Goal: Task Accomplishment & Management: Use online tool/utility

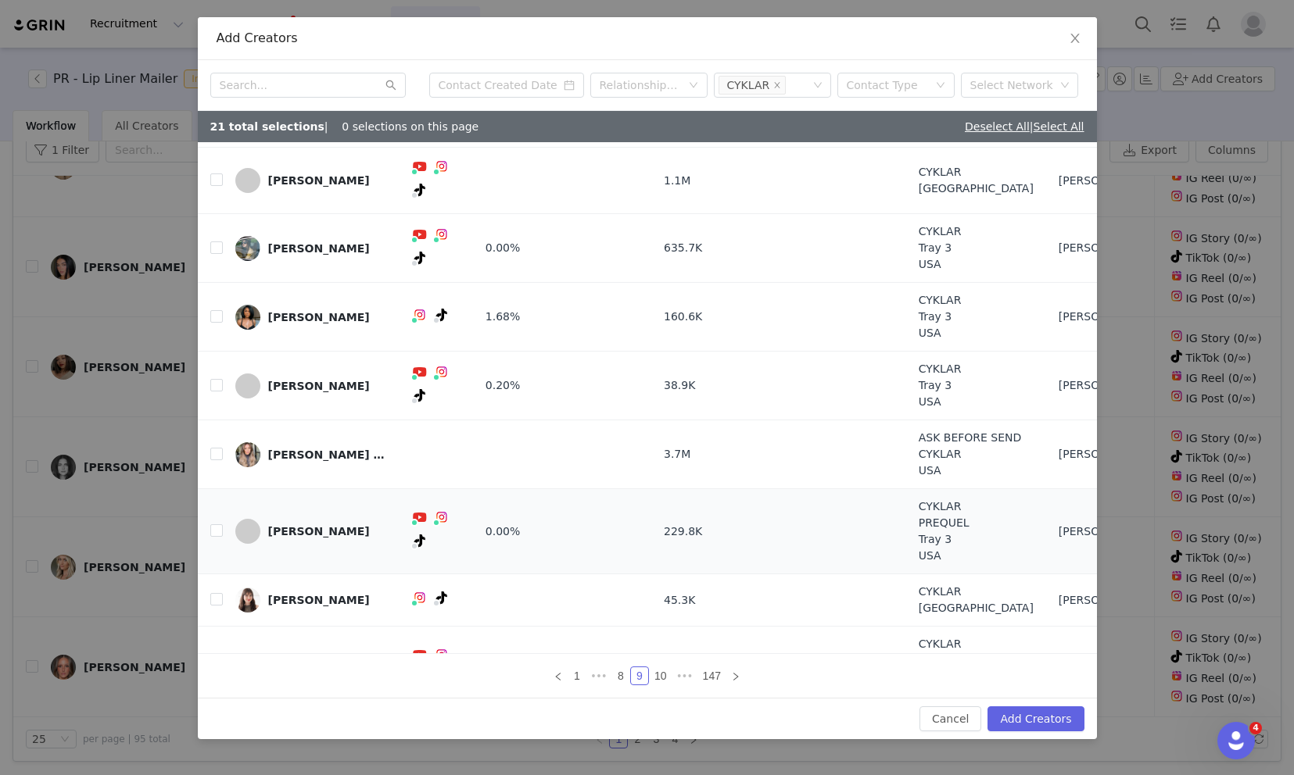
scroll to position [73, 0]
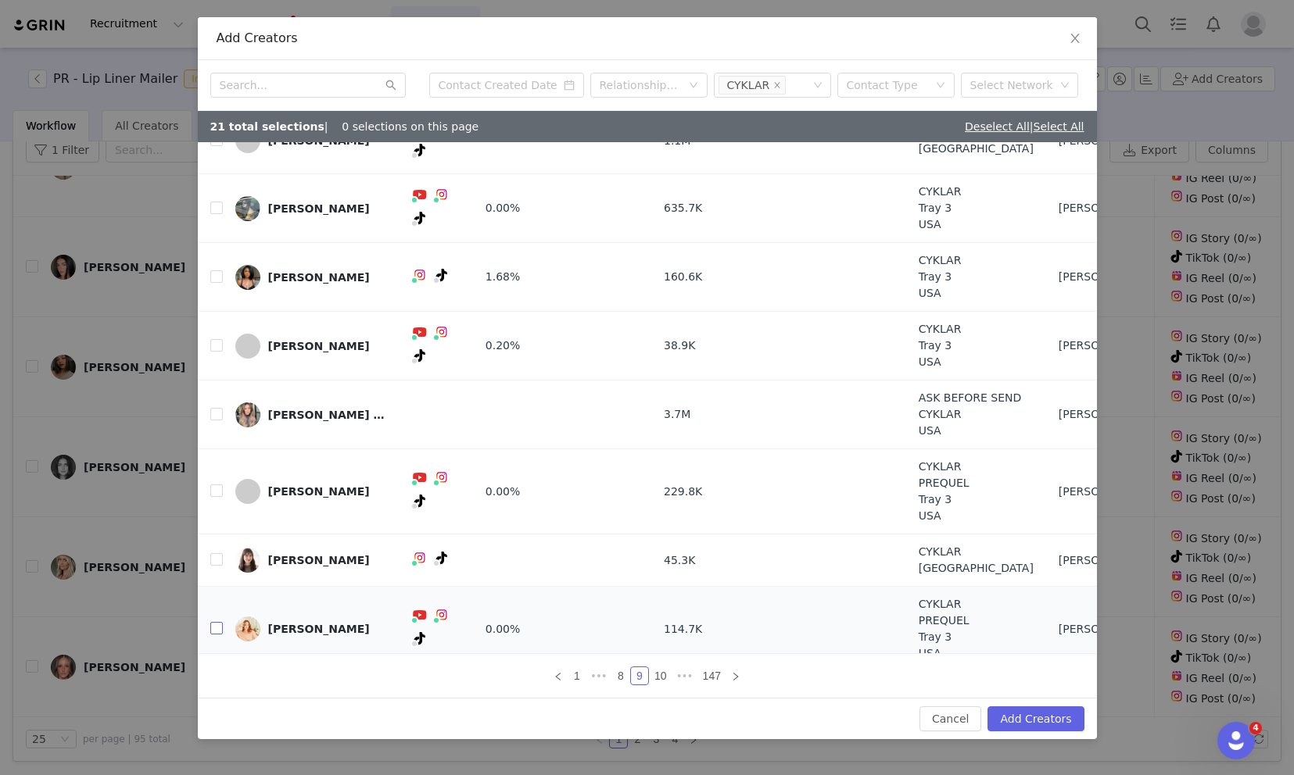
click at [218, 622] on input "checkbox" at bounding box center [216, 628] width 13 height 13
click at [663, 682] on link "10" at bounding box center [661, 676] width 22 height 17
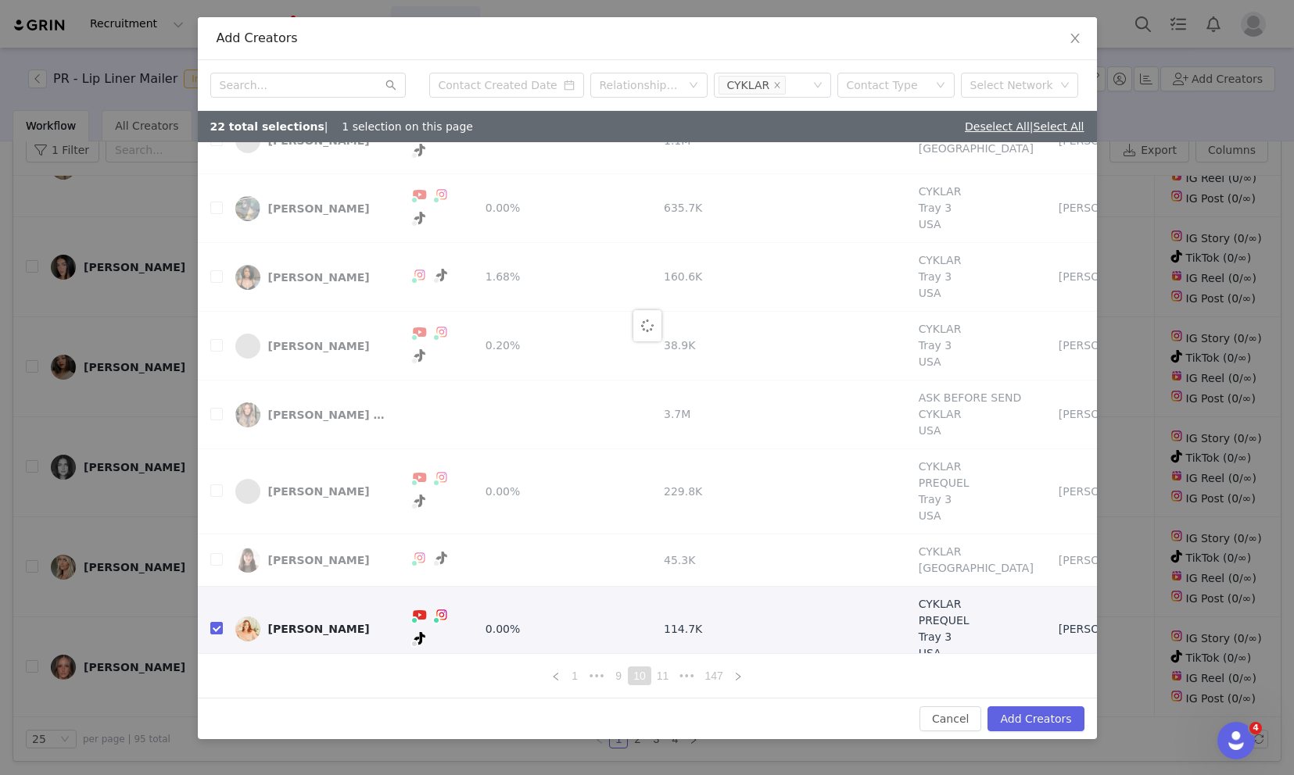
scroll to position [0, 0]
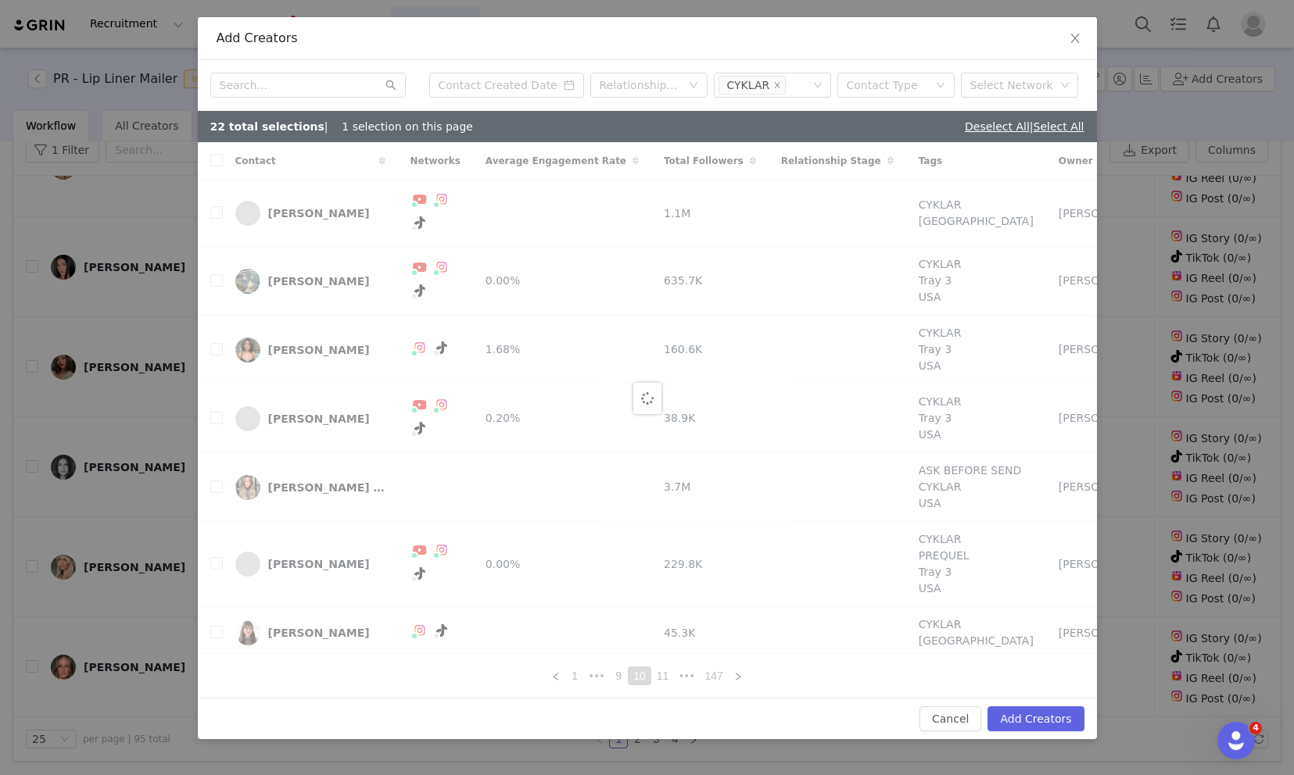
checkbox input "false"
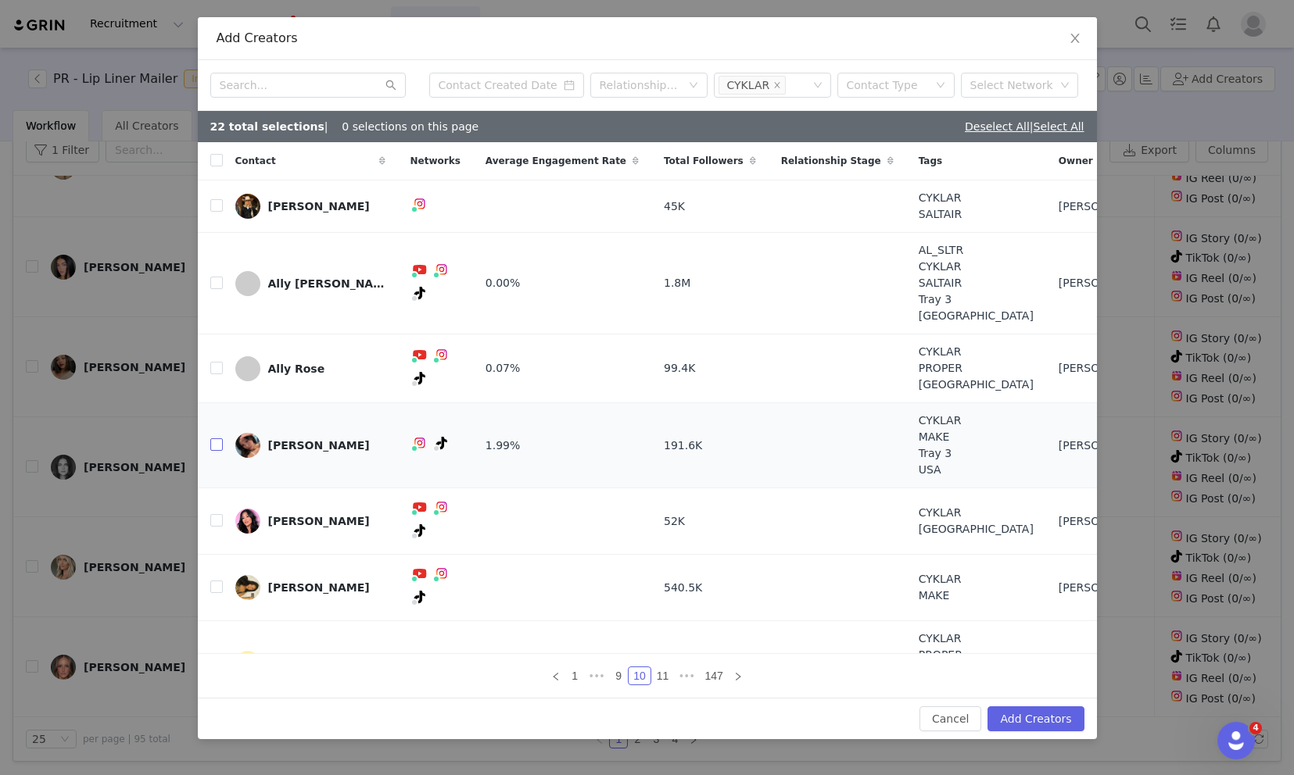
click at [220, 444] on input "checkbox" at bounding box center [216, 445] width 13 height 13
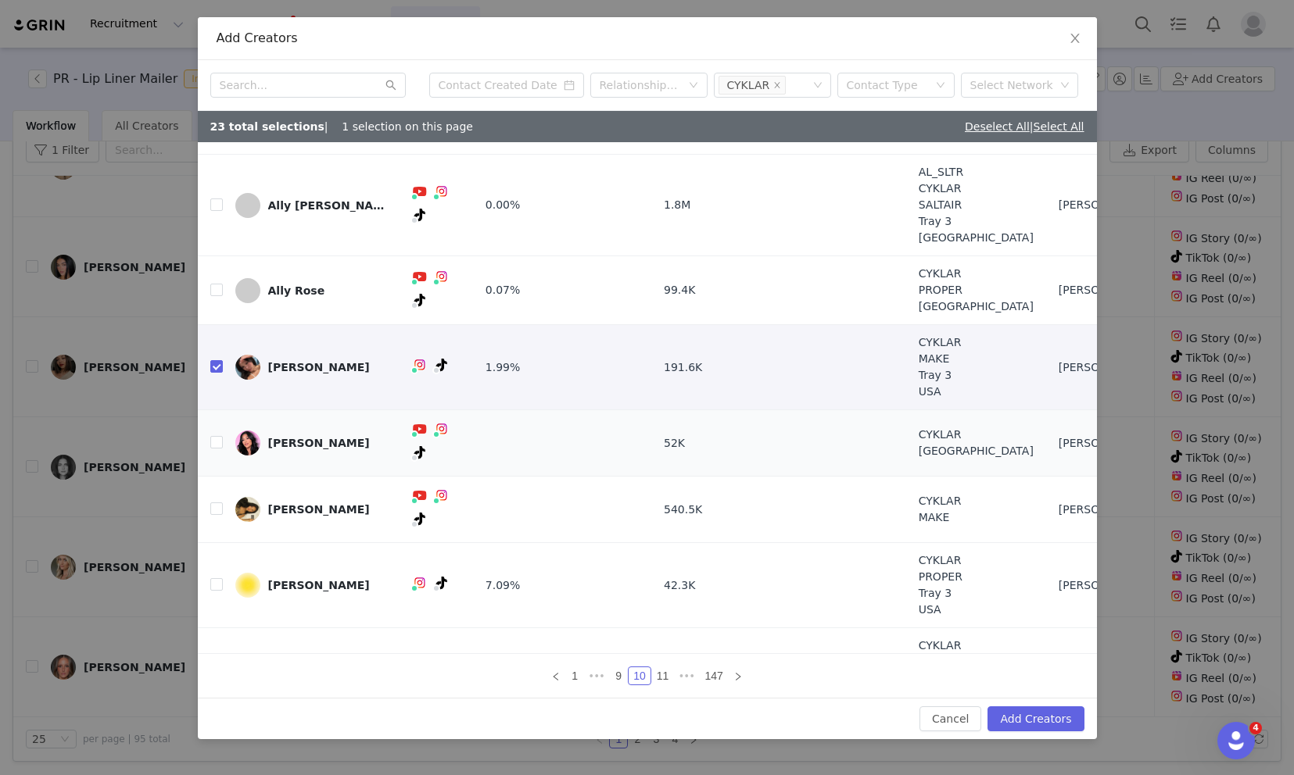
scroll to position [122, 0]
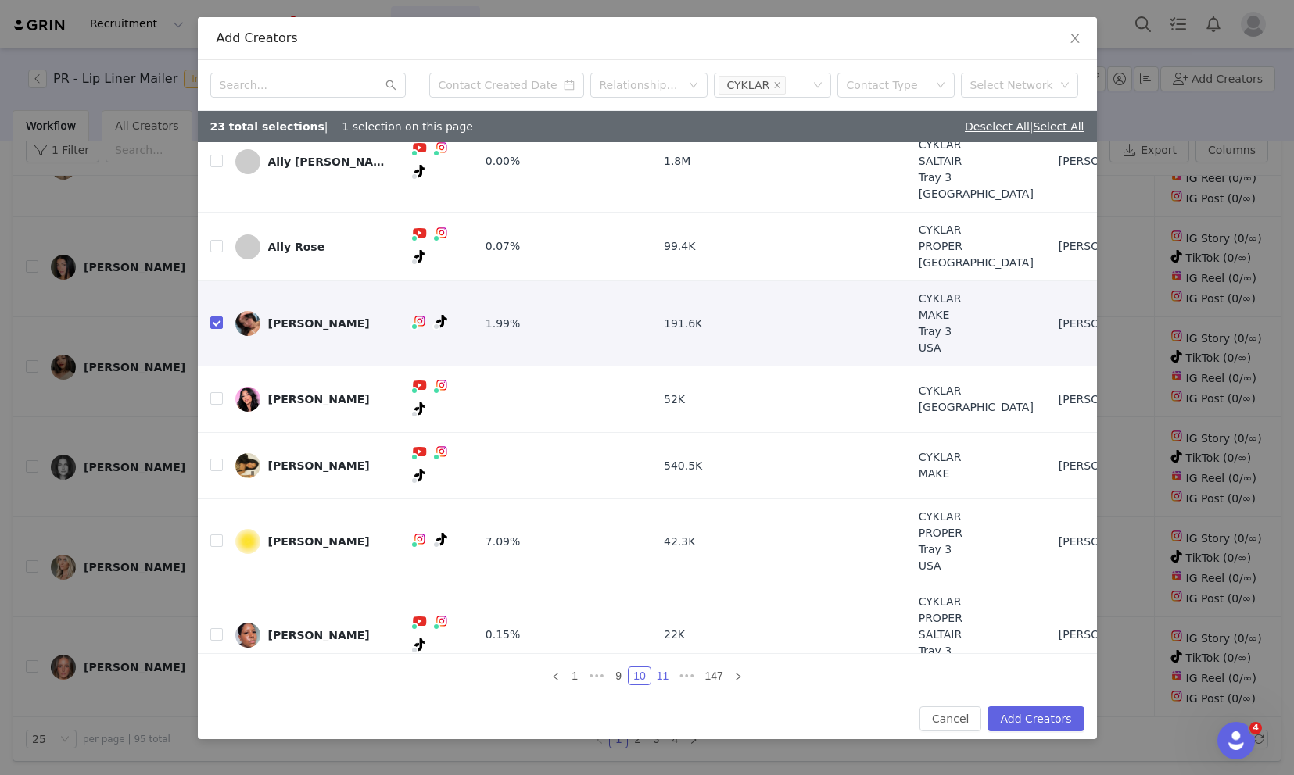
click at [661, 678] on link "11" at bounding box center [663, 676] width 22 height 17
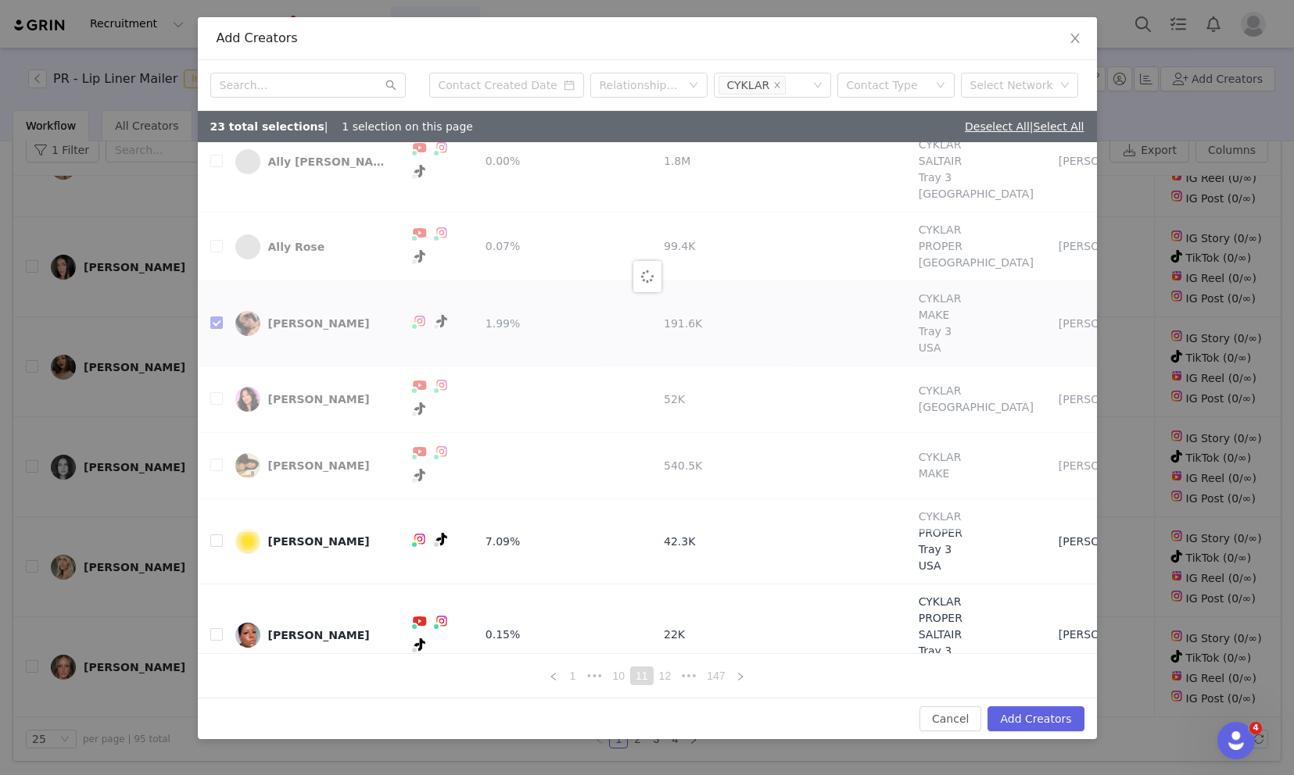
scroll to position [0, 0]
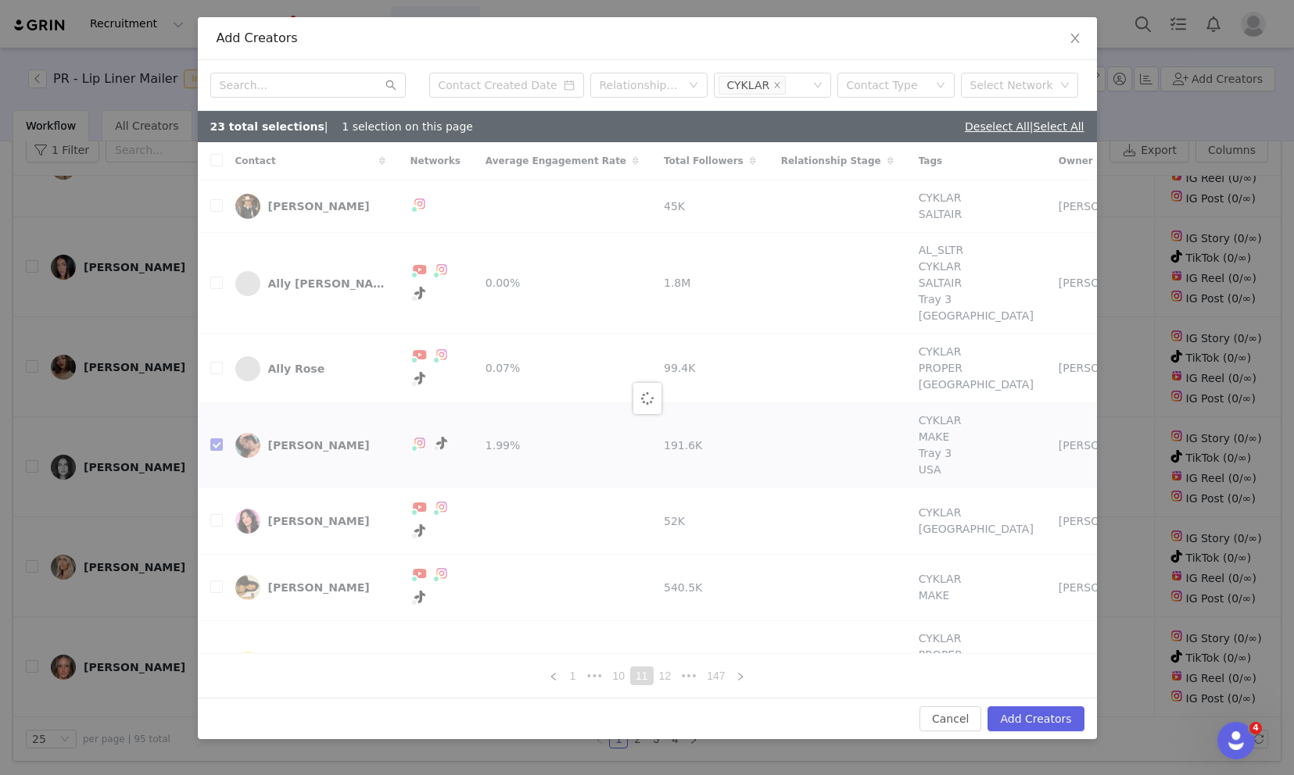
checkbox input "false"
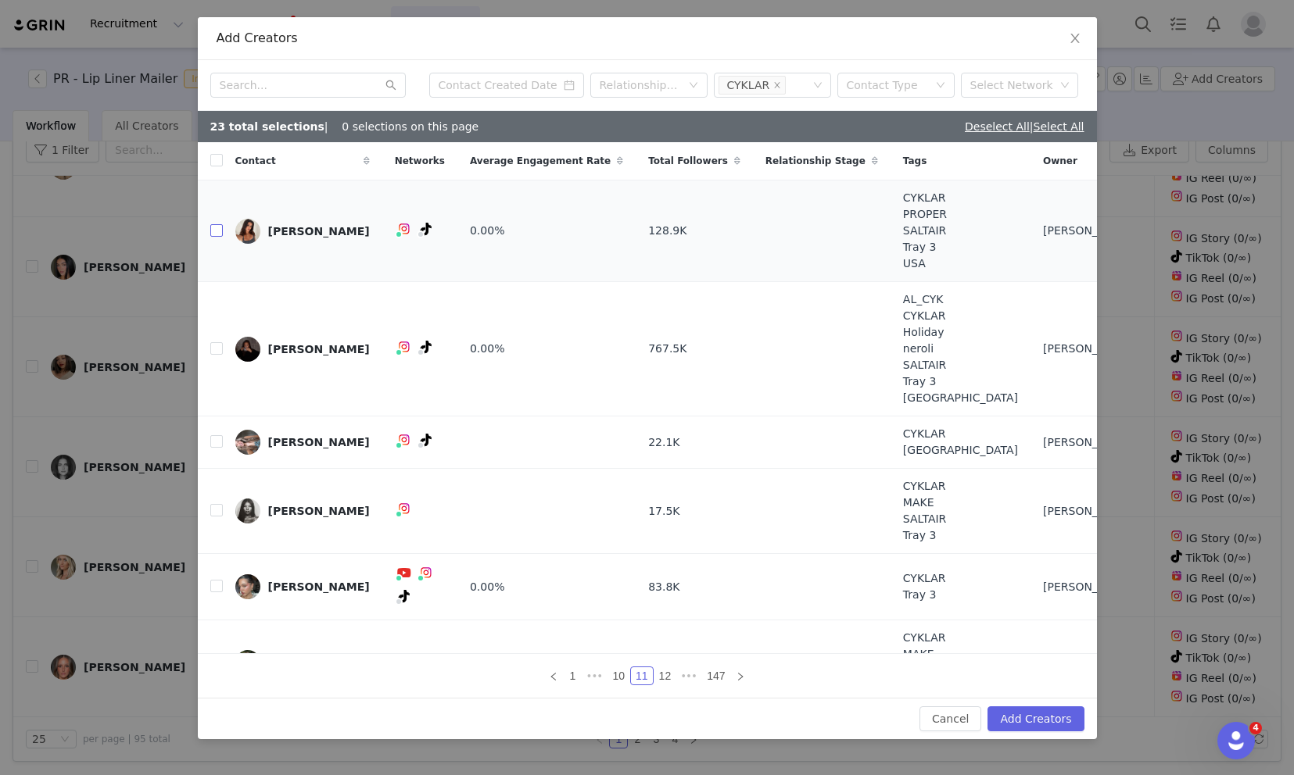
click at [213, 235] on input "checkbox" at bounding box center [216, 230] width 13 height 13
checkbox input "true"
click at [212, 342] on input "checkbox" at bounding box center [216, 348] width 13 height 13
checkbox input "true"
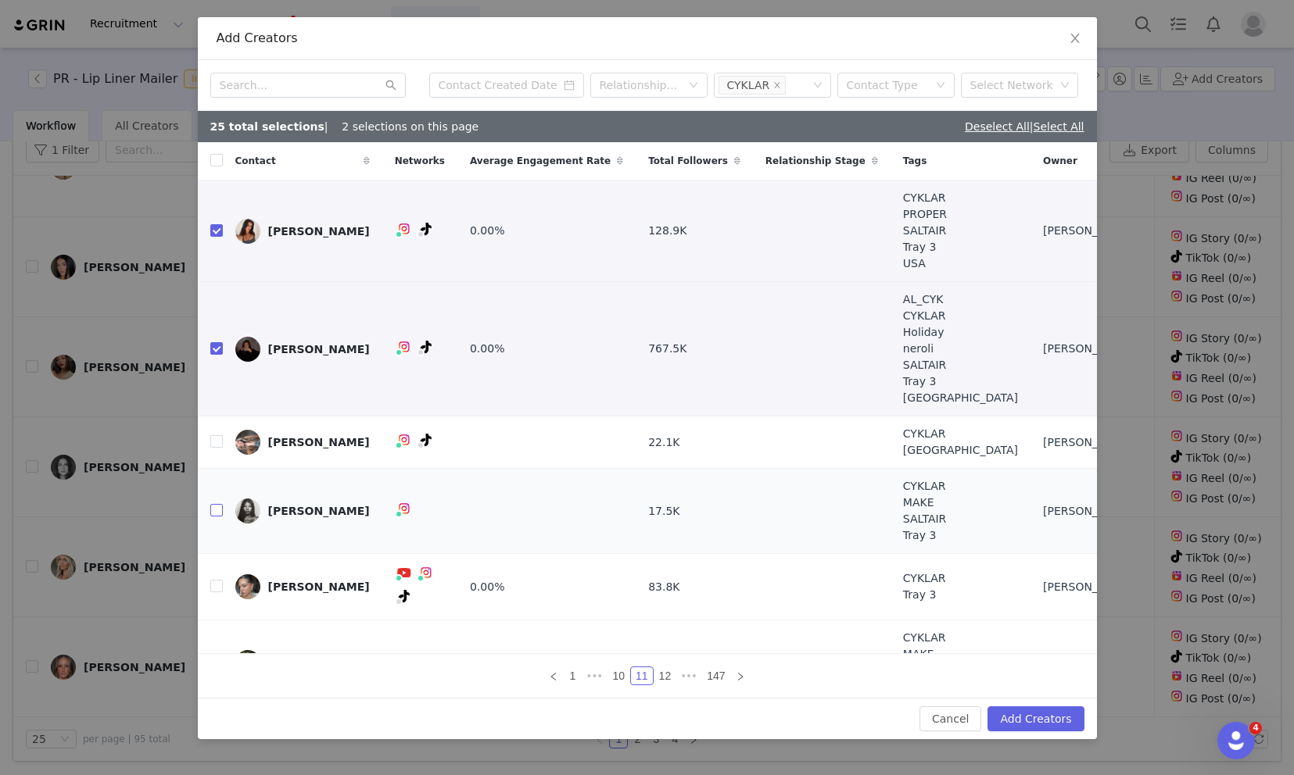
click at [213, 513] on input "checkbox" at bounding box center [216, 510] width 13 height 13
checkbox input "true"
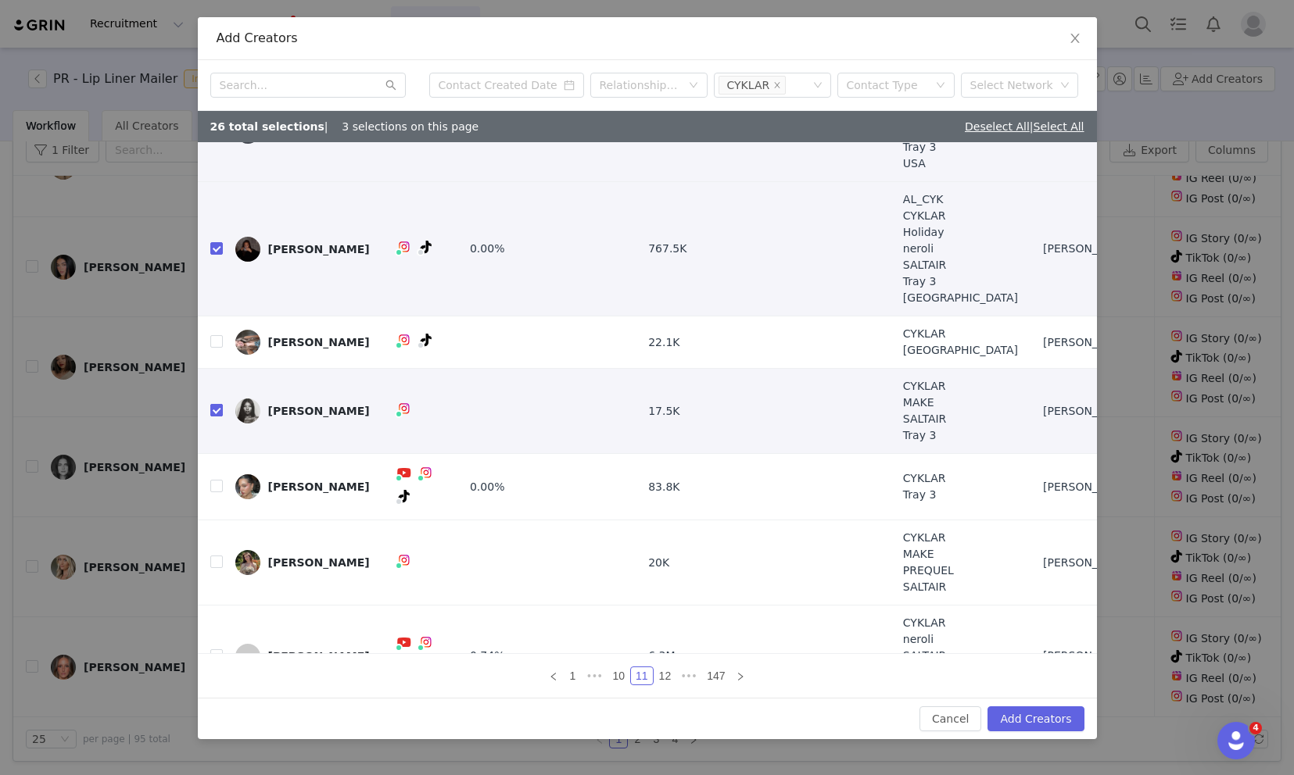
scroll to position [188, 0]
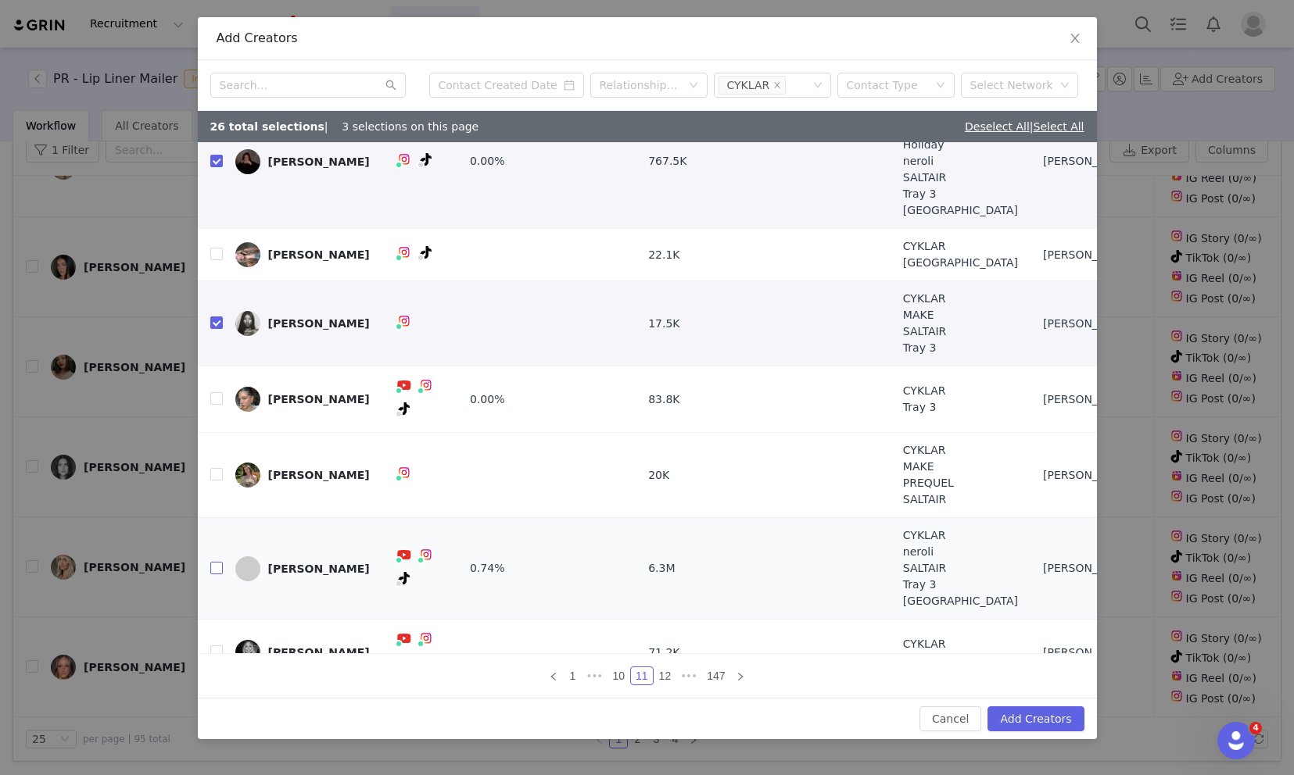
click at [214, 562] on input "checkbox" at bounding box center [216, 568] width 13 height 13
checkbox input "true"
click at [224, 628] on td "[PERSON_NAME]" at bounding box center [302, 653] width 159 height 66
click at [216, 646] on input "checkbox" at bounding box center [216, 652] width 13 height 13
checkbox input "true"
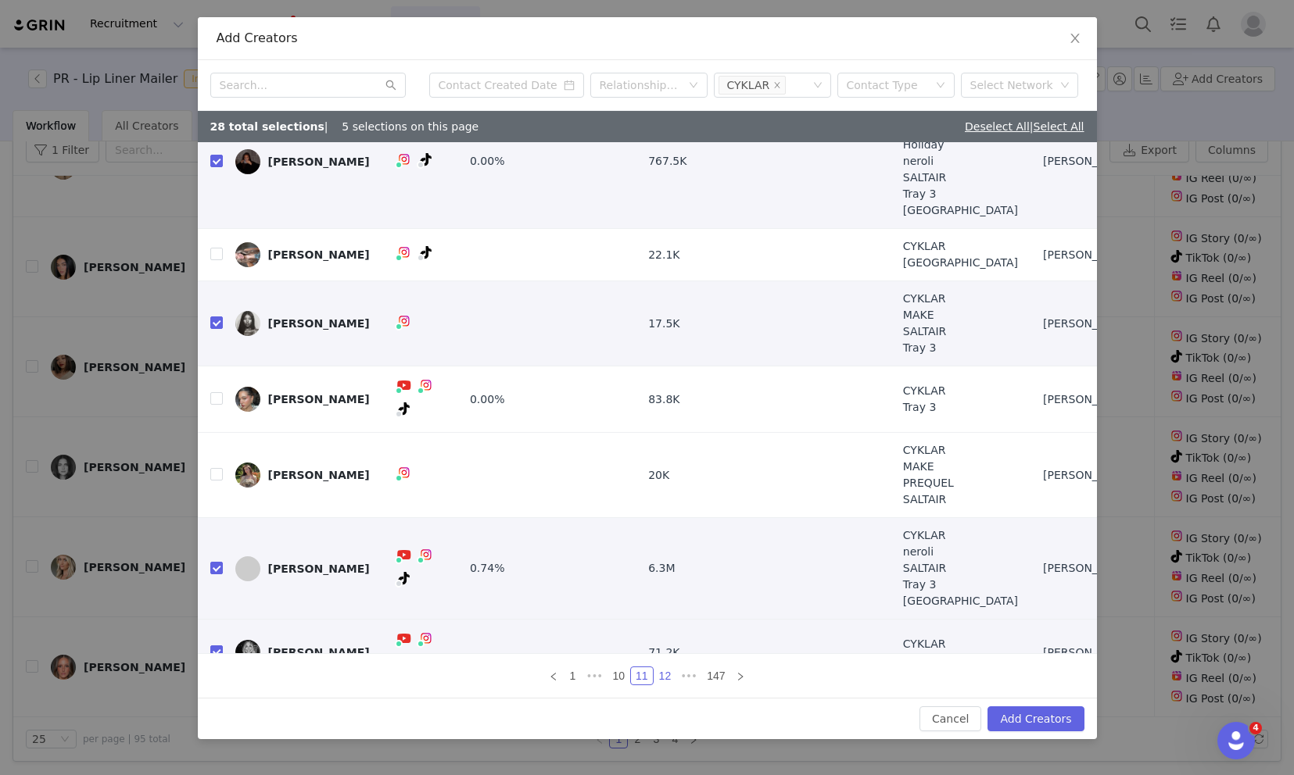
click at [661, 675] on link "12" at bounding box center [665, 676] width 22 height 17
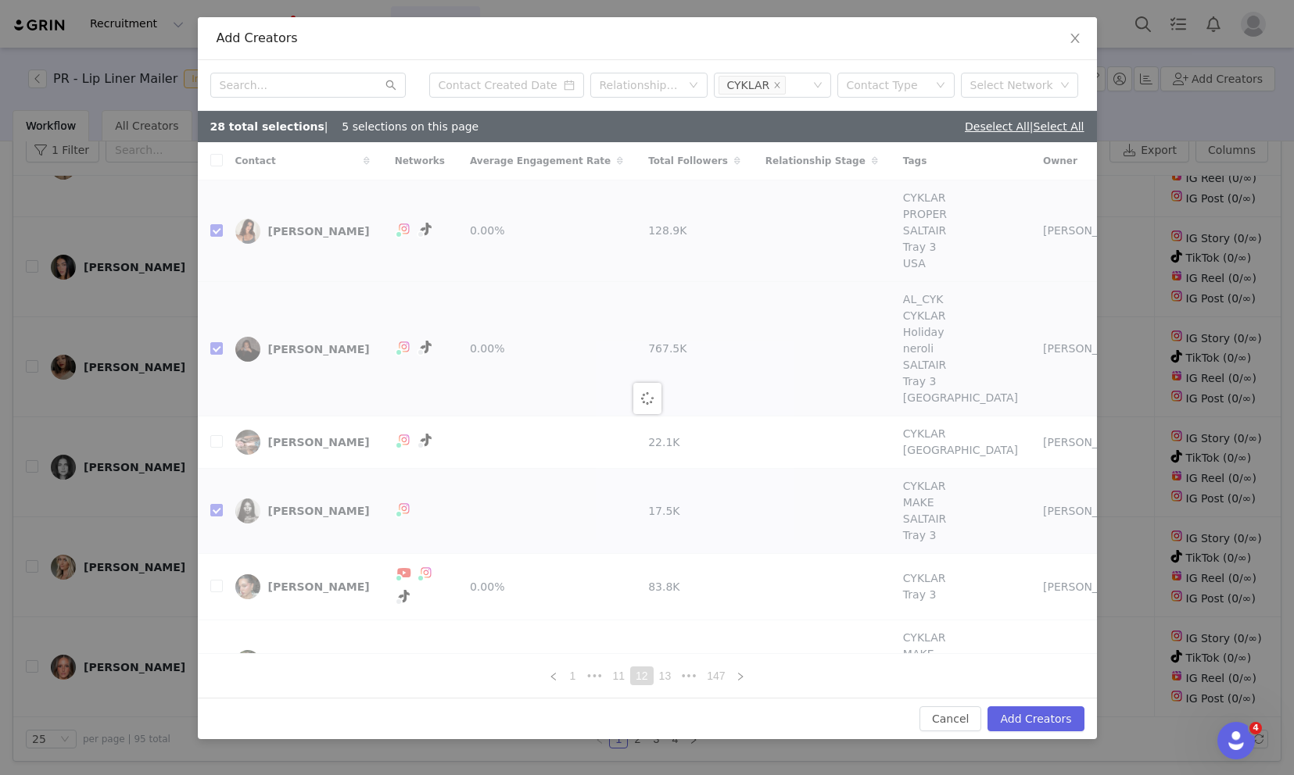
checkbox input "false"
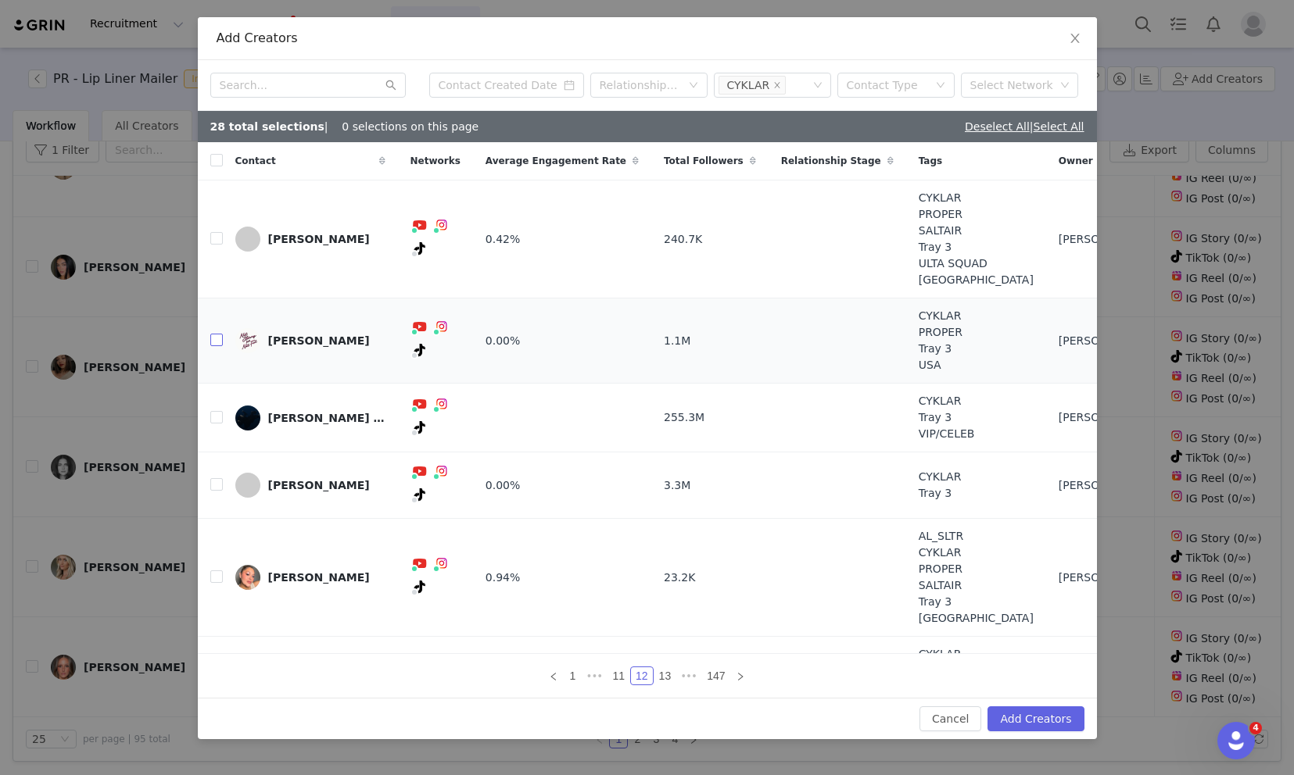
click at [217, 338] on input "checkbox" at bounding box center [216, 340] width 13 height 13
checkbox input "true"
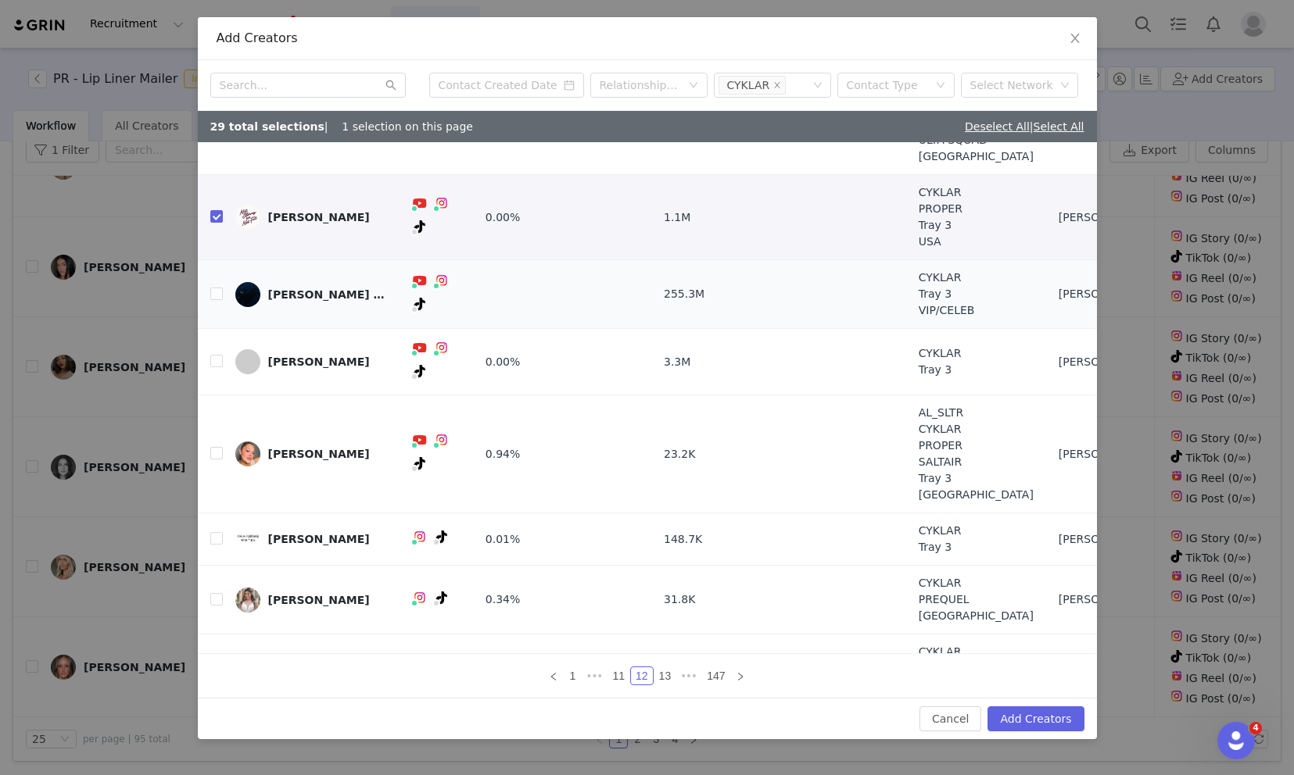
scroll to position [155, 0]
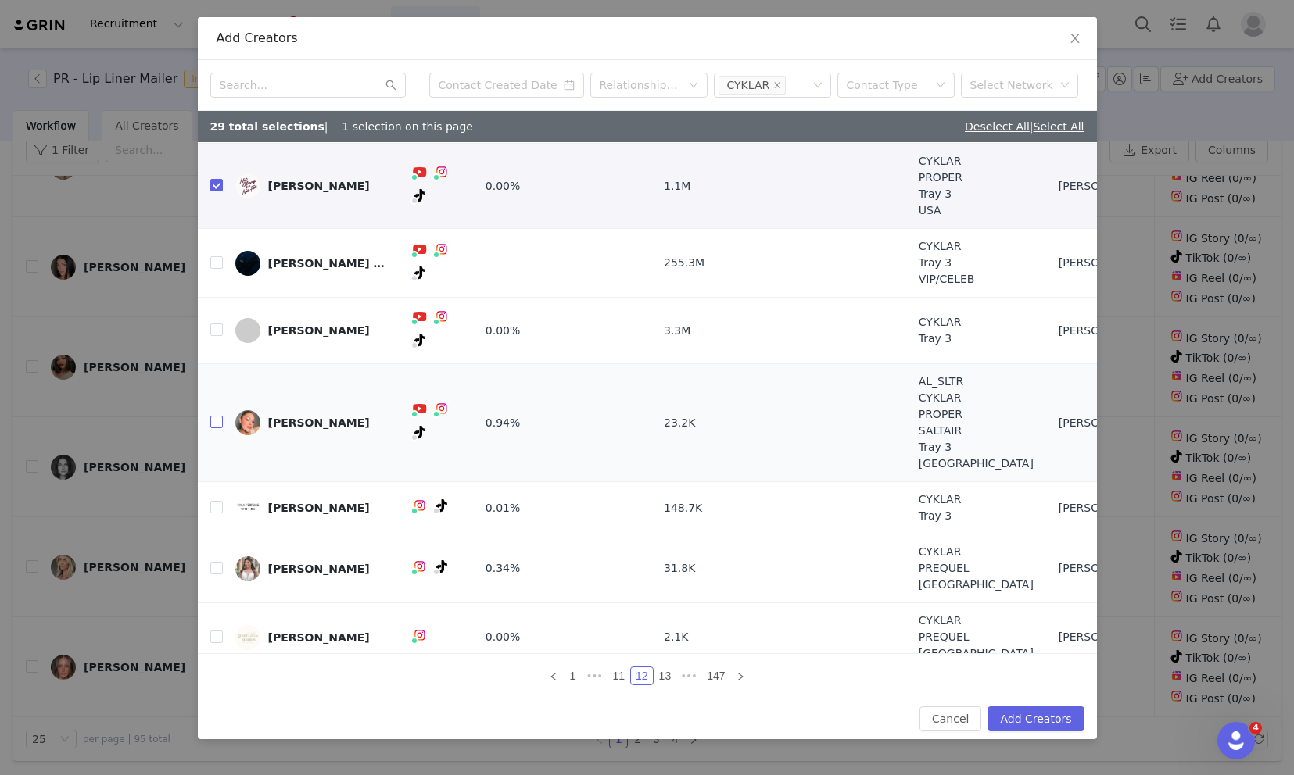
click at [219, 416] on input "checkbox" at bounding box center [216, 422] width 13 height 13
checkbox input "true"
click at [664, 675] on link "13" at bounding box center [665, 676] width 22 height 17
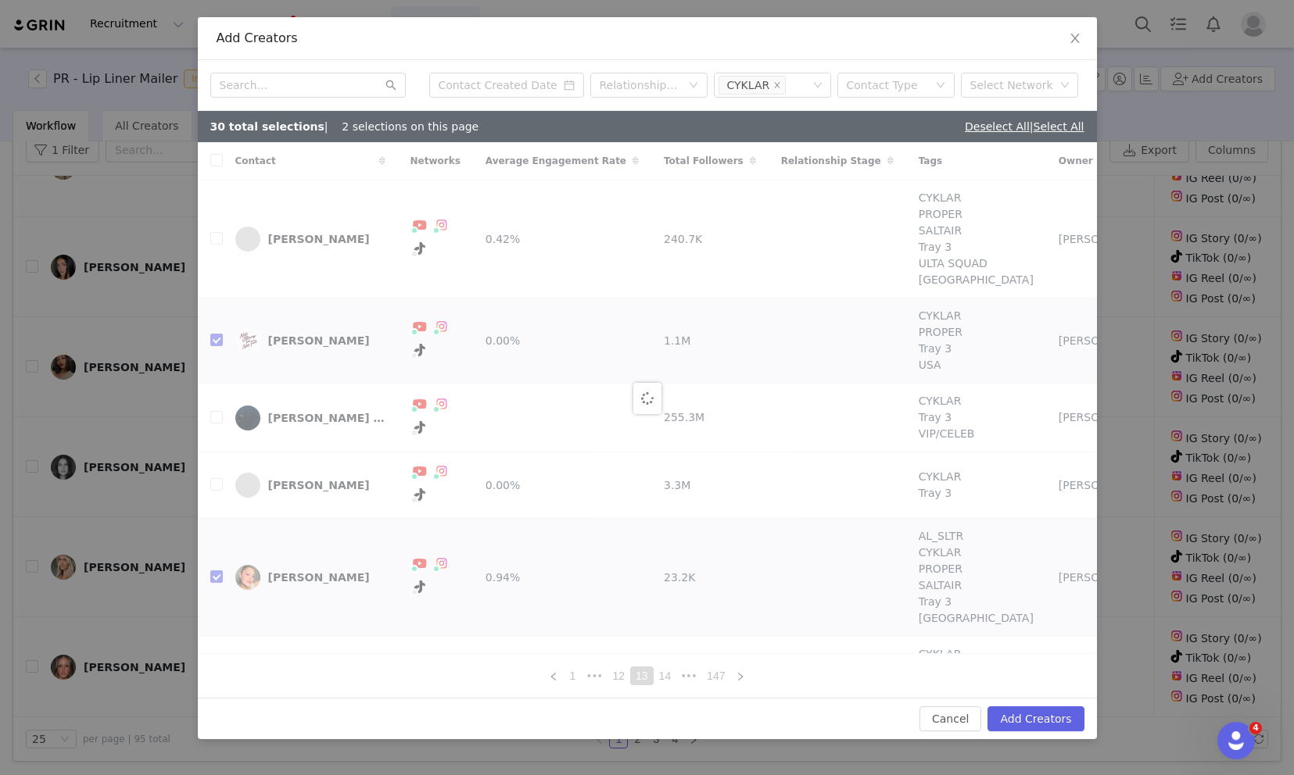
checkbox input "false"
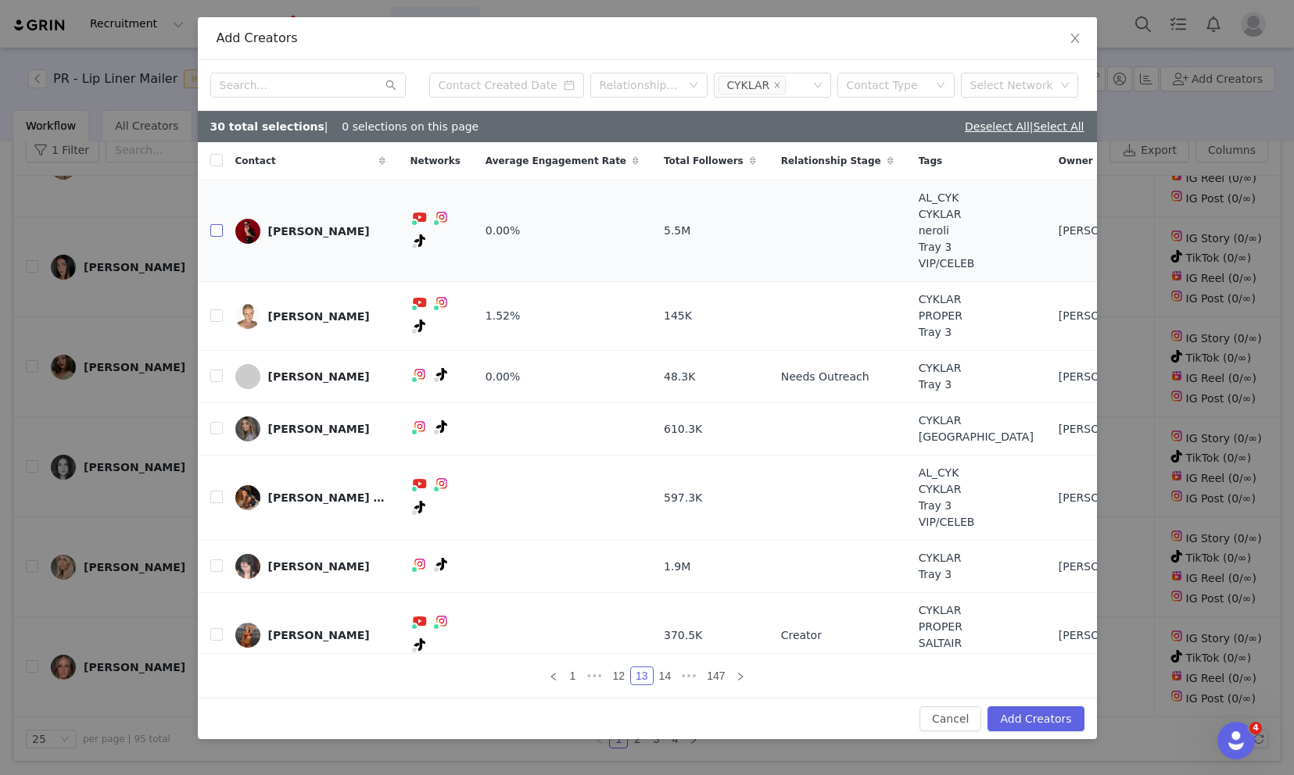
click at [218, 227] on input "checkbox" at bounding box center [216, 230] width 13 height 13
checkbox input "true"
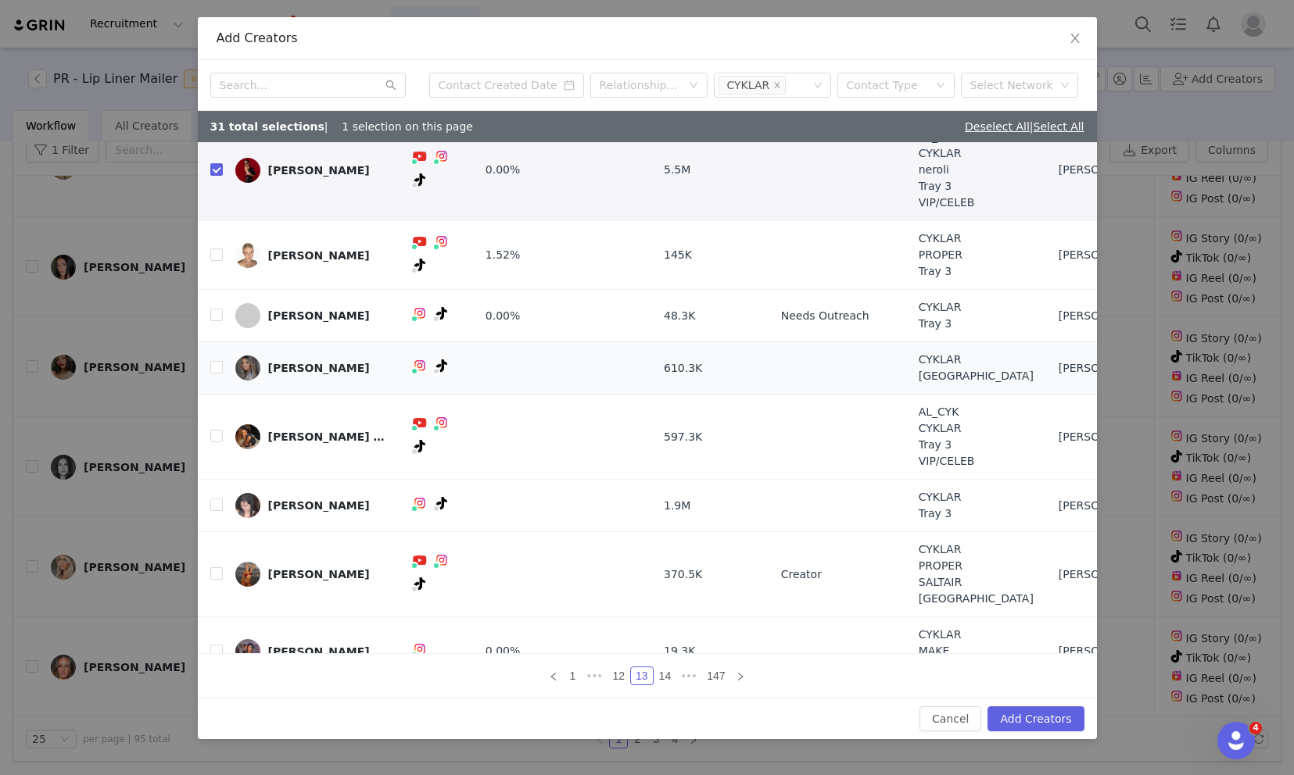
scroll to position [84, 0]
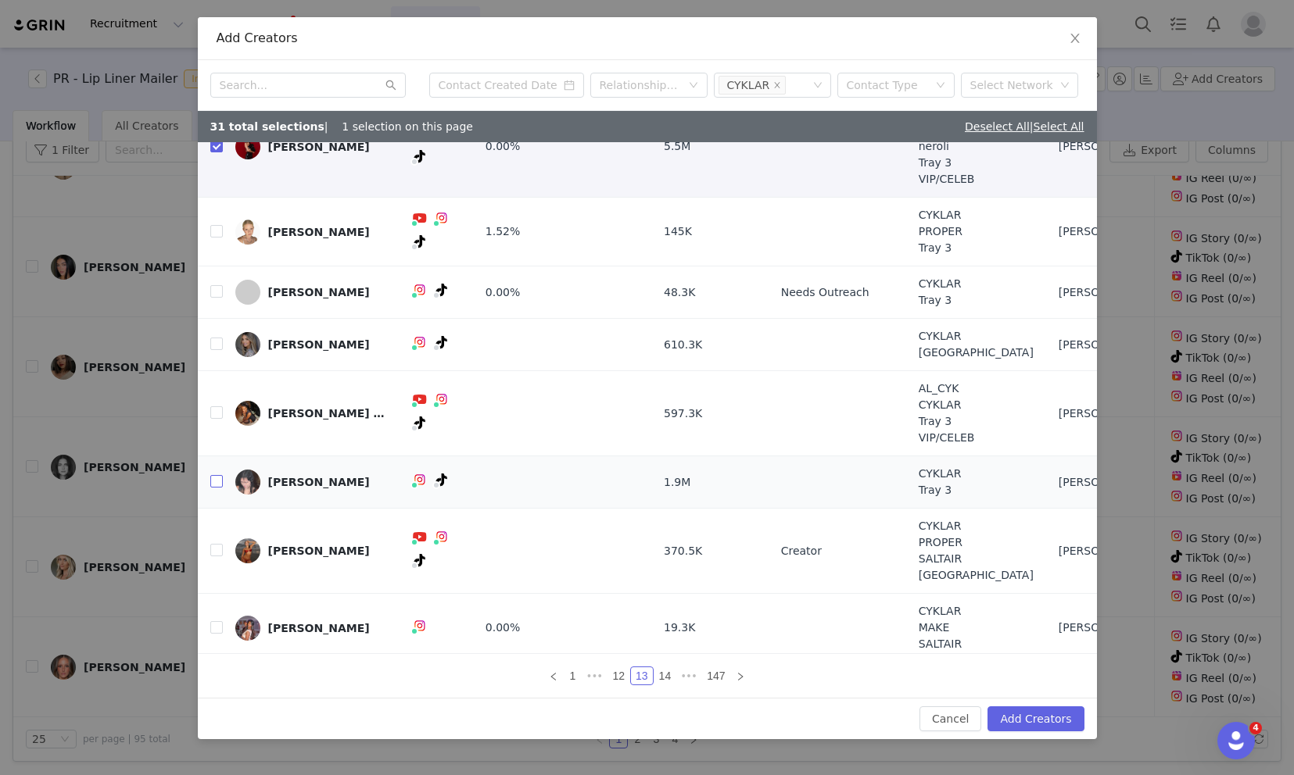
click at [218, 482] on input "checkbox" at bounding box center [216, 481] width 13 height 13
checkbox input "true"
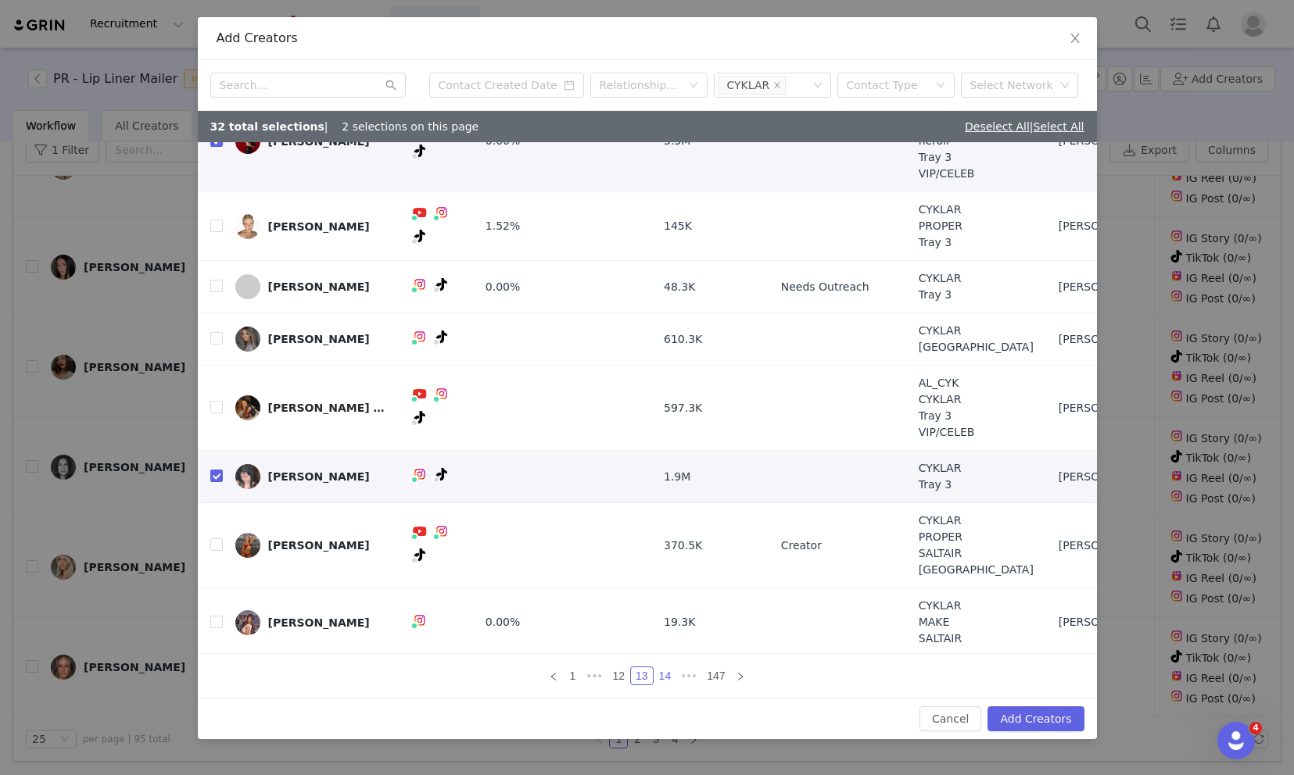
click at [665, 674] on link "14" at bounding box center [665, 676] width 22 height 17
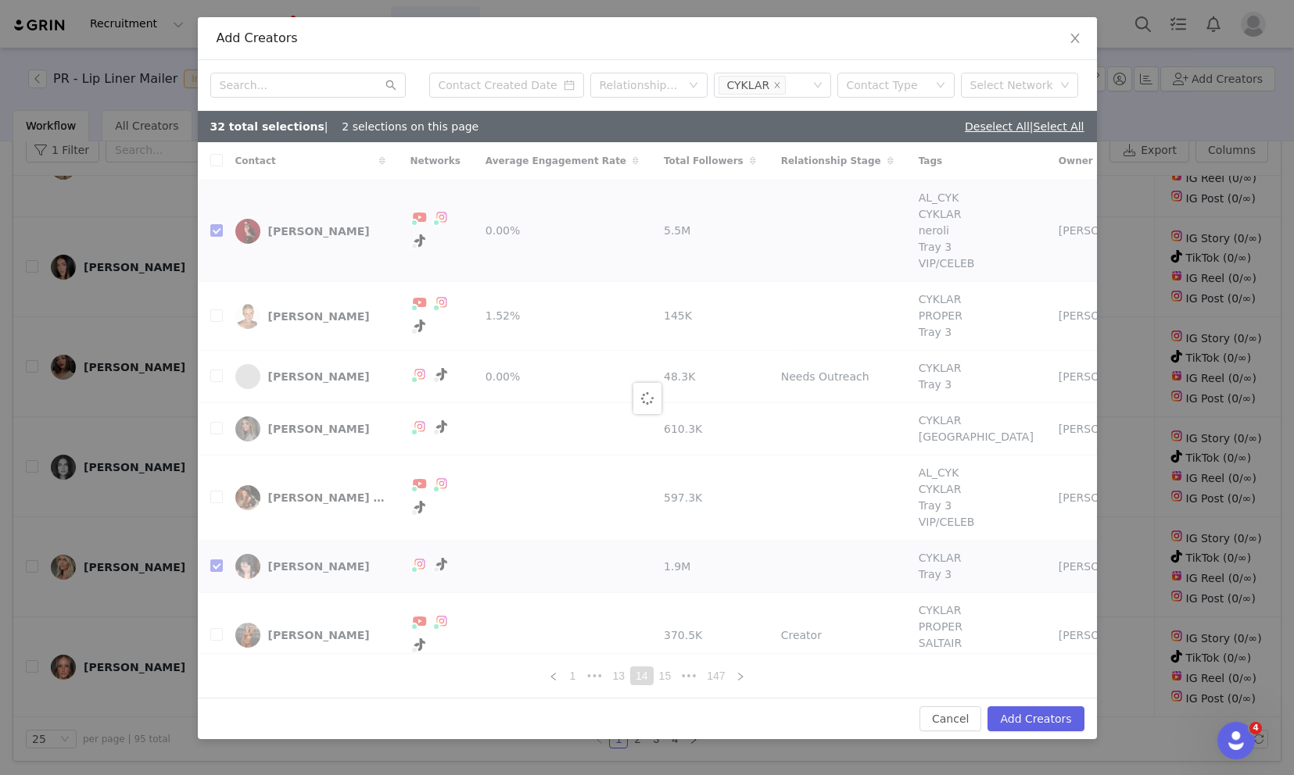
checkbox input "false"
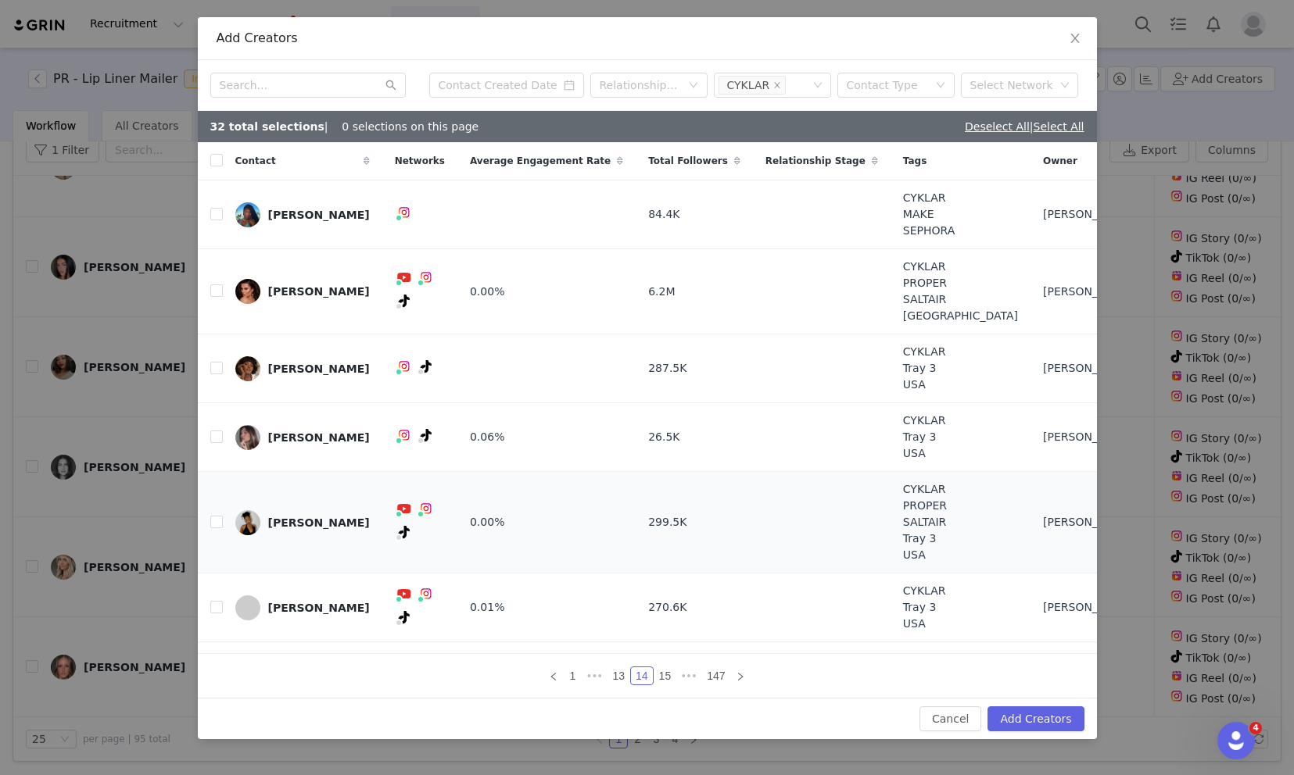
scroll to position [122, 0]
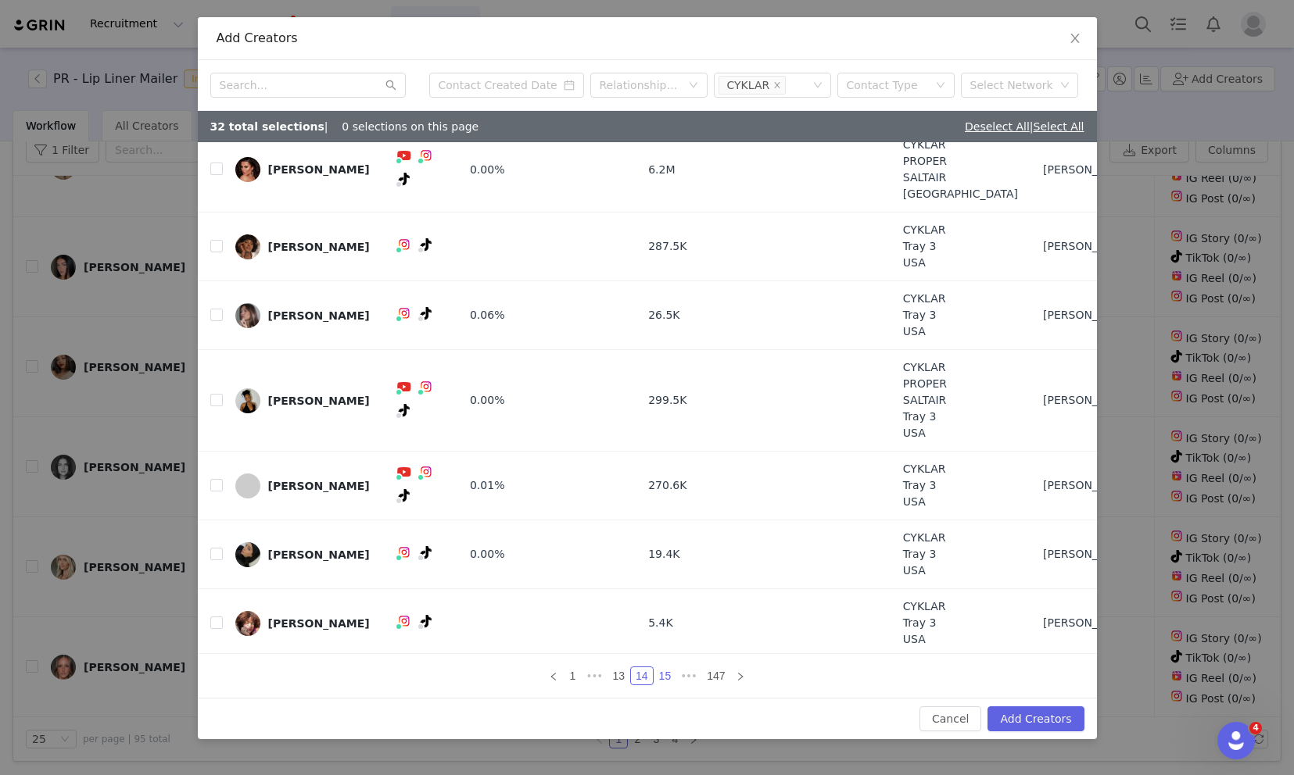
click at [664, 675] on link "15" at bounding box center [665, 676] width 22 height 17
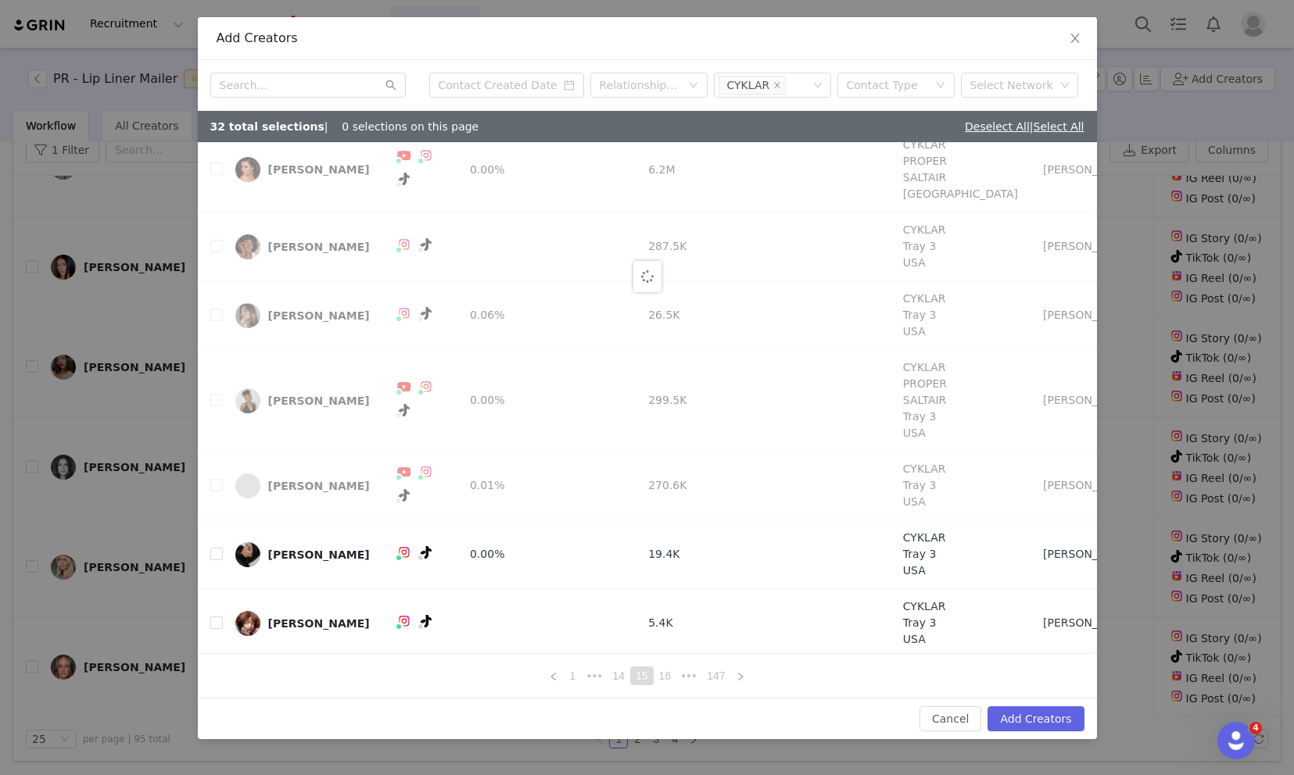
scroll to position [0, 0]
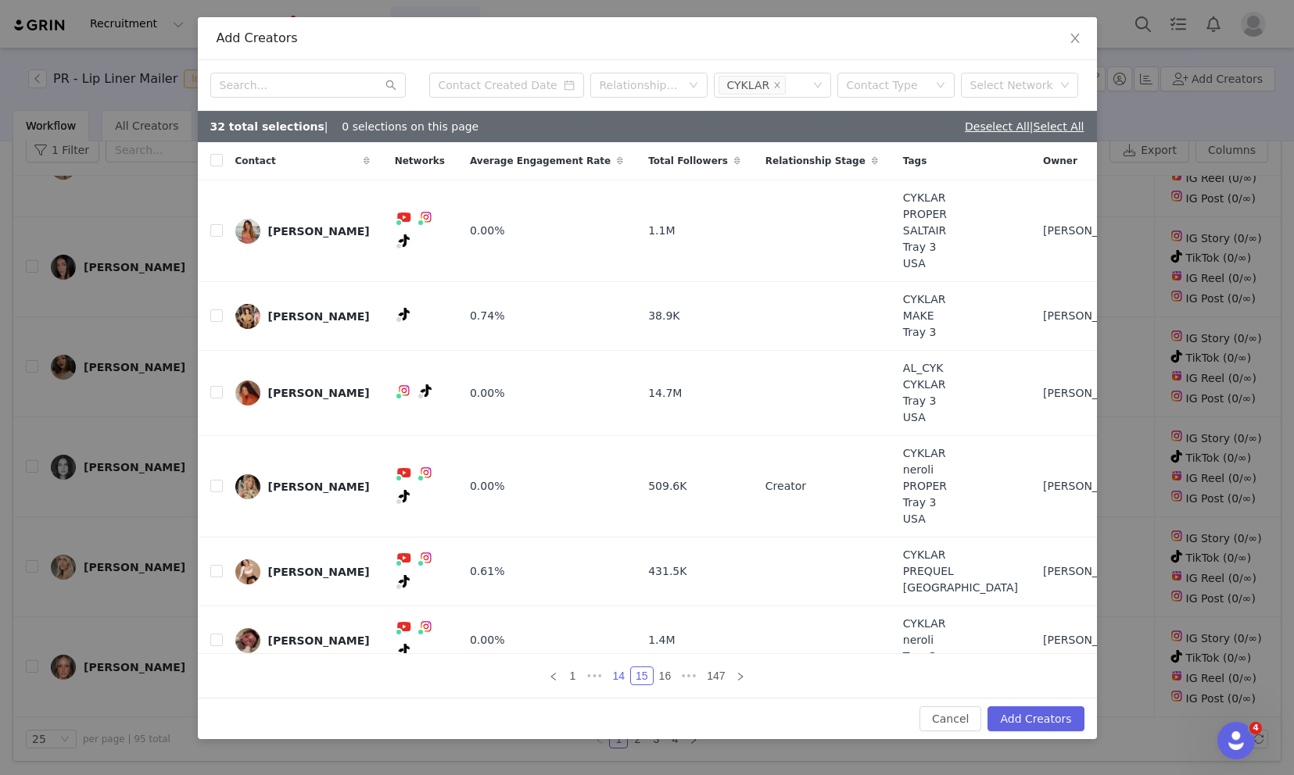
click at [621, 677] on link "14" at bounding box center [618, 676] width 22 height 17
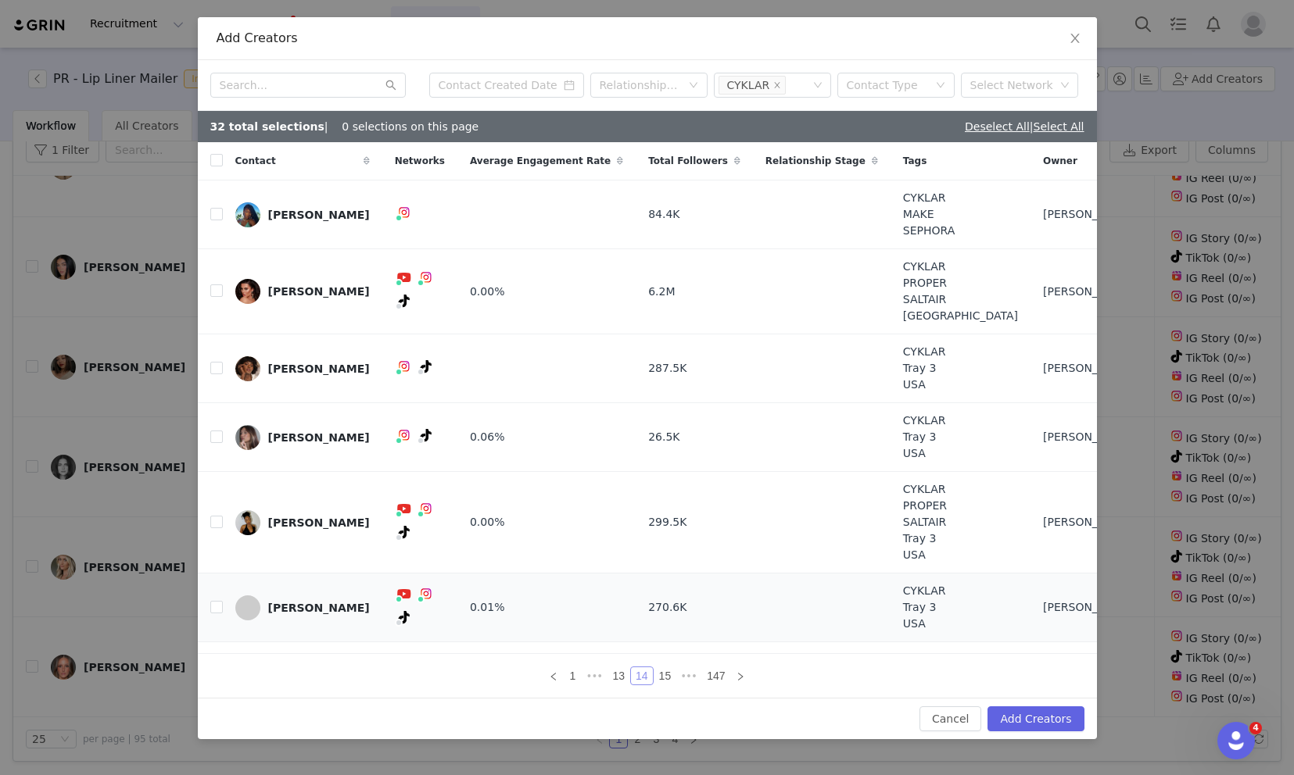
scroll to position [122, 0]
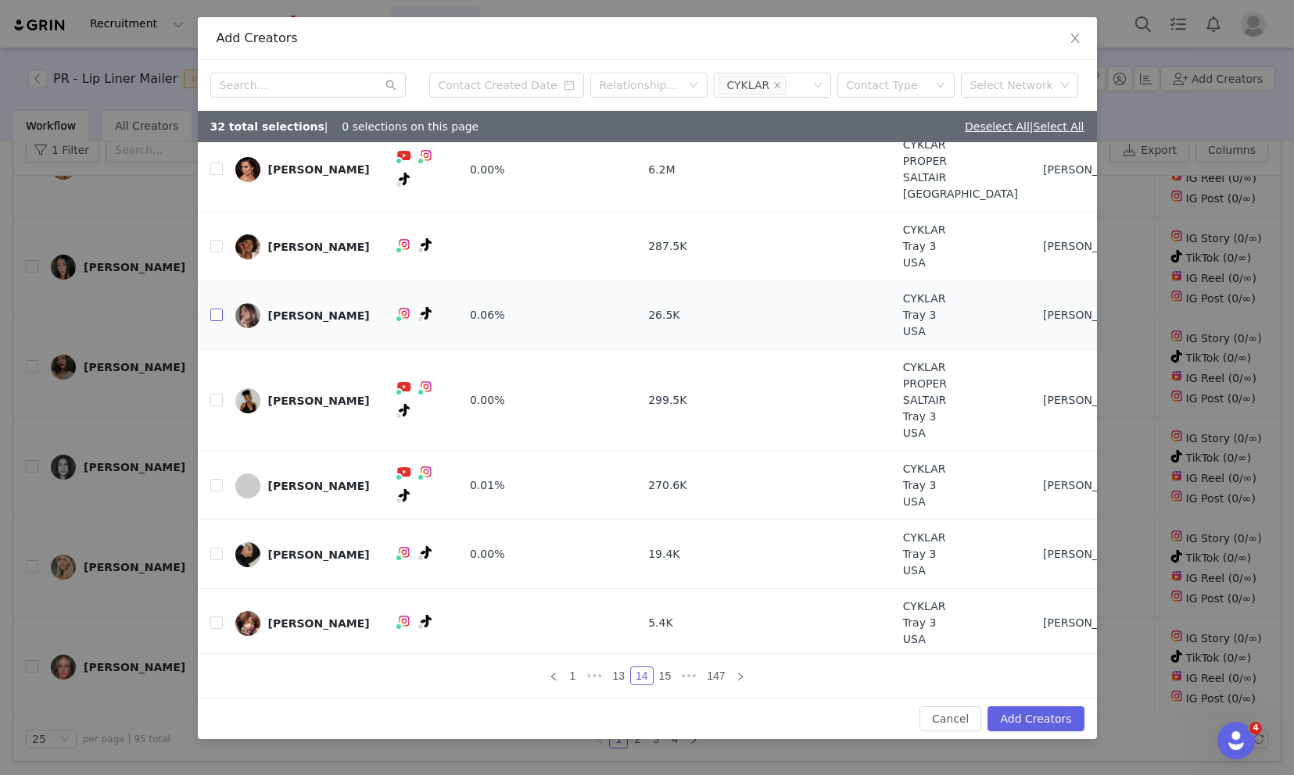
click at [219, 310] on input "checkbox" at bounding box center [216, 315] width 13 height 13
click at [664, 678] on link "15" at bounding box center [665, 676] width 22 height 17
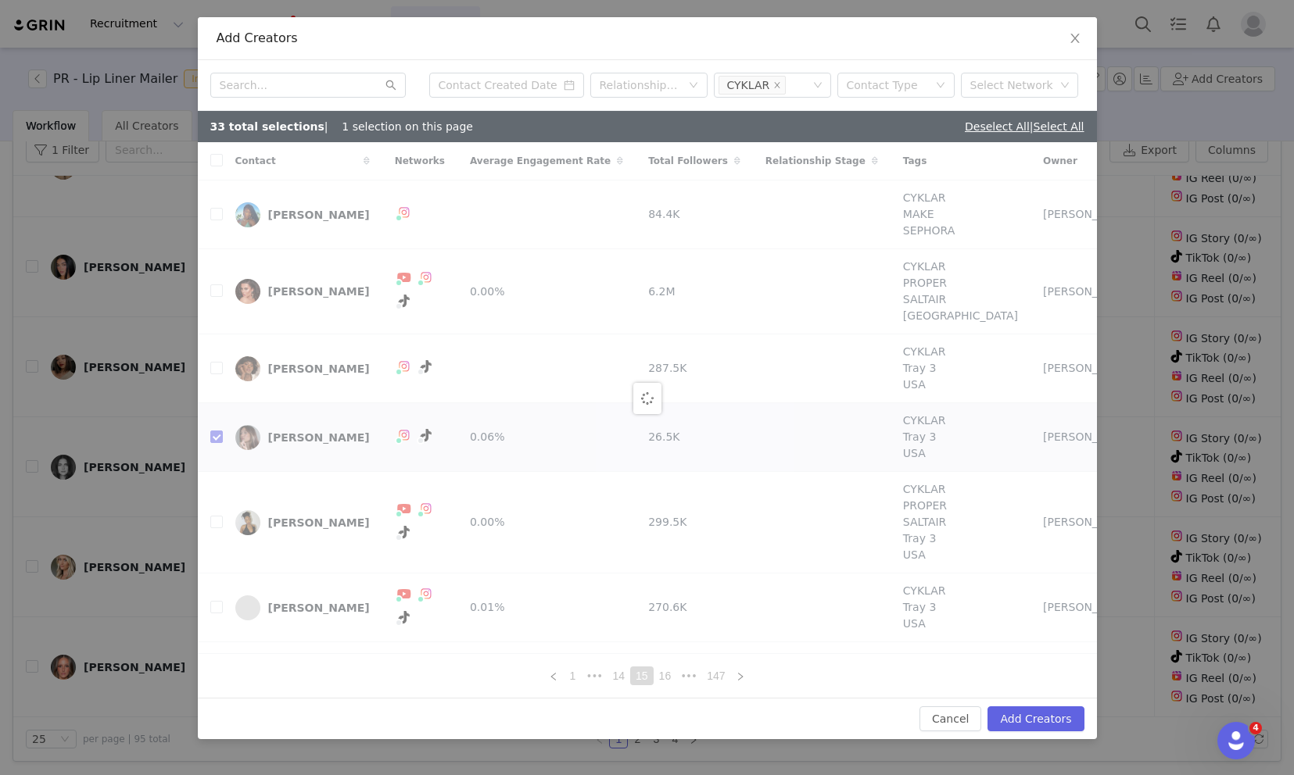
checkbox input "false"
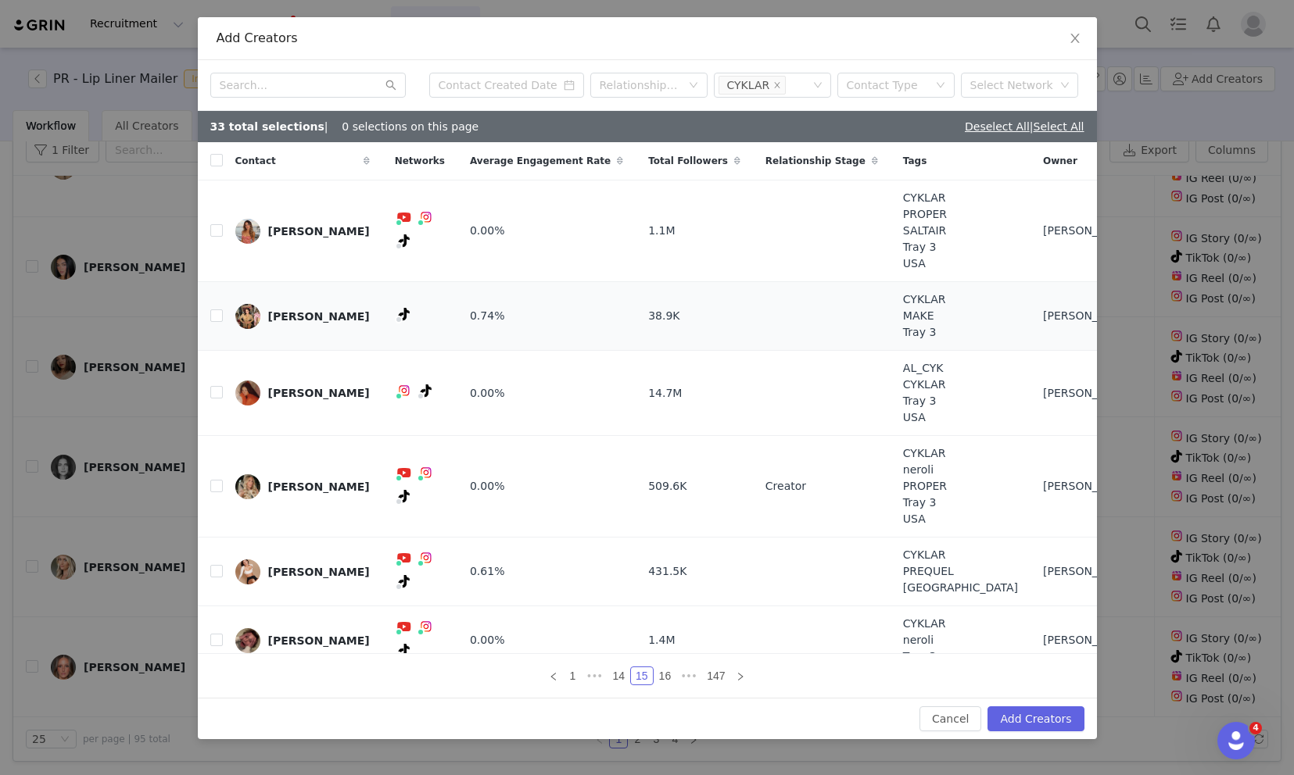
click at [209, 316] on td at bounding box center [210, 316] width 25 height 69
click at [217, 313] on input "checkbox" at bounding box center [216, 316] width 13 height 13
checkbox input "true"
click at [217, 389] on input "checkbox" at bounding box center [216, 392] width 13 height 13
checkbox input "true"
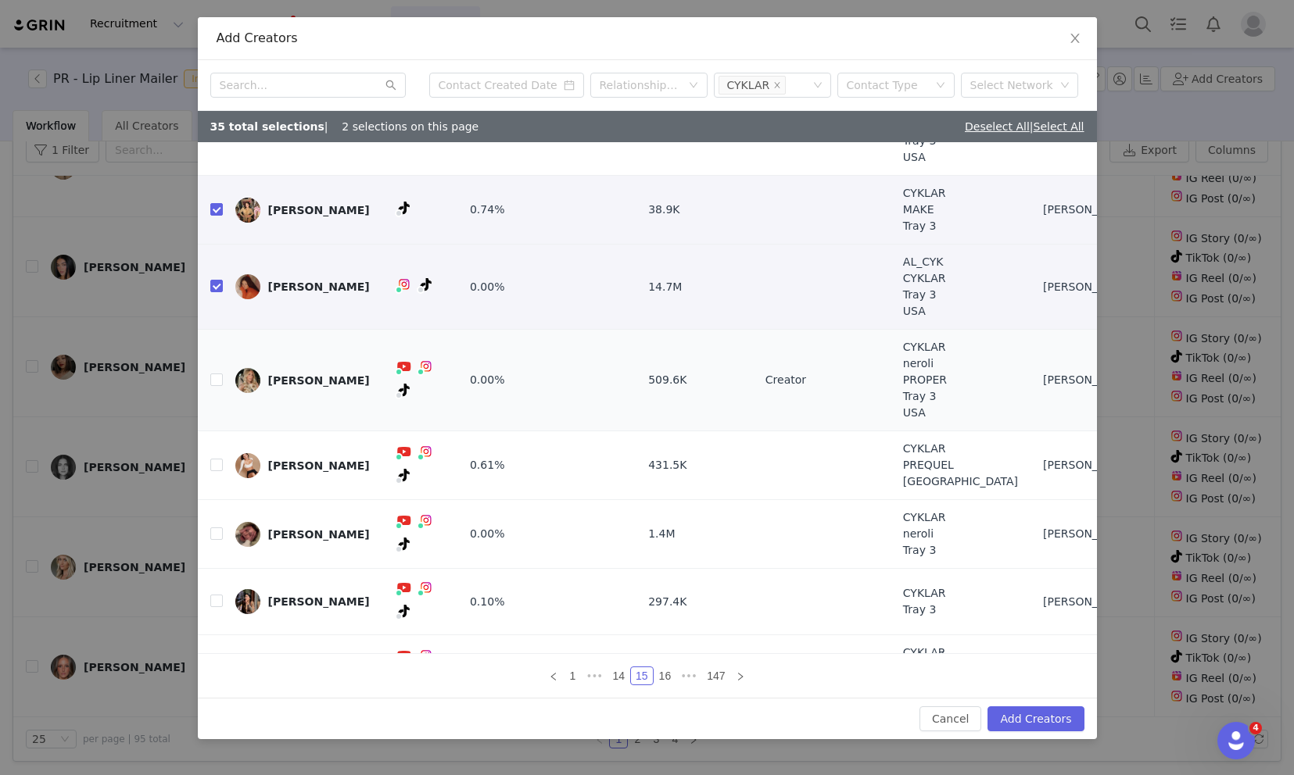
scroll to position [113, 0]
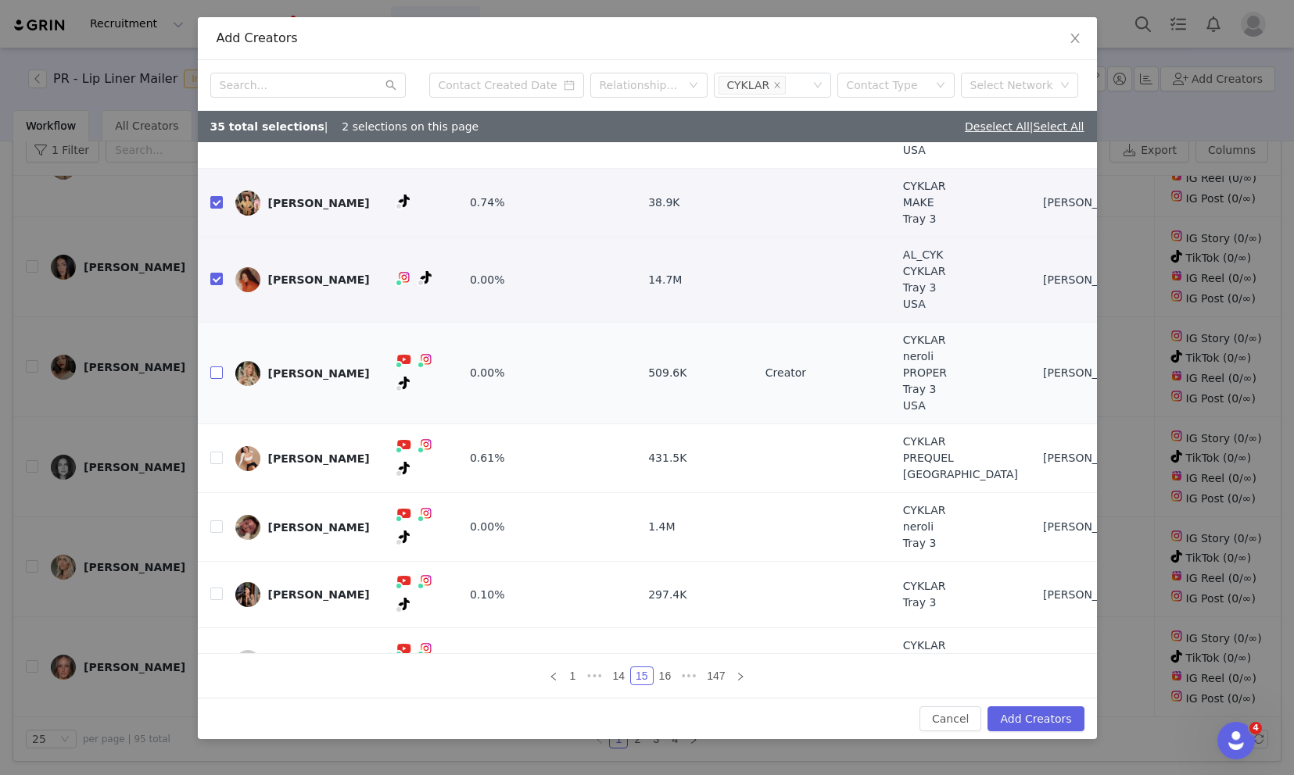
click at [217, 367] on input "checkbox" at bounding box center [216, 373] width 13 height 13
checkbox input "true"
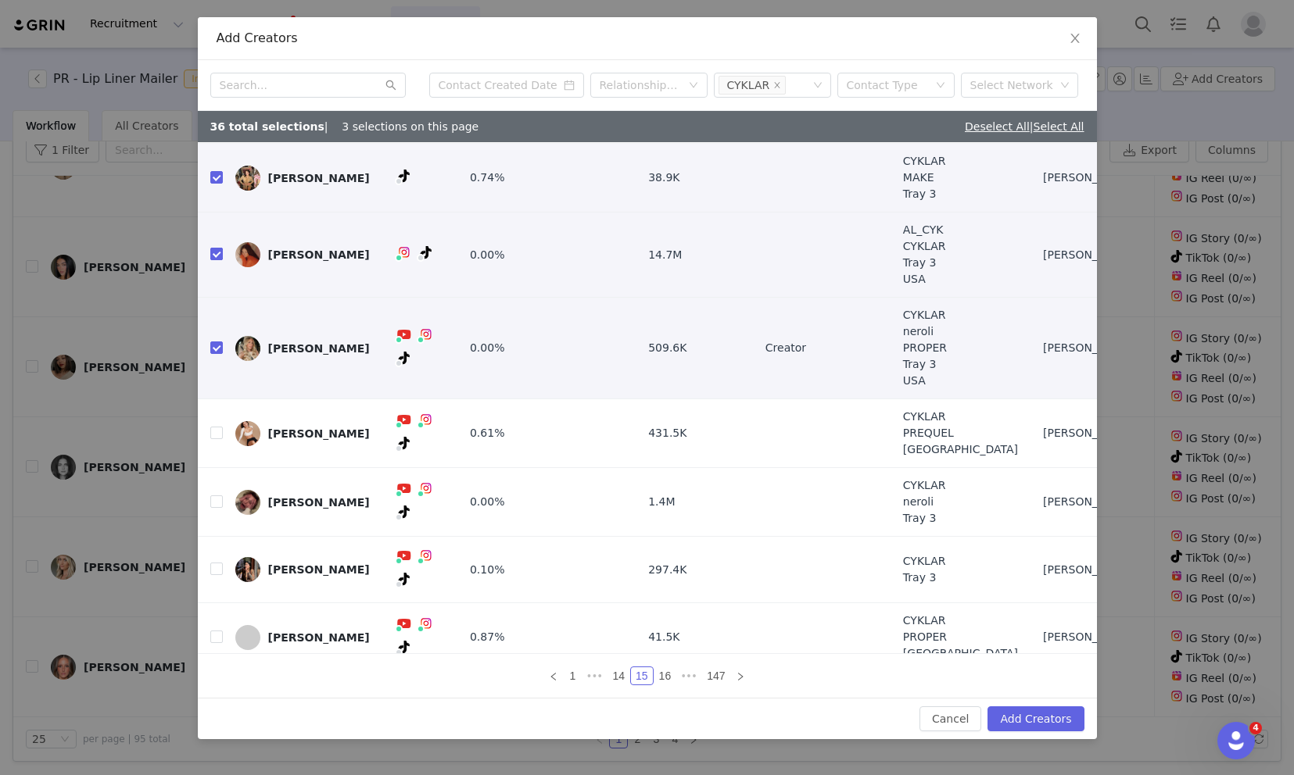
click at [212, 252] on input "checkbox" at bounding box center [216, 254] width 13 height 13
checkbox input "false"
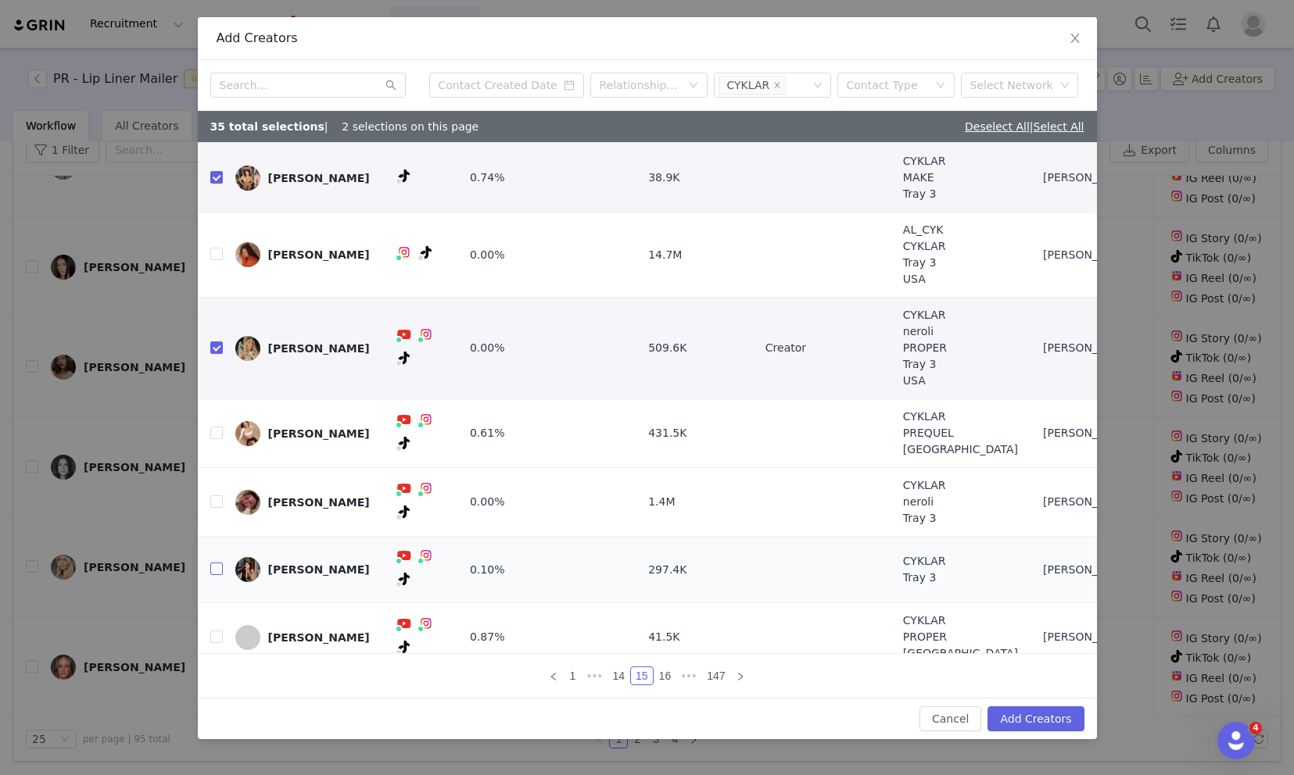
click at [216, 565] on input "checkbox" at bounding box center [216, 569] width 13 height 13
checkbox input "true"
click at [664, 675] on link "16" at bounding box center [665, 676] width 22 height 17
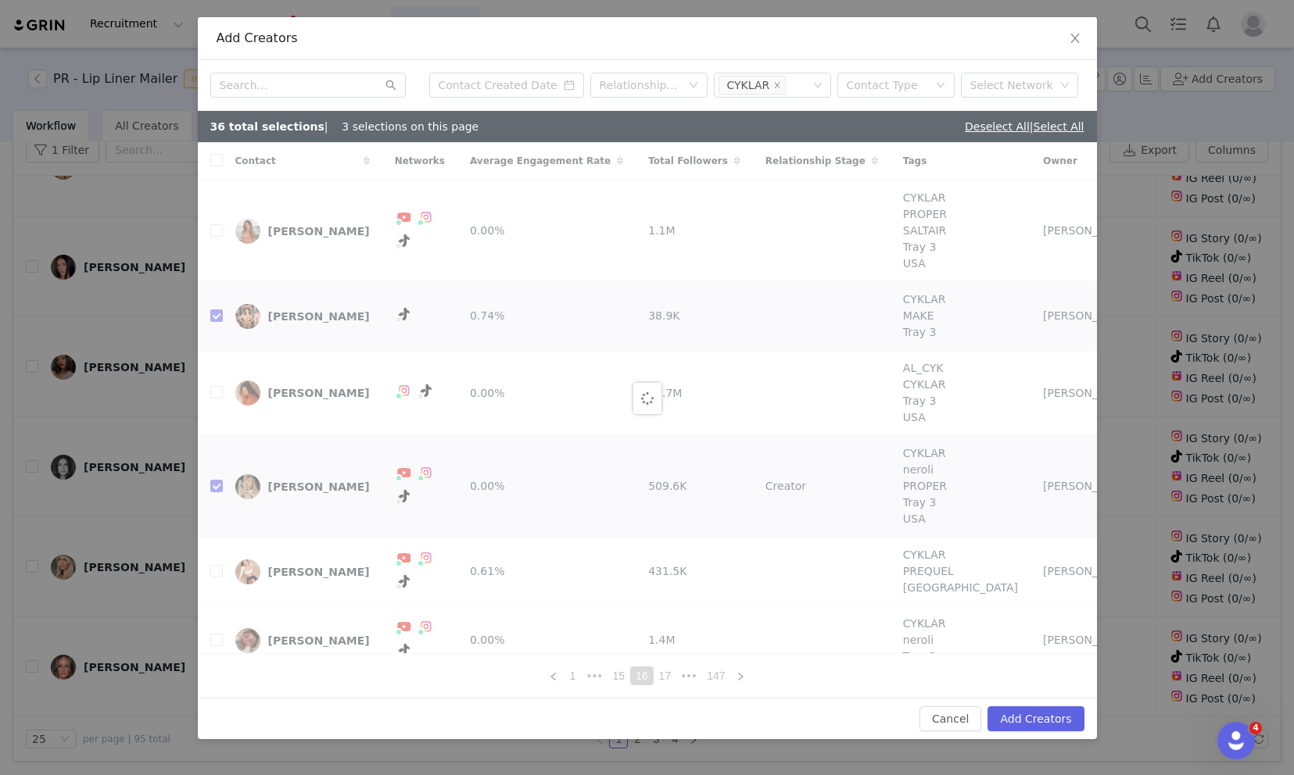
checkbox input "false"
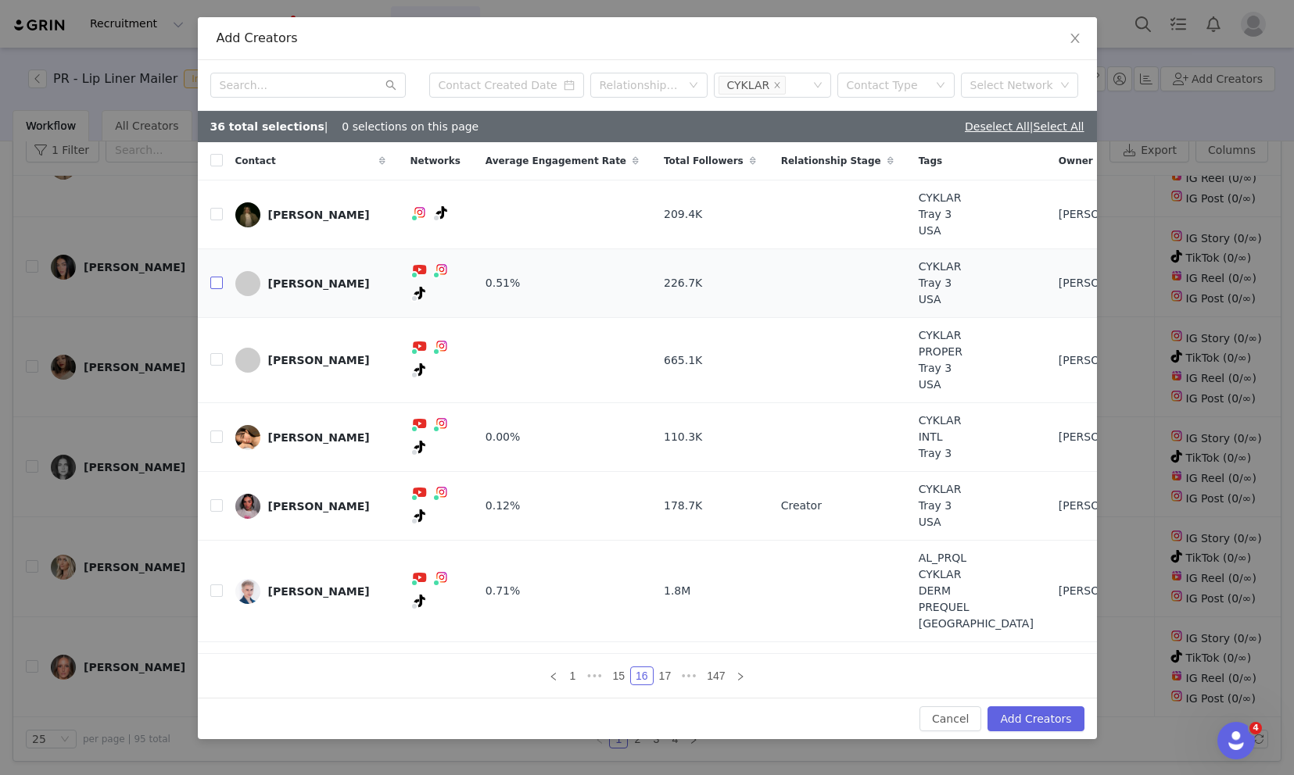
click at [217, 281] on input "checkbox" at bounding box center [216, 283] width 13 height 13
checkbox input "true"
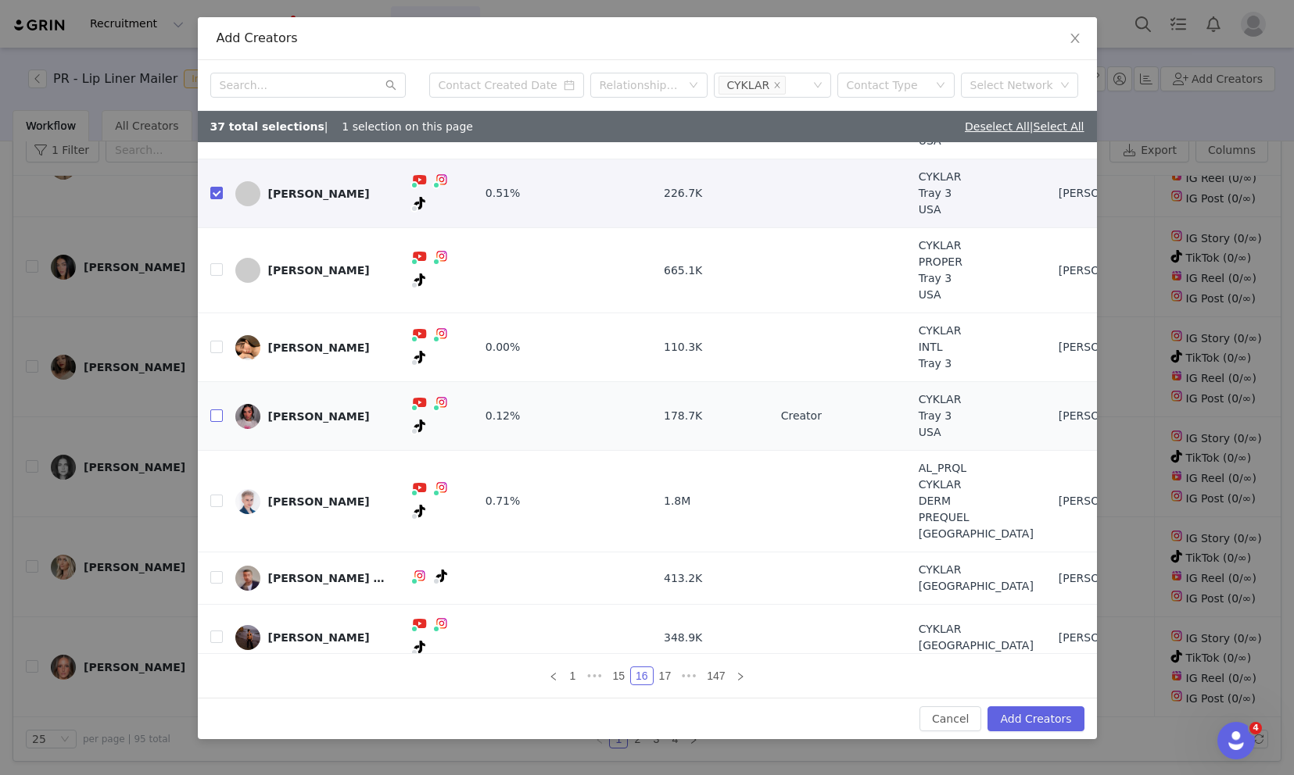
click at [213, 410] on input "checkbox" at bounding box center [216, 416] width 13 height 13
checkbox input "true"
click at [667, 678] on link "17" at bounding box center [665, 676] width 22 height 17
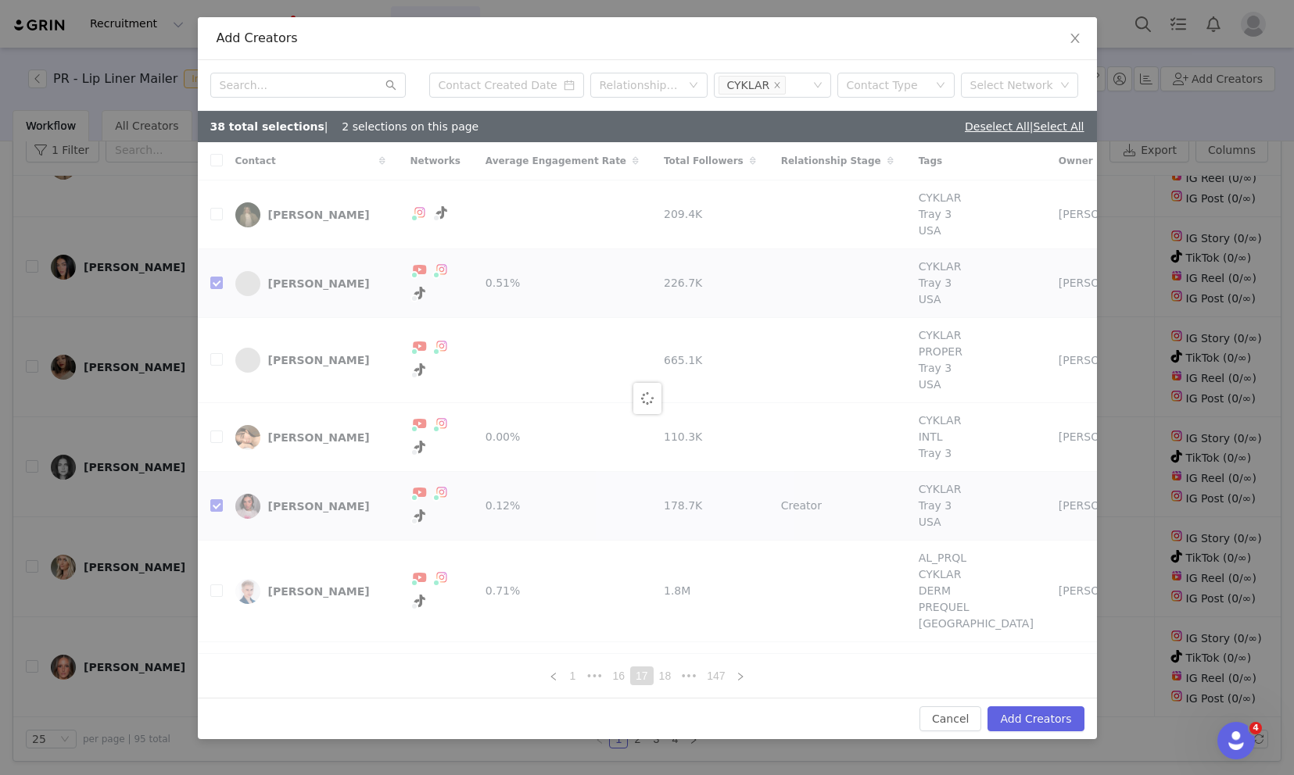
checkbox input "false"
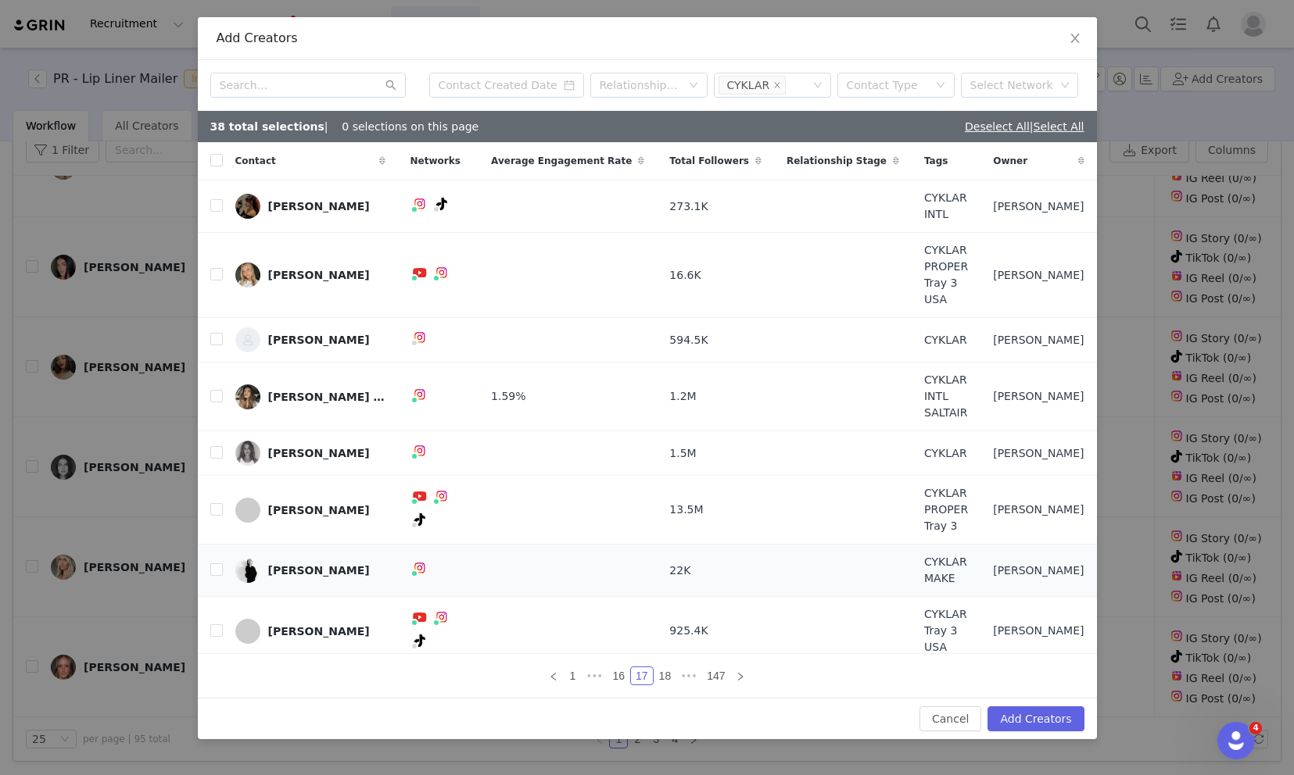
scroll to position [8, 0]
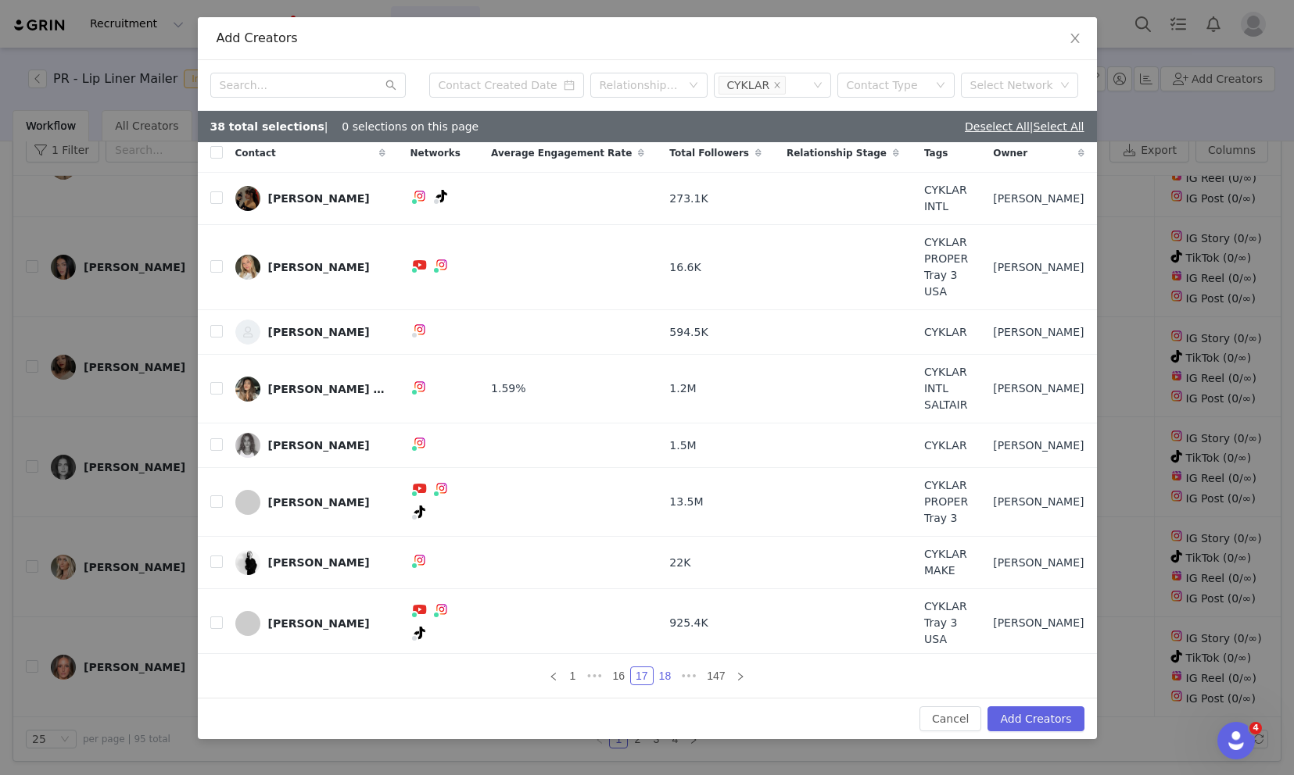
click at [666, 676] on link "18" at bounding box center [665, 676] width 22 height 17
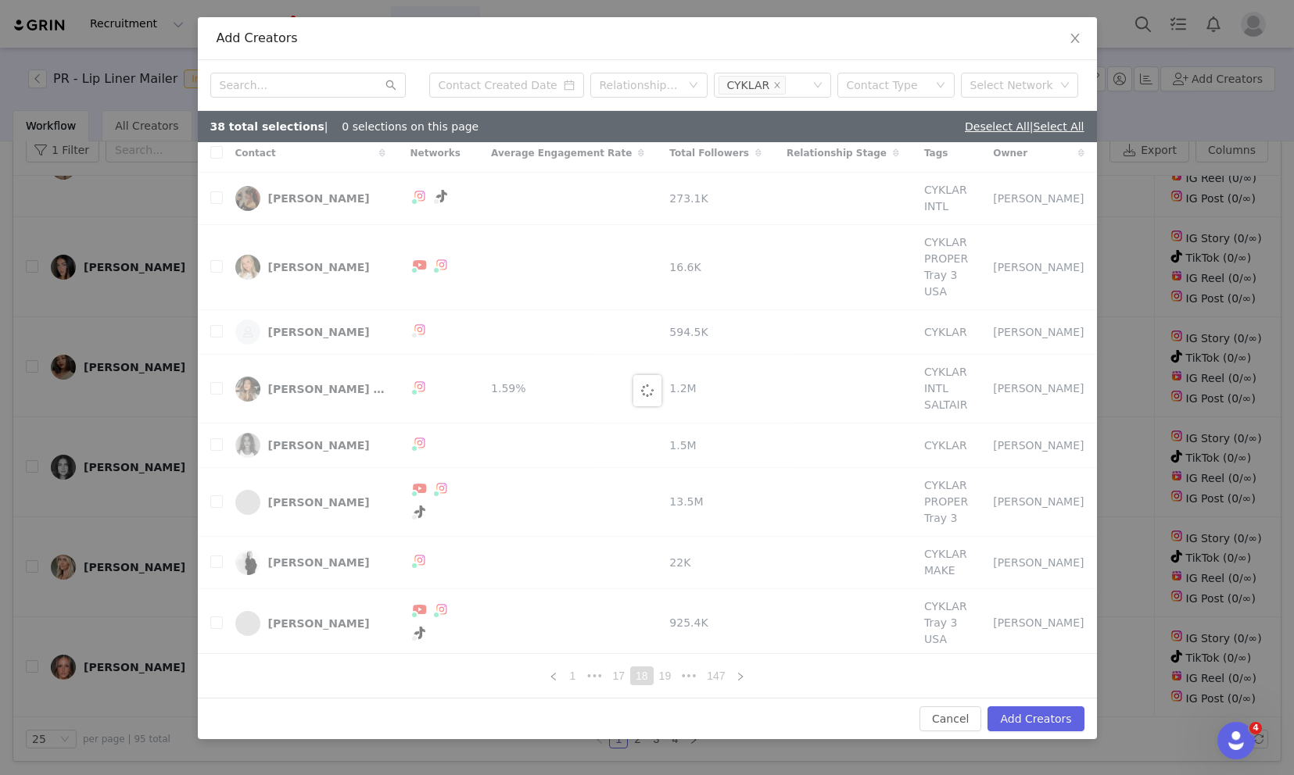
scroll to position [0, 0]
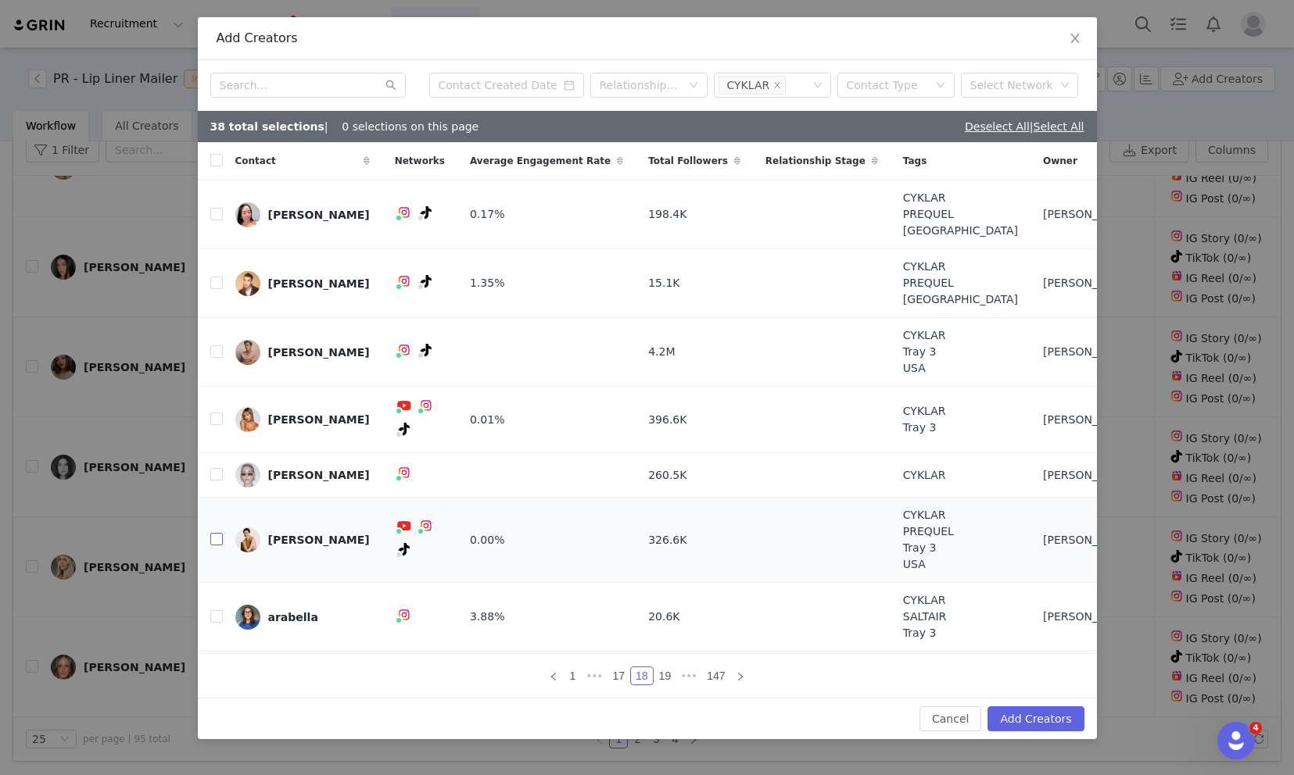
click at [215, 533] on input "checkbox" at bounding box center [216, 539] width 13 height 13
checkbox input "true"
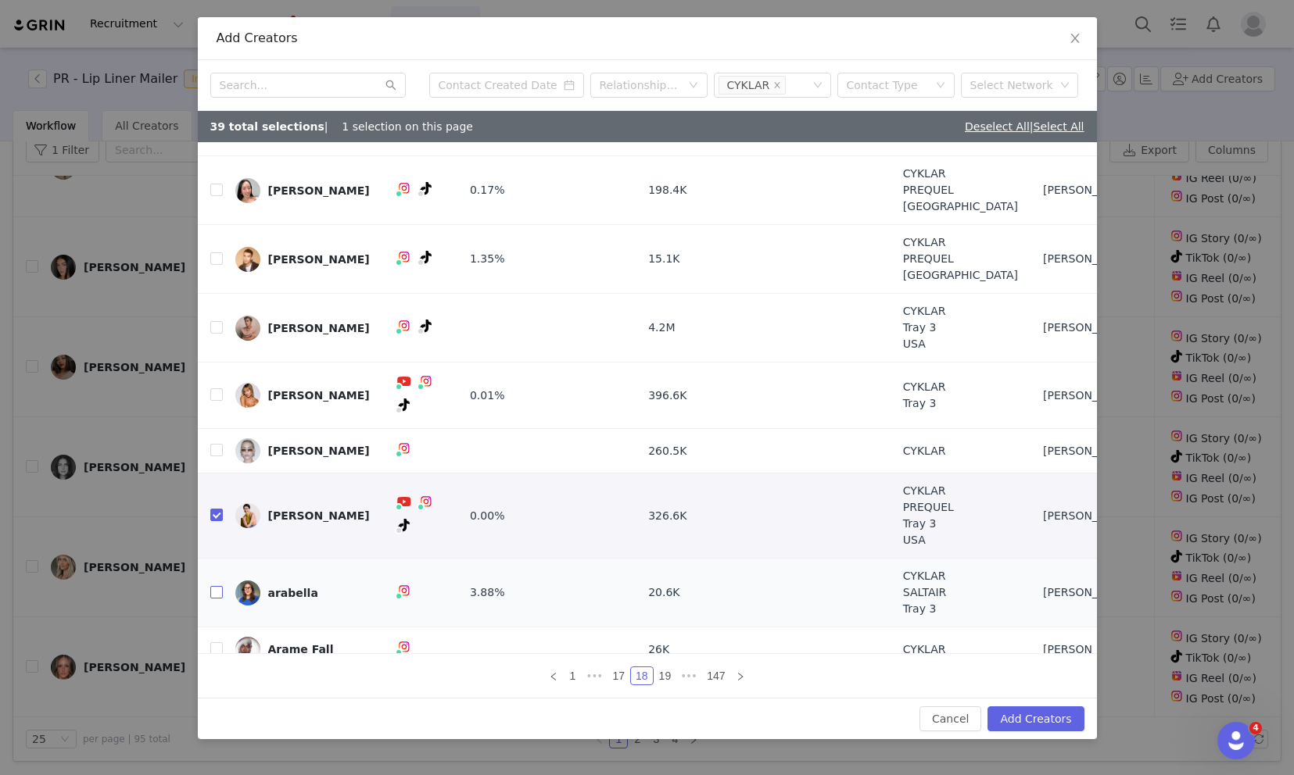
click at [217, 586] on input "checkbox" at bounding box center [216, 592] width 13 height 13
checkbox input "true"
click at [666, 676] on link "19" at bounding box center [665, 676] width 22 height 17
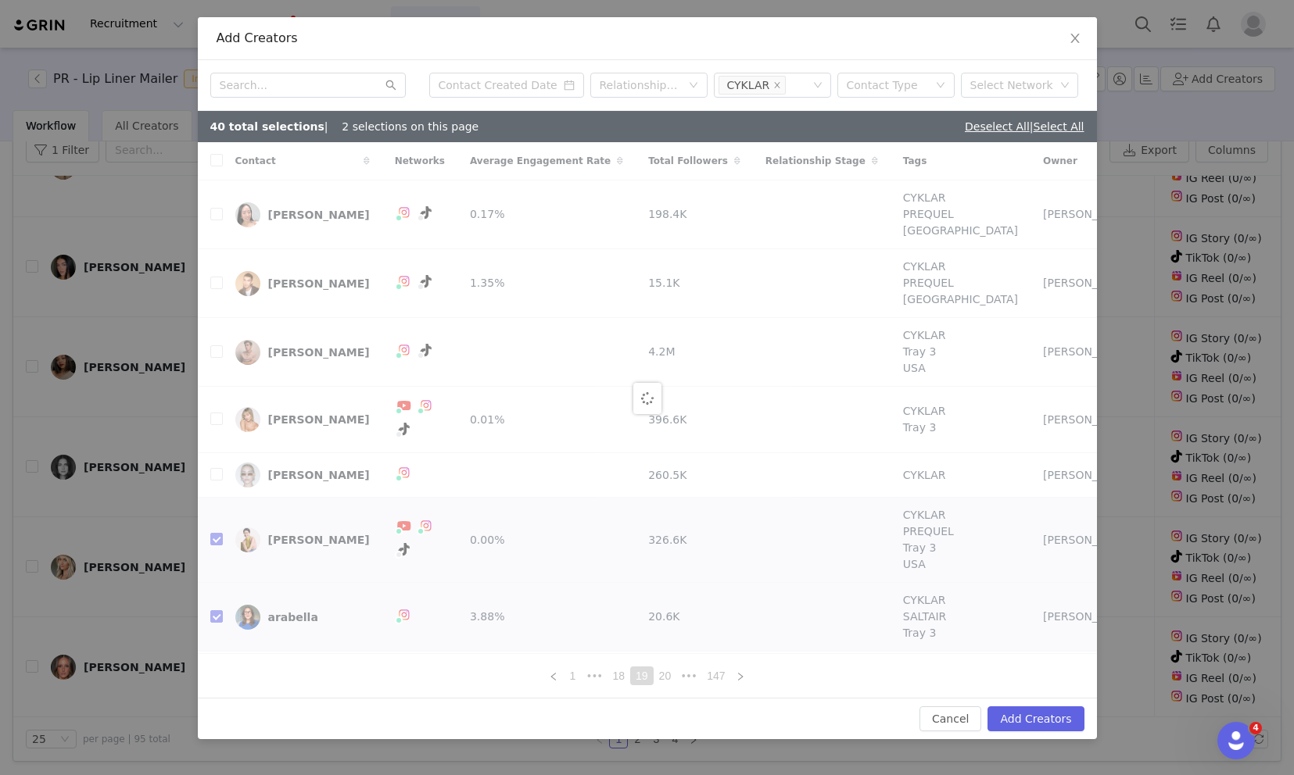
checkbox input "false"
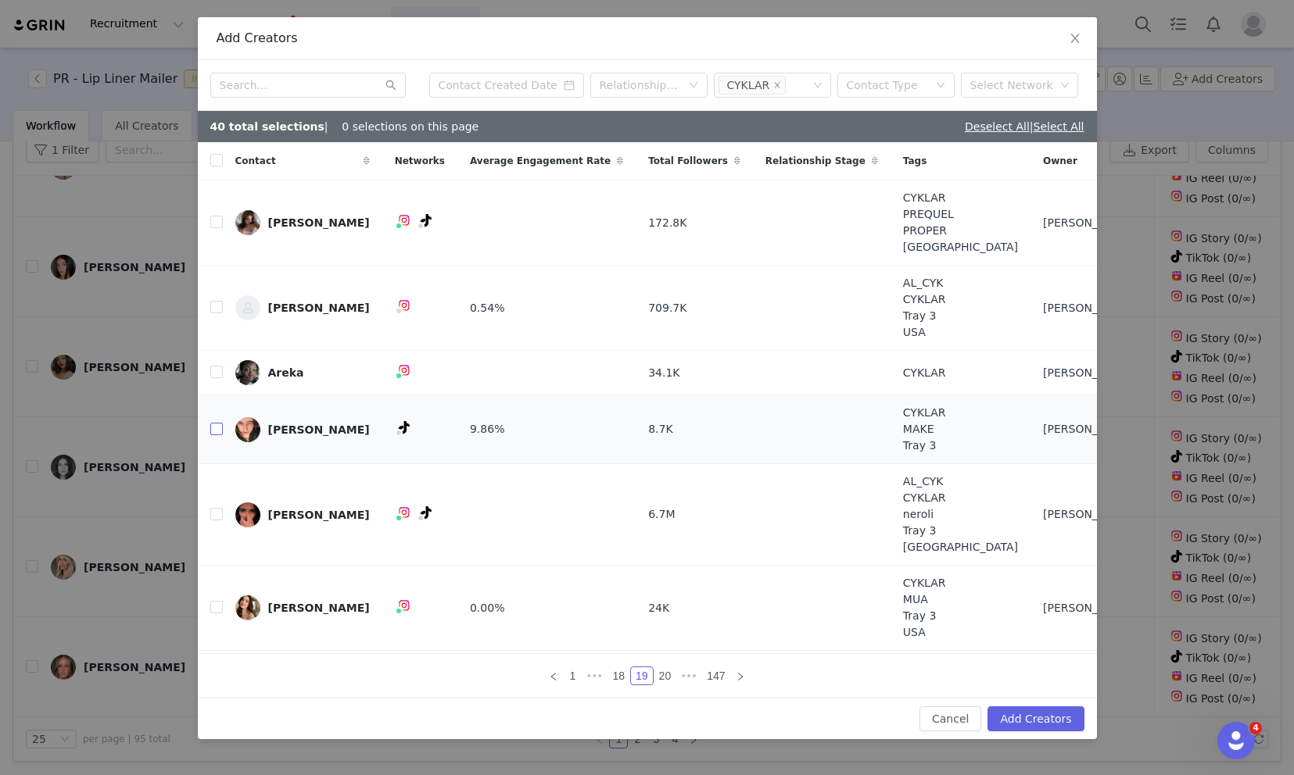
click at [212, 432] on input "checkbox" at bounding box center [216, 429] width 13 height 13
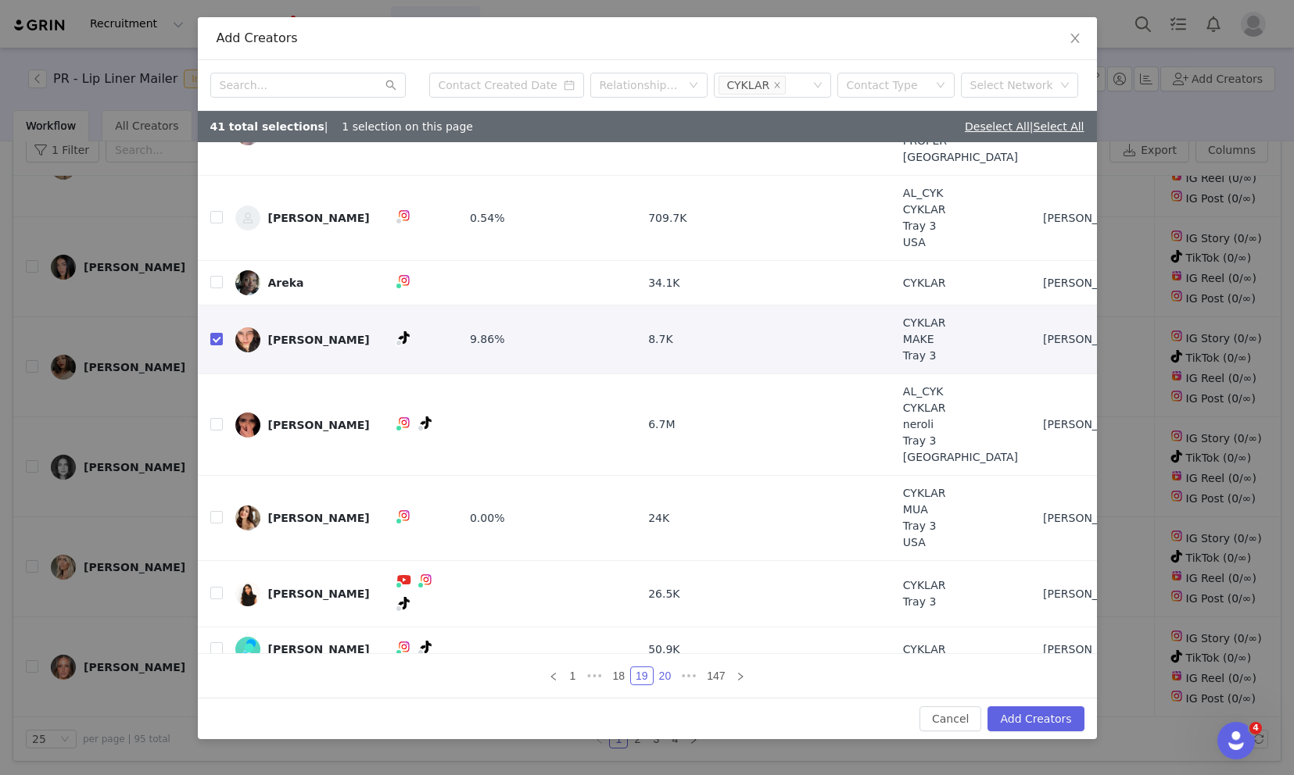
click at [660, 676] on link "20" at bounding box center [665, 676] width 22 height 17
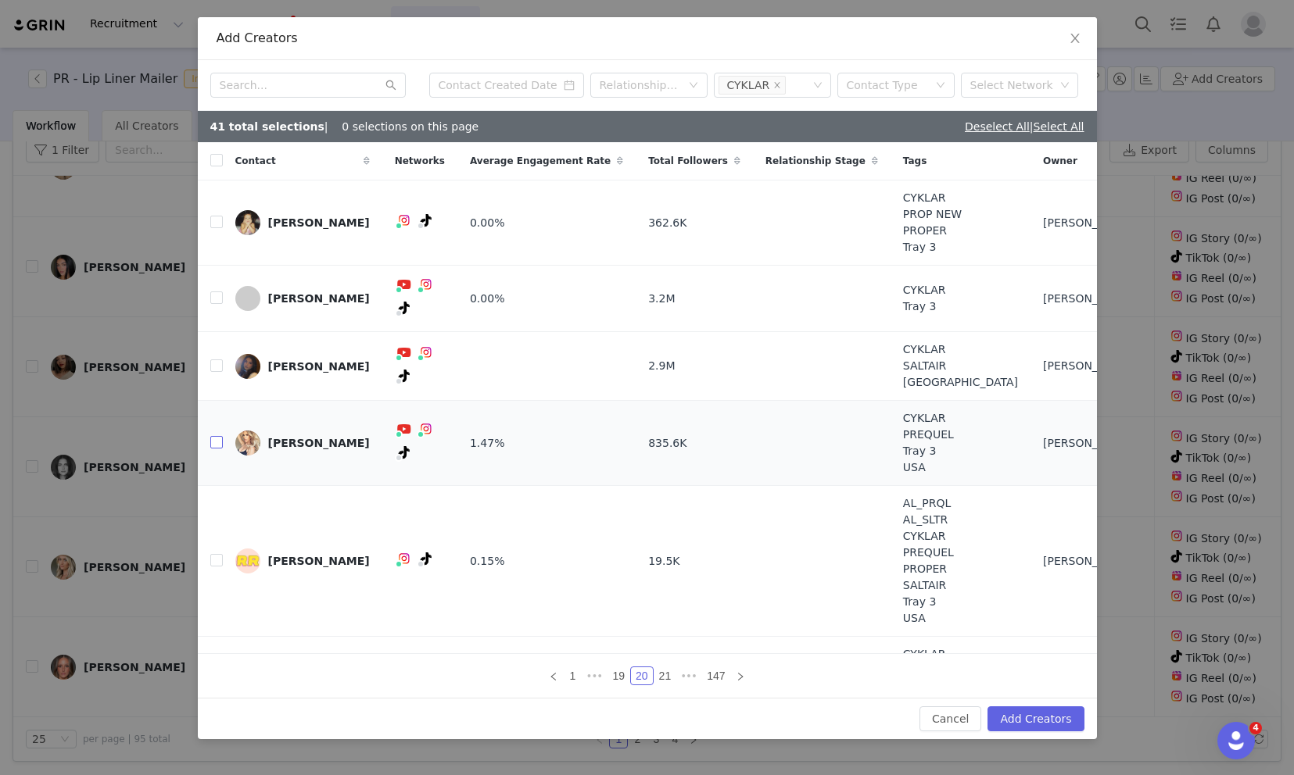
click at [218, 436] on input "checkbox" at bounding box center [216, 442] width 13 height 13
checkbox input "true"
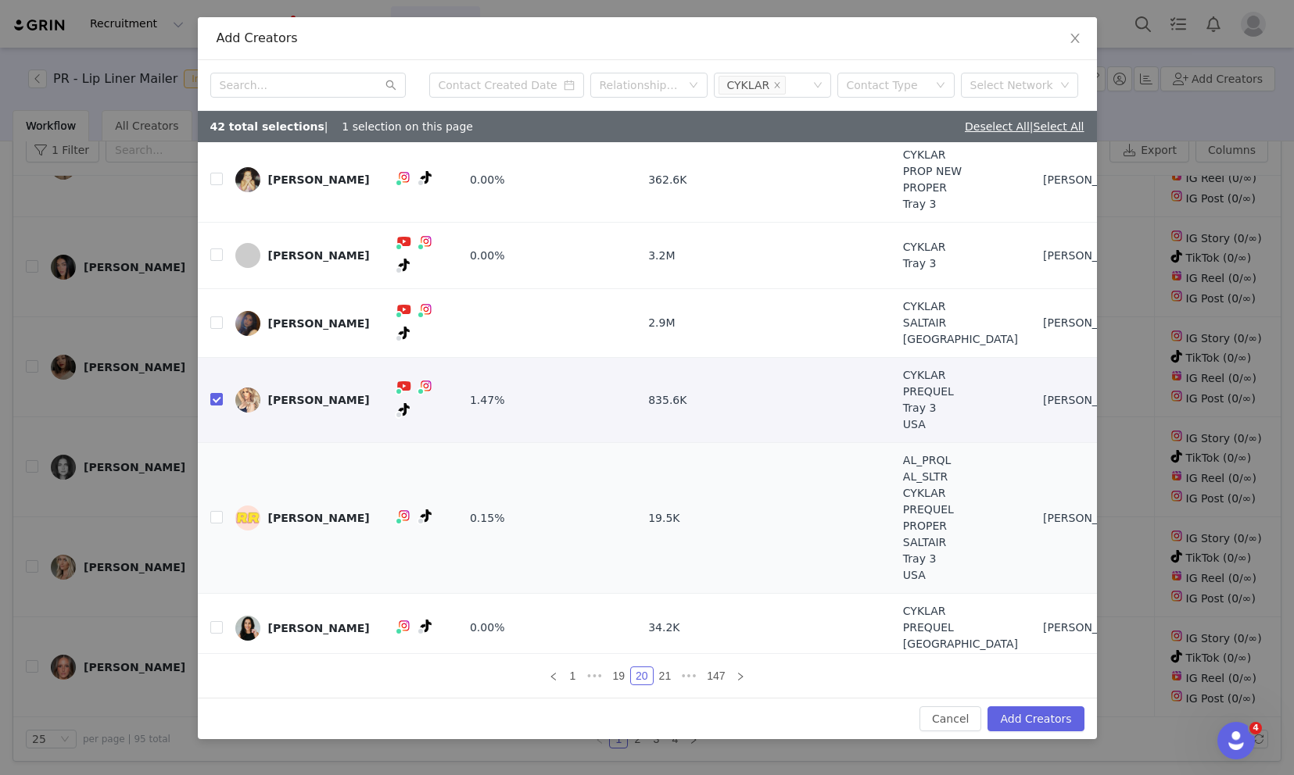
scroll to position [57, 0]
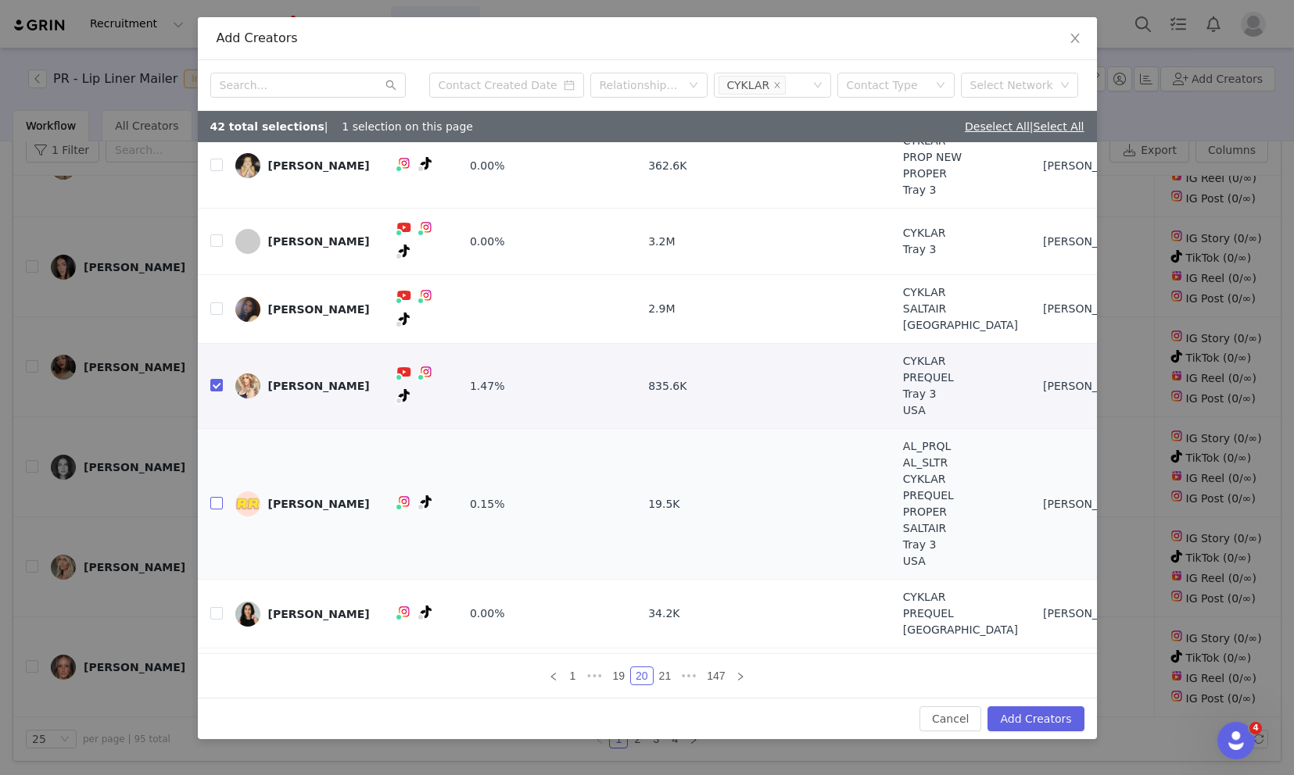
click at [220, 497] on input "checkbox" at bounding box center [216, 503] width 13 height 13
checkbox input "true"
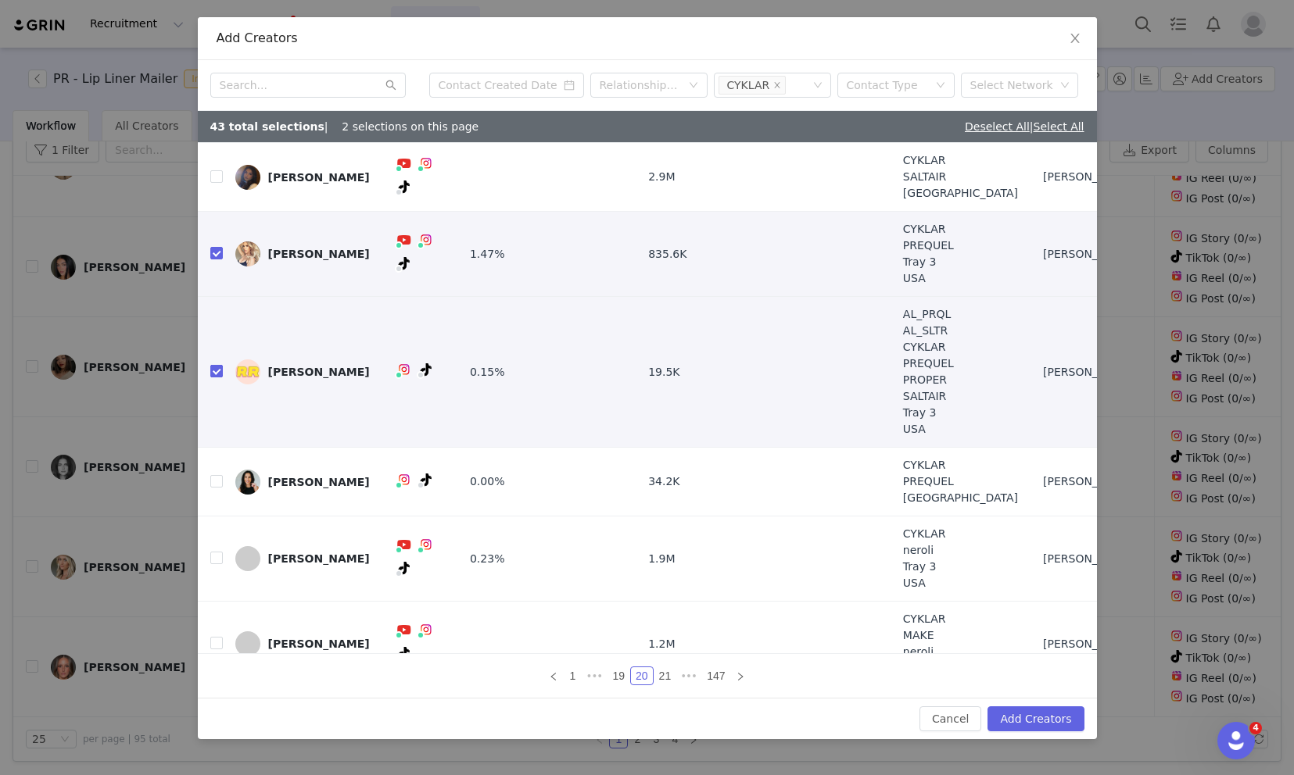
scroll to position [204, 0]
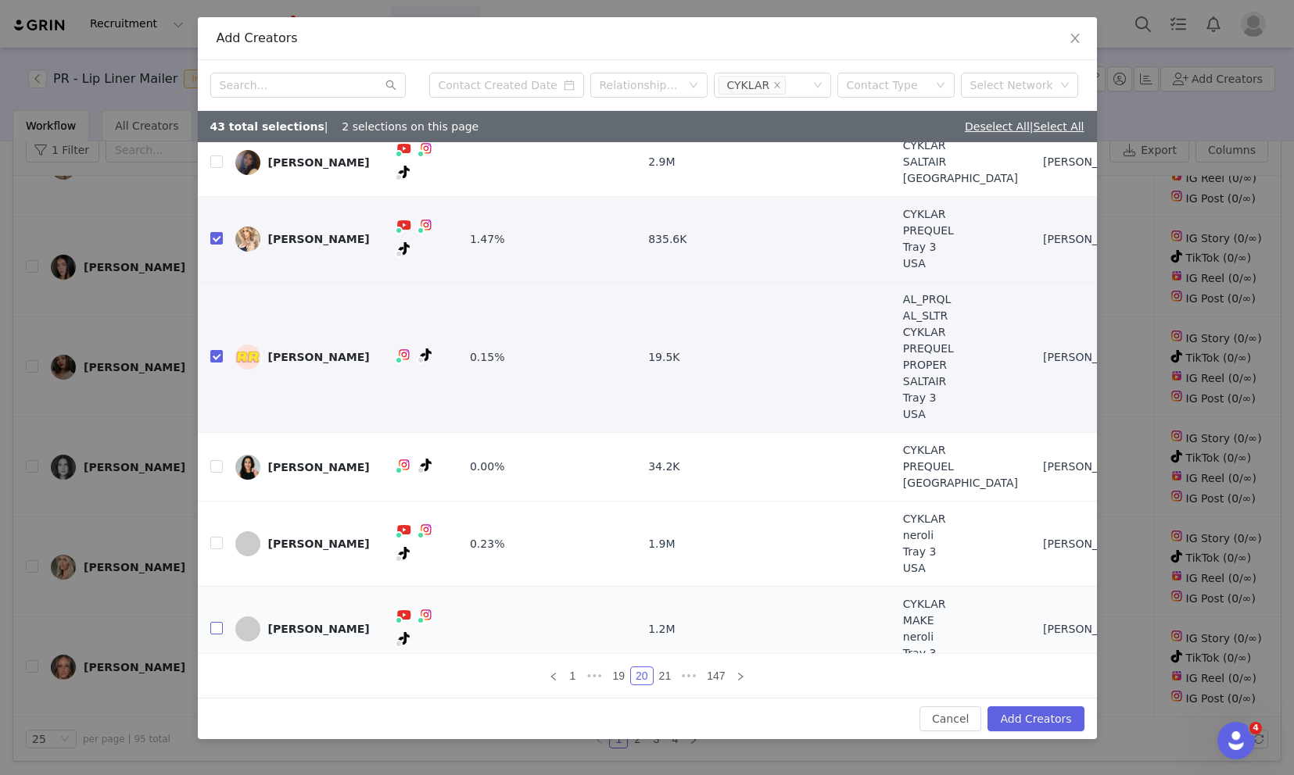
click at [218, 622] on input "checkbox" at bounding box center [216, 628] width 13 height 13
checkbox input "true"
click at [661, 676] on link "21" at bounding box center [665, 676] width 22 height 17
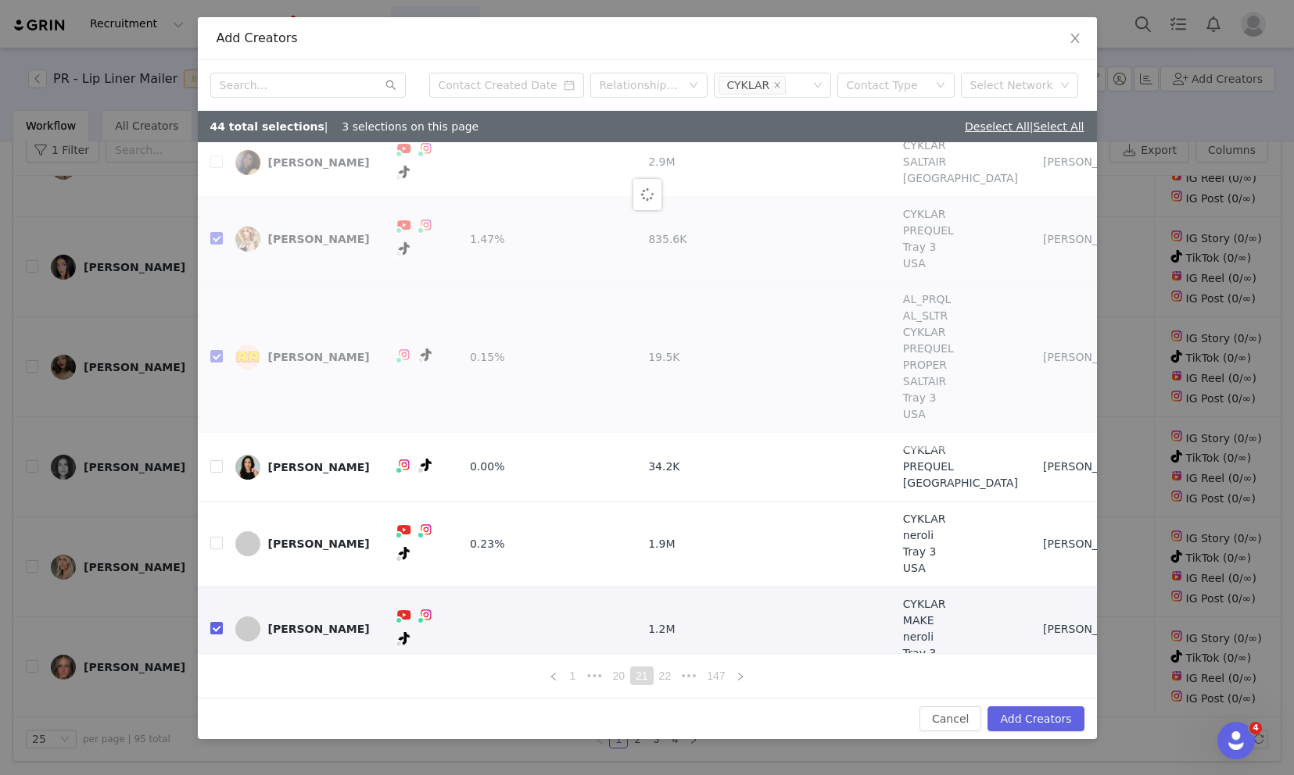
scroll to position [0, 0]
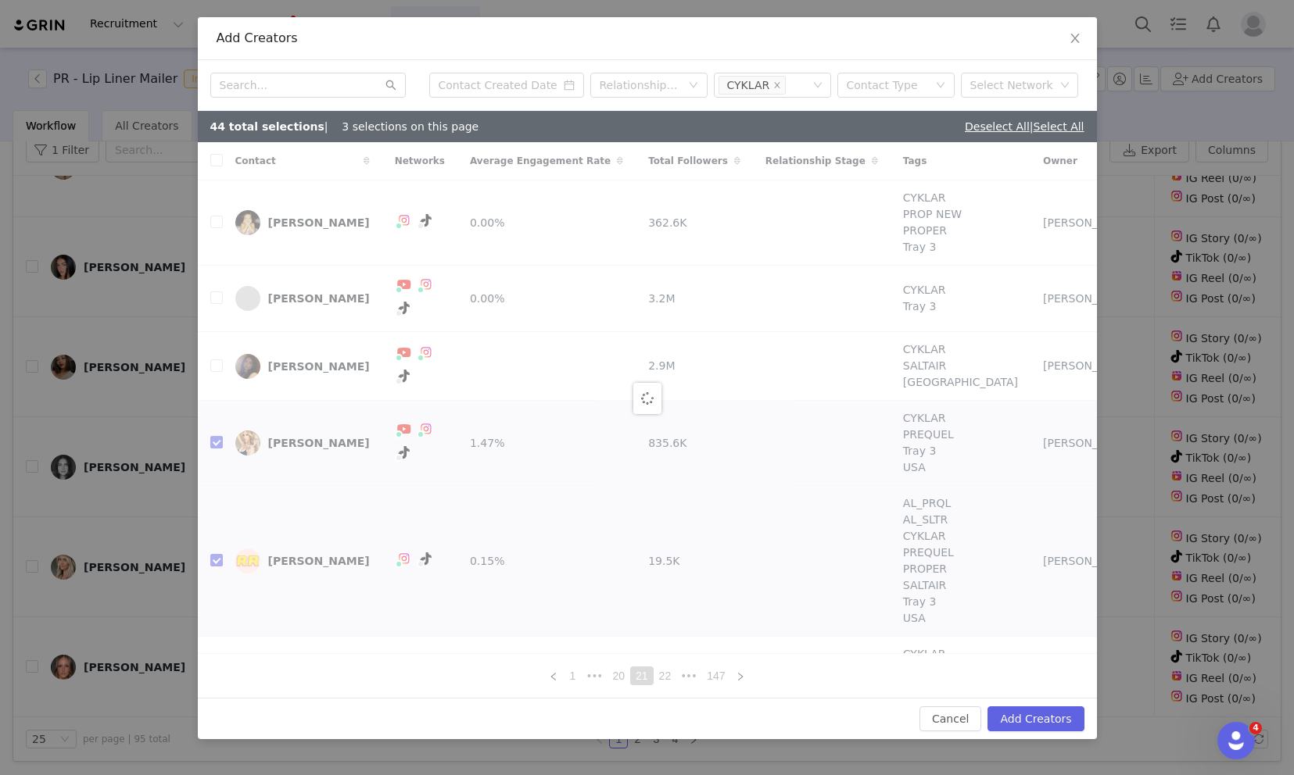
checkbox input "false"
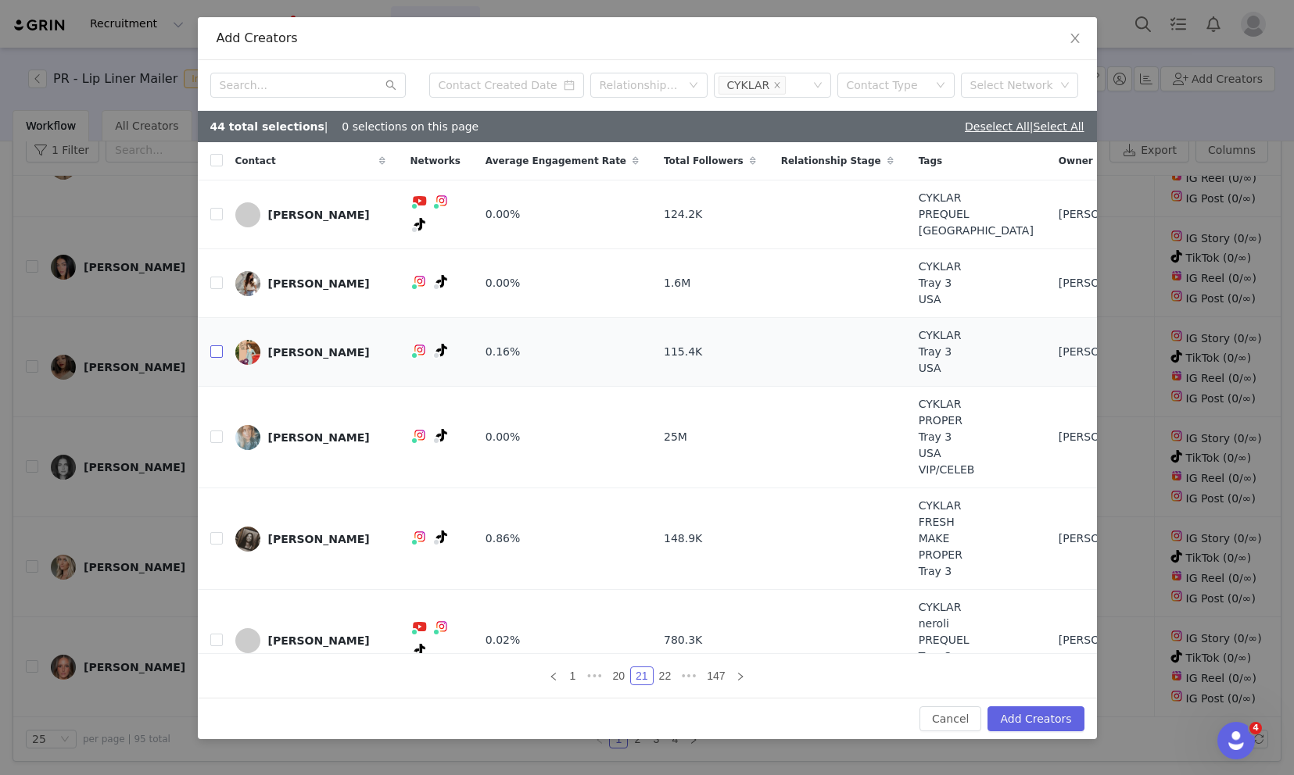
click at [214, 356] on input "checkbox" at bounding box center [216, 352] width 13 height 13
checkbox input "true"
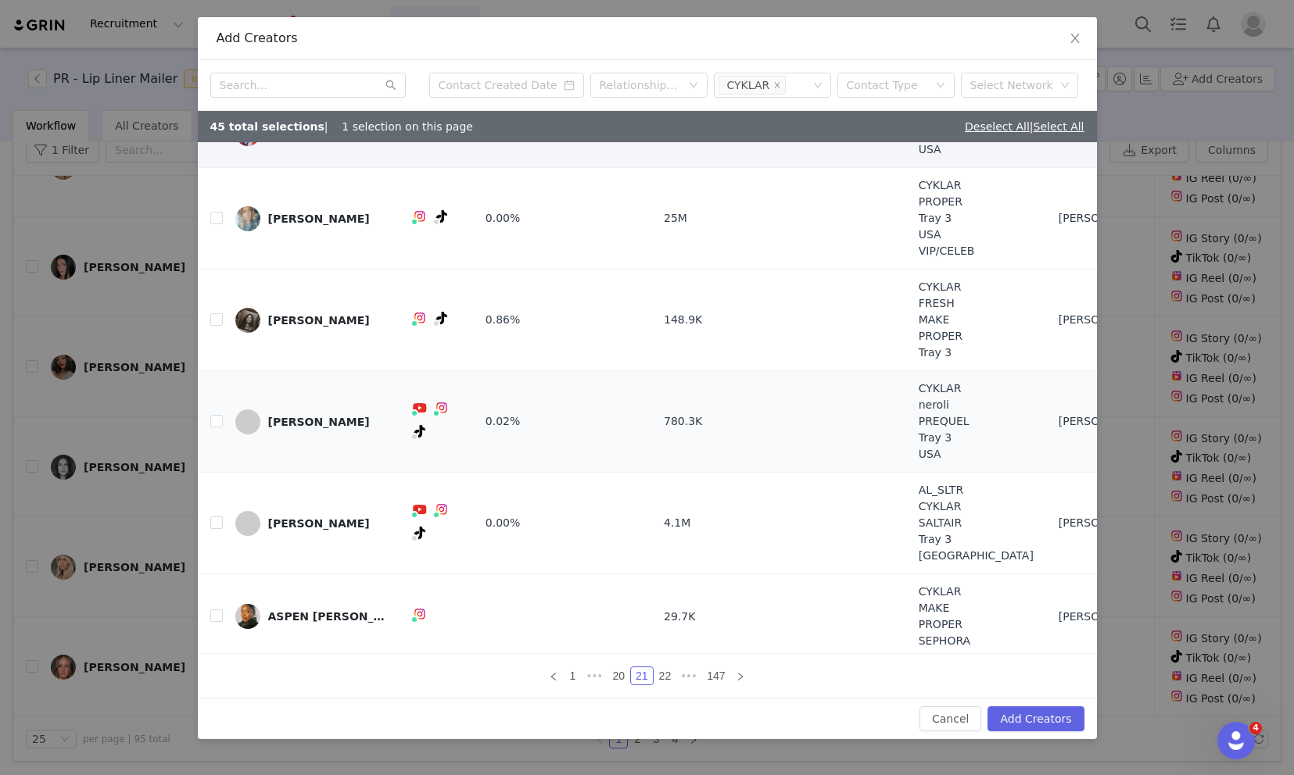
scroll to position [220, 0]
click at [213, 420] on input "checkbox" at bounding box center [216, 420] width 13 height 13
checkbox input "true"
click at [661, 681] on link "22" at bounding box center [665, 676] width 22 height 17
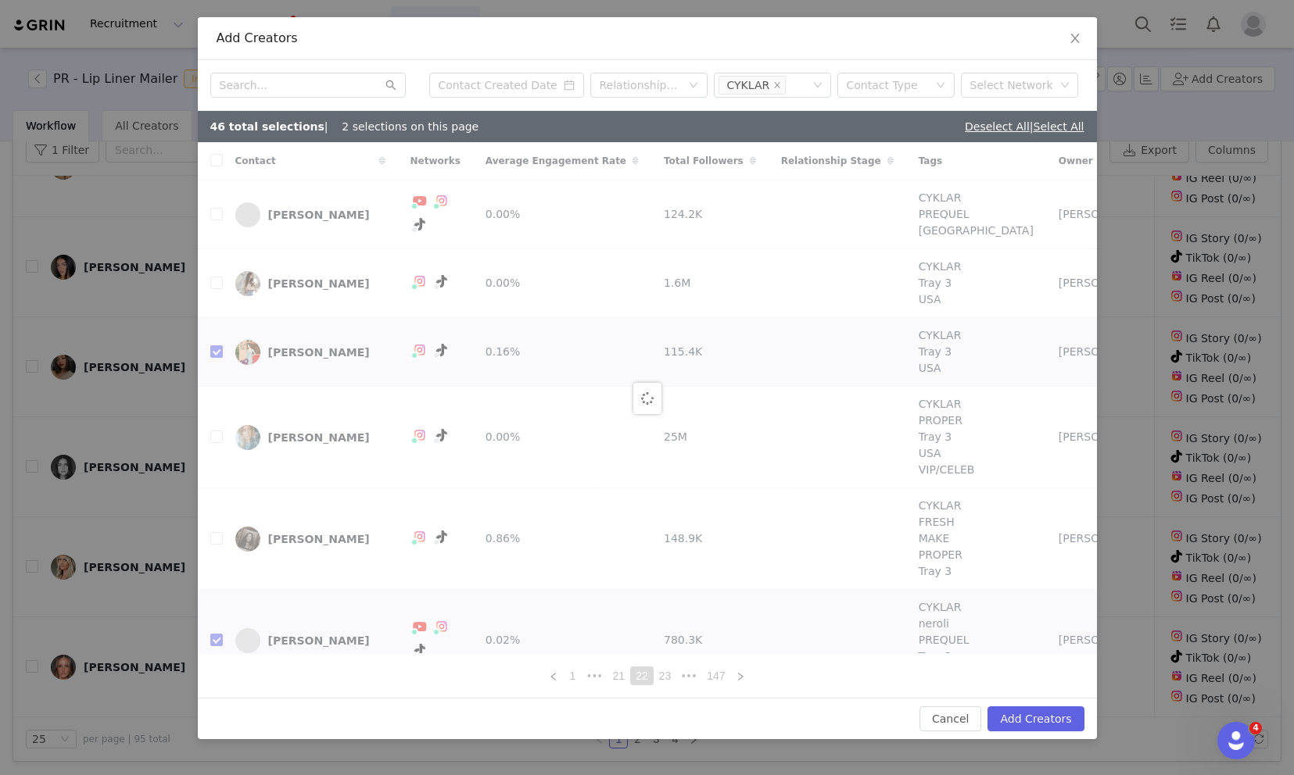
checkbox input "false"
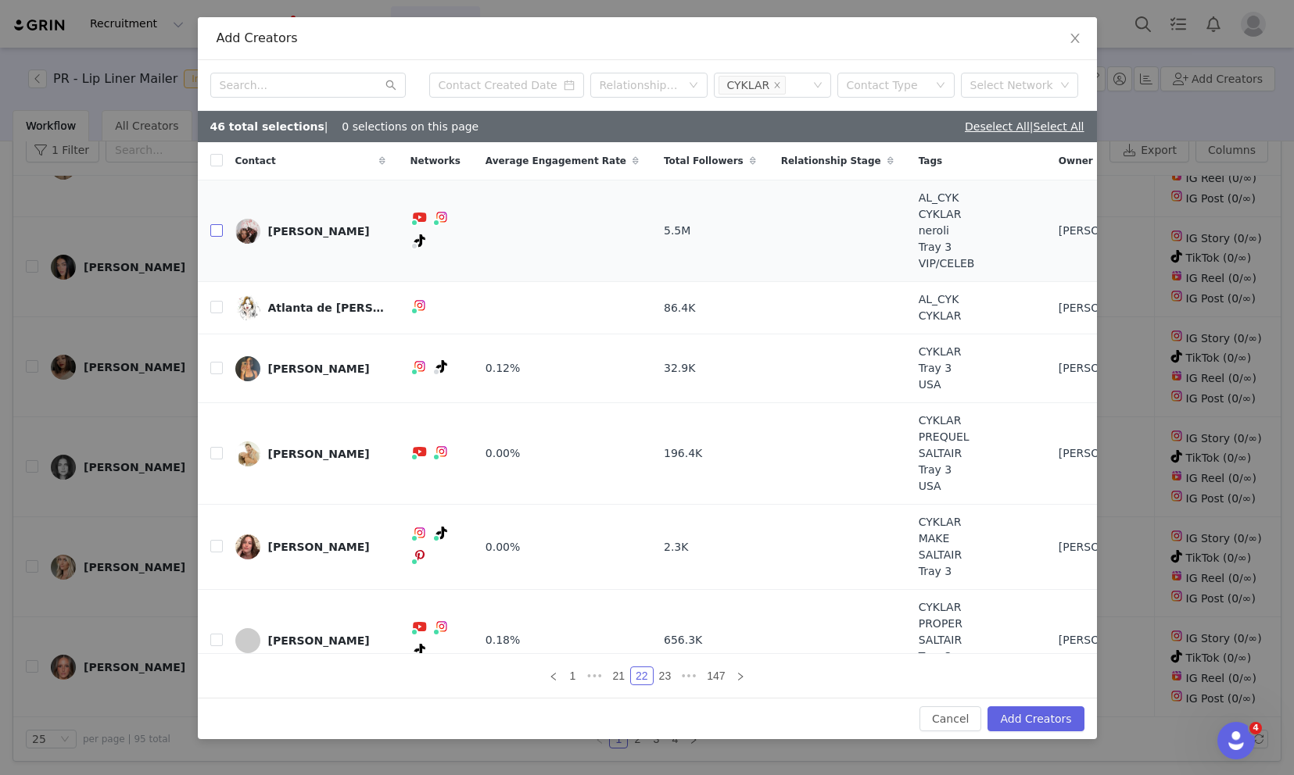
click at [217, 237] on label at bounding box center [216, 231] width 13 height 16
click at [217, 237] on input "checkbox" at bounding box center [216, 230] width 13 height 13
checkbox input "true"
click at [218, 550] on input "checkbox" at bounding box center [216, 546] width 13 height 13
checkbox input "true"
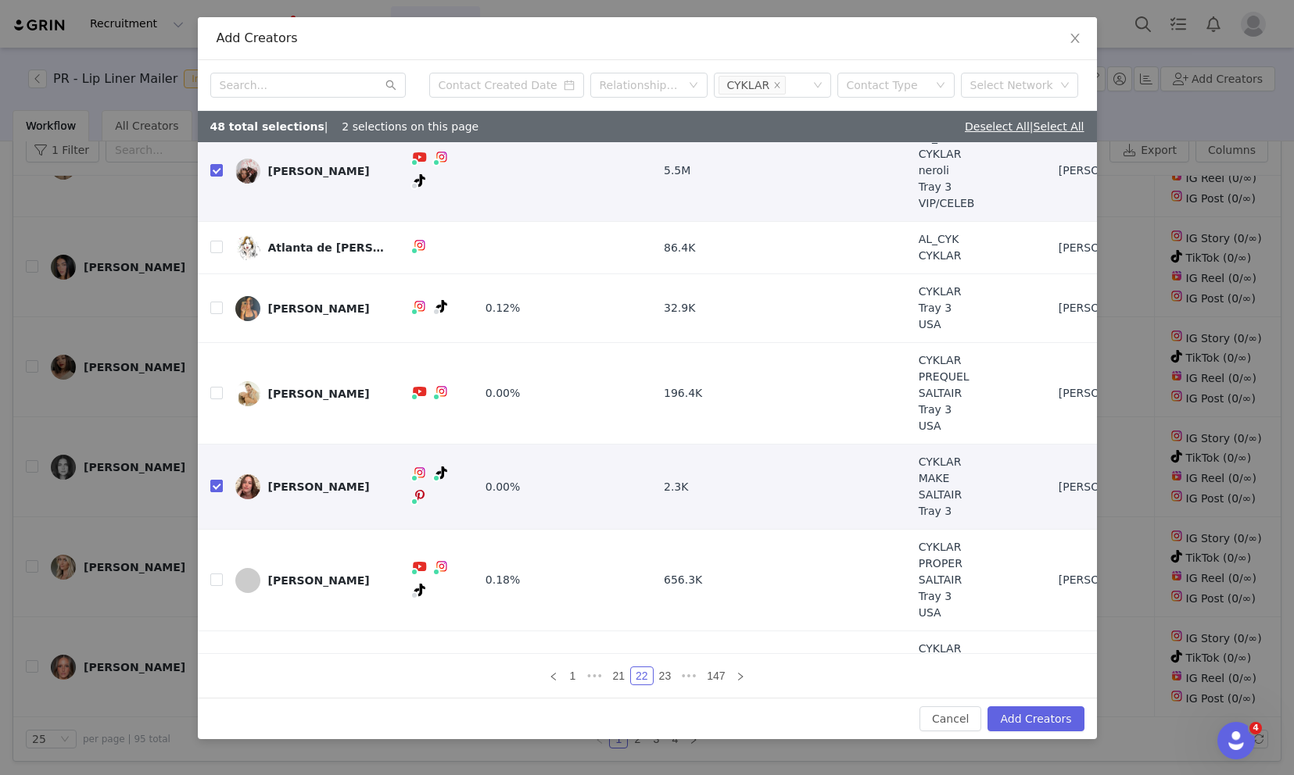
scroll to position [188, 0]
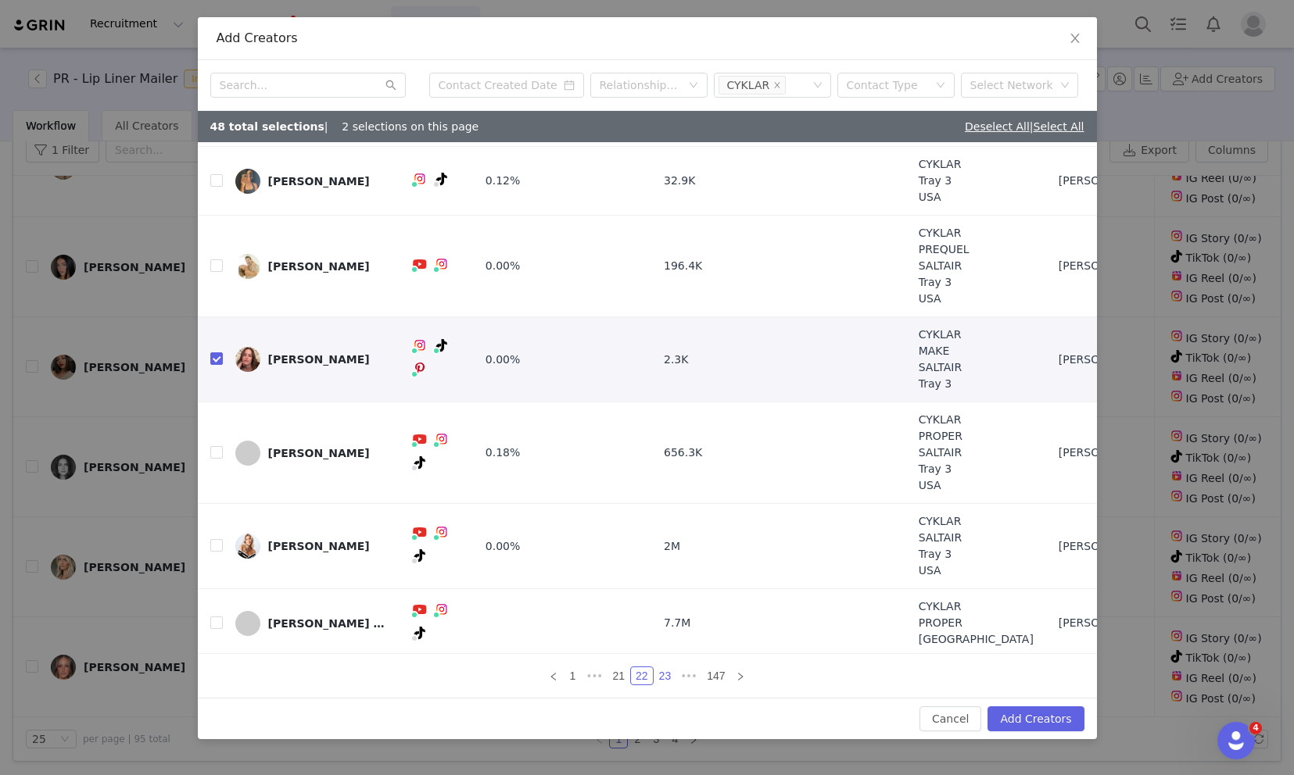
click at [662, 680] on link "23" at bounding box center [665, 676] width 22 height 17
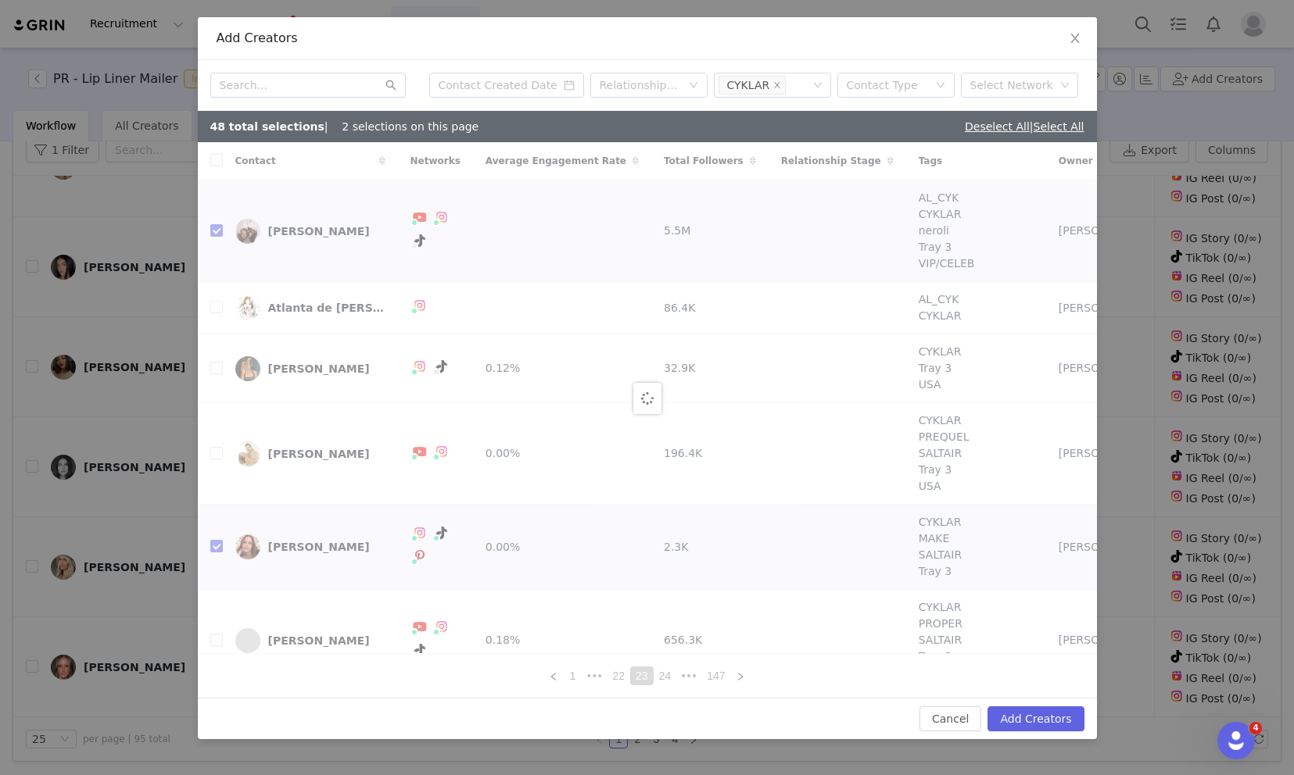
checkbox input "false"
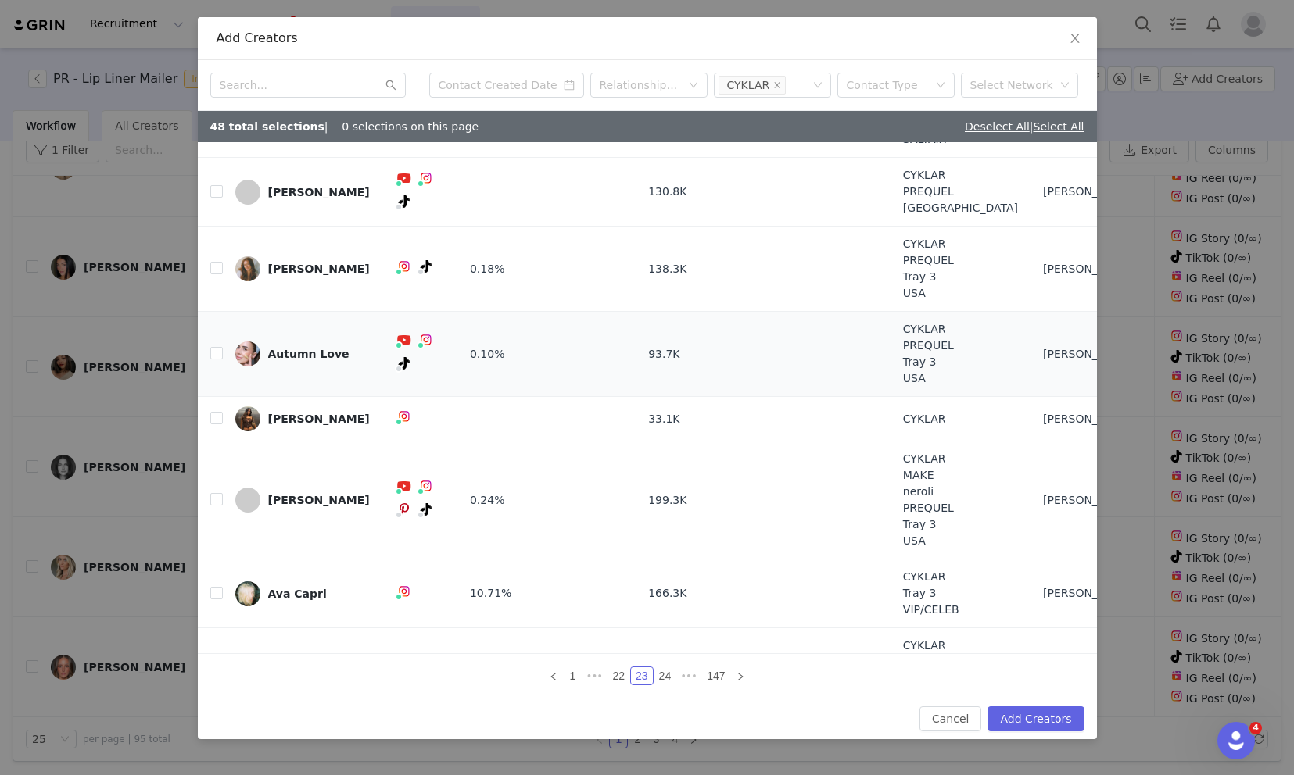
scroll to position [147, 0]
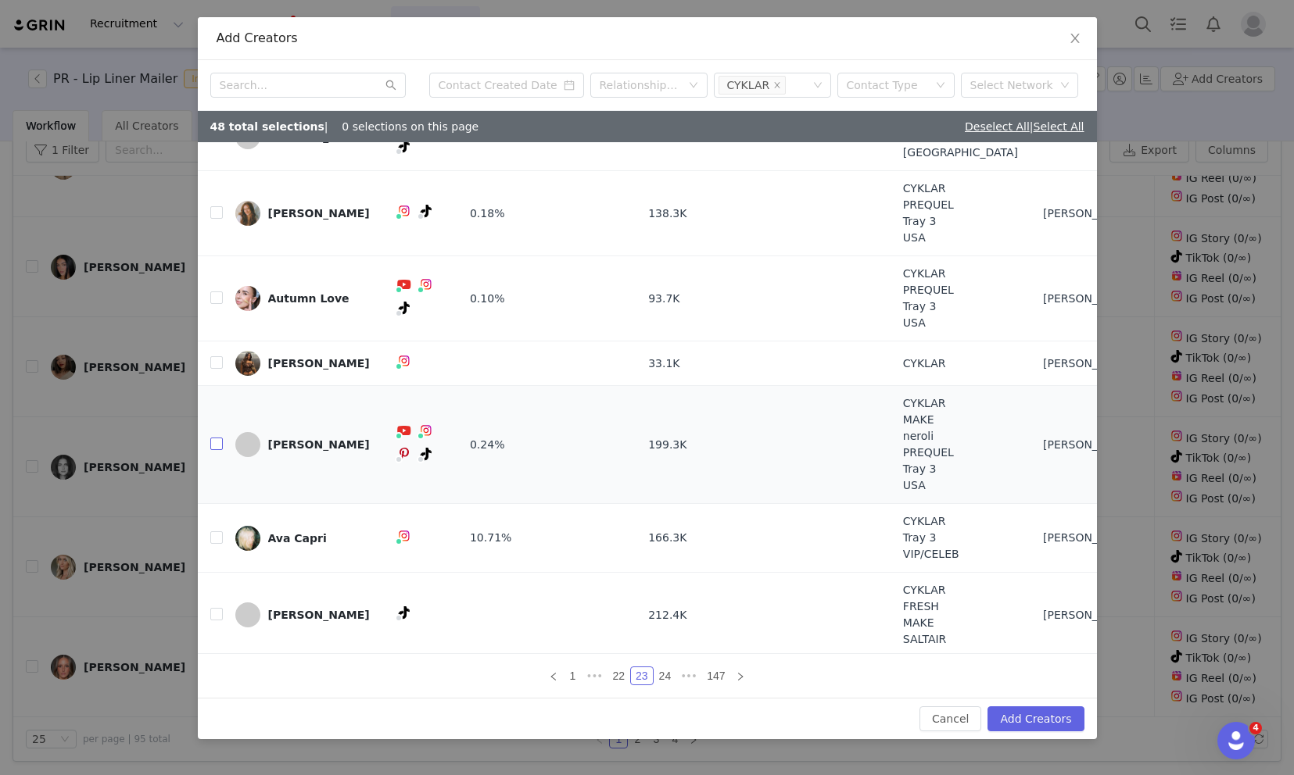
click at [215, 442] on input "checkbox" at bounding box center [216, 444] width 13 height 13
click at [664, 675] on link "24" at bounding box center [665, 676] width 22 height 17
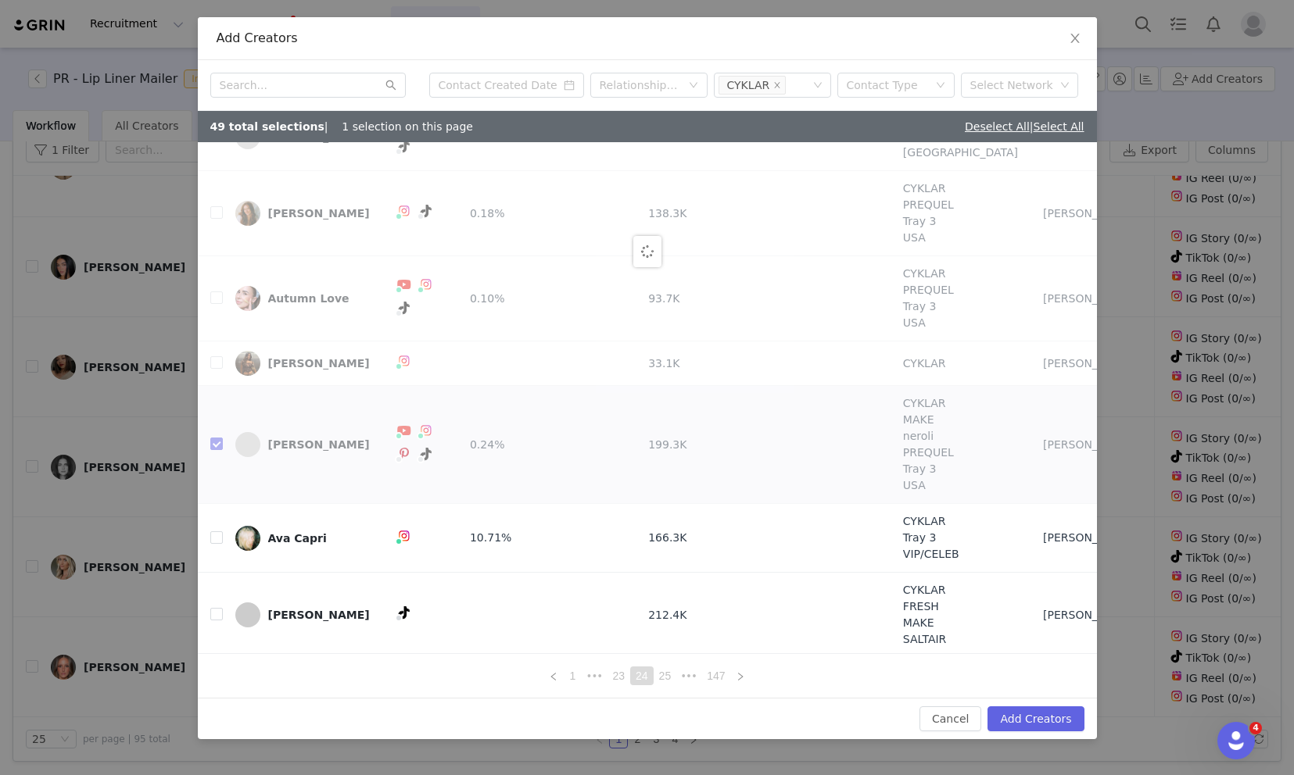
scroll to position [0, 0]
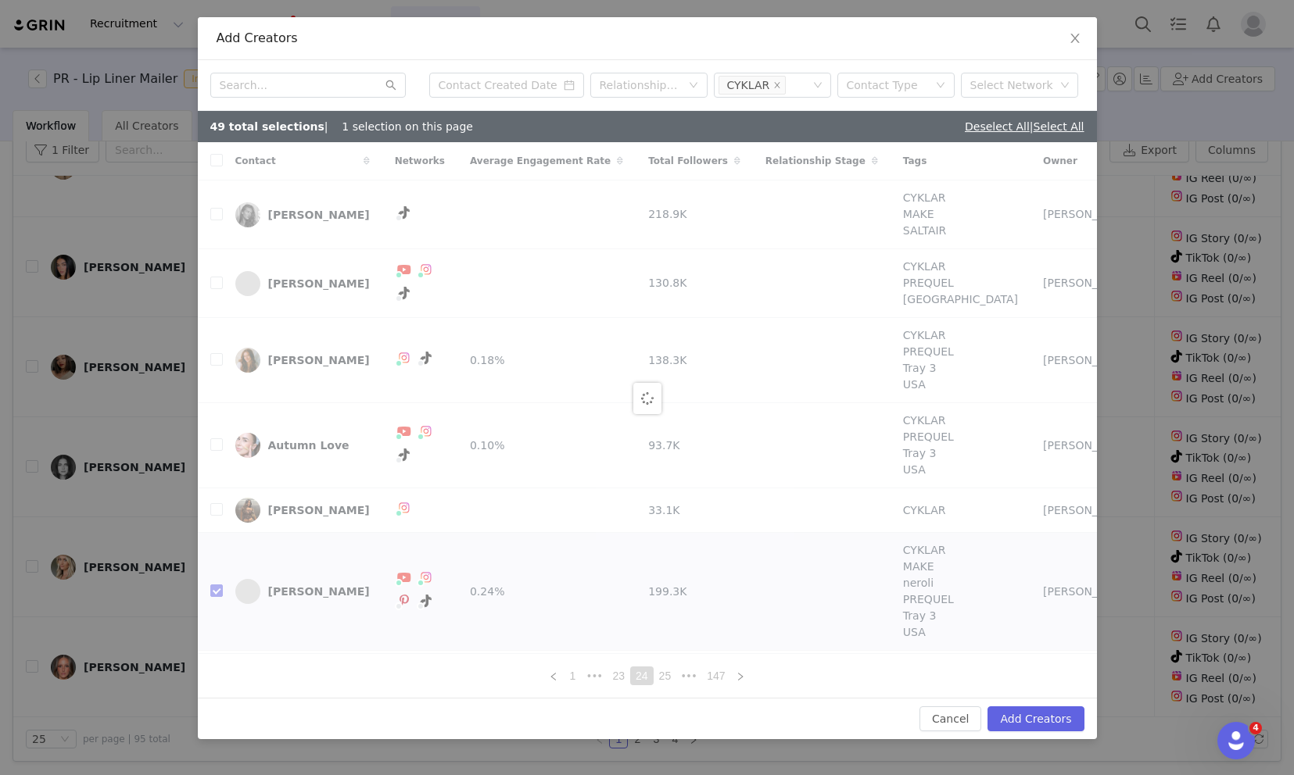
checkbox input "false"
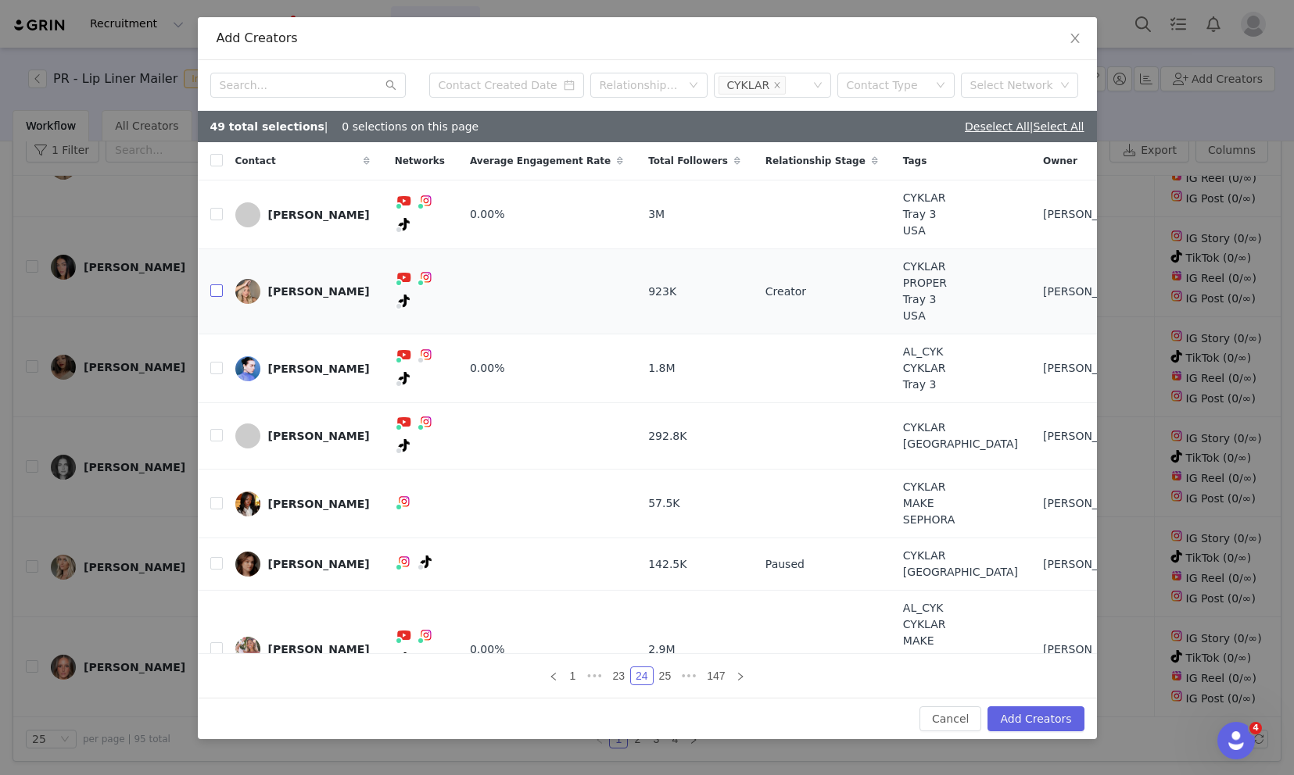
click at [216, 290] on input "checkbox" at bounding box center [216, 291] width 13 height 13
checkbox input "true"
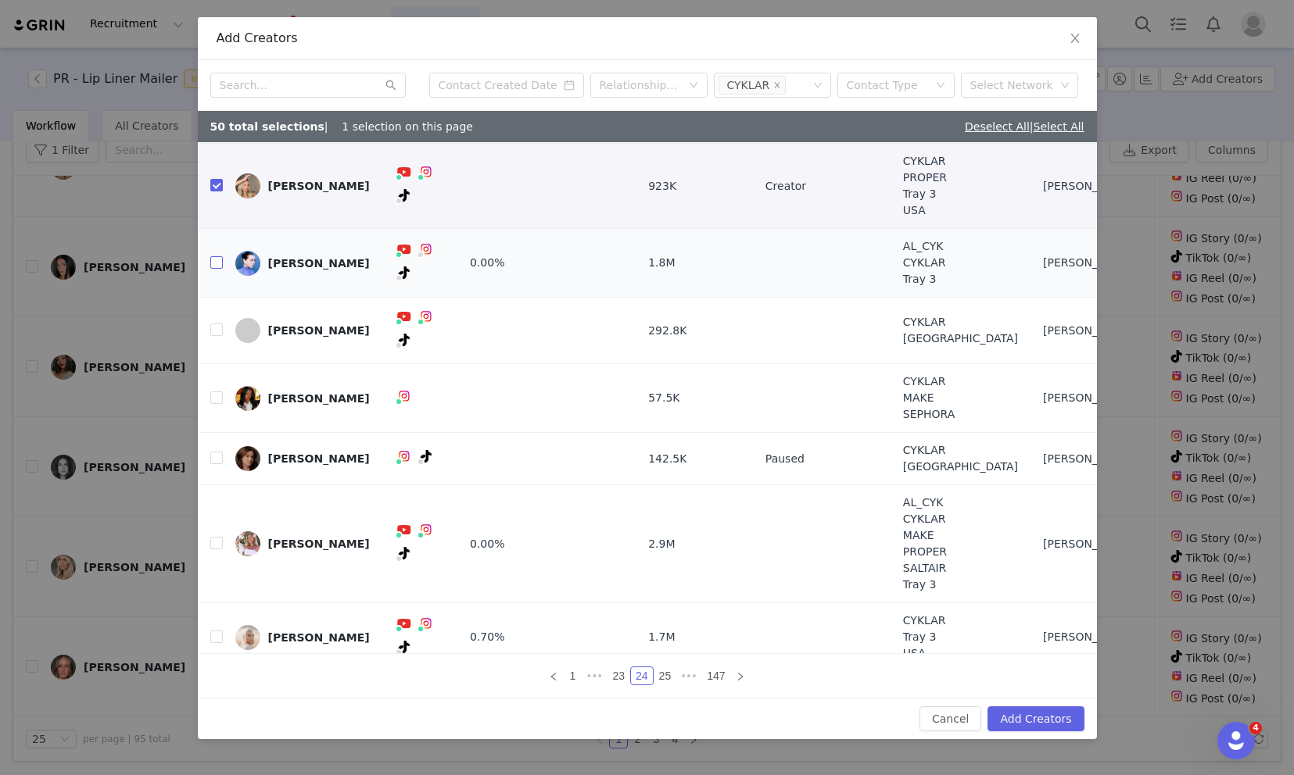
click at [218, 260] on input "checkbox" at bounding box center [216, 262] width 13 height 13
checkbox input "true"
click at [220, 537] on input "checkbox" at bounding box center [216, 543] width 13 height 13
checkbox input "true"
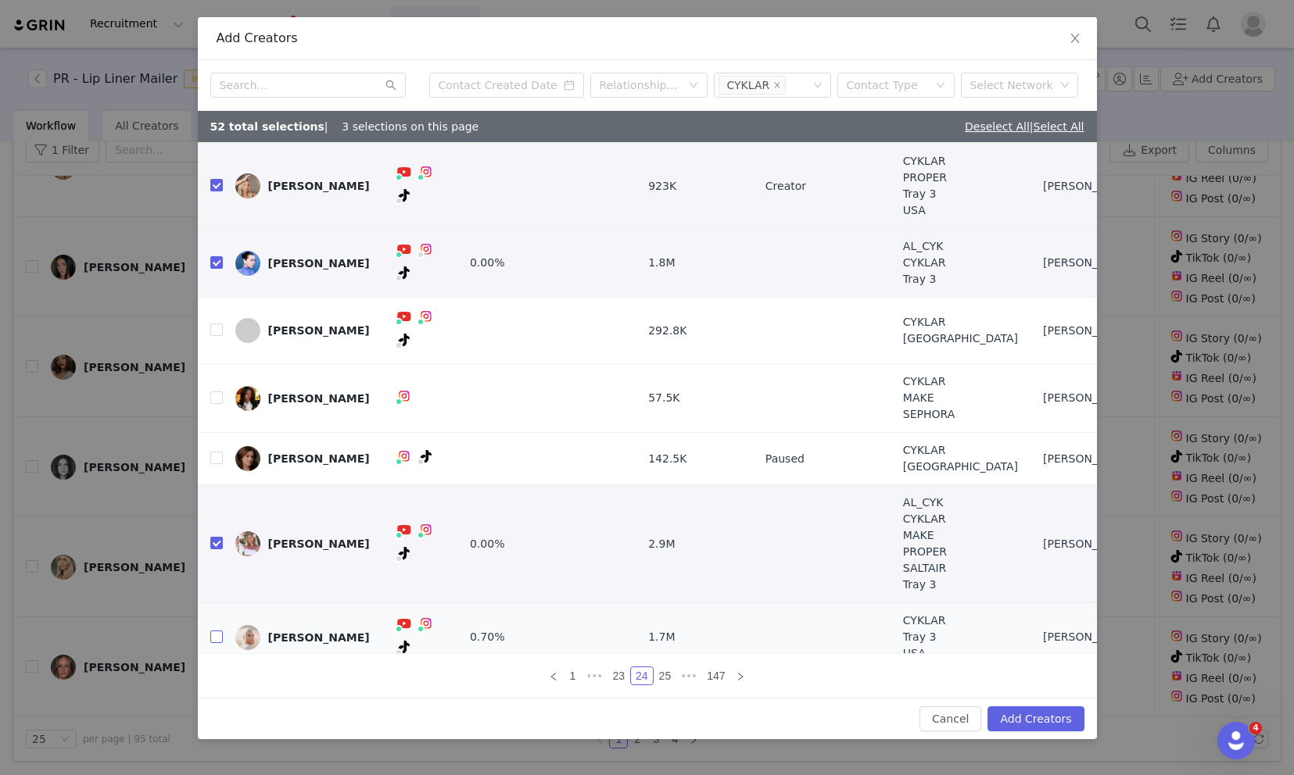
click at [214, 631] on input "checkbox" at bounding box center [216, 637] width 13 height 13
checkbox input "true"
click at [664, 682] on link "25" at bounding box center [665, 676] width 22 height 17
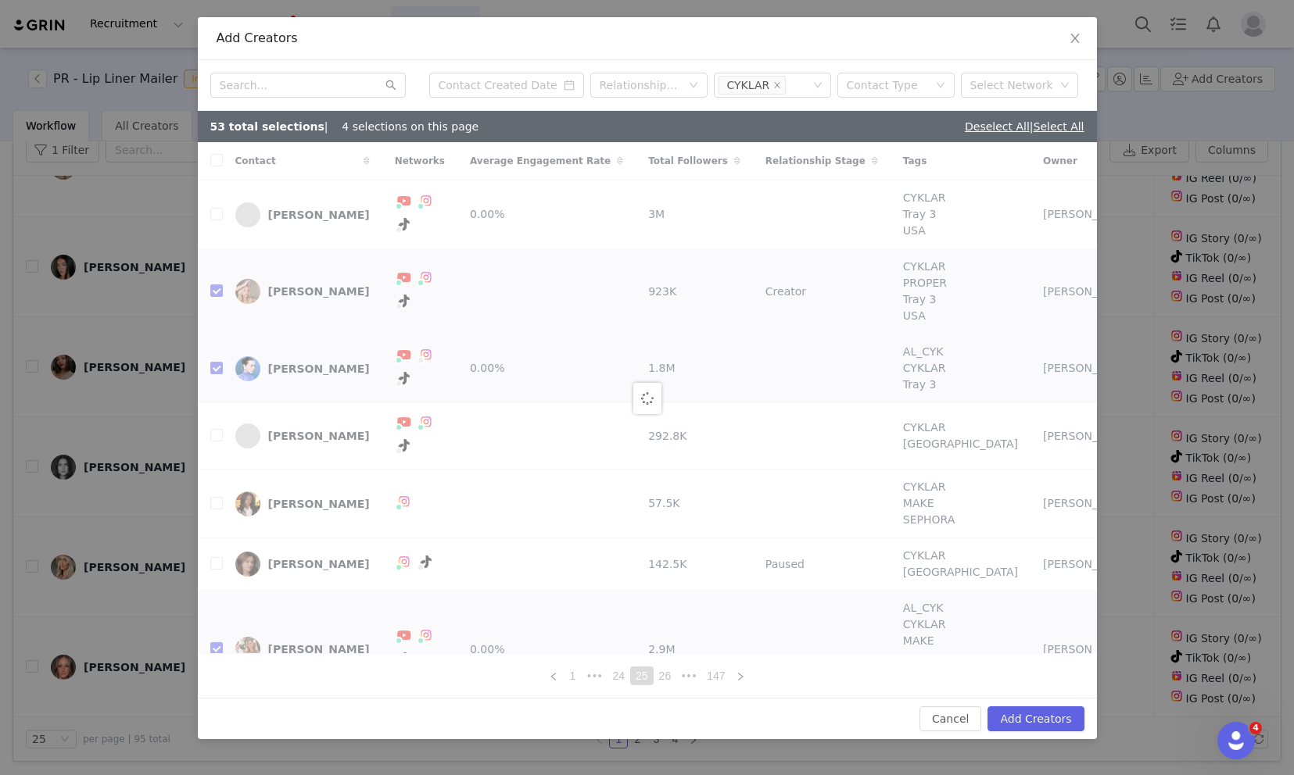
checkbox input "false"
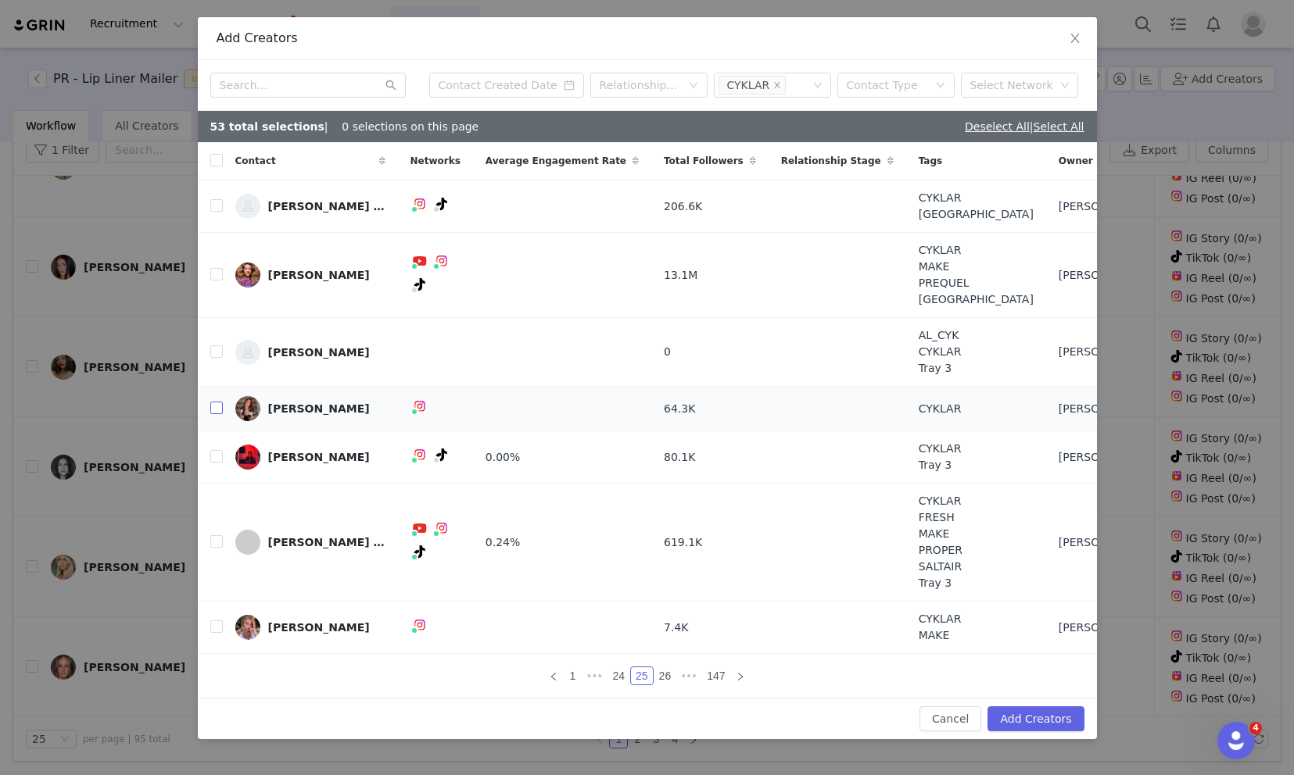
click at [220, 410] on input "checkbox" at bounding box center [216, 408] width 13 height 13
checkbox input "true"
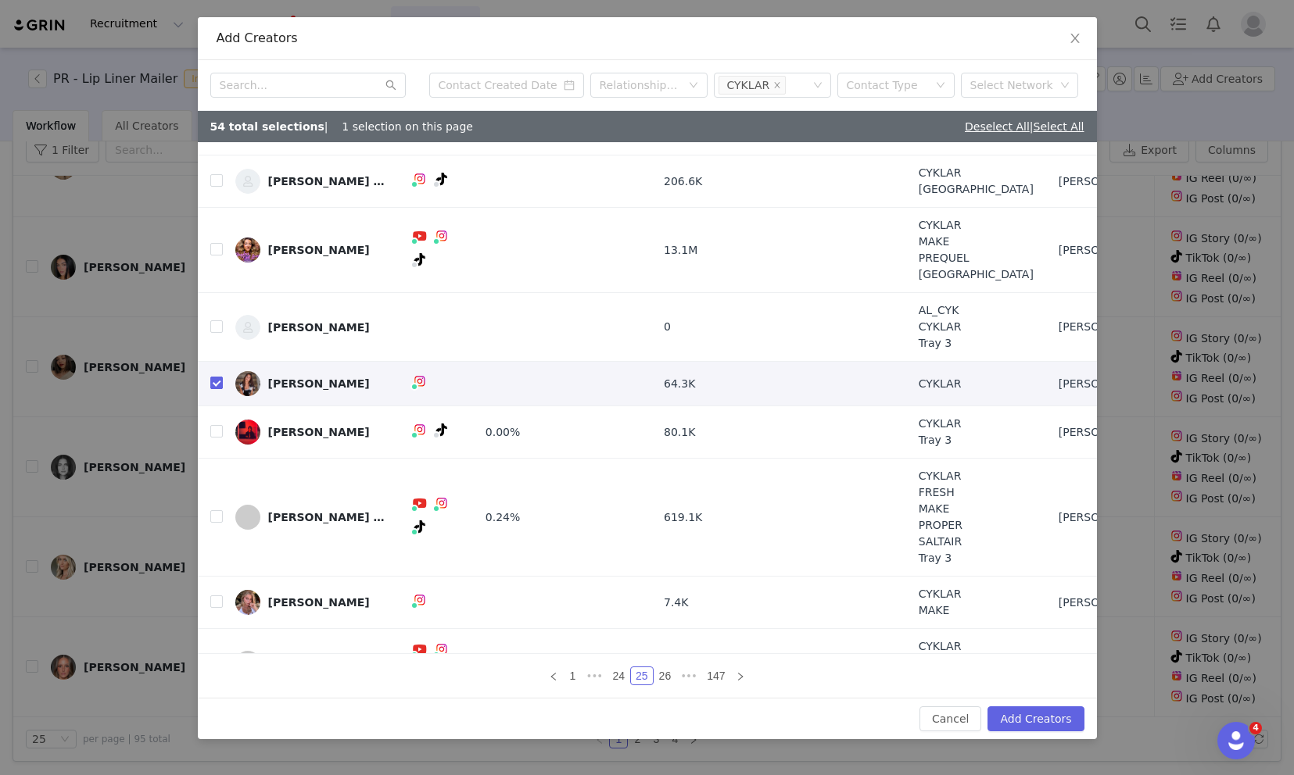
scroll to position [65, 0]
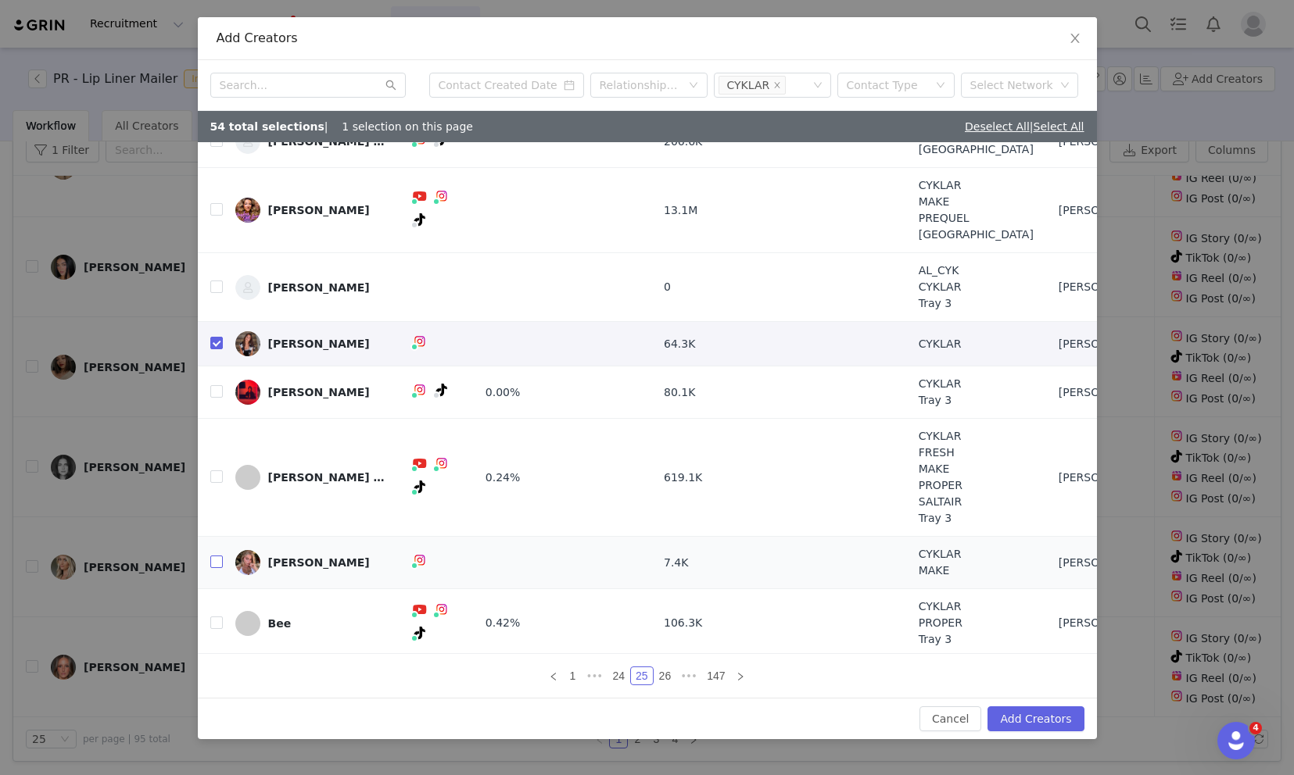
click at [213, 557] on input "checkbox" at bounding box center [216, 562] width 13 height 13
checkbox input "true"
click at [218, 622] on input "checkbox" at bounding box center [216, 623] width 13 height 13
checkbox input "true"
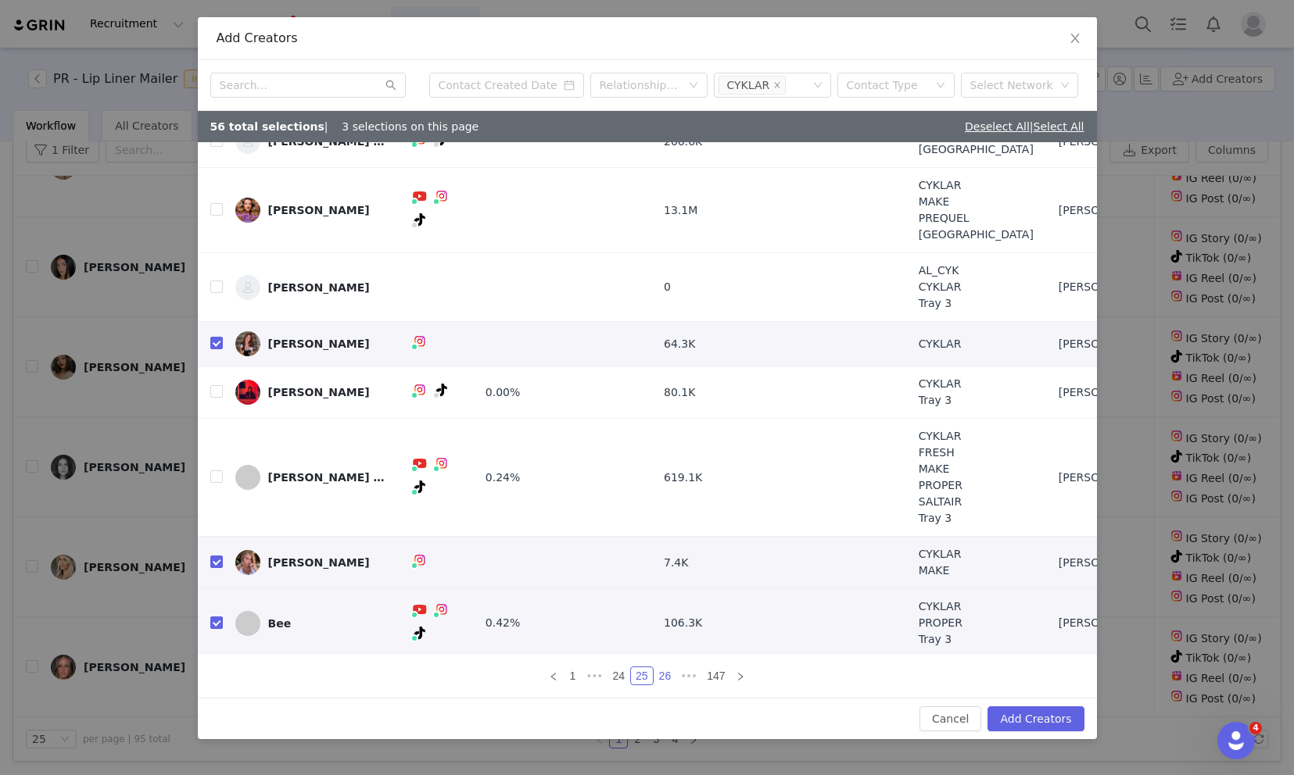
click at [661, 678] on link "26" at bounding box center [665, 676] width 22 height 17
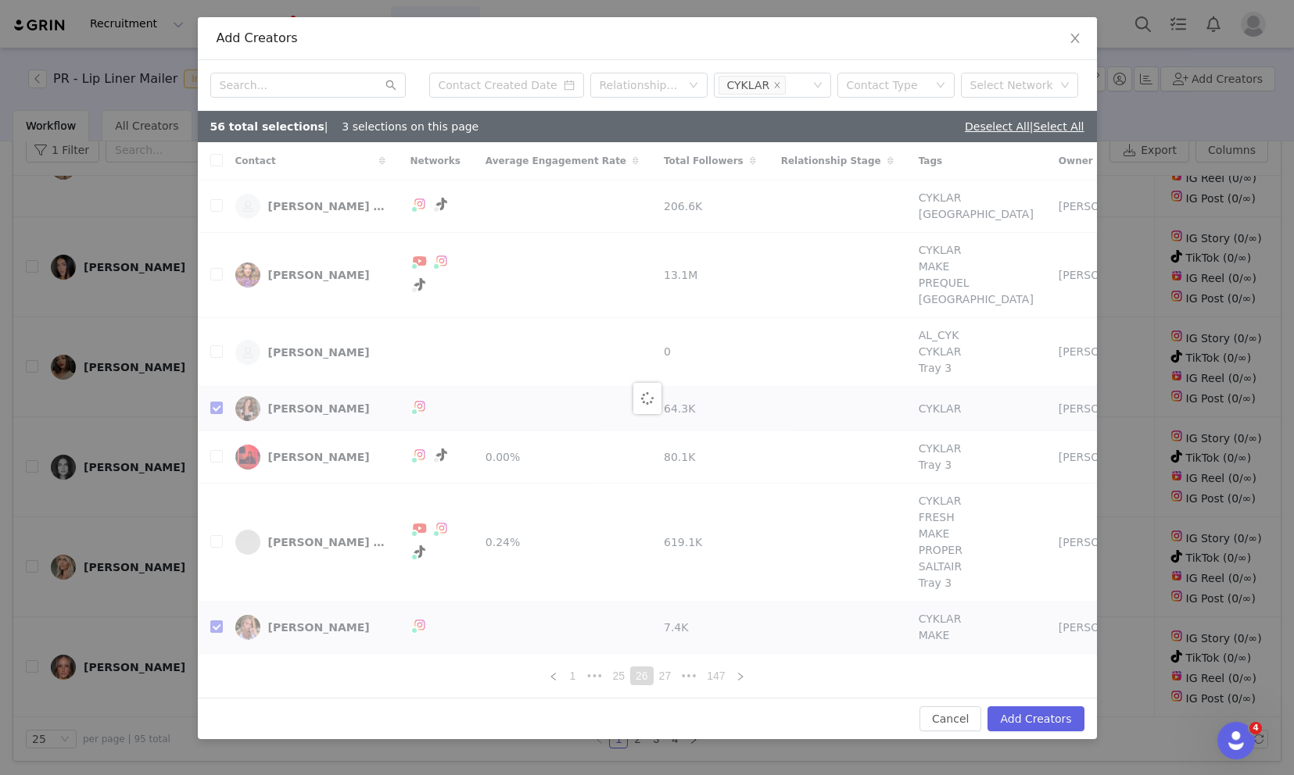
checkbox input "false"
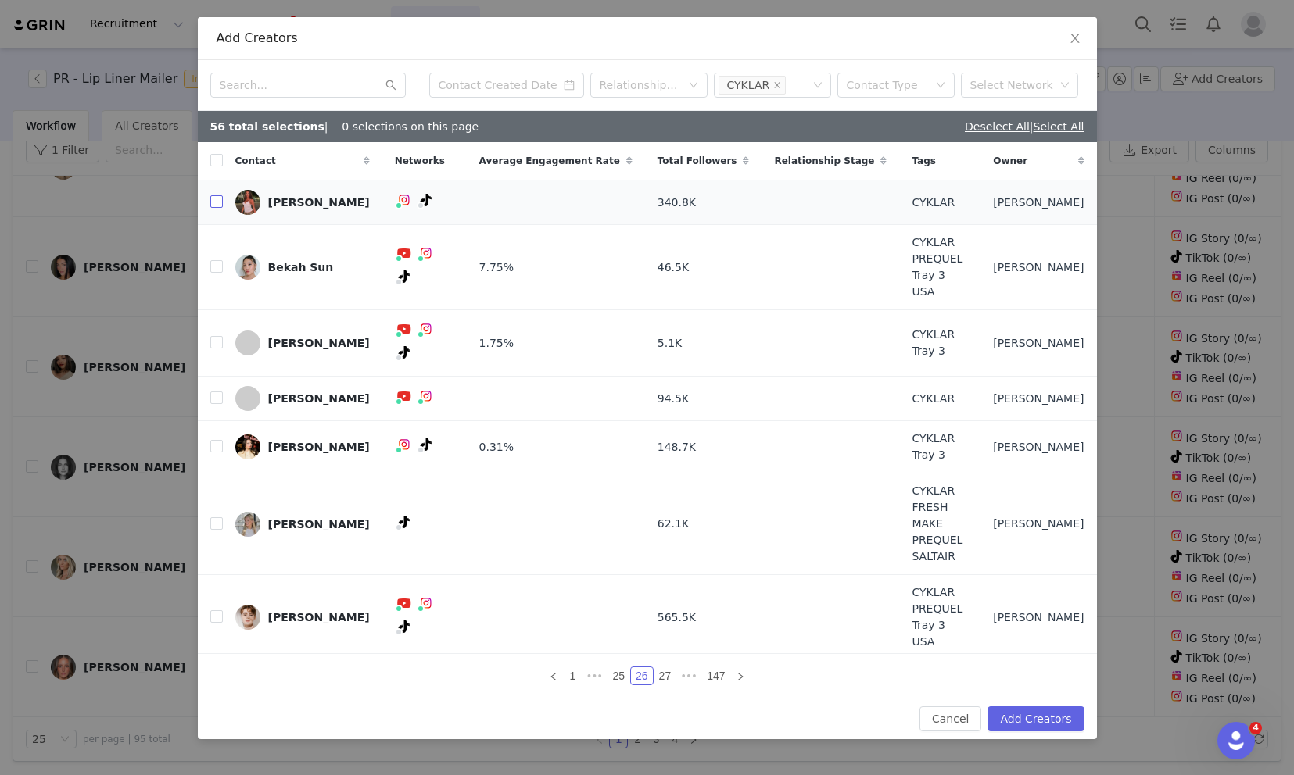
click at [217, 199] on input "checkbox" at bounding box center [216, 201] width 13 height 13
checkbox input "true"
click at [216, 267] on input "checkbox" at bounding box center [216, 266] width 13 height 13
checkbox input "true"
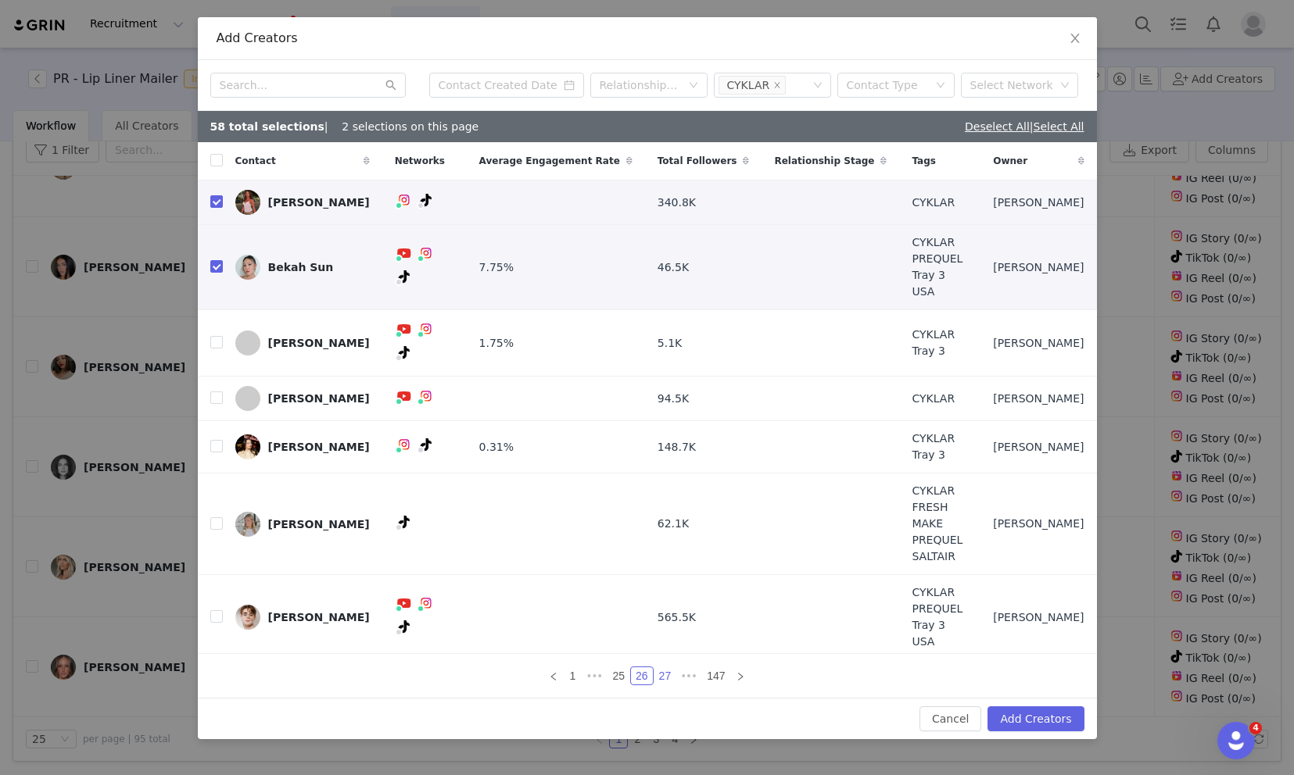
click at [664, 677] on link "27" at bounding box center [665, 676] width 22 height 17
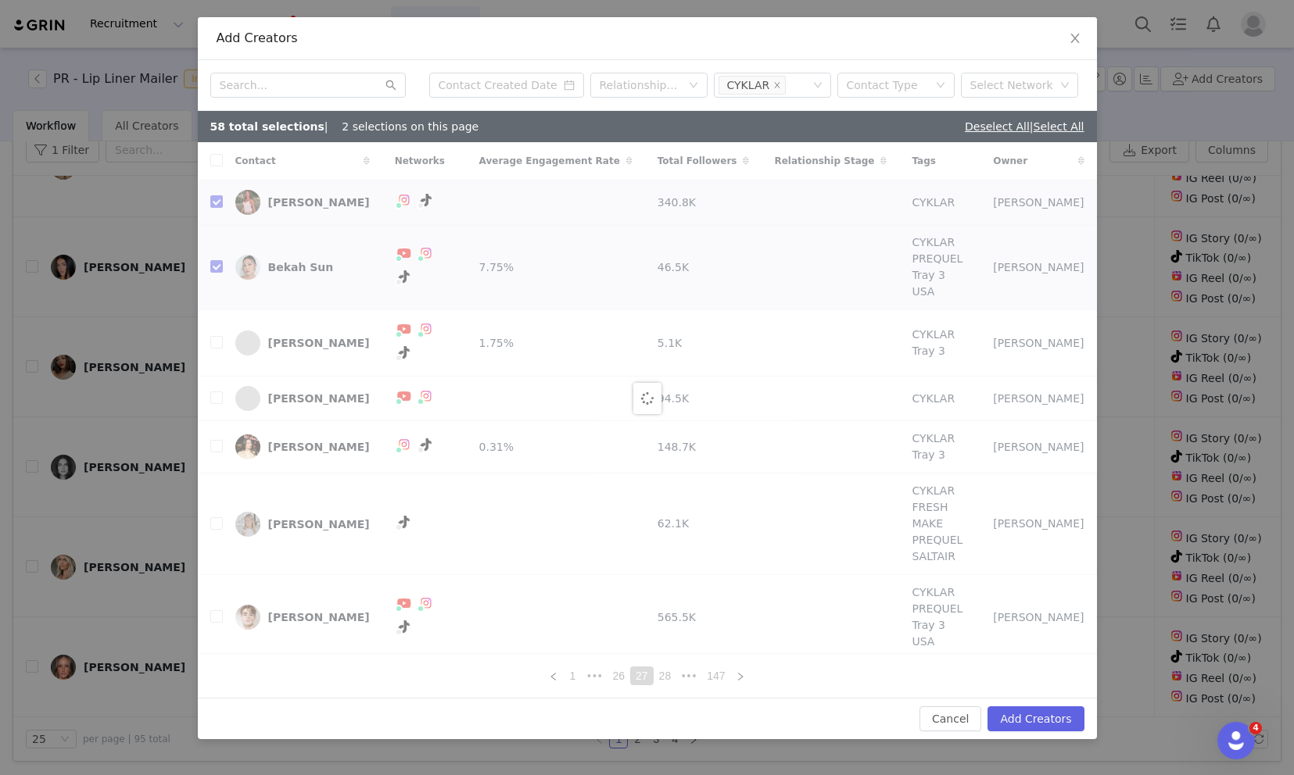
checkbox input "false"
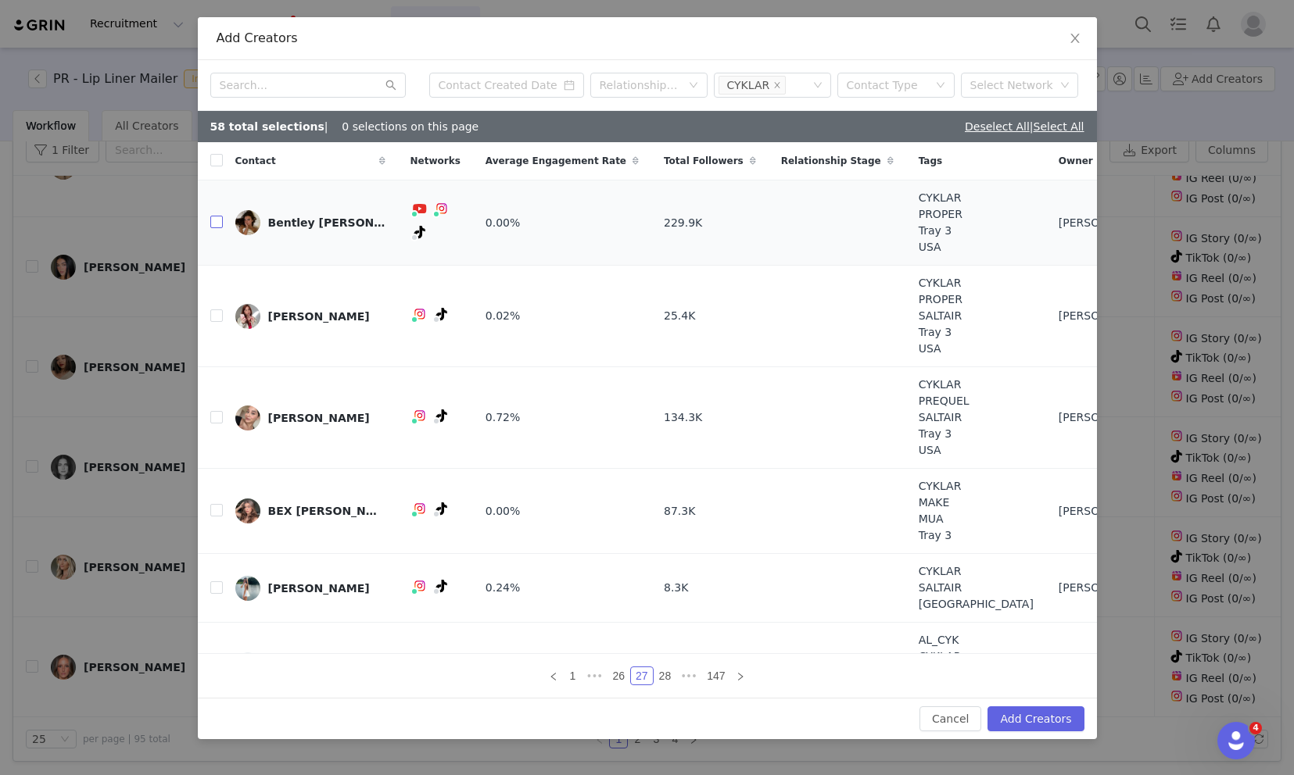
click at [216, 221] on input "checkbox" at bounding box center [216, 222] width 13 height 13
checkbox input "true"
click at [217, 317] on input "checkbox" at bounding box center [216, 316] width 13 height 13
checkbox input "true"
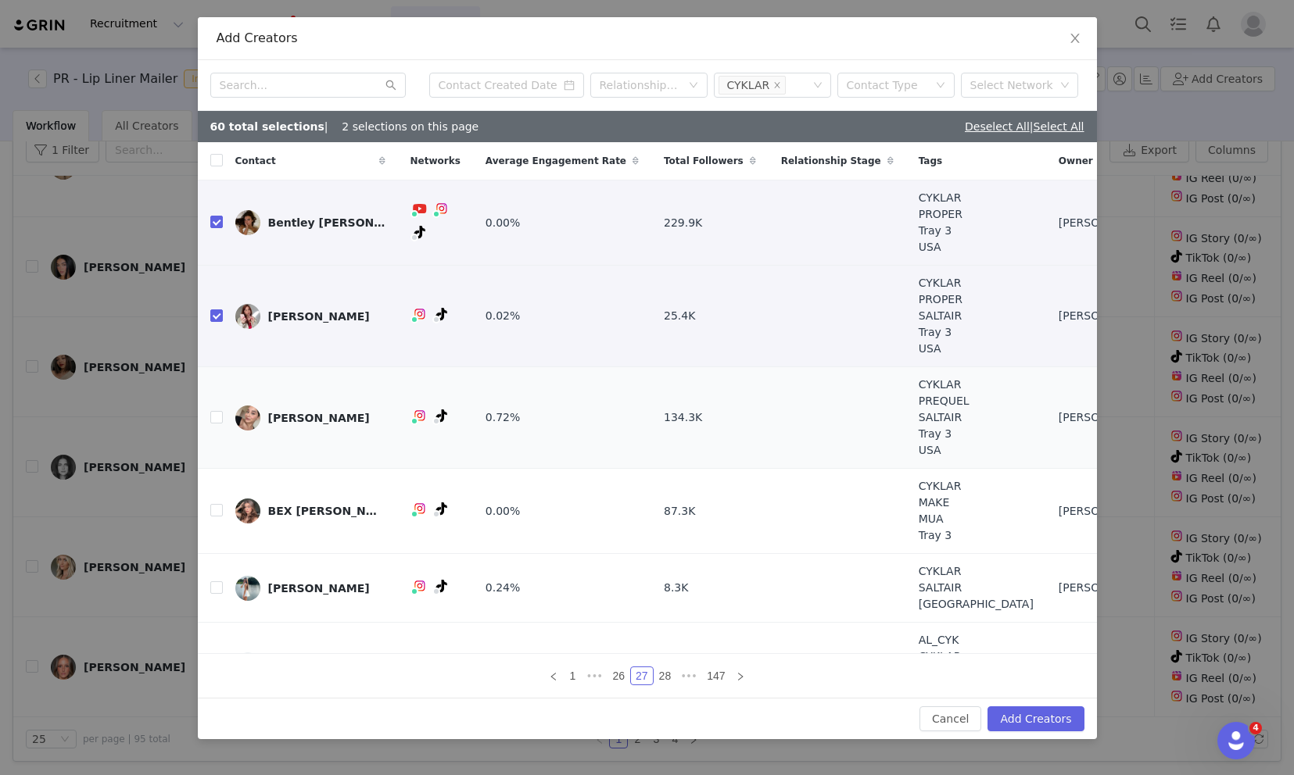
click at [223, 413] on td "[PERSON_NAME]" at bounding box center [310, 418] width 175 height 102
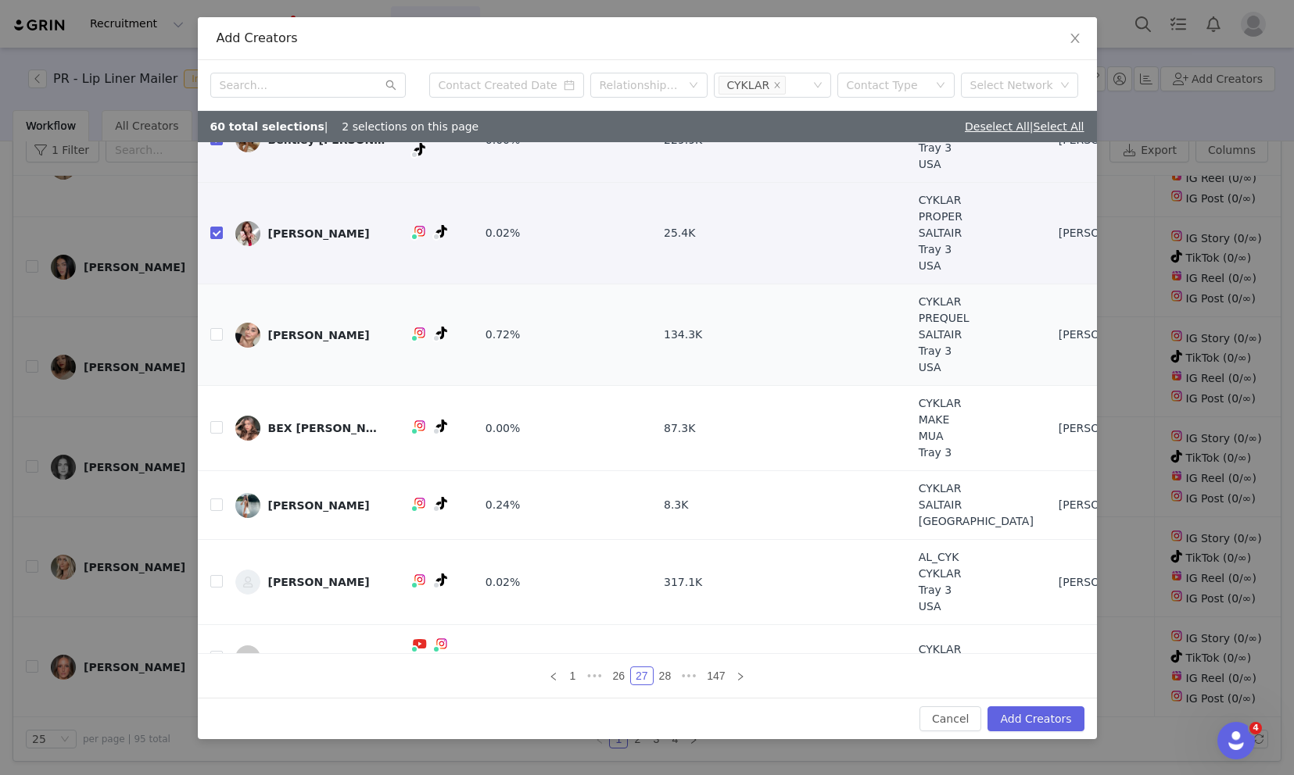
scroll to position [110, 0]
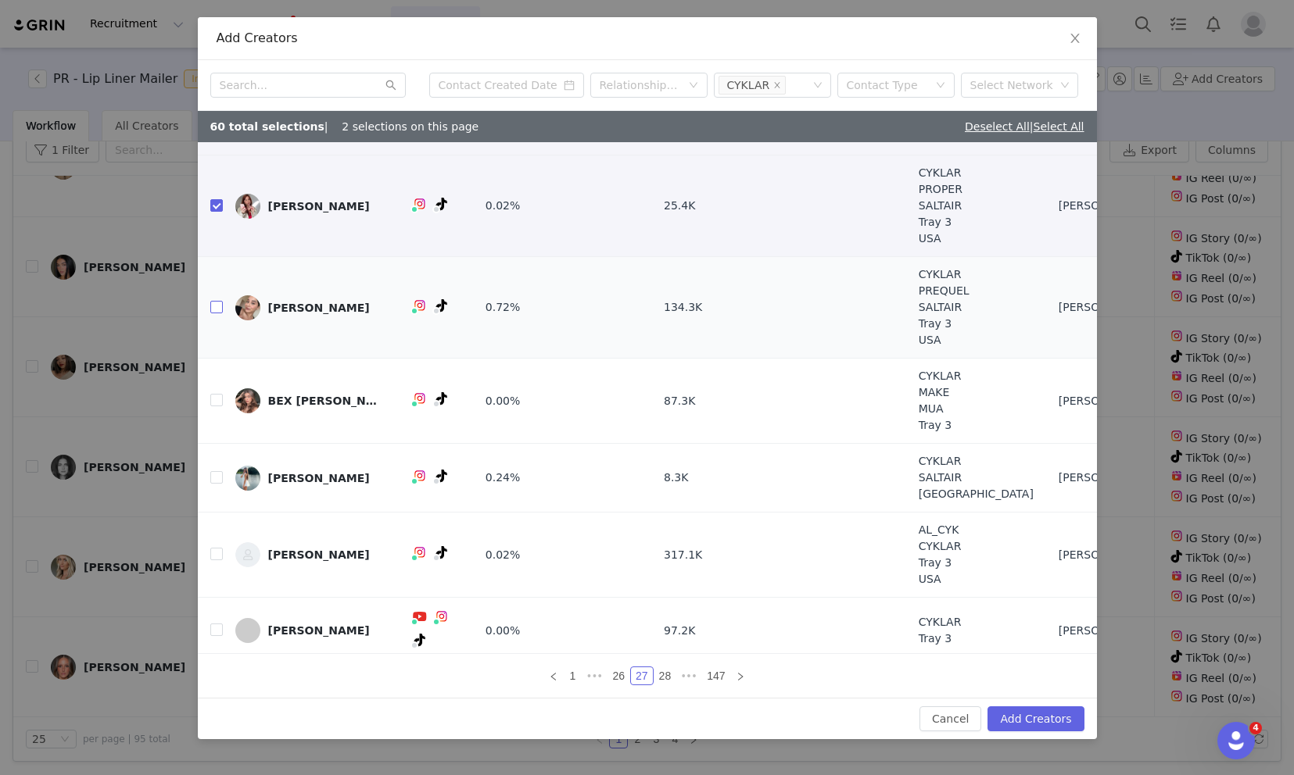
click at [216, 306] on input "checkbox" at bounding box center [216, 307] width 13 height 13
checkbox input "true"
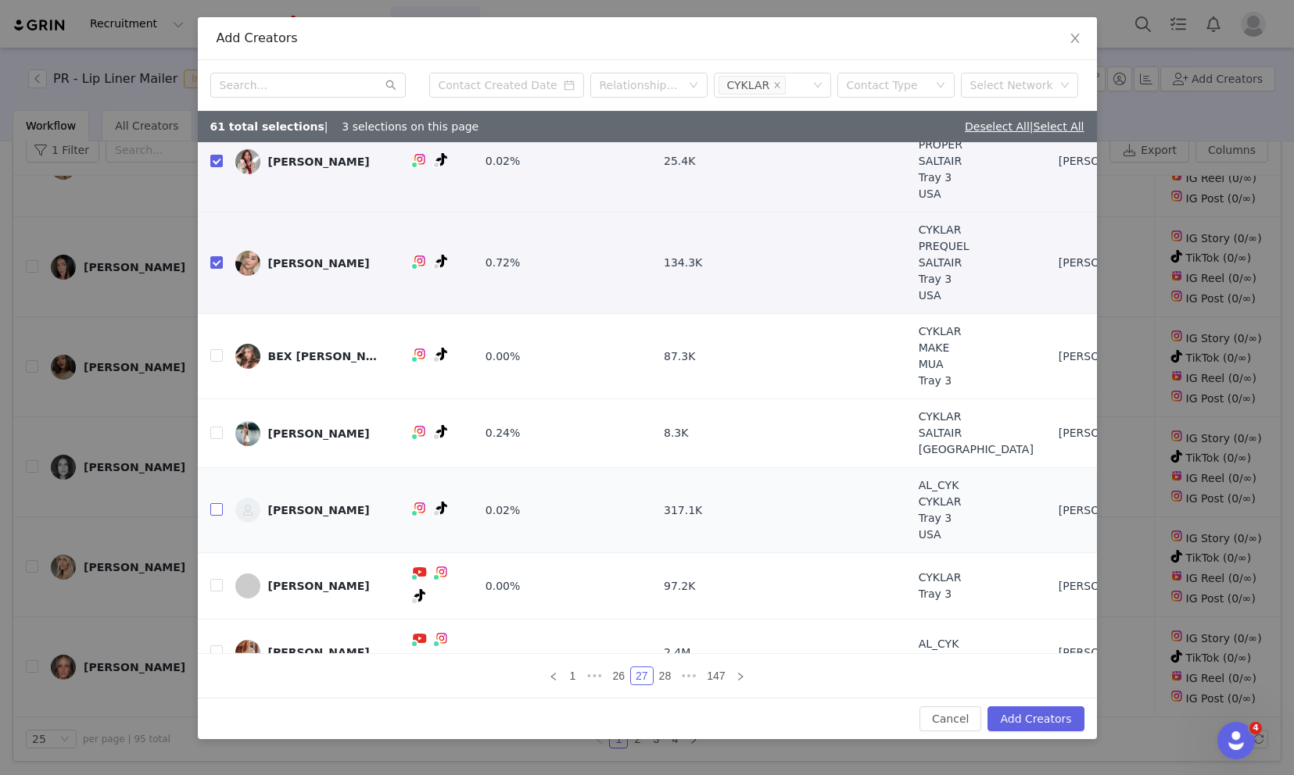
click at [218, 508] on input "checkbox" at bounding box center [216, 509] width 13 height 13
checkbox input "true"
click at [666, 679] on link "28" at bounding box center [665, 676] width 22 height 17
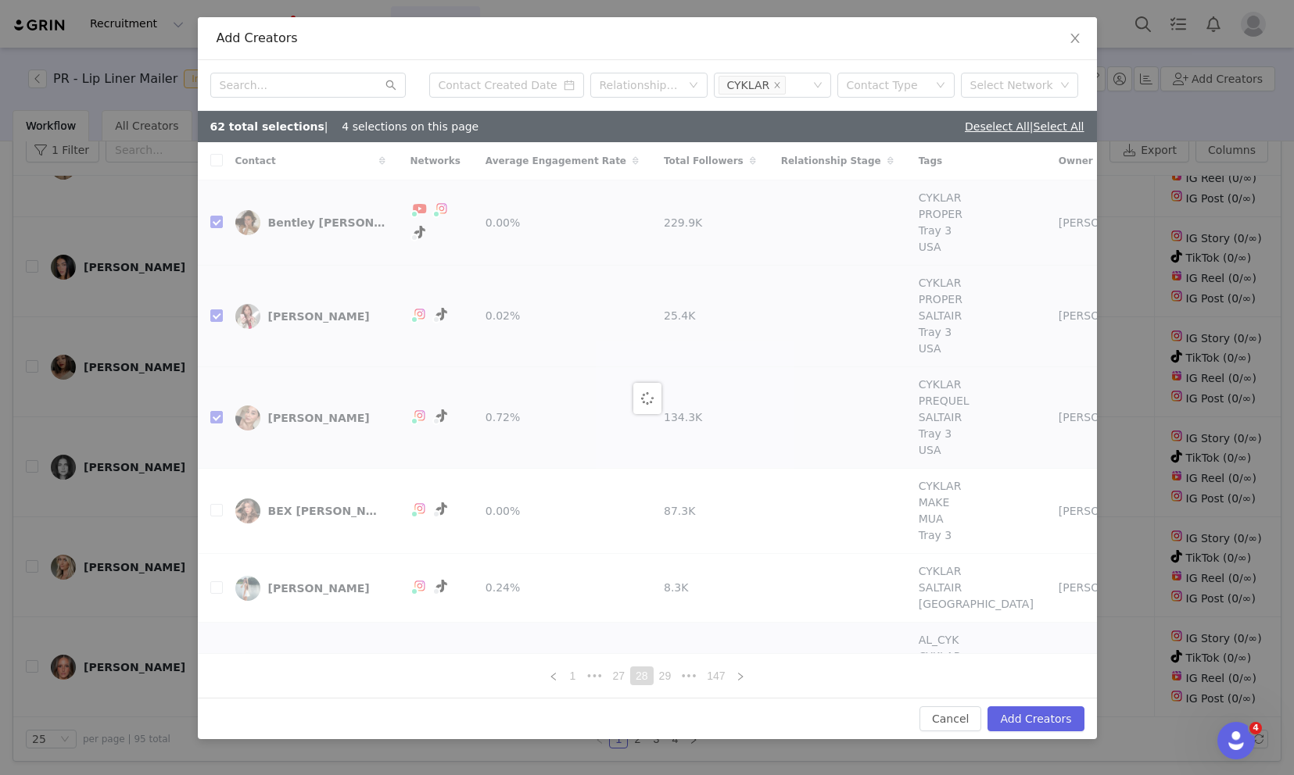
checkbox input "false"
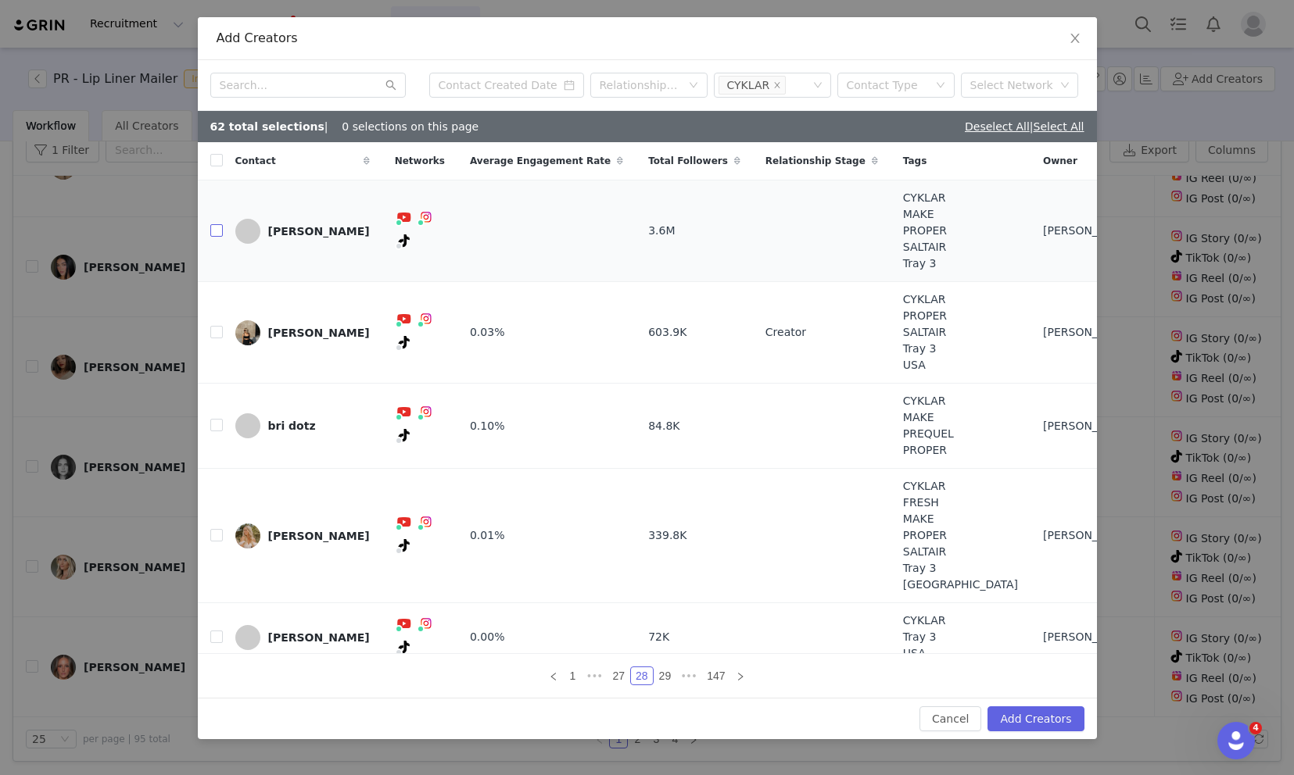
click at [217, 229] on input "checkbox" at bounding box center [216, 230] width 13 height 13
checkbox input "true"
click at [219, 421] on input "checkbox" at bounding box center [216, 425] width 13 height 13
checkbox input "true"
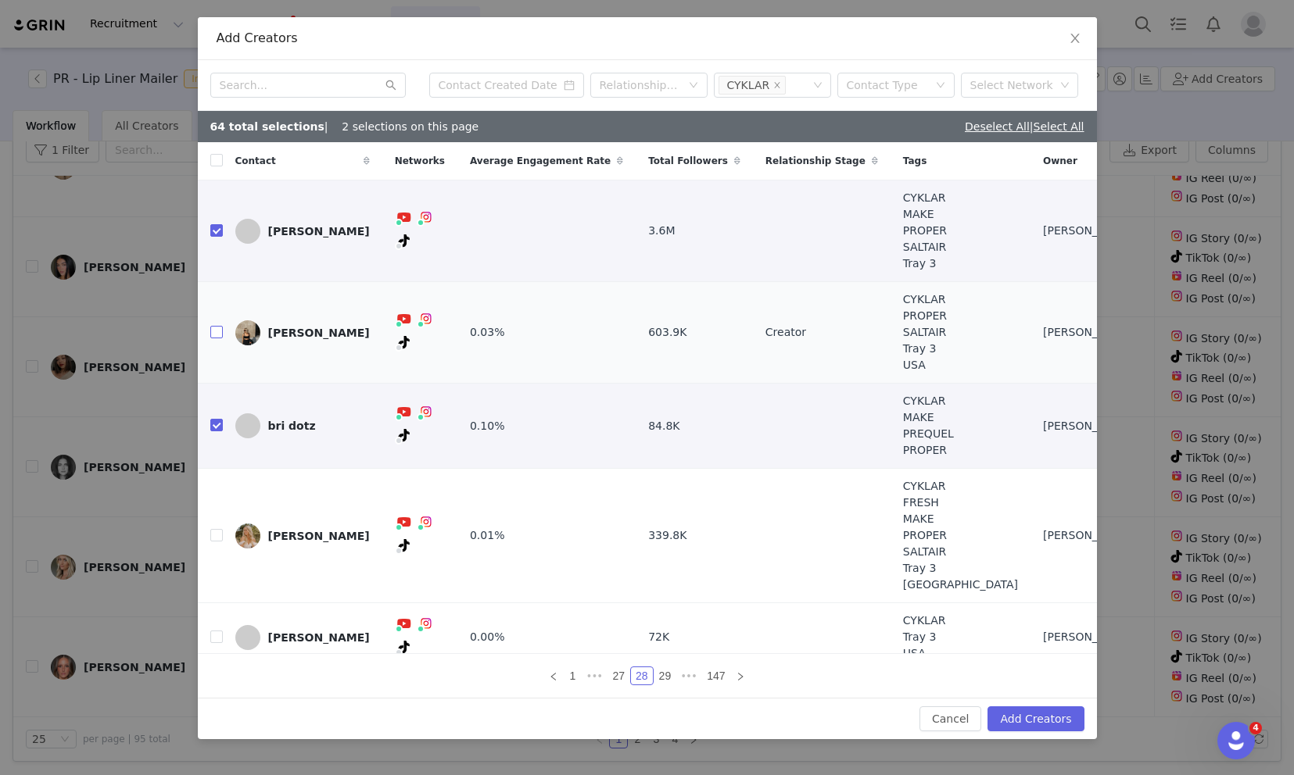
click at [214, 329] on input "checkbox" at bounding box center [216, 332] width 13 height 13
checkbox input "true"
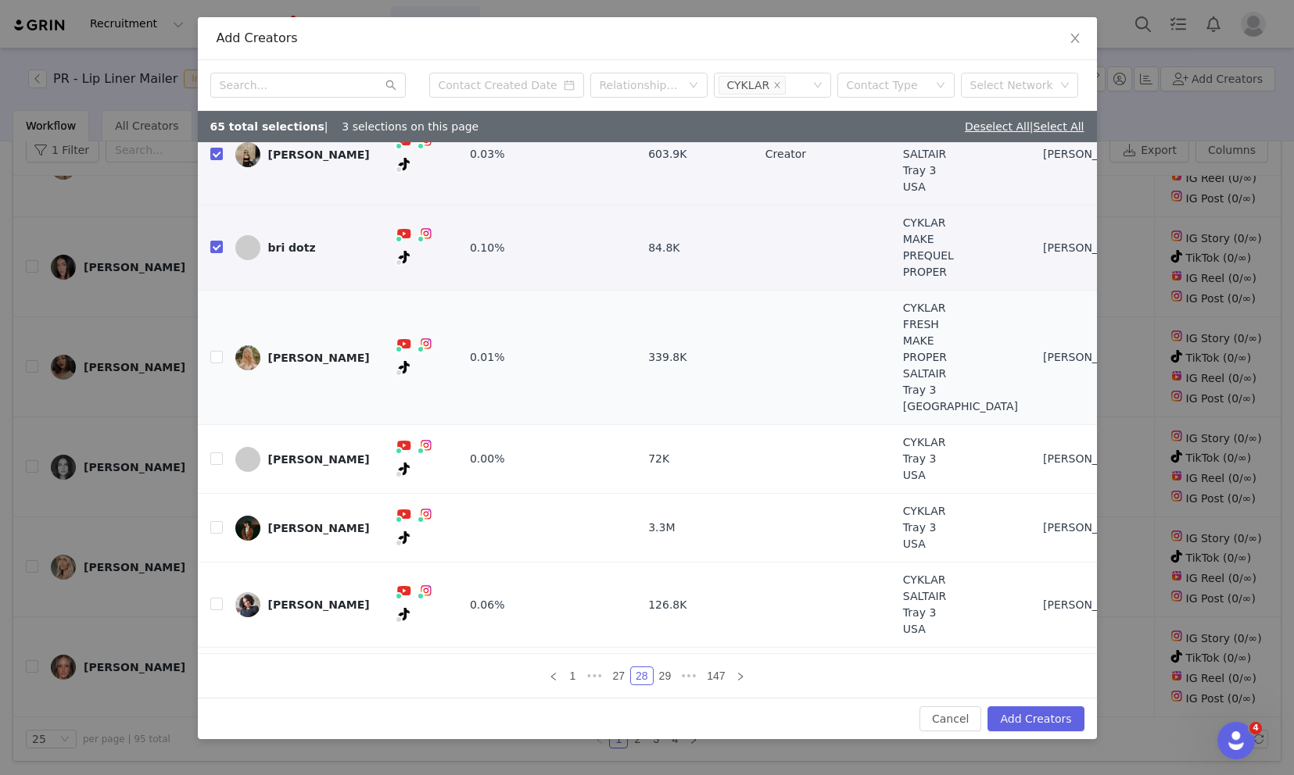
scroll to position [188, 0]
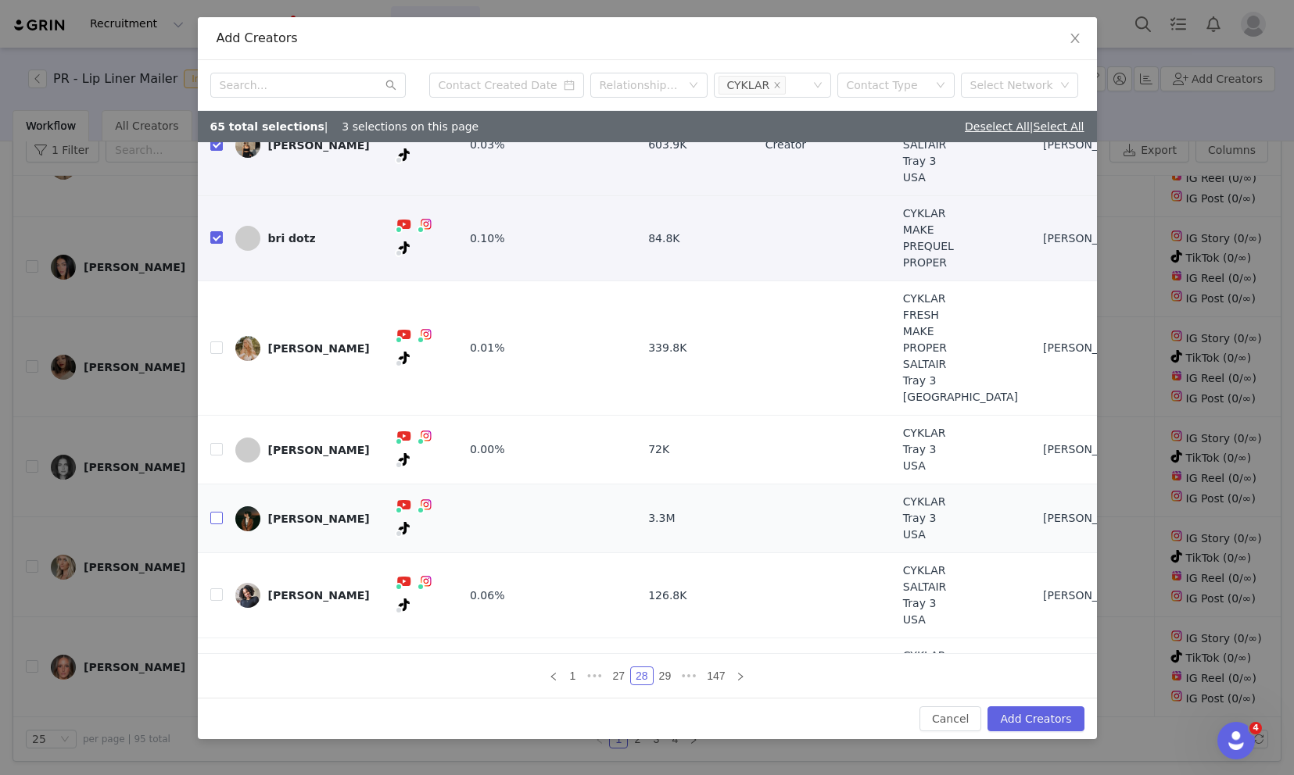
click at [217, 518] on input "checkbox" at bounding box center [216, 518] width 13 height 13
checkbox input "true"
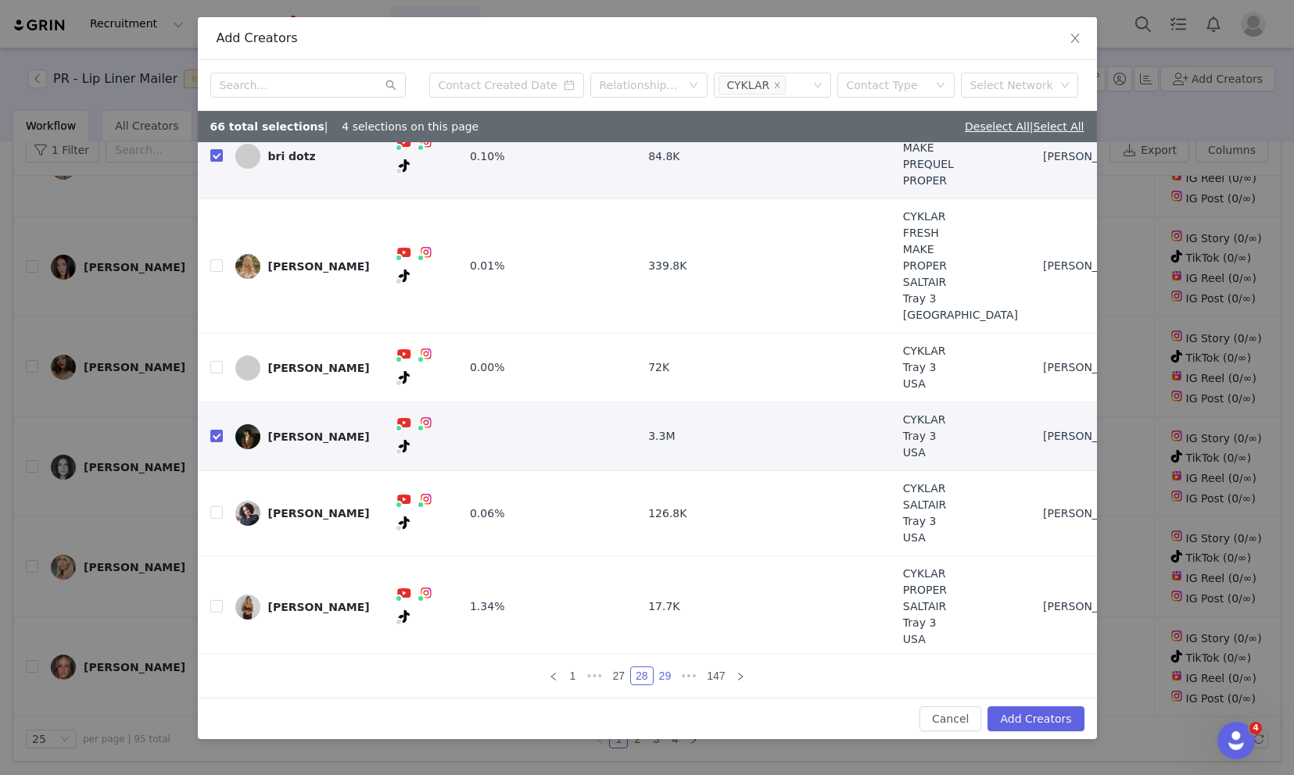
click at [660, 672] on link "29" at bounding box center [665, 676] width 22 height 17
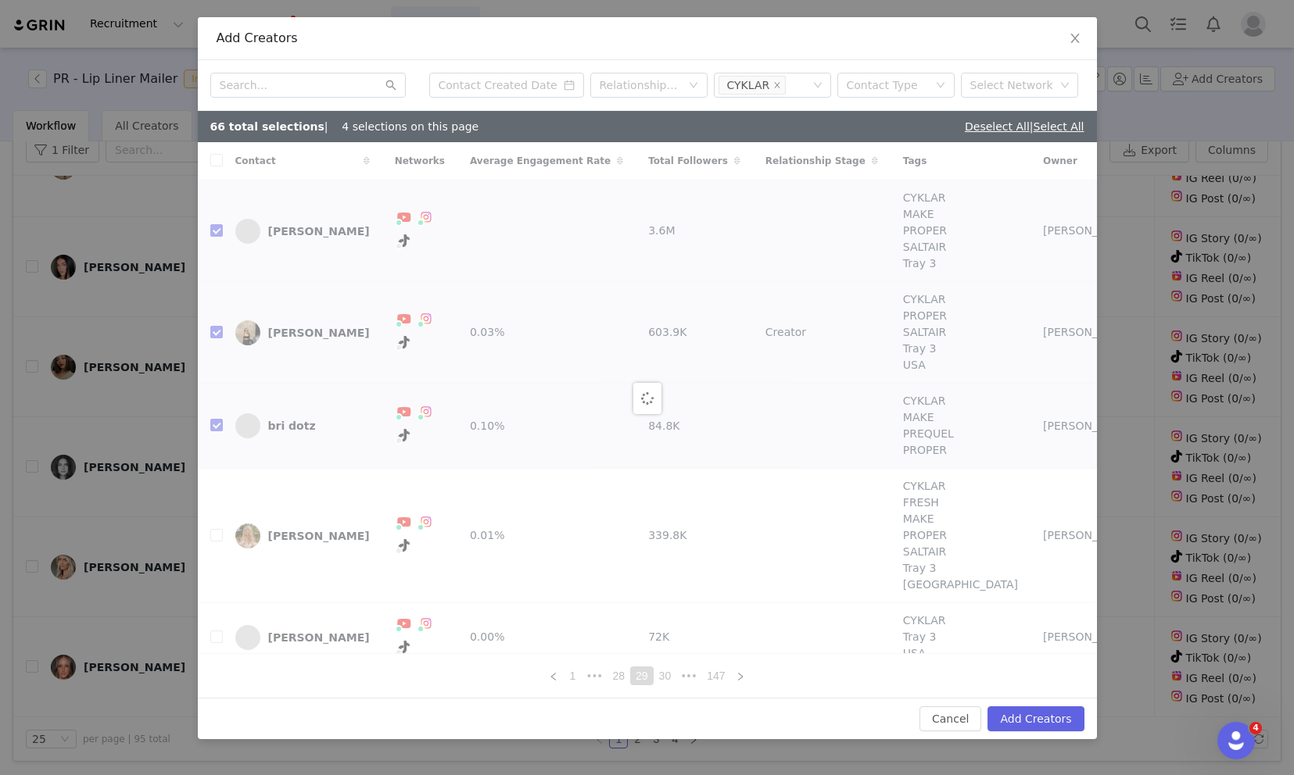
checkbox input "false"
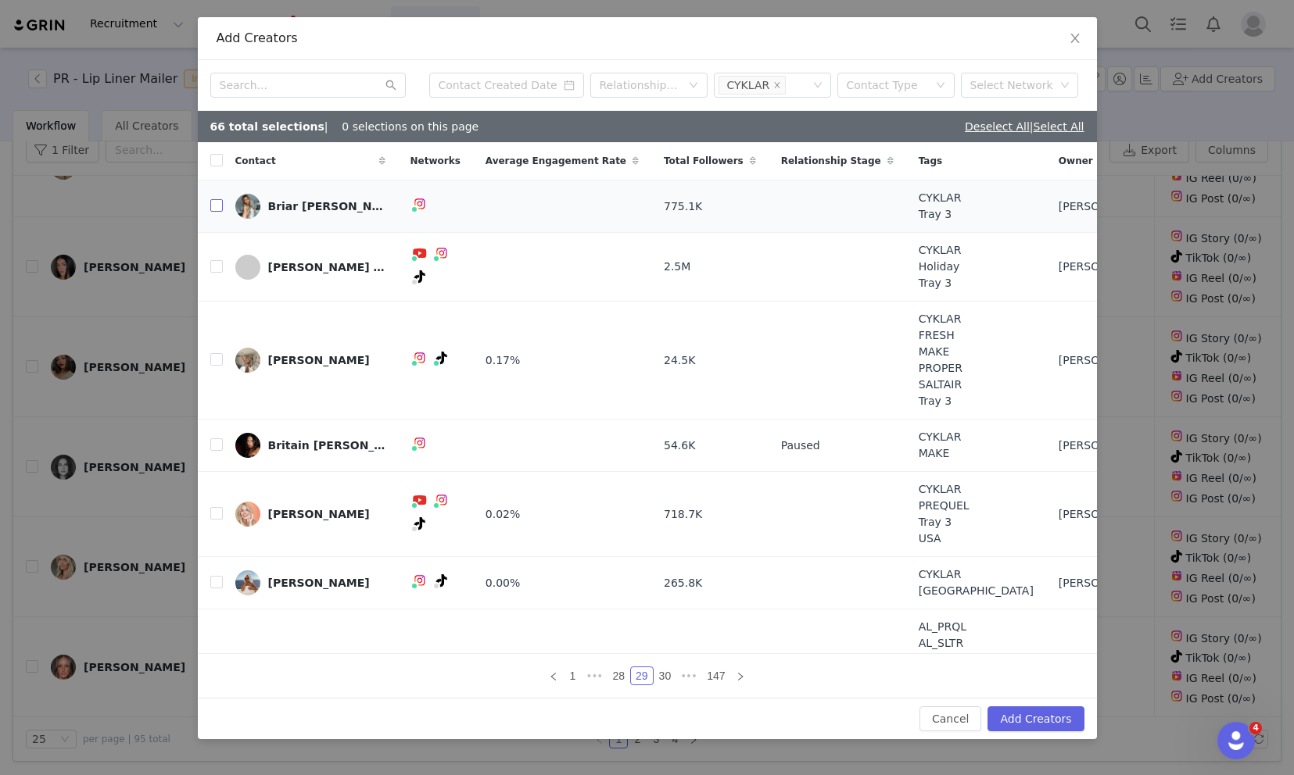
click at [217, 208] on input "checkbox" at bounding box center [216, 205] width 13 height 13
checkbox input "true"
click at [216, 264] on input "checkbox" at bounding box center [216, 266] width 13 height 13
checkbox input "true"
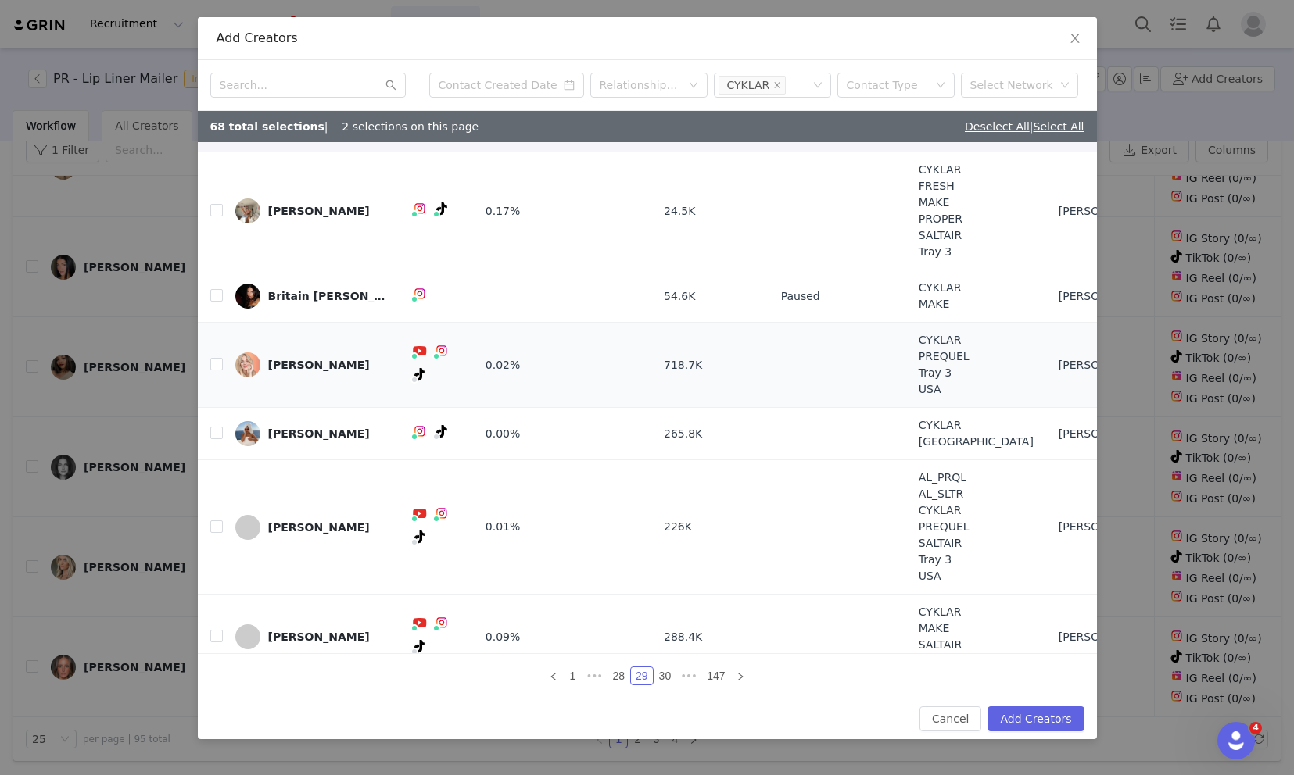
scroll to position [172, 0]
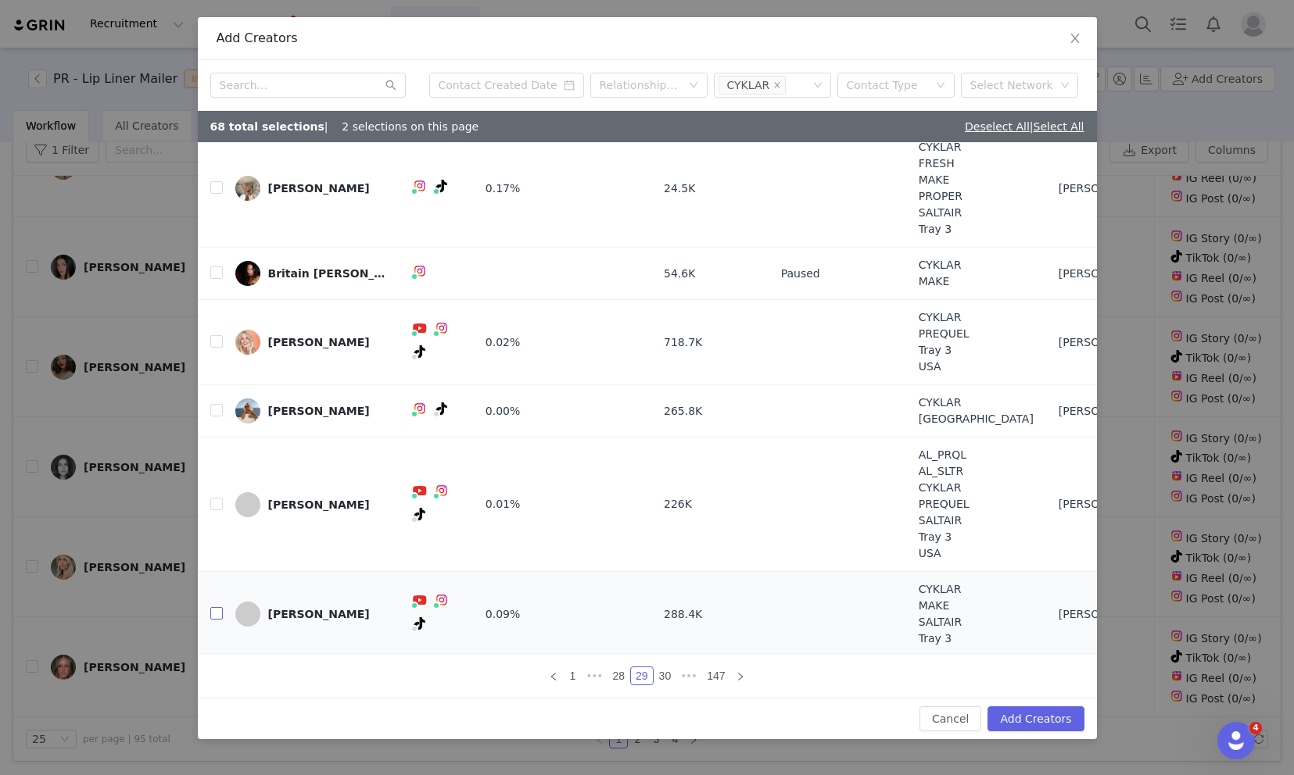
click at [216, 612] on input "checkbox" at bounding box center [216, 613] width 13 height 13
checkbox input "true"
click at [665, 680] on link "30" at bounding box center [665, 676] width 22 height 17
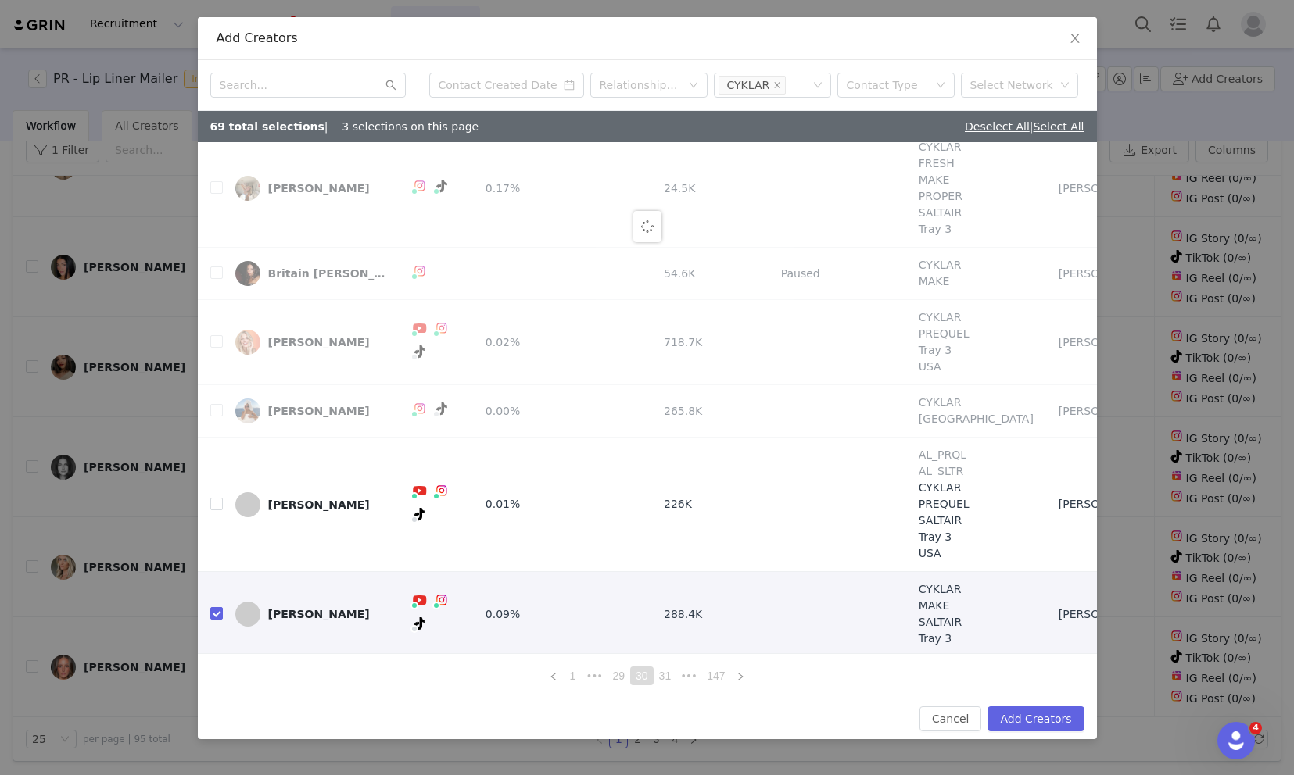
scroll to position [0, 0]
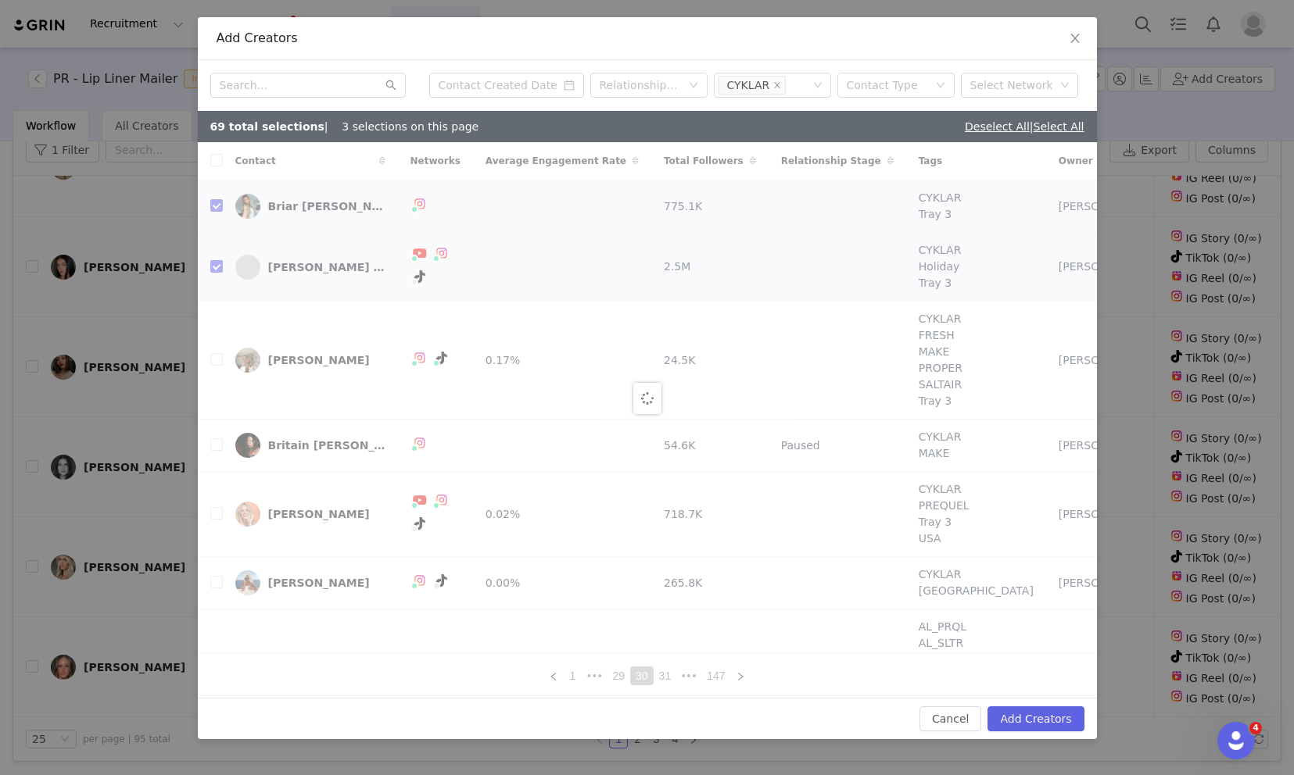
checkbox input "false"
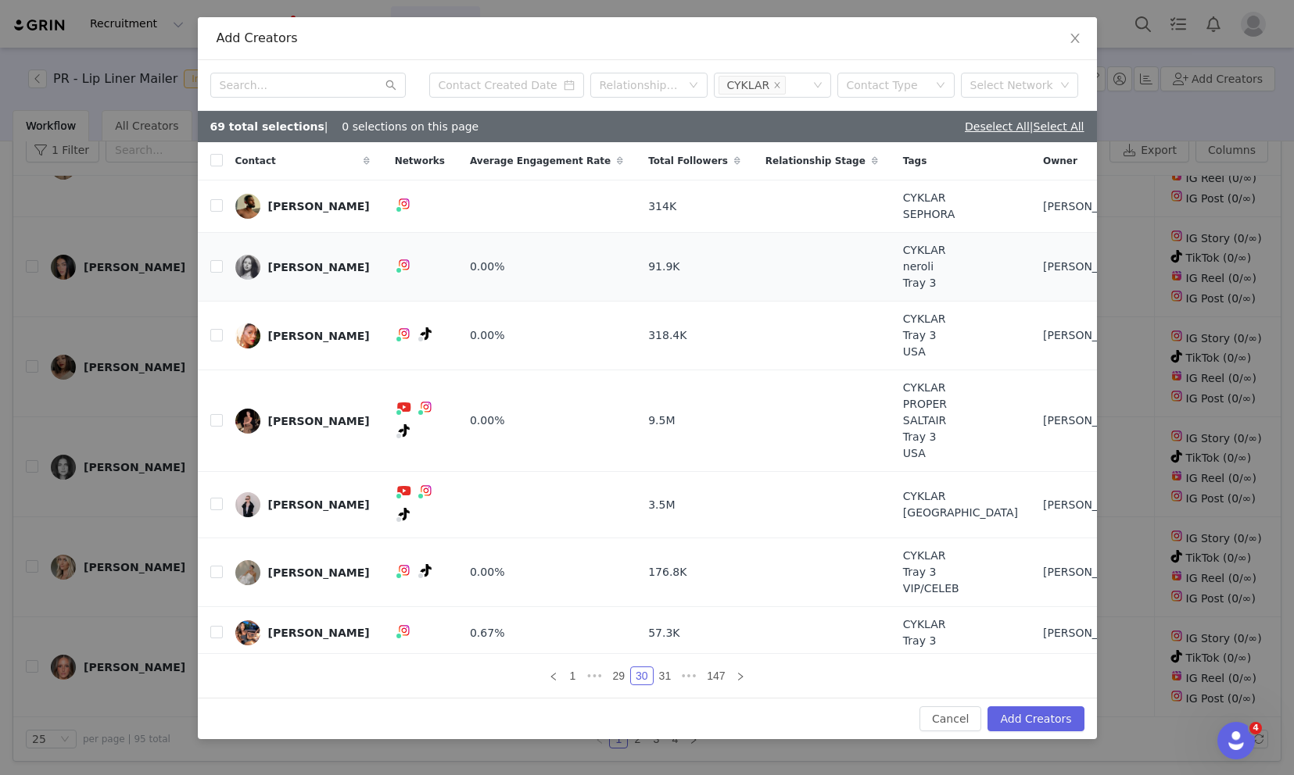
click at [203, 260] on td at bounding box center [210, 267] width 25 height 69
click at [214, 270] on input "checkbox" at bounding box center [216, 266] width 13 height 13
checkbox input "true"
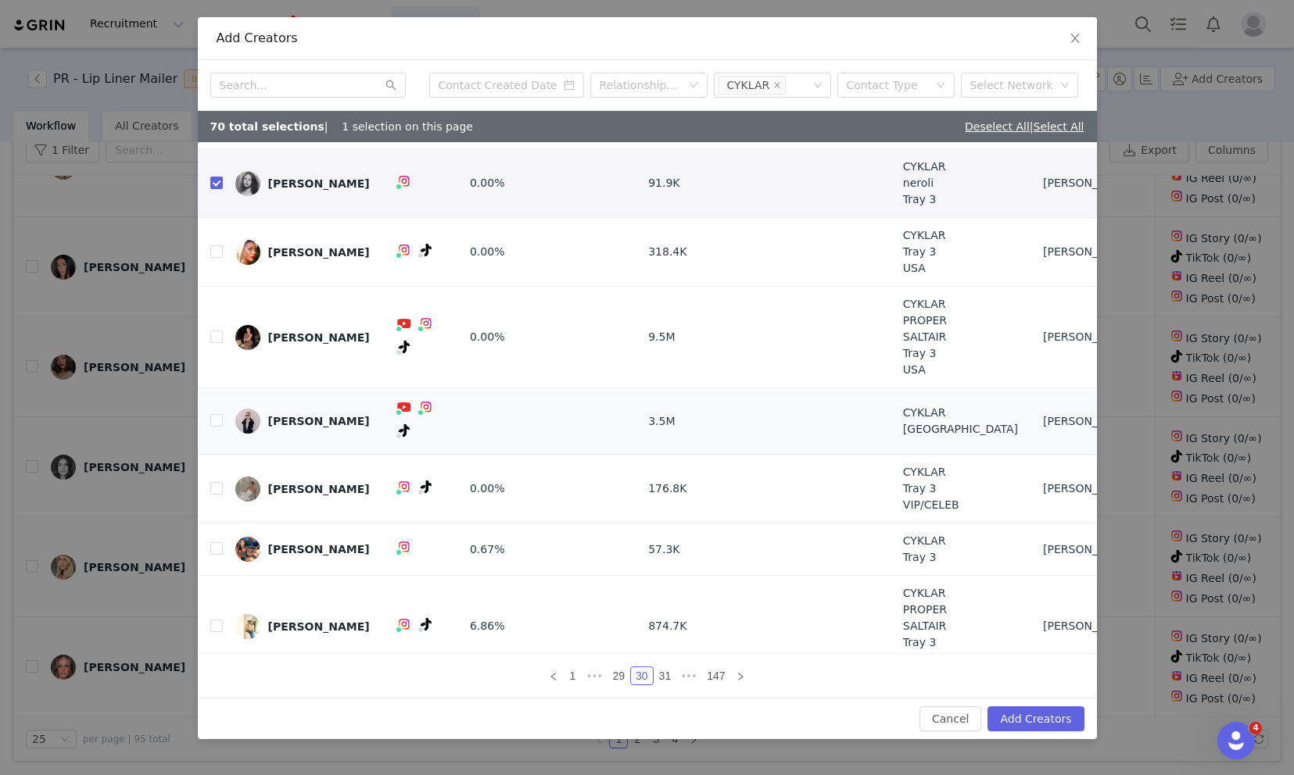
scroll to position [90, 0]
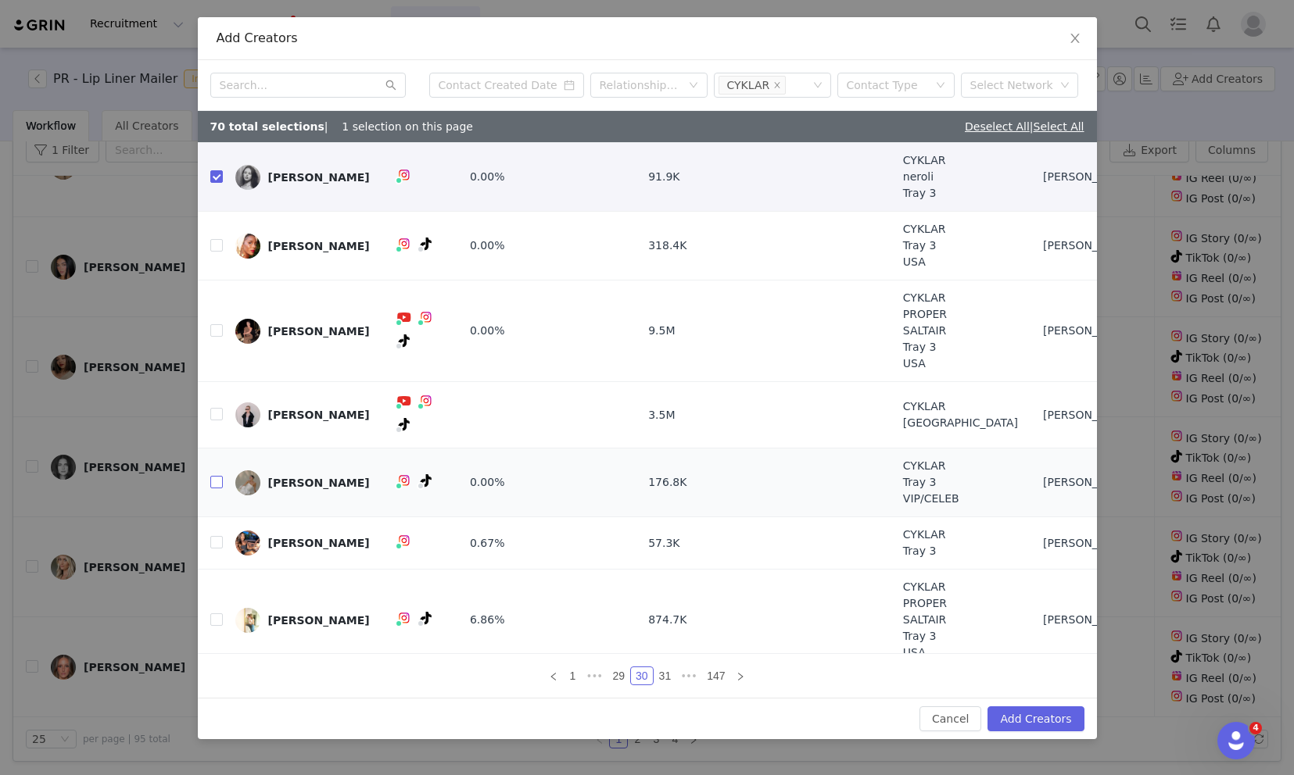
click at [217, 476] on input "checkbox" at bounding box center [216, 482] width 13 height 13
checkbox input "true"
click at [215, 614] on input "checkbox" at bounding box center [216, 620] width 13 height 13
checkbox input "true"
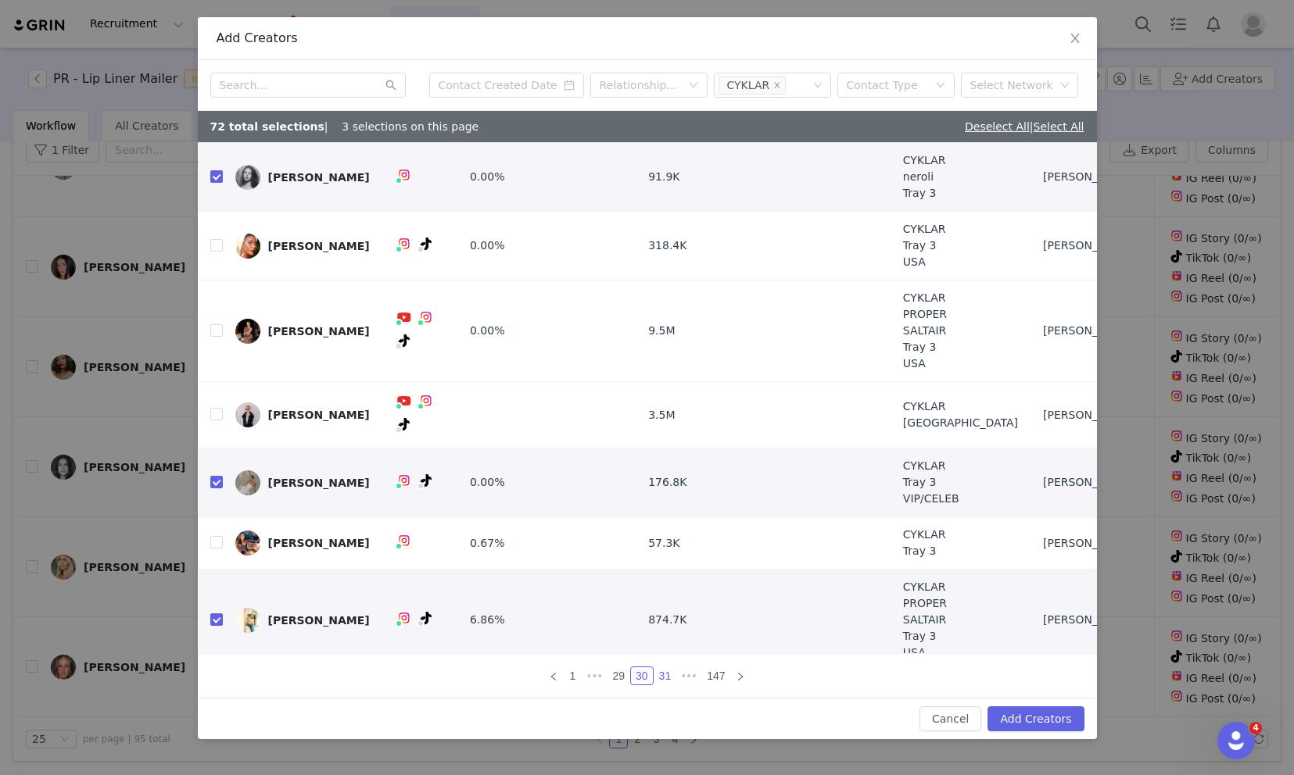
click at [657, 679] on link "31" at bounding box center [665, 676] width 22 height 17
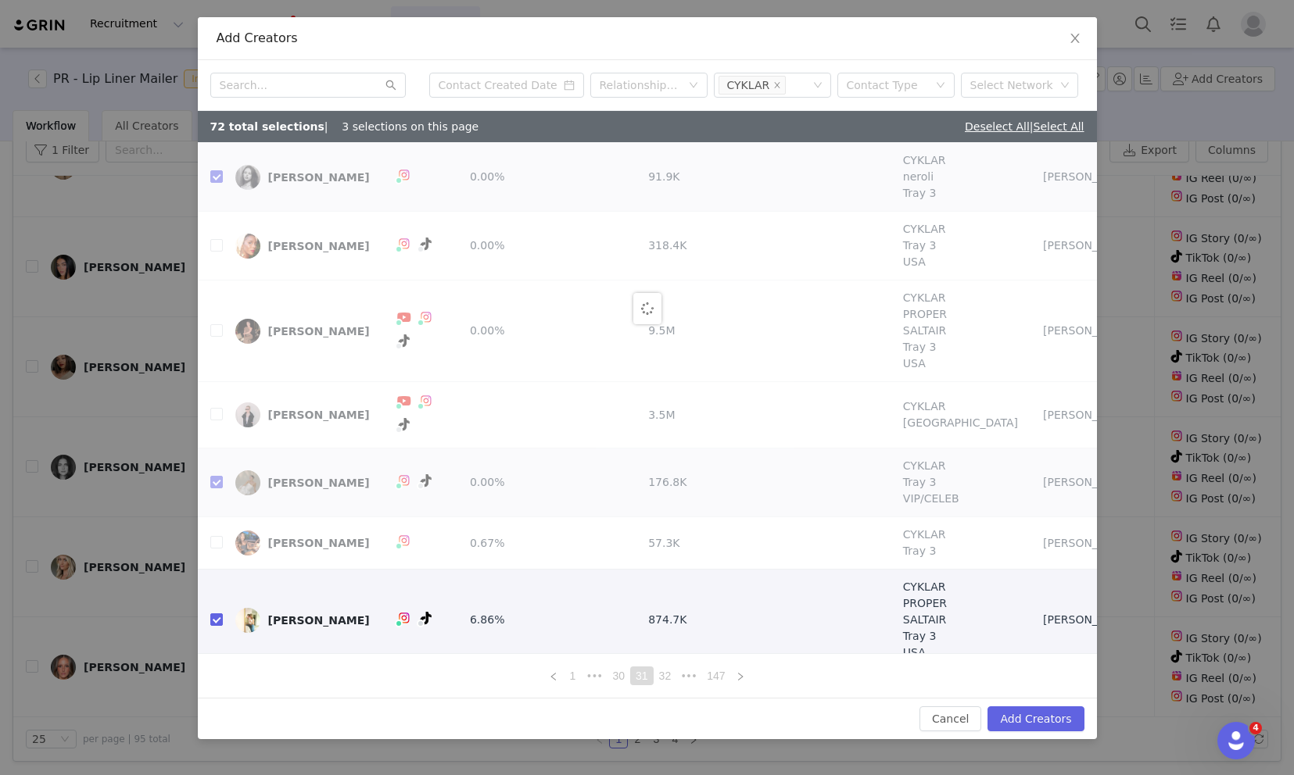
scroll to position [0, 0]
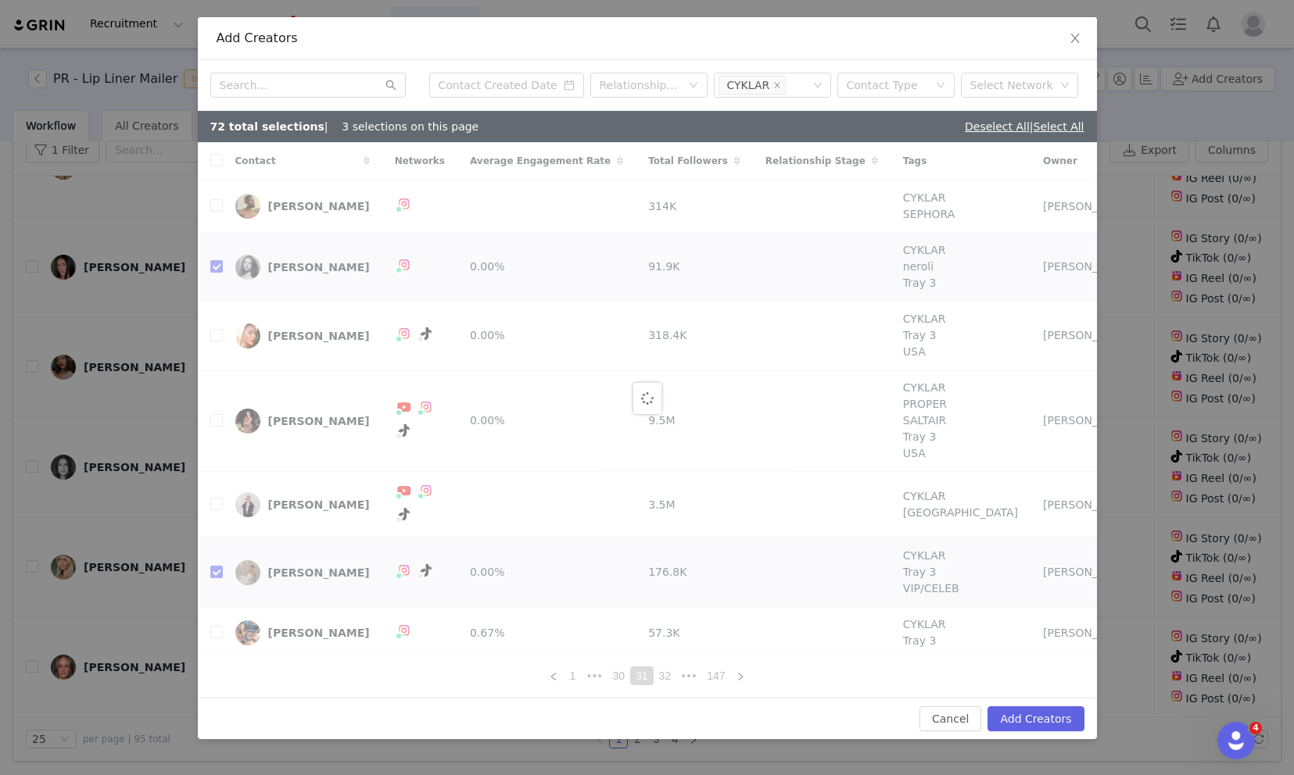
checkbox input "false"
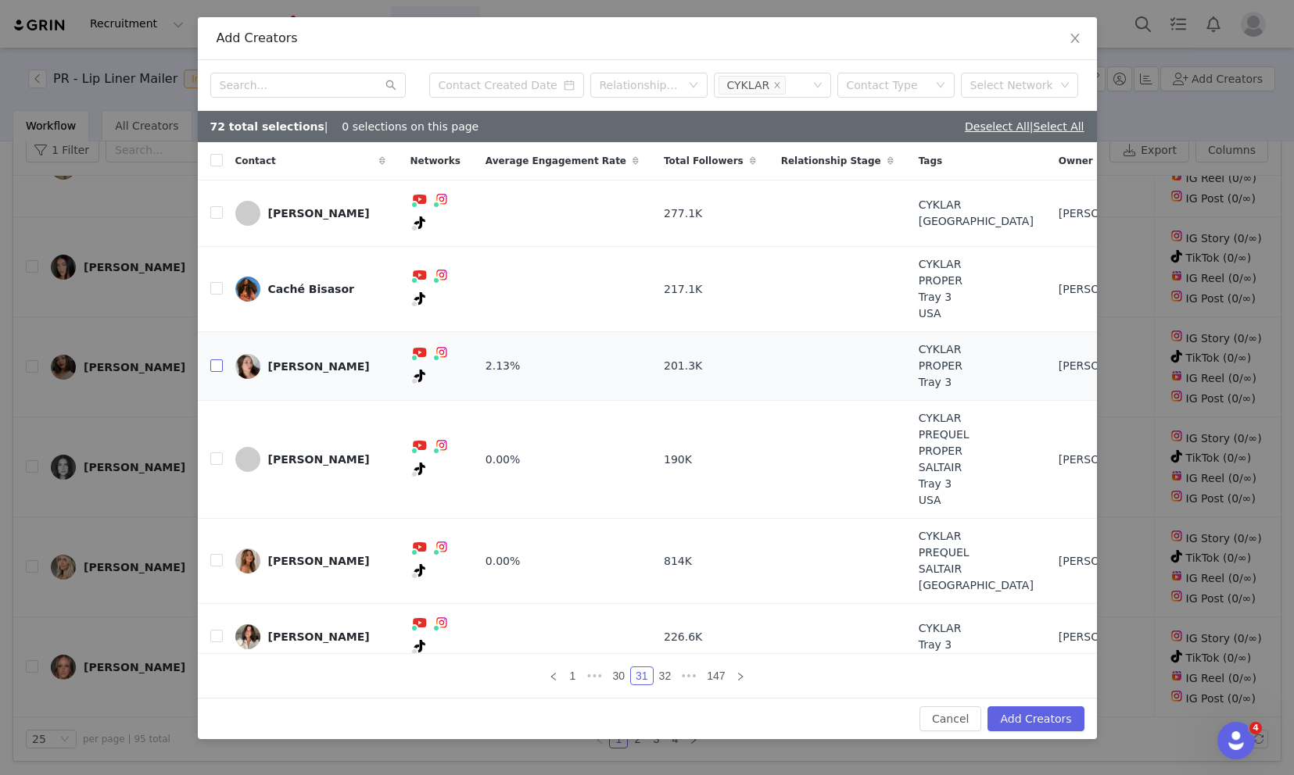
click at [220, 360] on input "checkbox" at bounding box center [216, 366] width 13 height 13
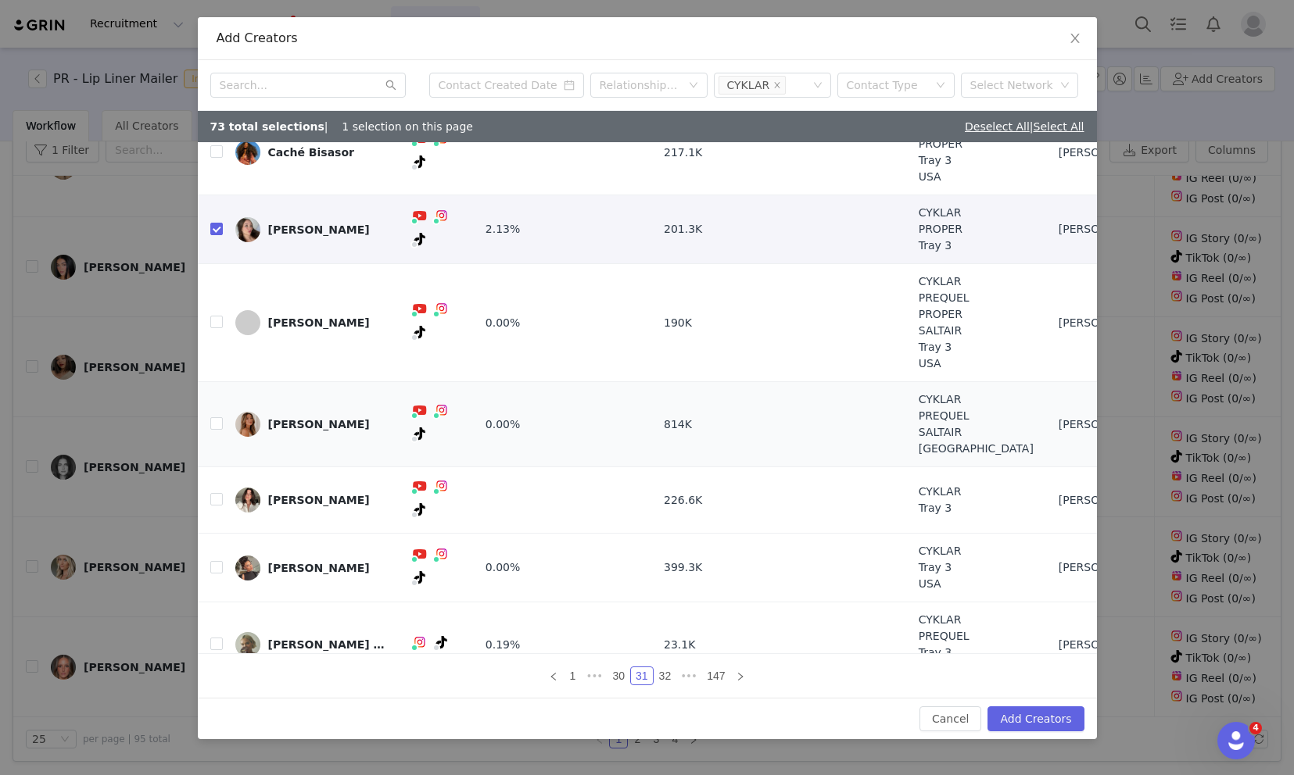
scroll to position [138, 0]
click at [661, 680] on link "32" at bounding box center [665, 676] width 22 height 17
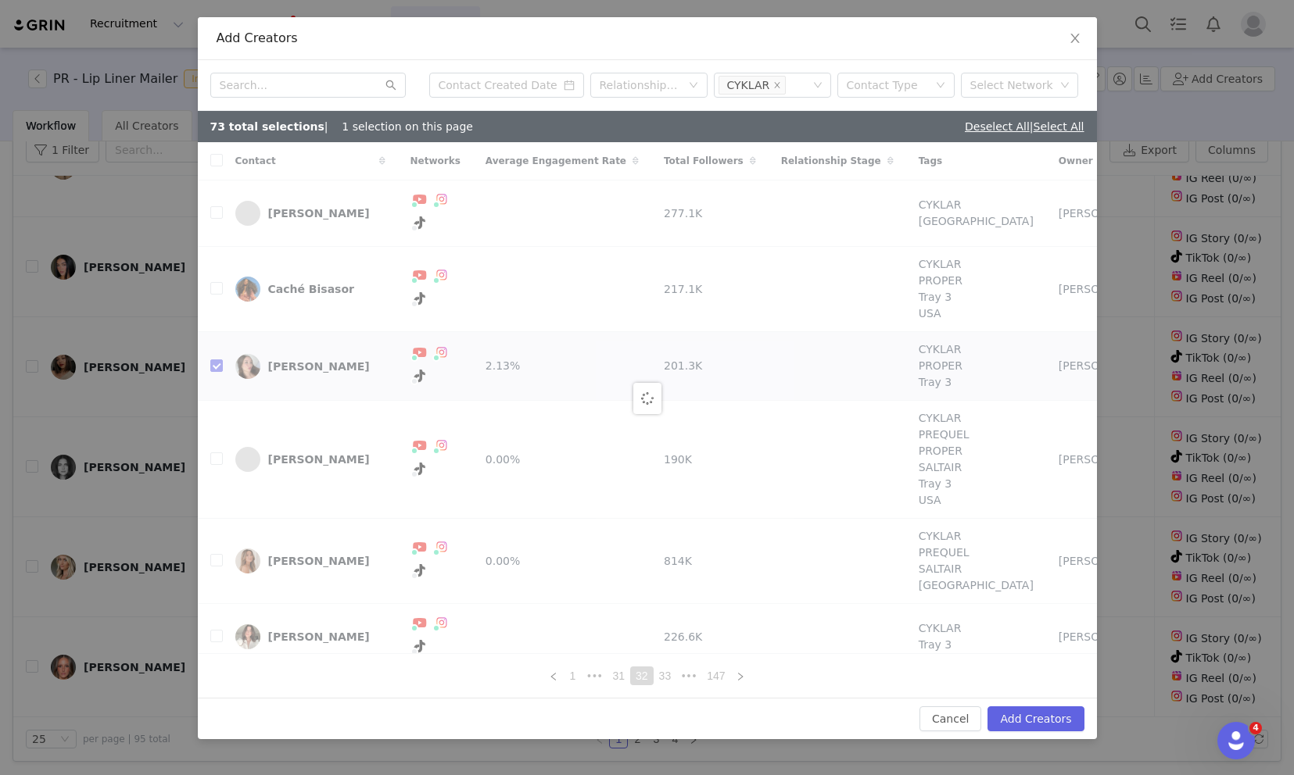
checkbox input "false"
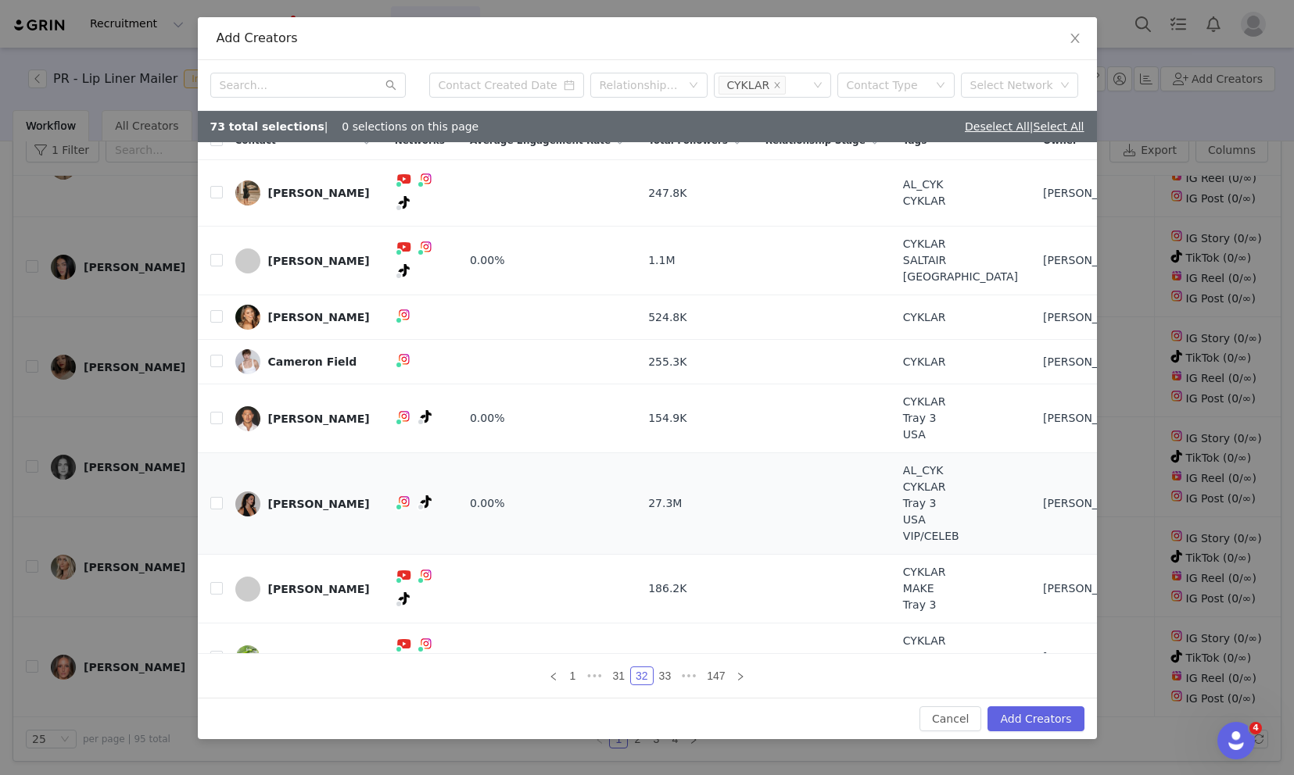
scroll to position [41, 0]
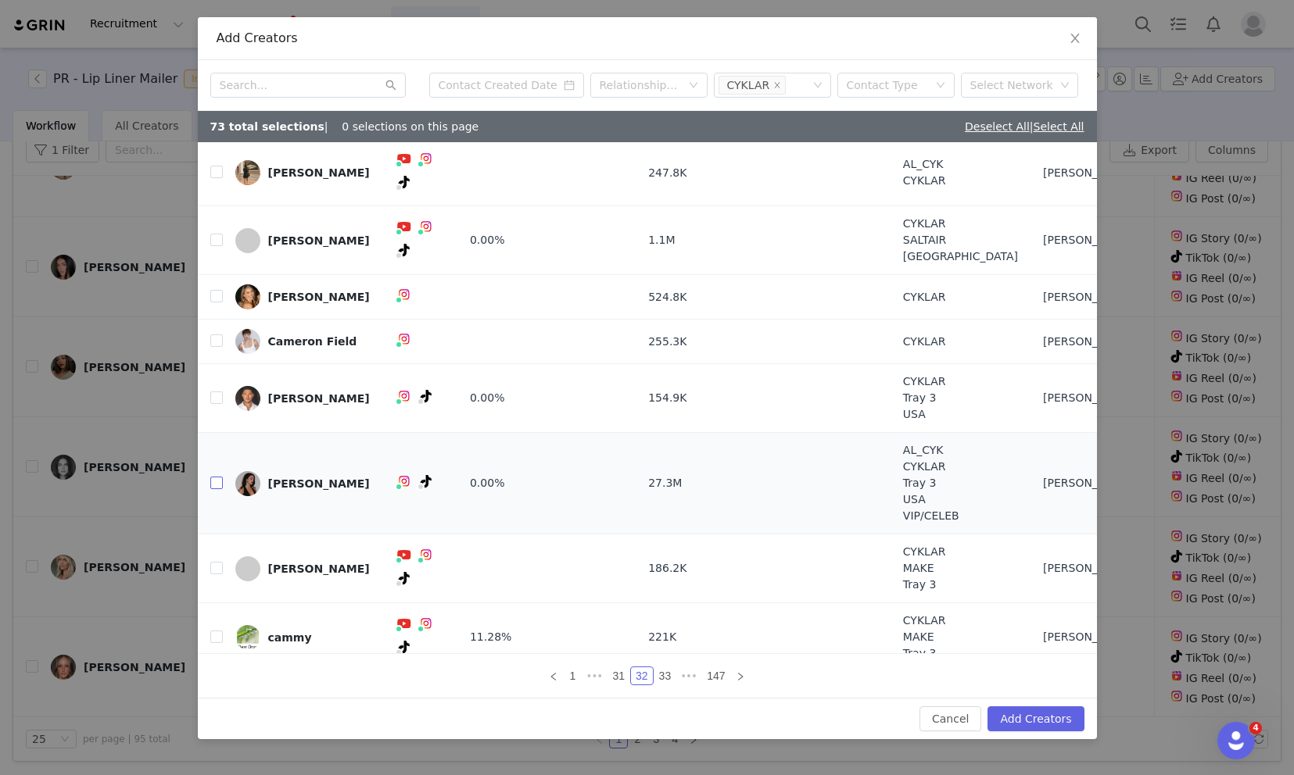
click at [211, 477] on input "checkbox" at bounding box center [216, 483] width 13 height 13
checkbox input "true"
click at [218, 631] on input "checkbox" at bounding box center [216, 637] width 13 height 13
checkbox input "true"
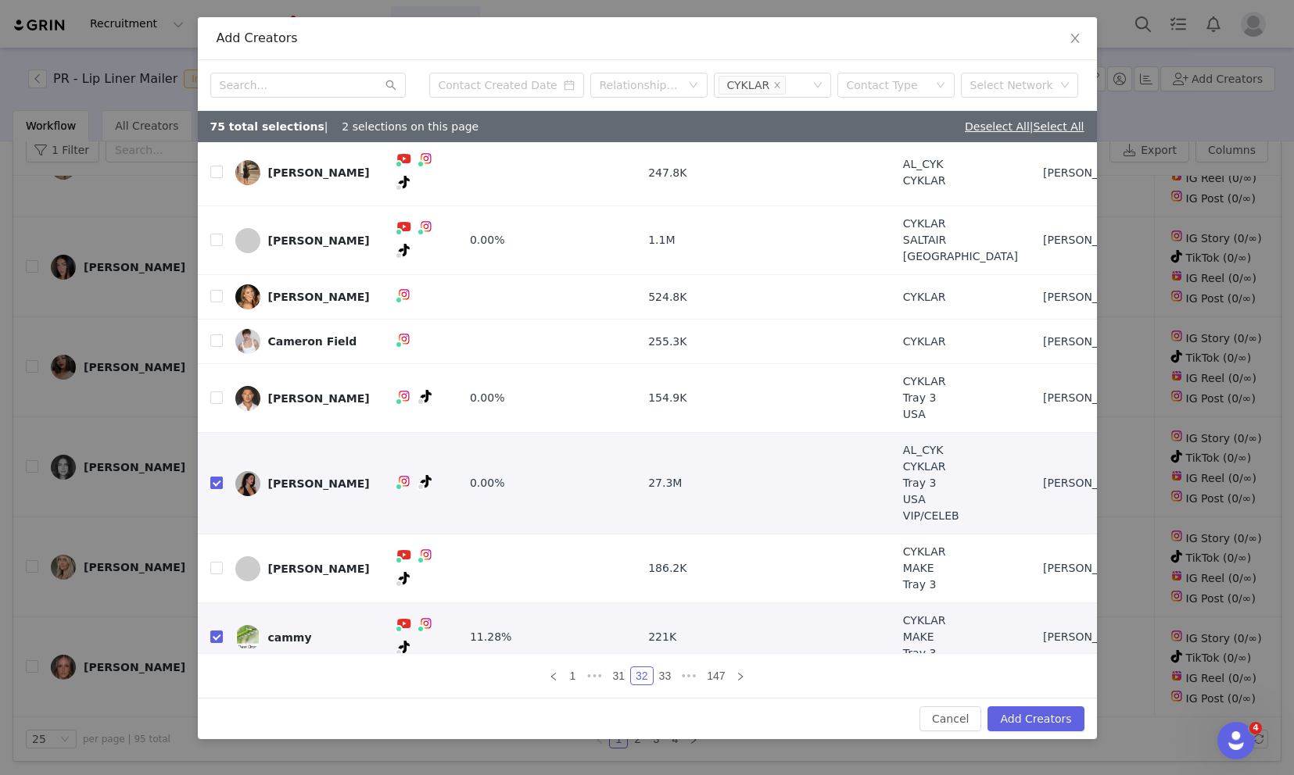
click at [212, 477] on input "checkbox" at bounding box center [216, 483] width 13 height 13
checkbox input "false"
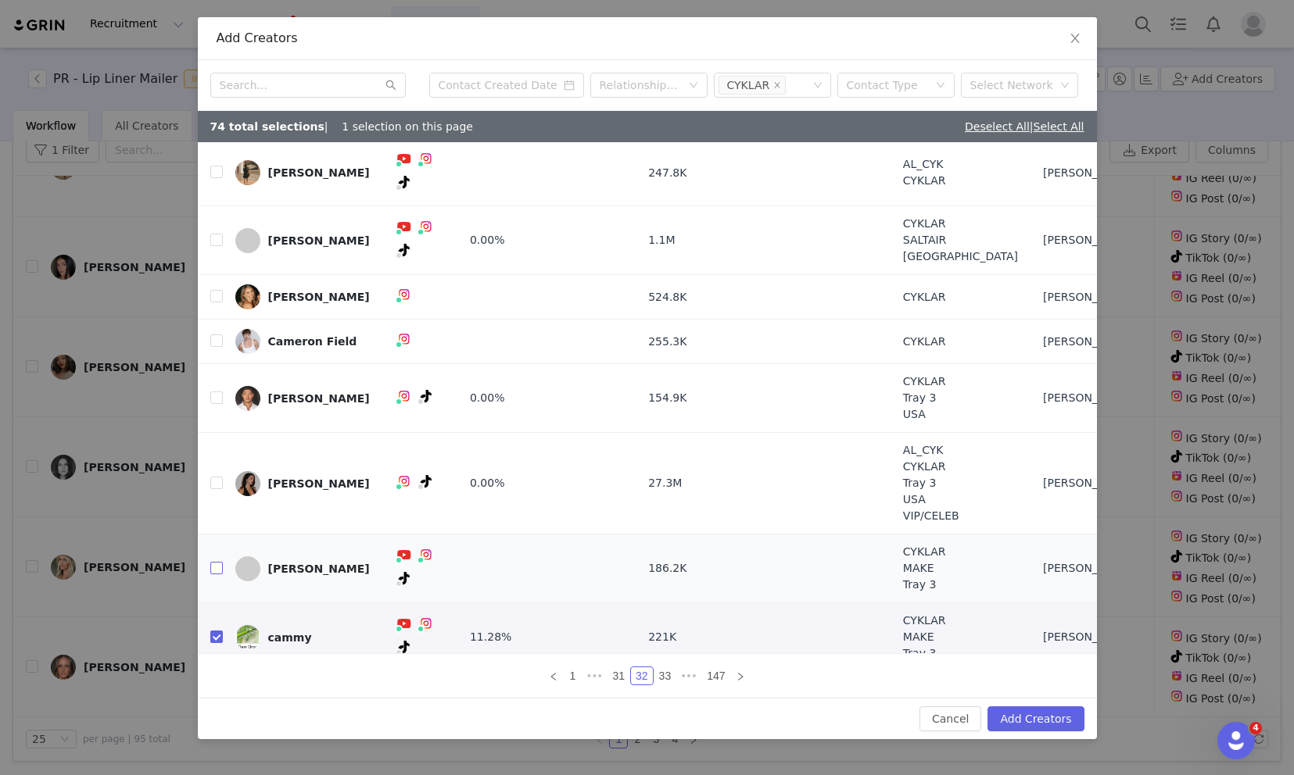
click at [219, 562] on input "checkbox" at bounding box center [216, 568] width 13 height 13
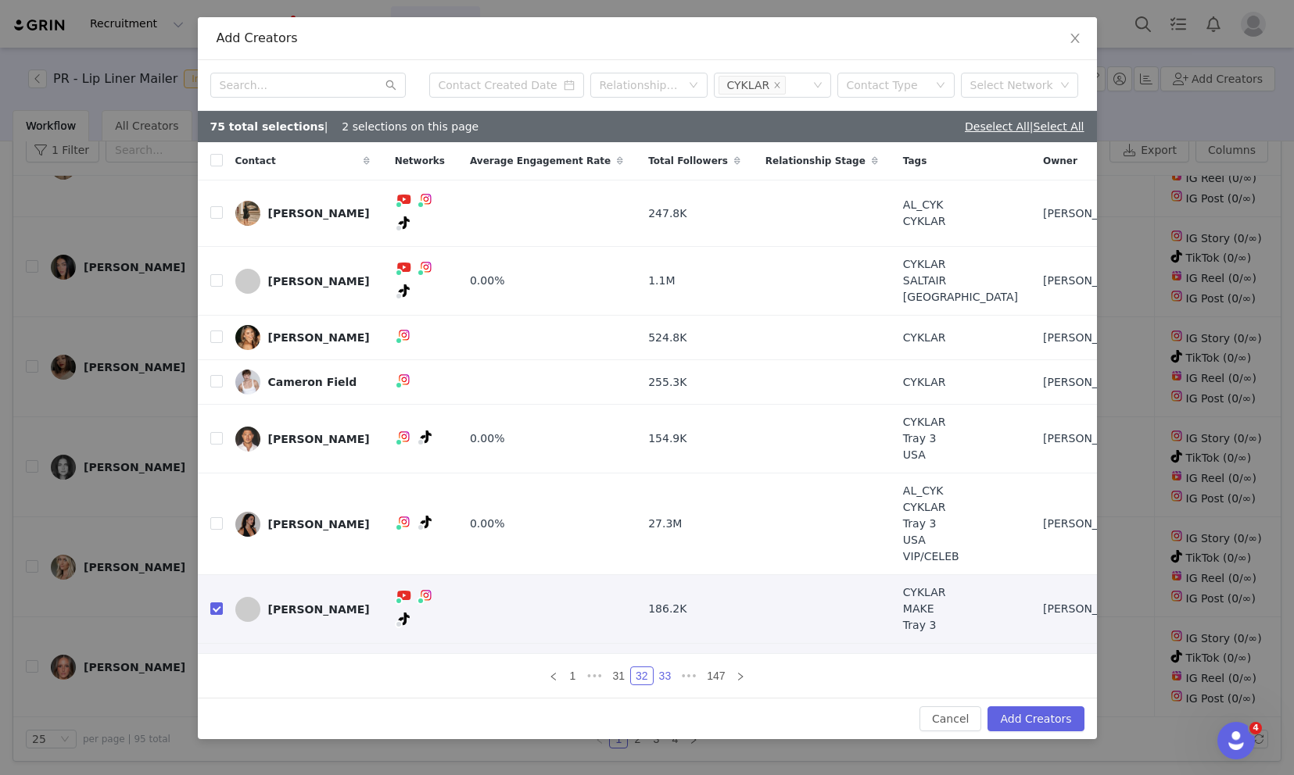
click at [664, 680] on link "33" at bounding box center [665, 676] width 22 height 17
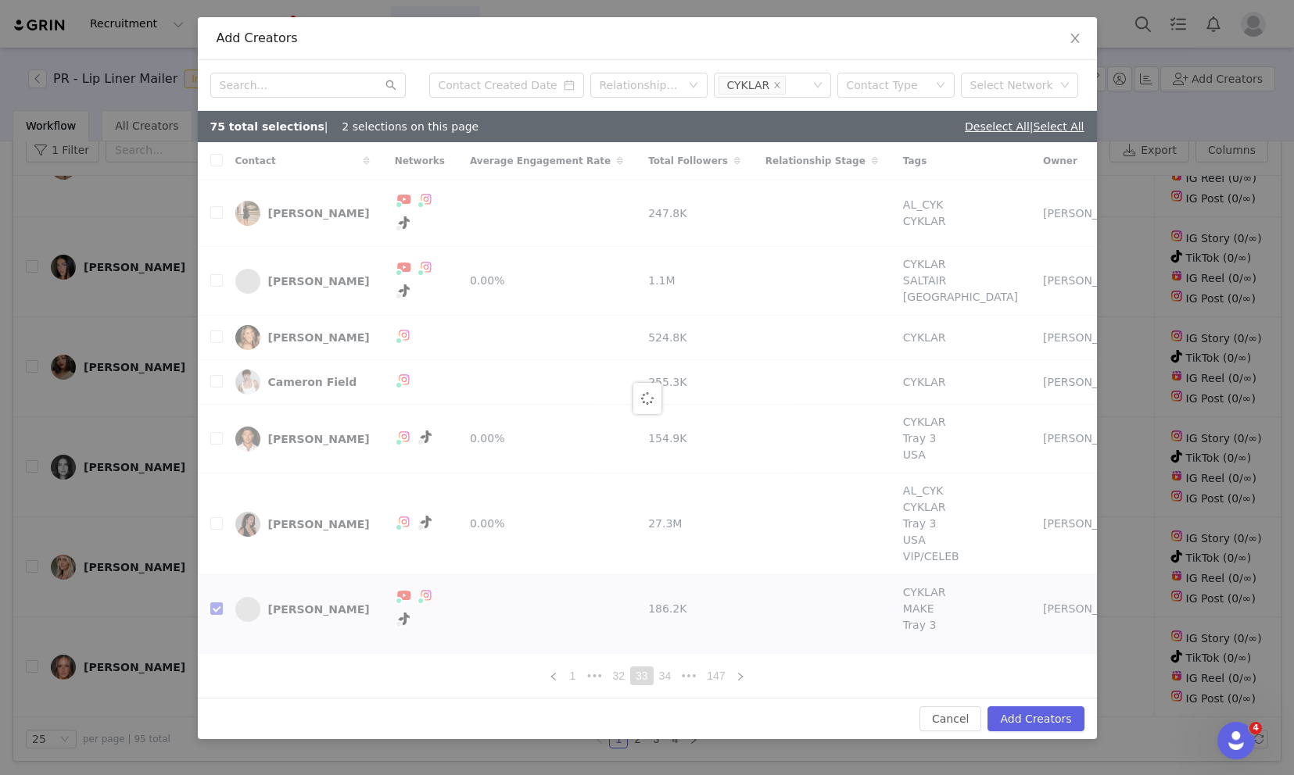
checkbox input "false"
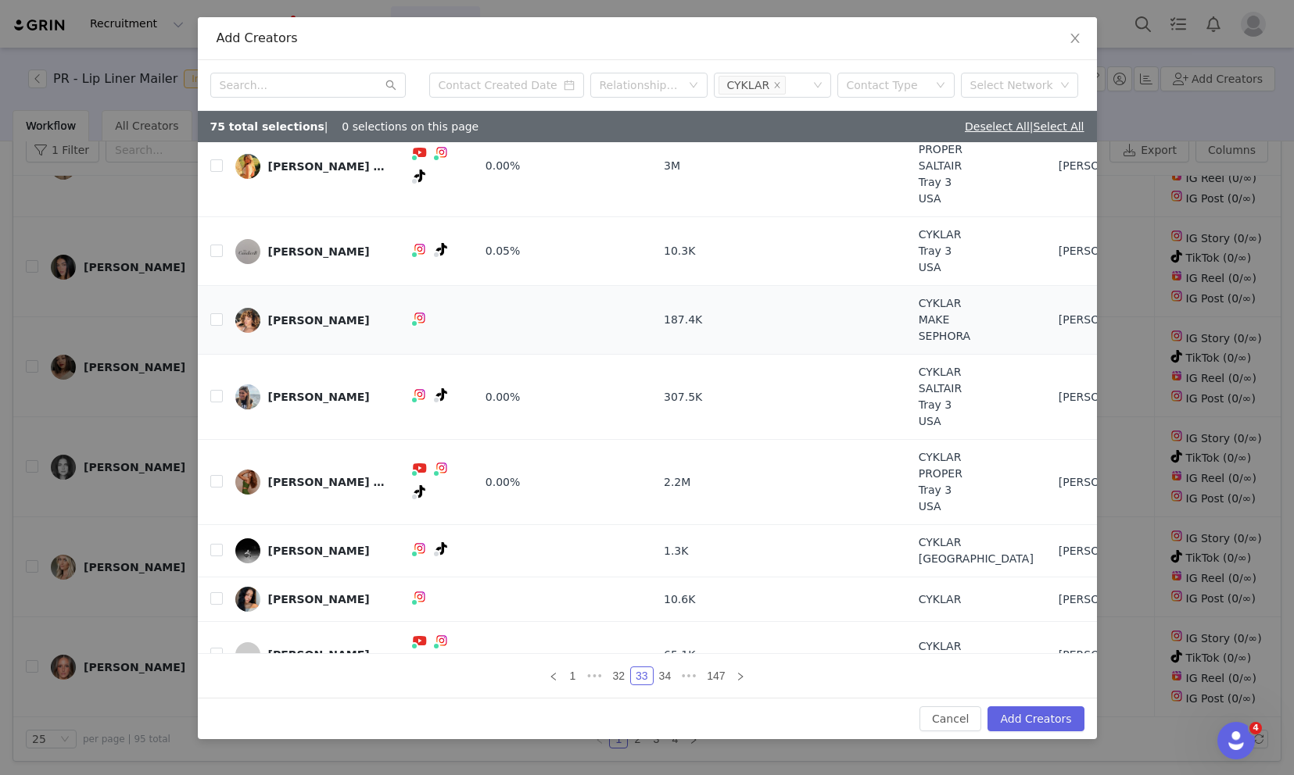
scroll to position [82, 0]
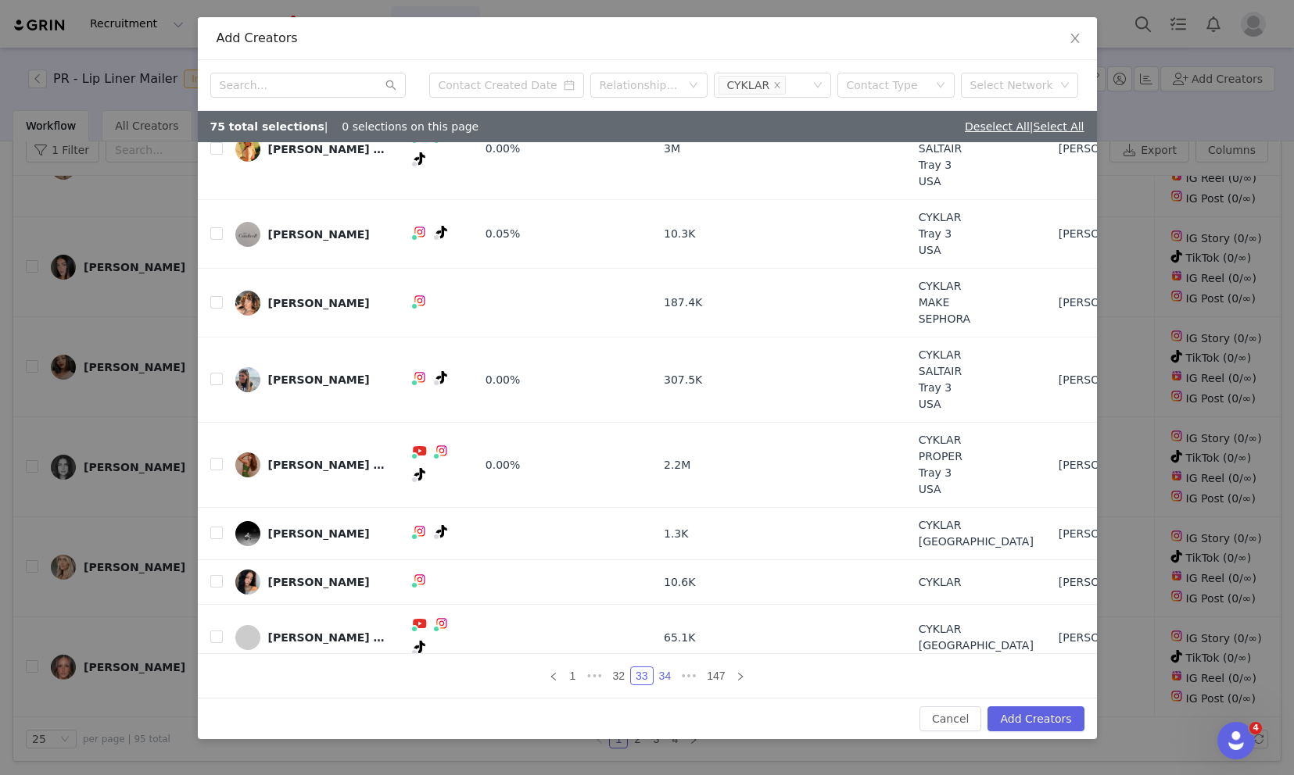
click at [663, 677] on link "34" at bounding box center [665, 676] width 22 height 17
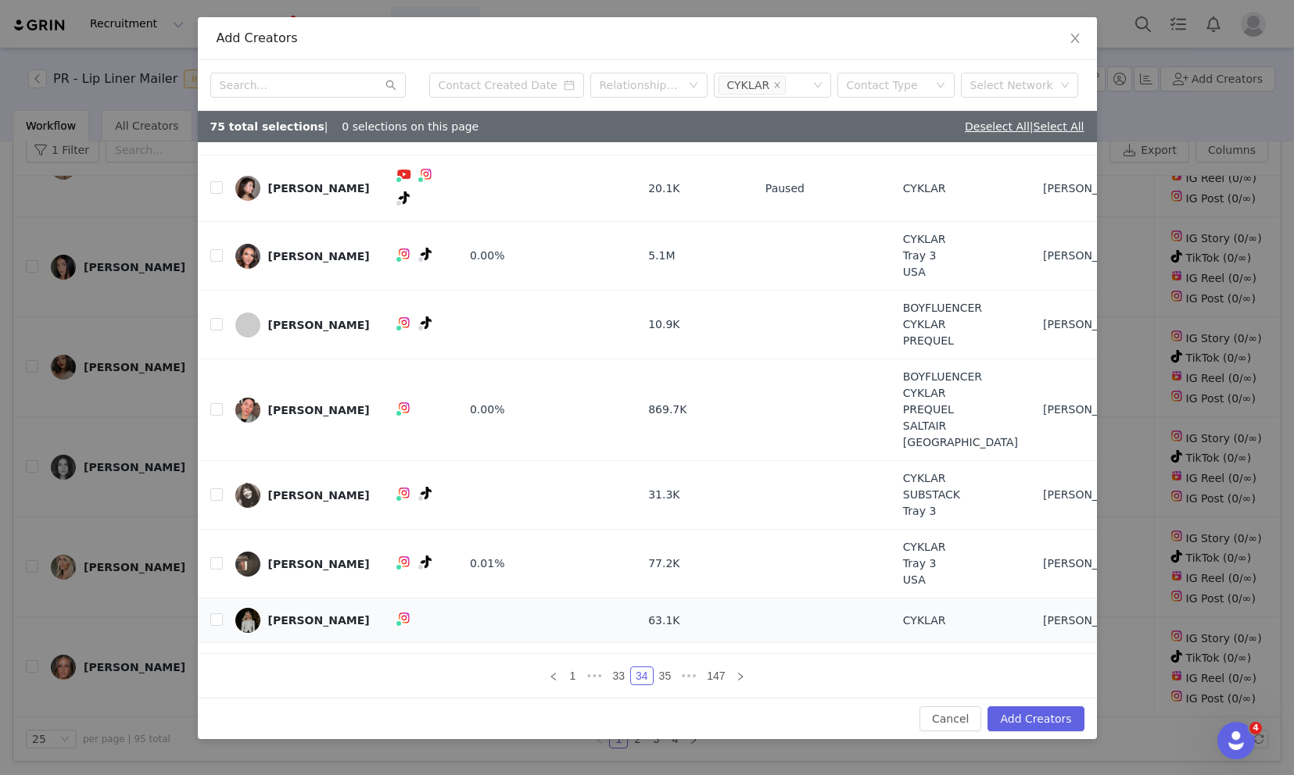
scroll to position [9, 0]
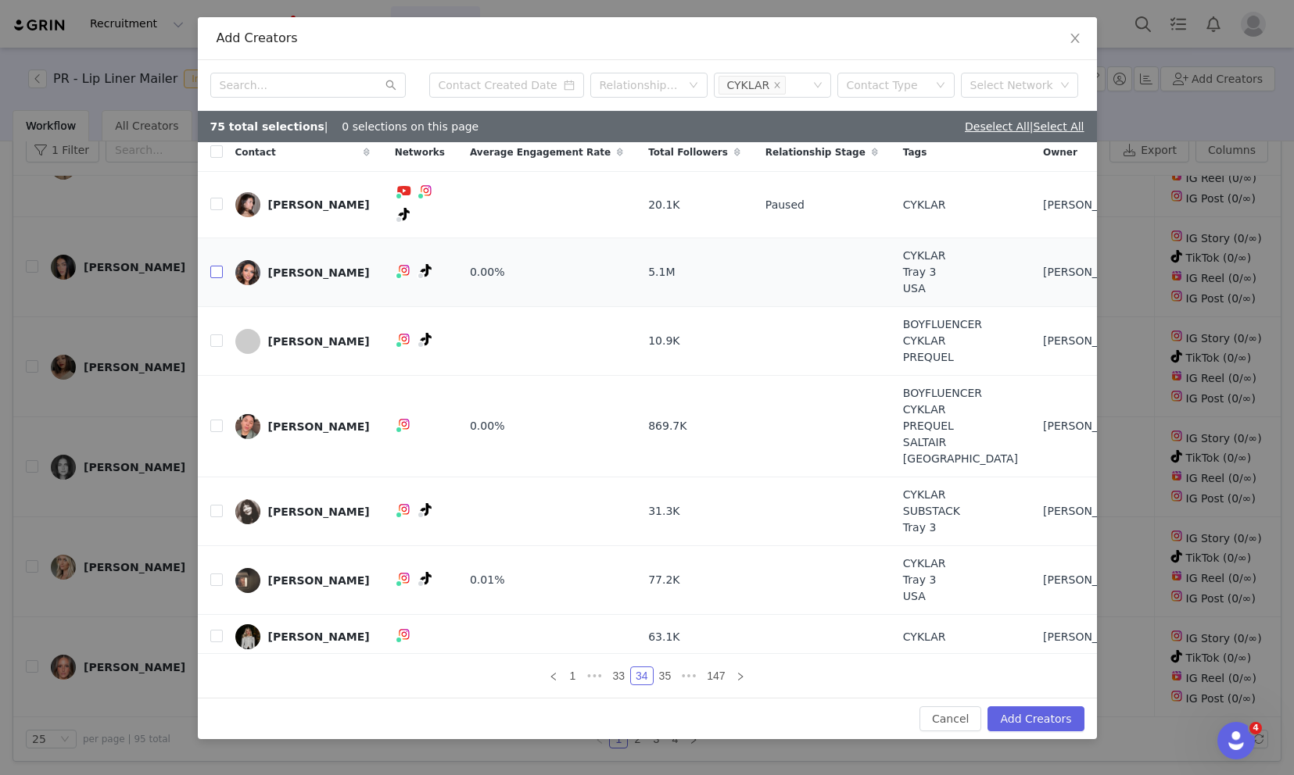
click at [213, 266] on input "checkbox" at bounding box center [216, 272] width 13 height 13
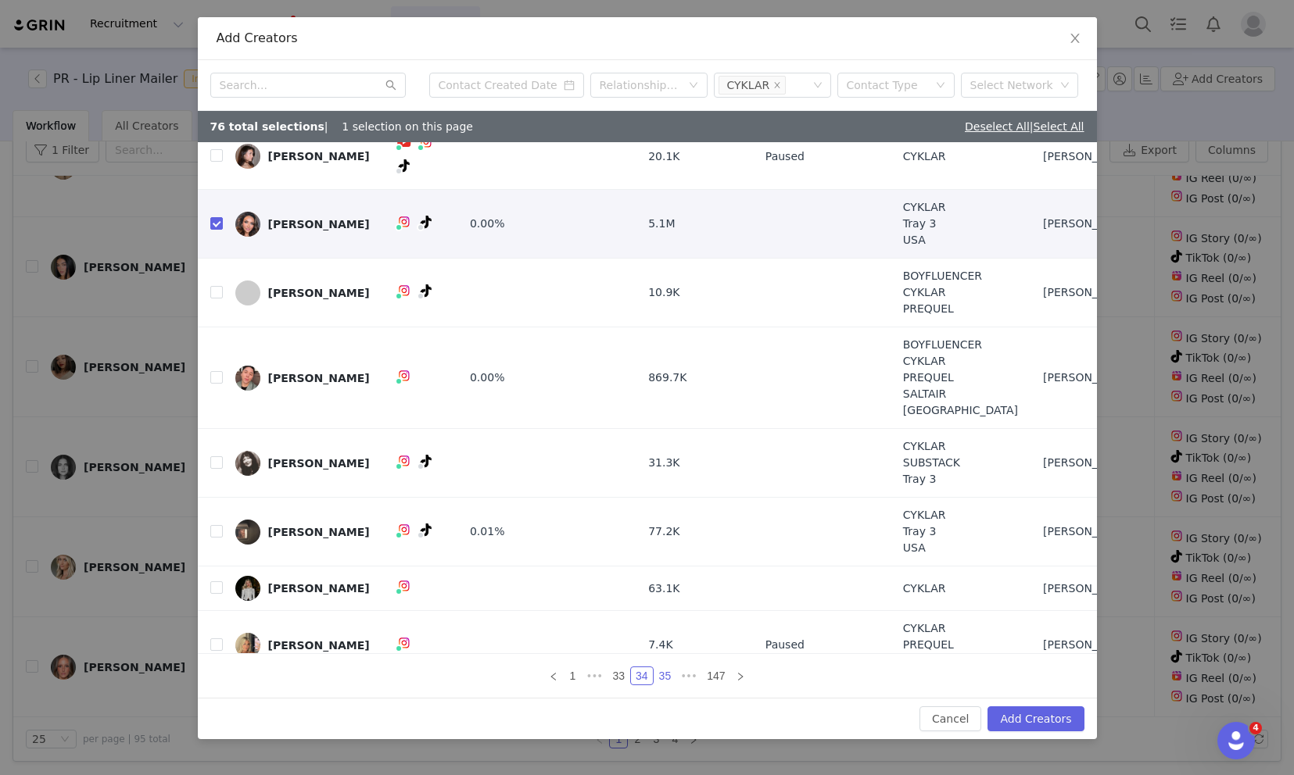
click at [664, 680] on link "35" at bounding box center [665, 676] width 22 height 17
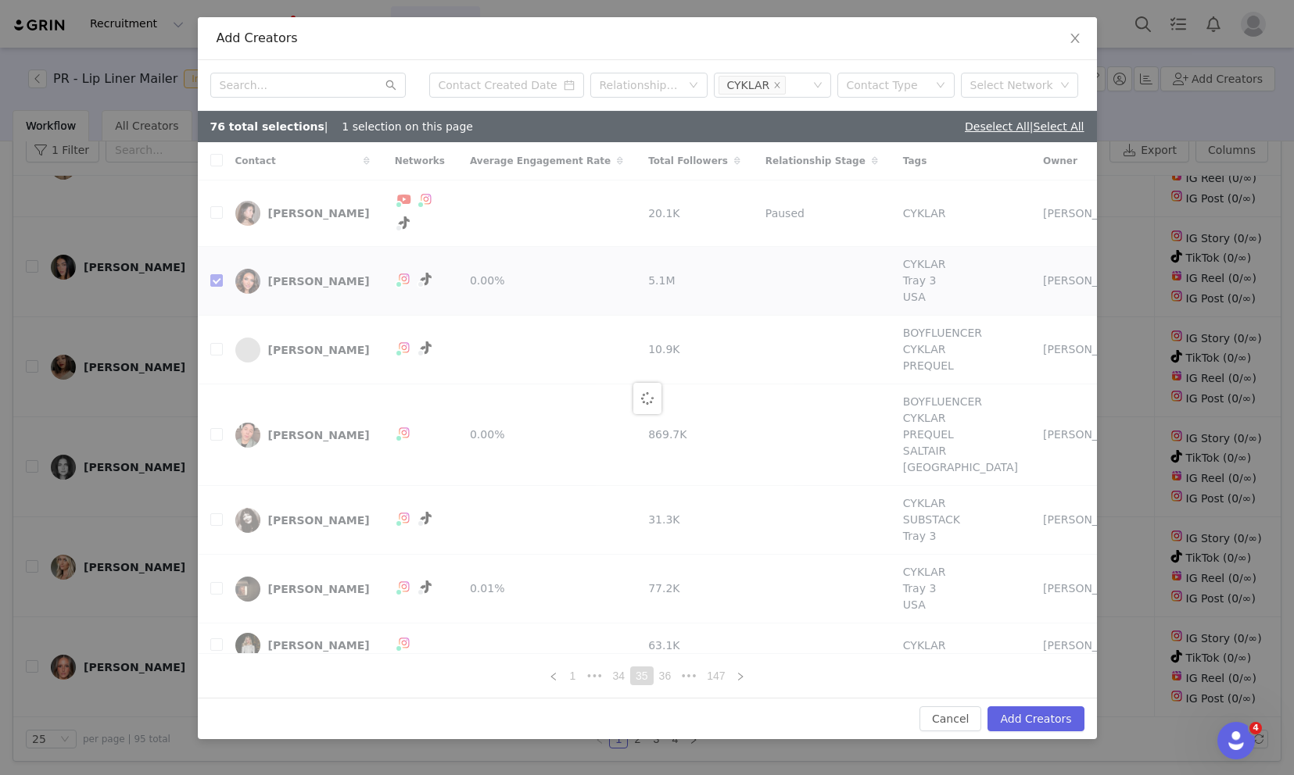
checkbox input "false"
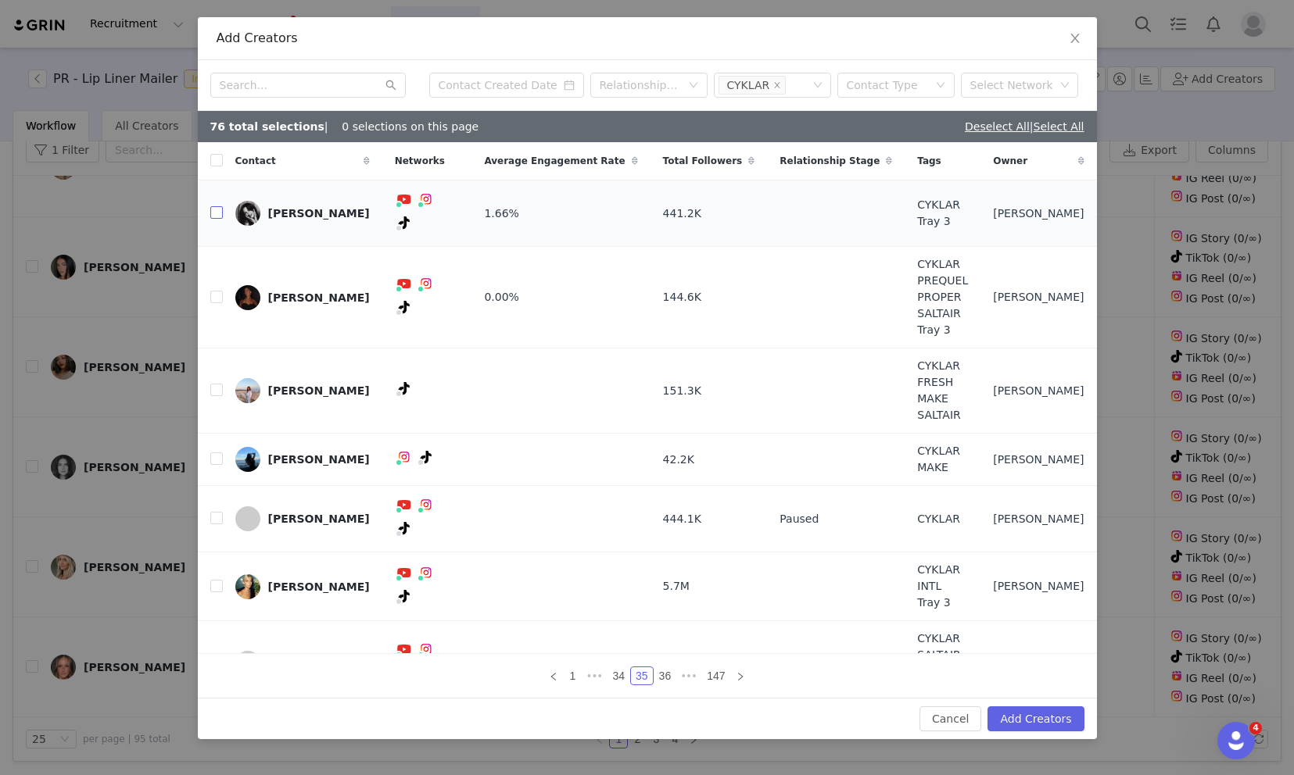
click at [215, 208] on input "checkbox" at bounding box center [216, 212] width 13 height 13
checkbox input "true"
click at [216, 291] on input "checkbox" at bounding box center [216, 297] width 13 height 13
checkbox input "true"
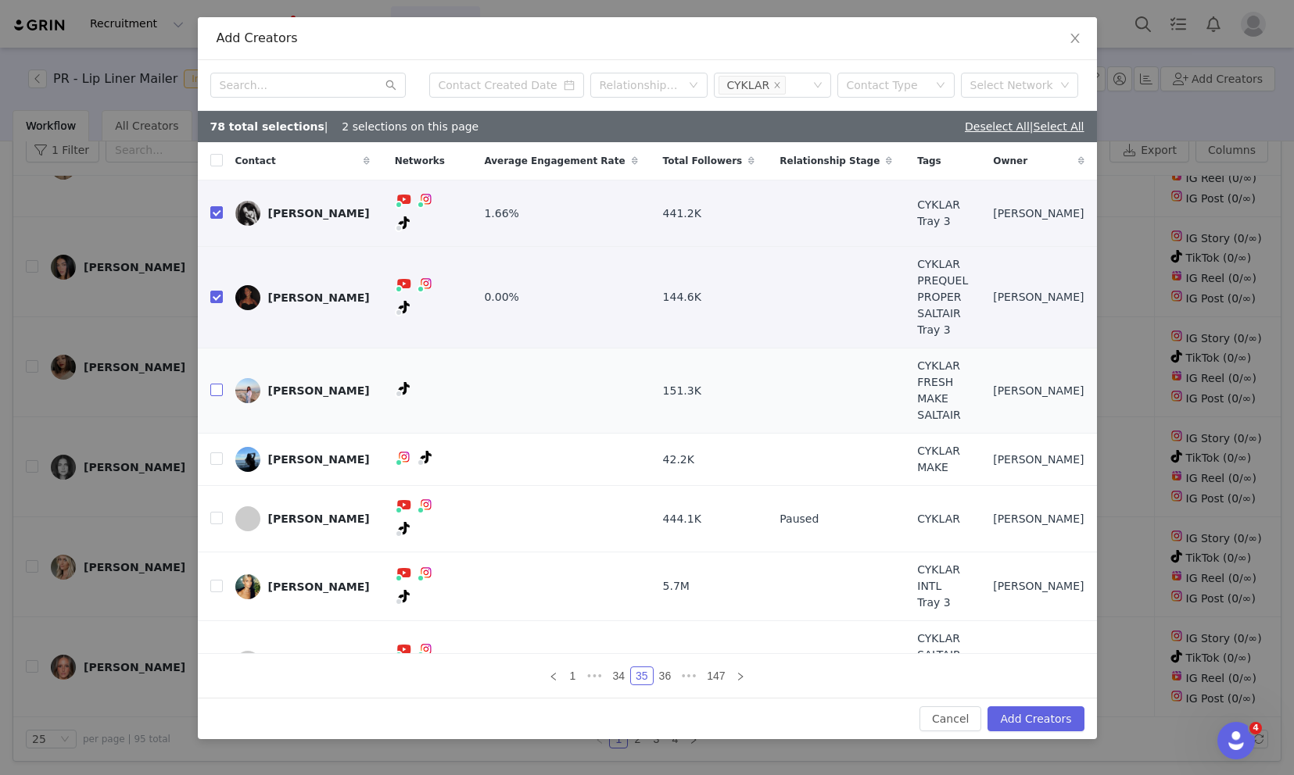
click at [217, 384] on input "checkbox" at bounding box center [216, 390] width 13 height 13
checkbox input "true"
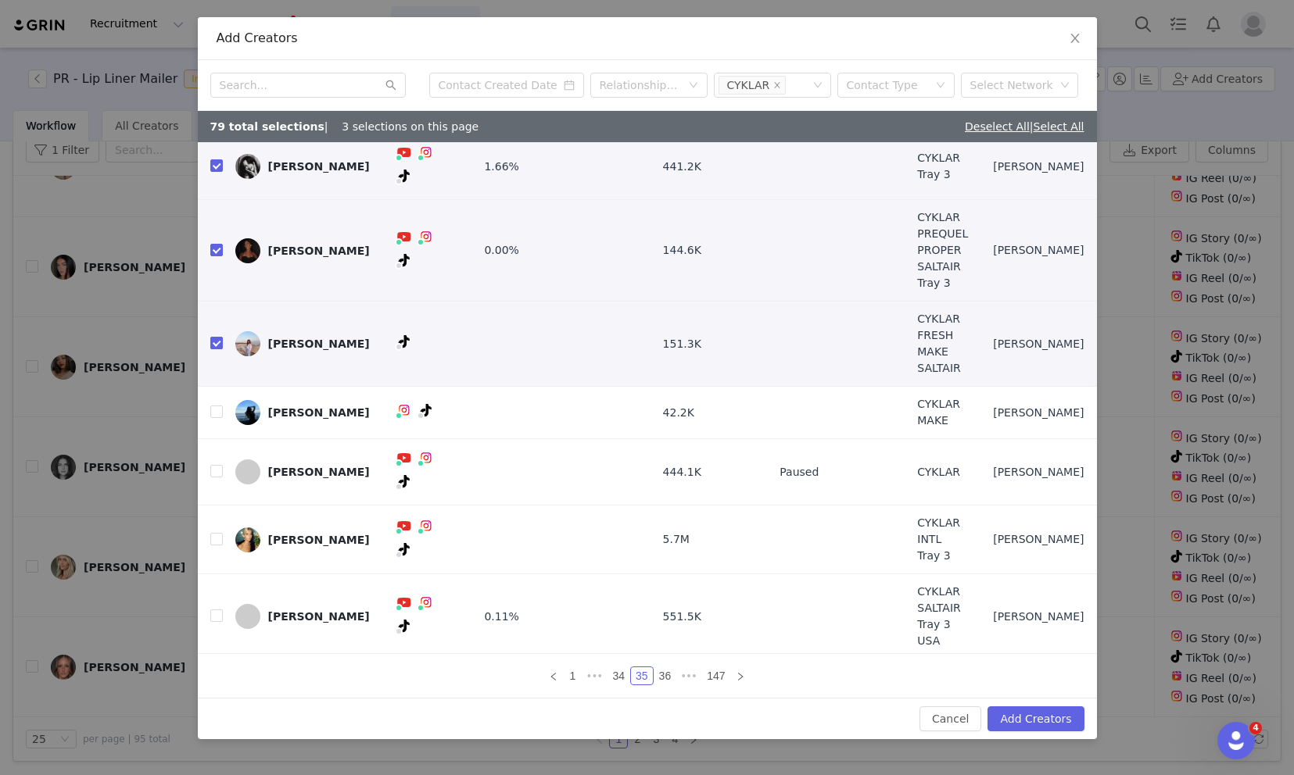
scroll to position [82, 0]
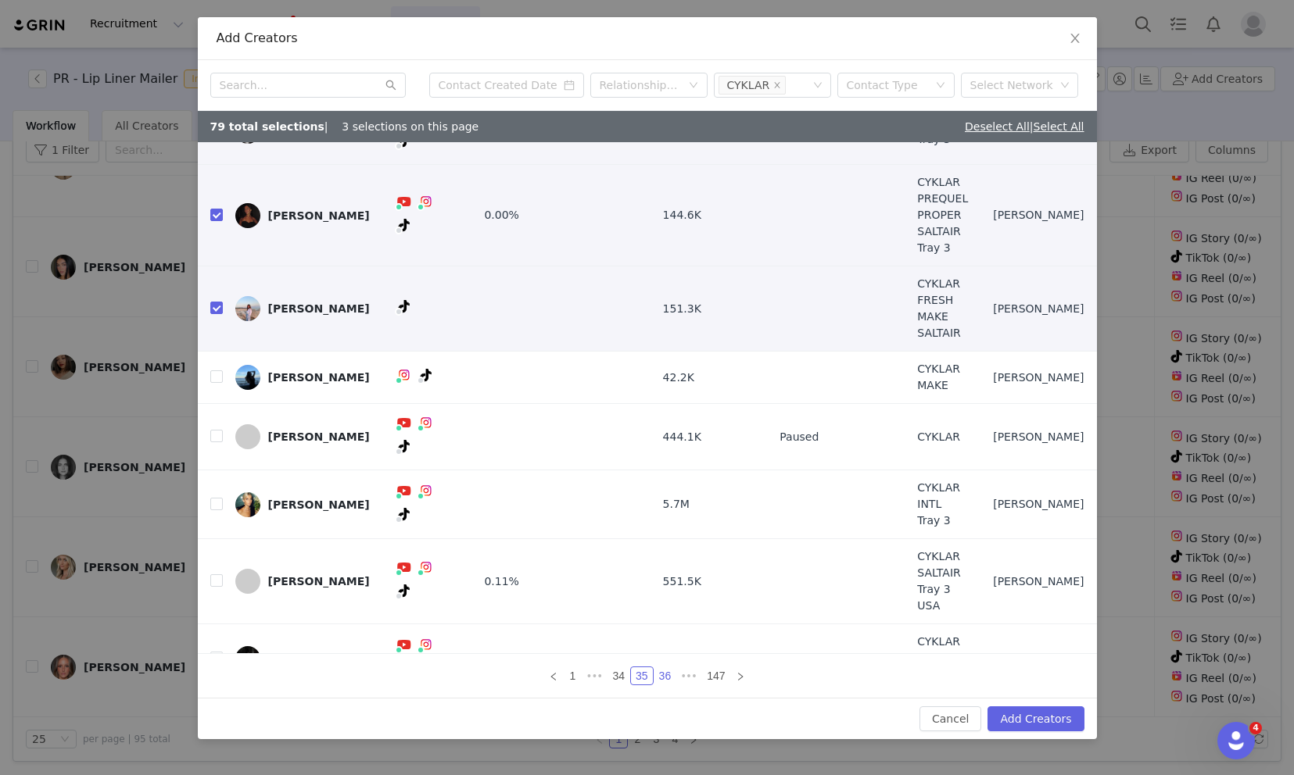
click at [668, 678] on link "36" at bounding box center [665, 676] width 22 height 17
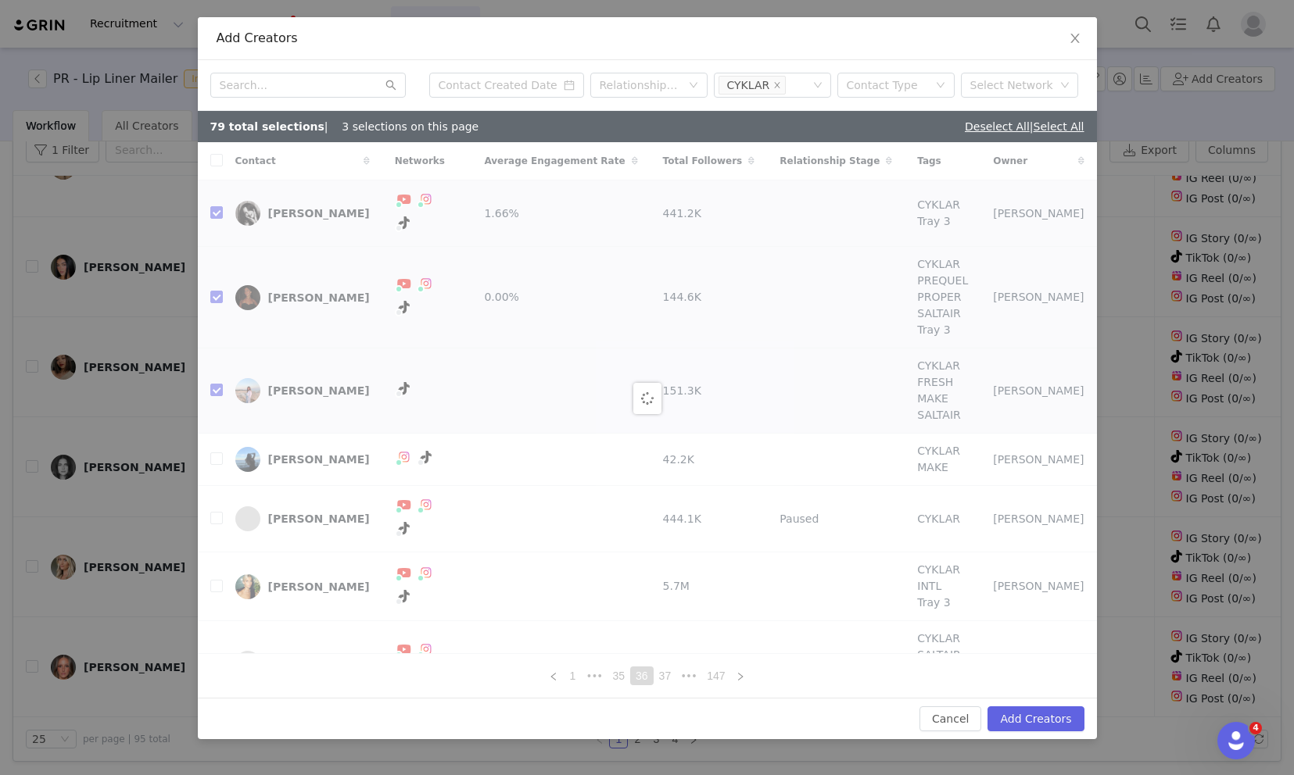
checkbox input "false"
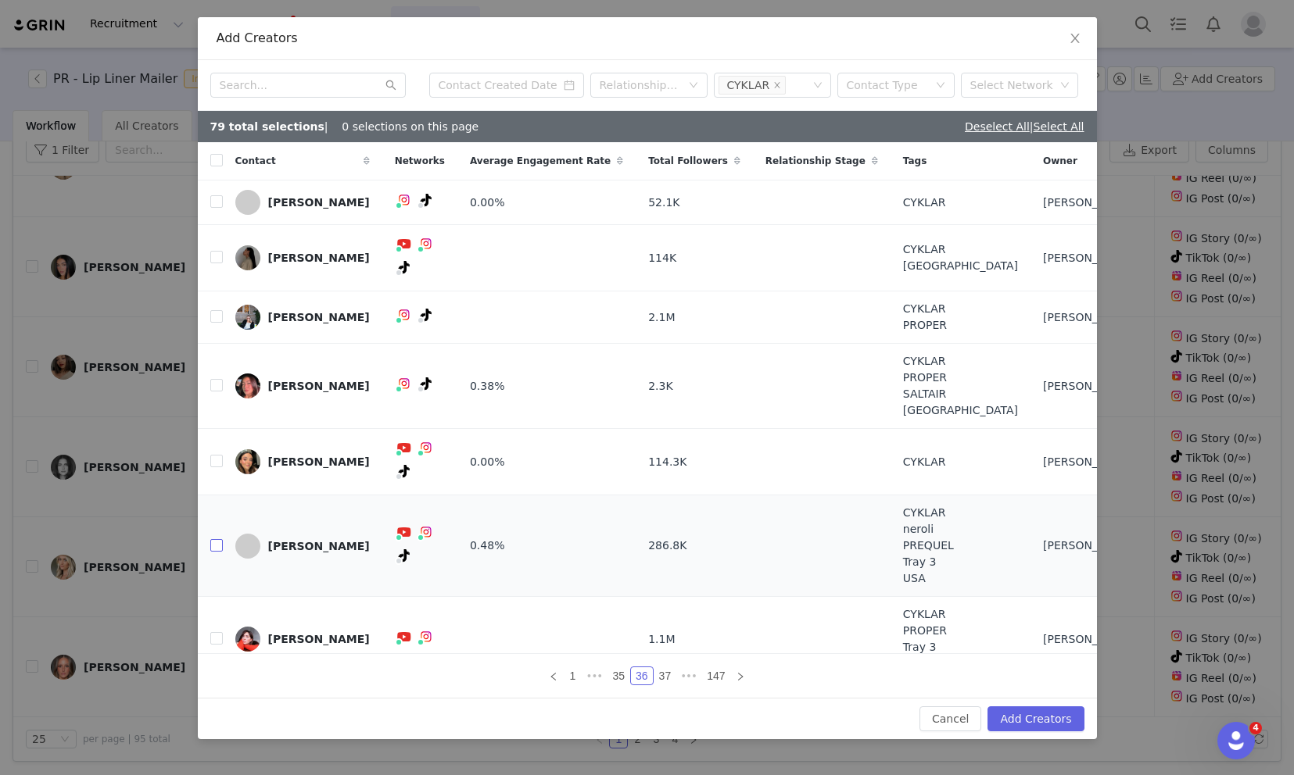
click at [216, 539] on input "checkbox" at bounding box center [216, 545] width 13 height 13
checkbox input "true"
click at [217, 310] on input "checkbox" at bounding box center [216, 316] width 13 height 13
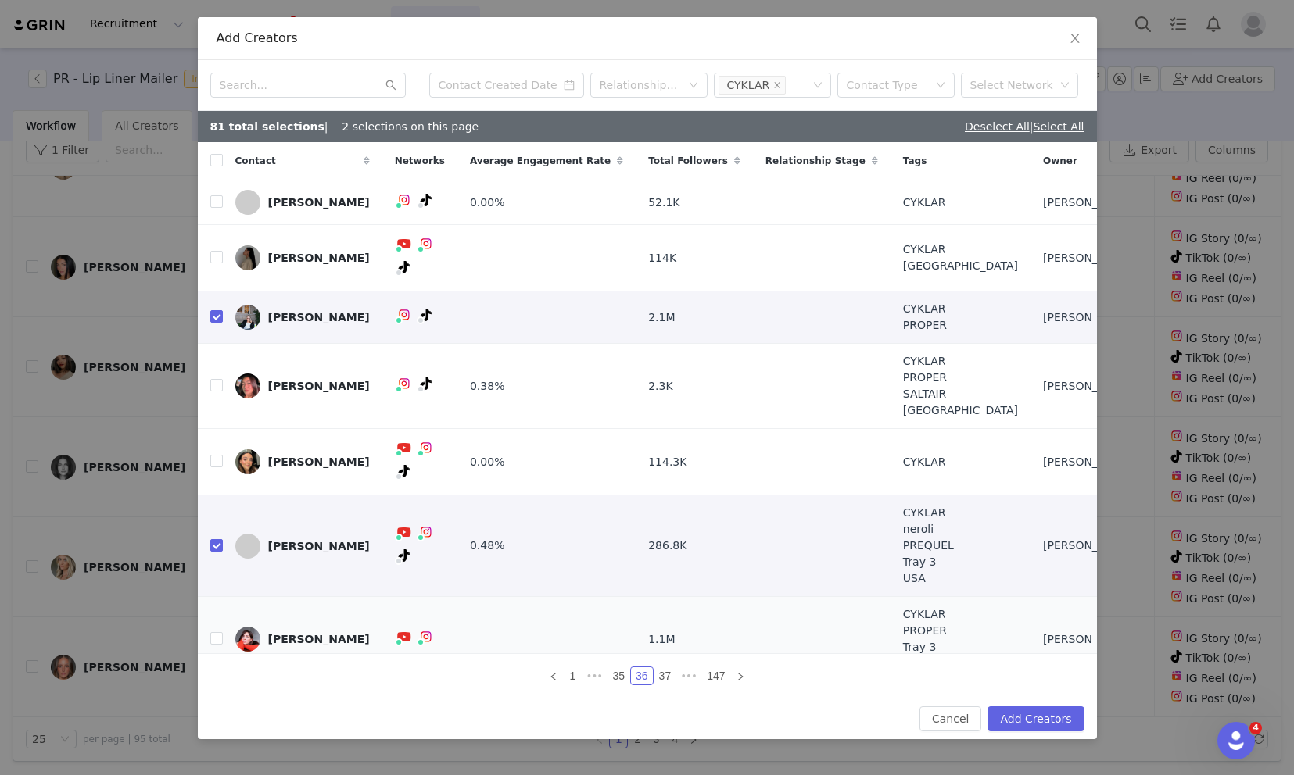
scroll to position [41, 0]
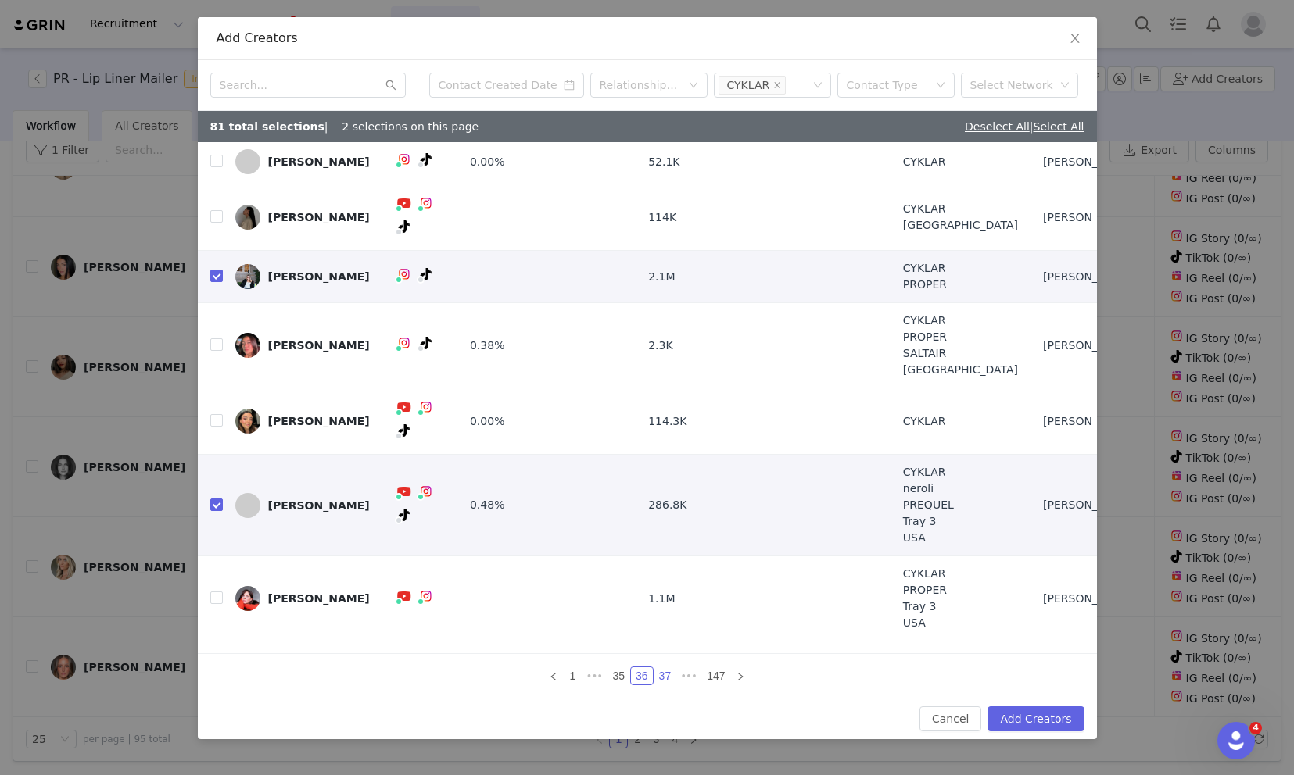
click at [660, 680] on link "37" at bounding box center [665, 676] width 22 height 17
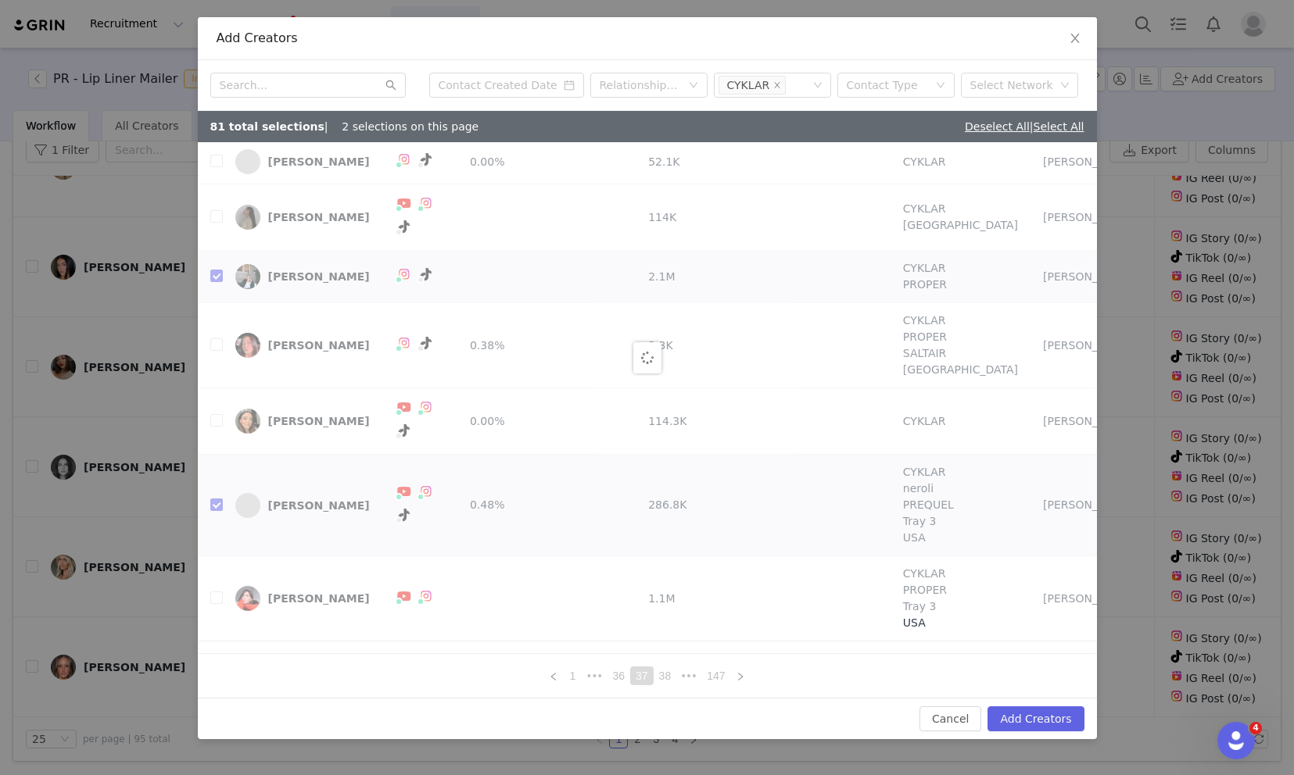
scroll to position [0, 0]
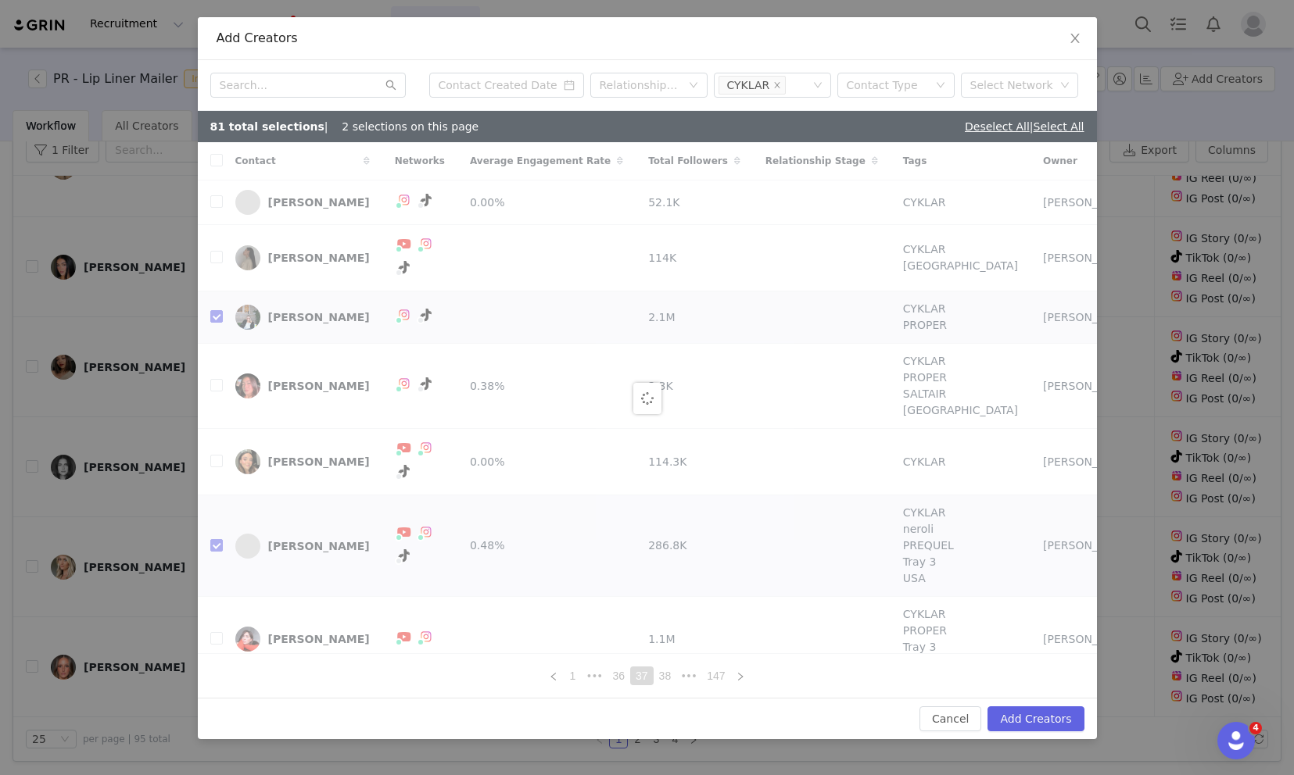
checkbox input "false"
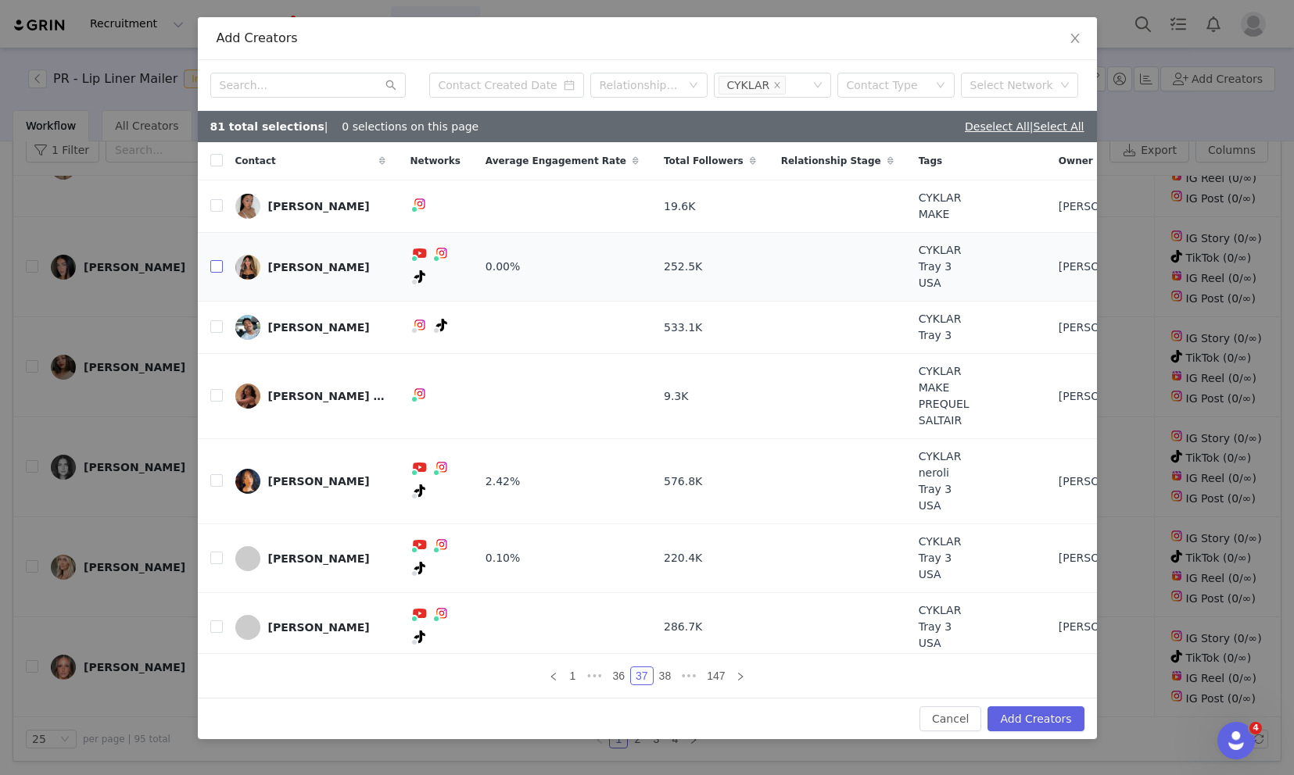
click at [213, 267] on input "checkbox" at bounding box center [216, 266] width 13 height 13
checkbox input "true"
click at [217, 205] on input "checkbox" at bounding box center [216, 205] width 13 height 13
checkbox input "true"
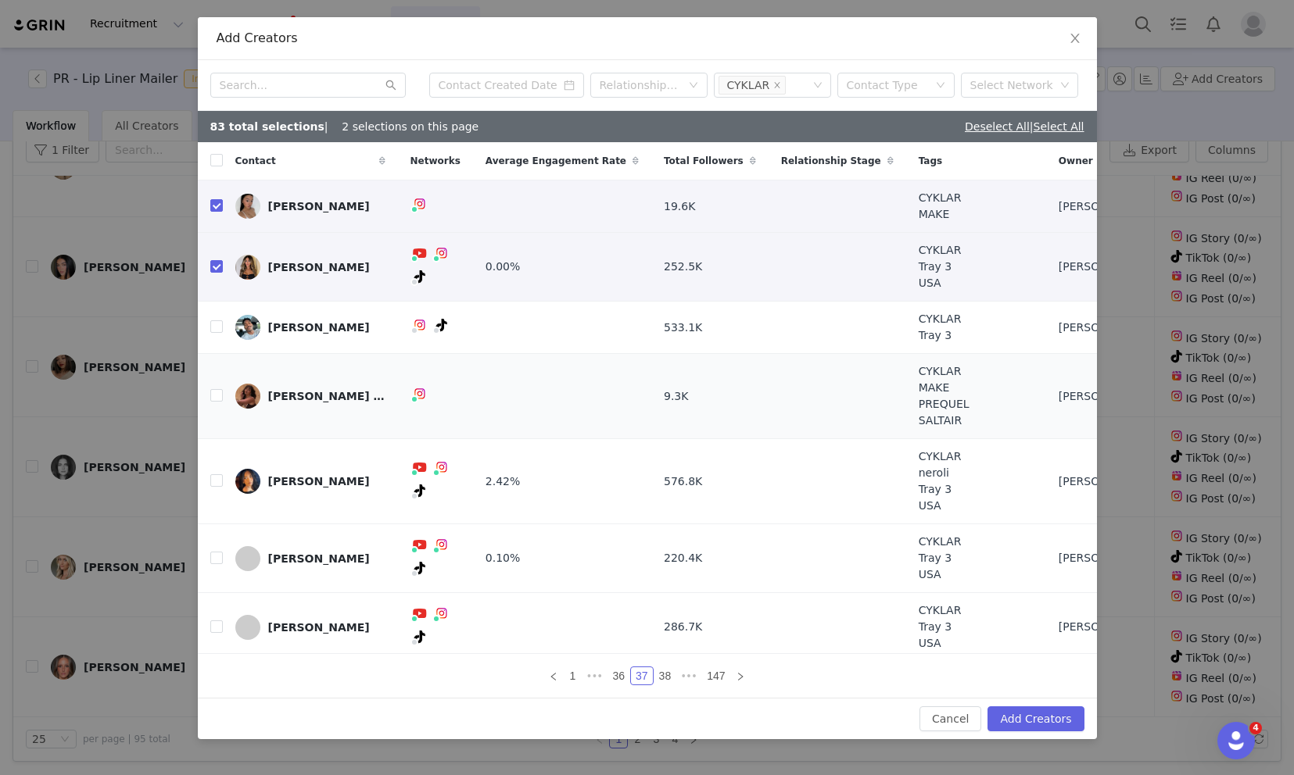
scroll to position [106, 0]
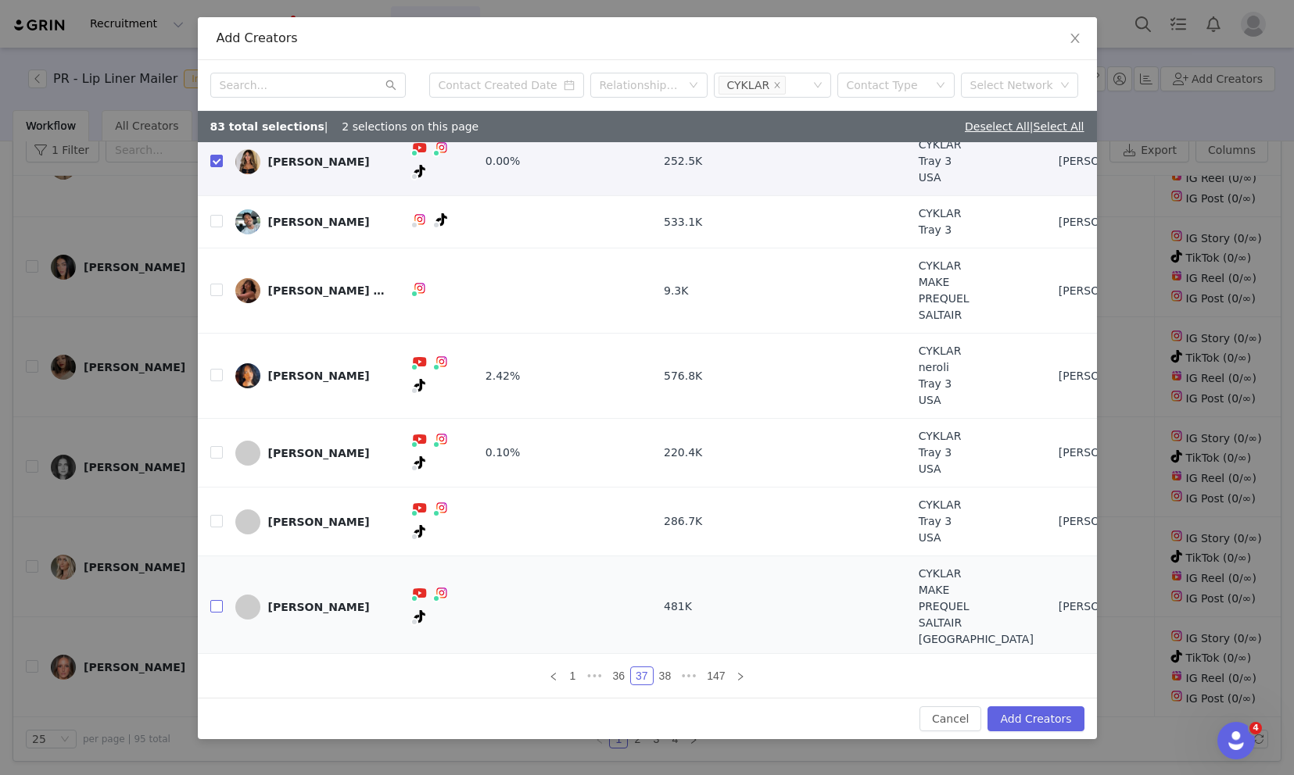
click at [211, 606] on input "checkbox" at bounding box center [216, 606] width 13 height 13
checkbox input "true"
click at [214, 369] on input "checkbox" at bounding box center [216, 375] width 13 height 13
checkbox input "true"
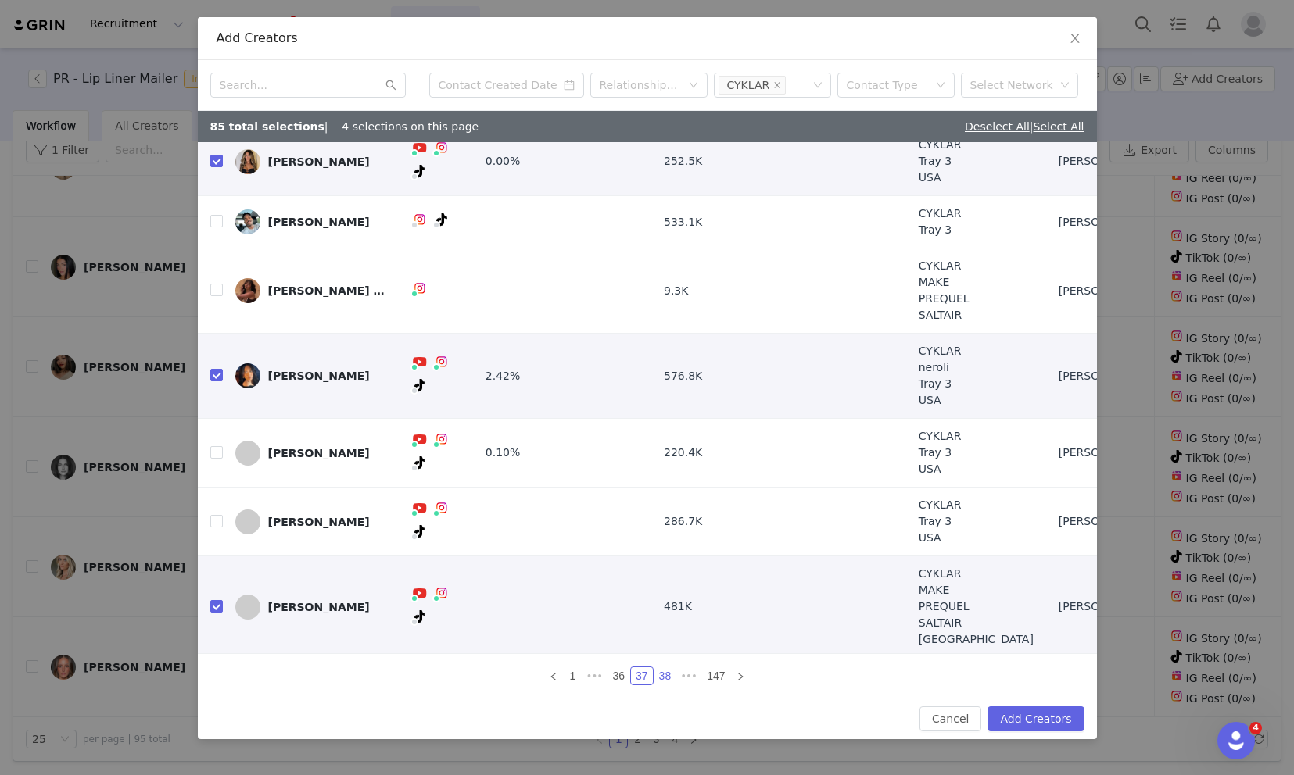
click at [669, 675] on link "38" at bounding box center [665, 676] width 22 height 17
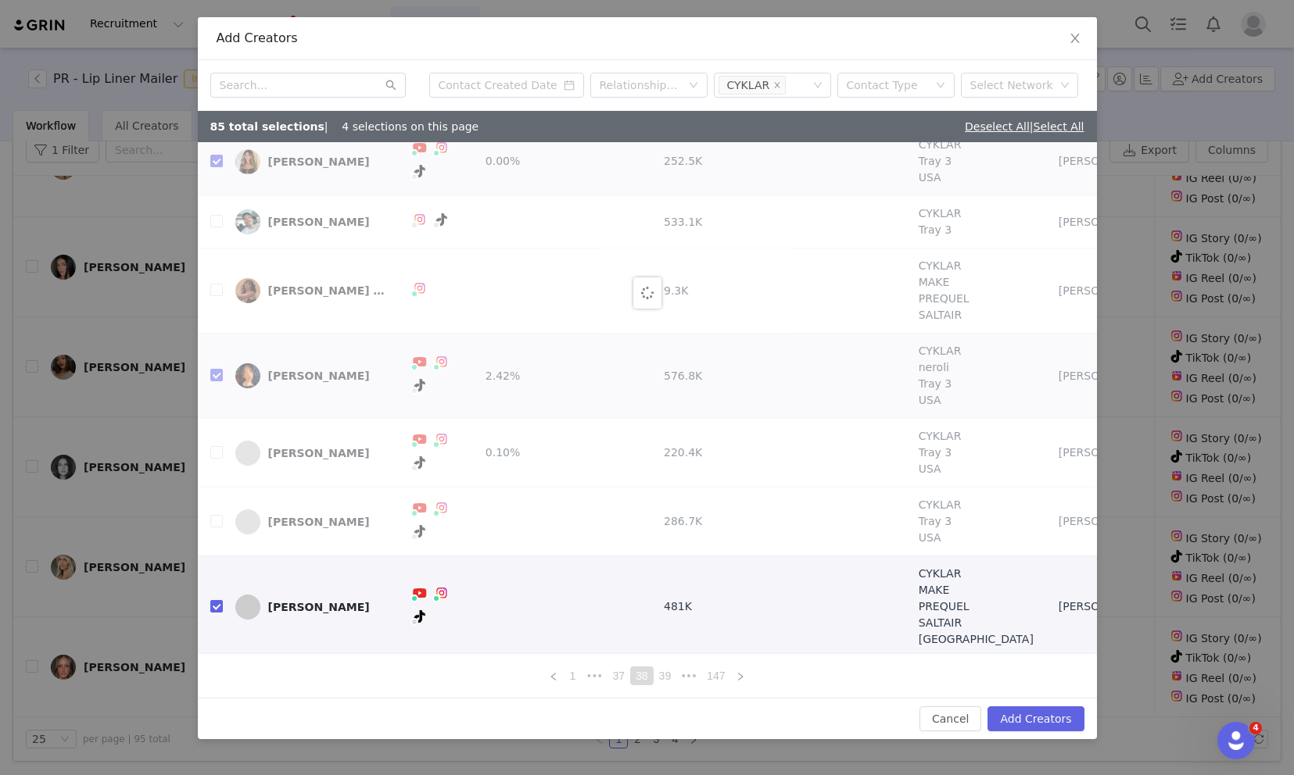
scroll to position [0, 0]
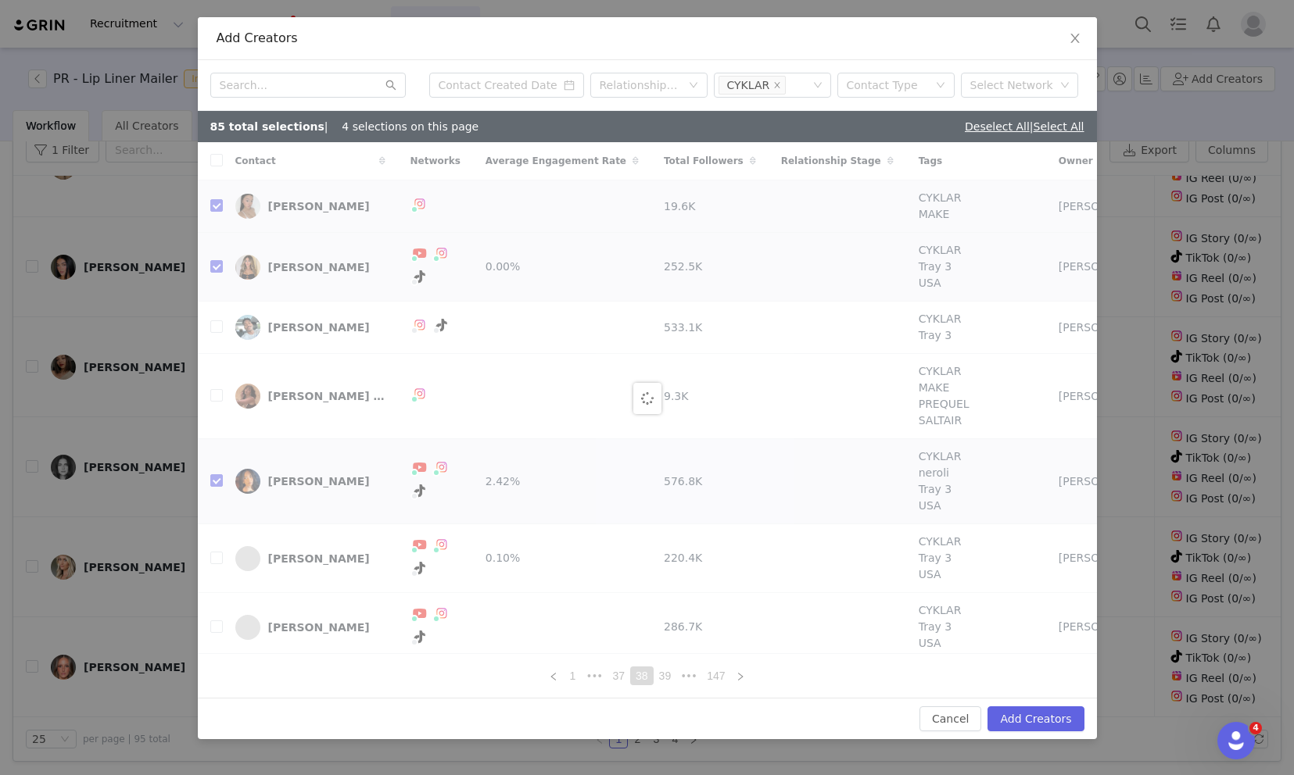
checkbox input "false"
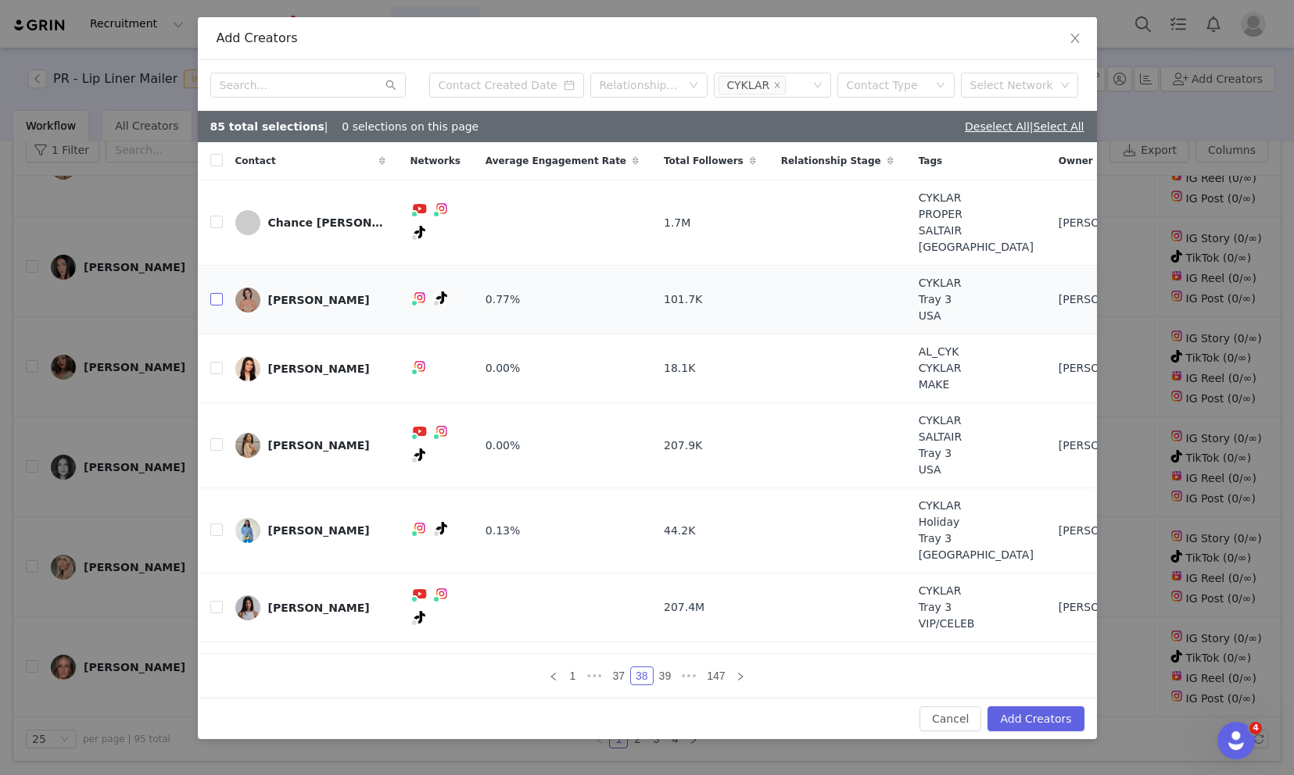
click at [217, 300] on input "checkbox" at bounding box center [216, 299] width 13 height 13
checkbox input "true"
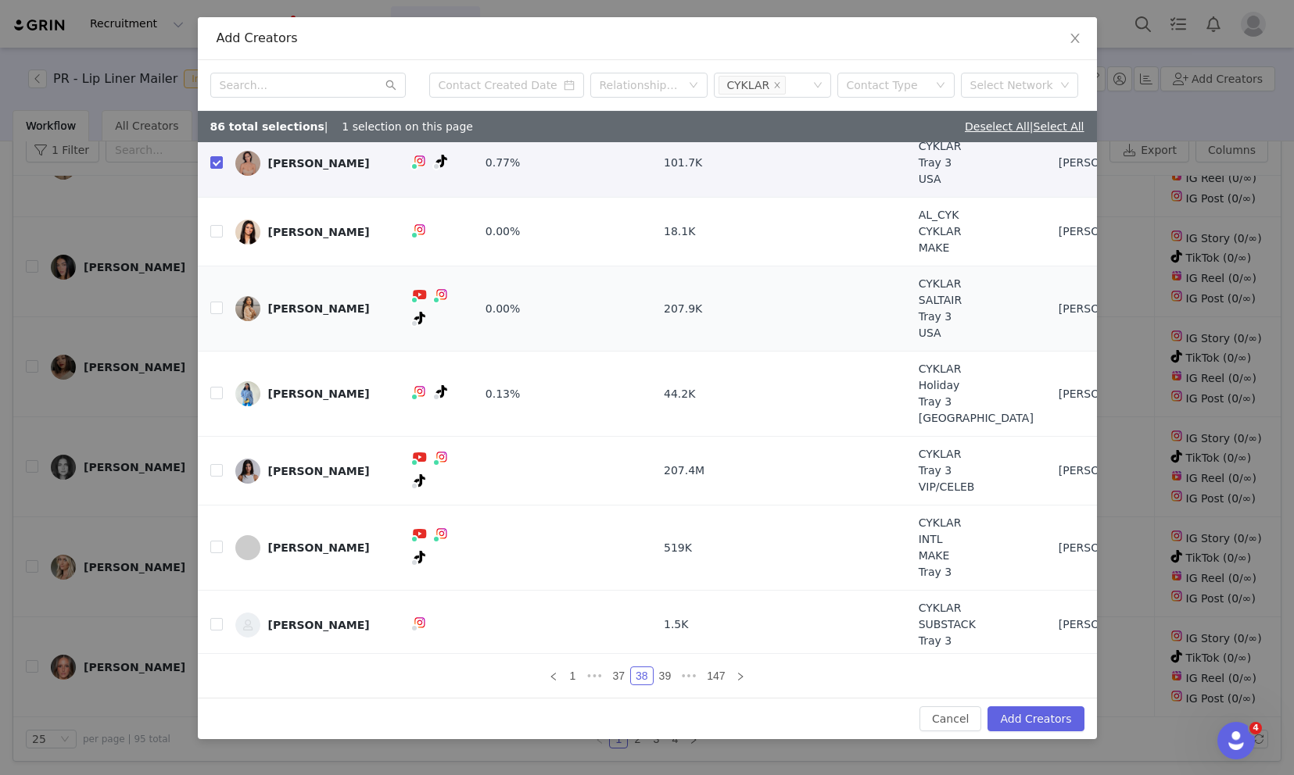
scroll to position [138, 0]
click at [219, 467] on input "checkbox" at bounding box center [216, 469] width 13 height 13
checkbox input "true"
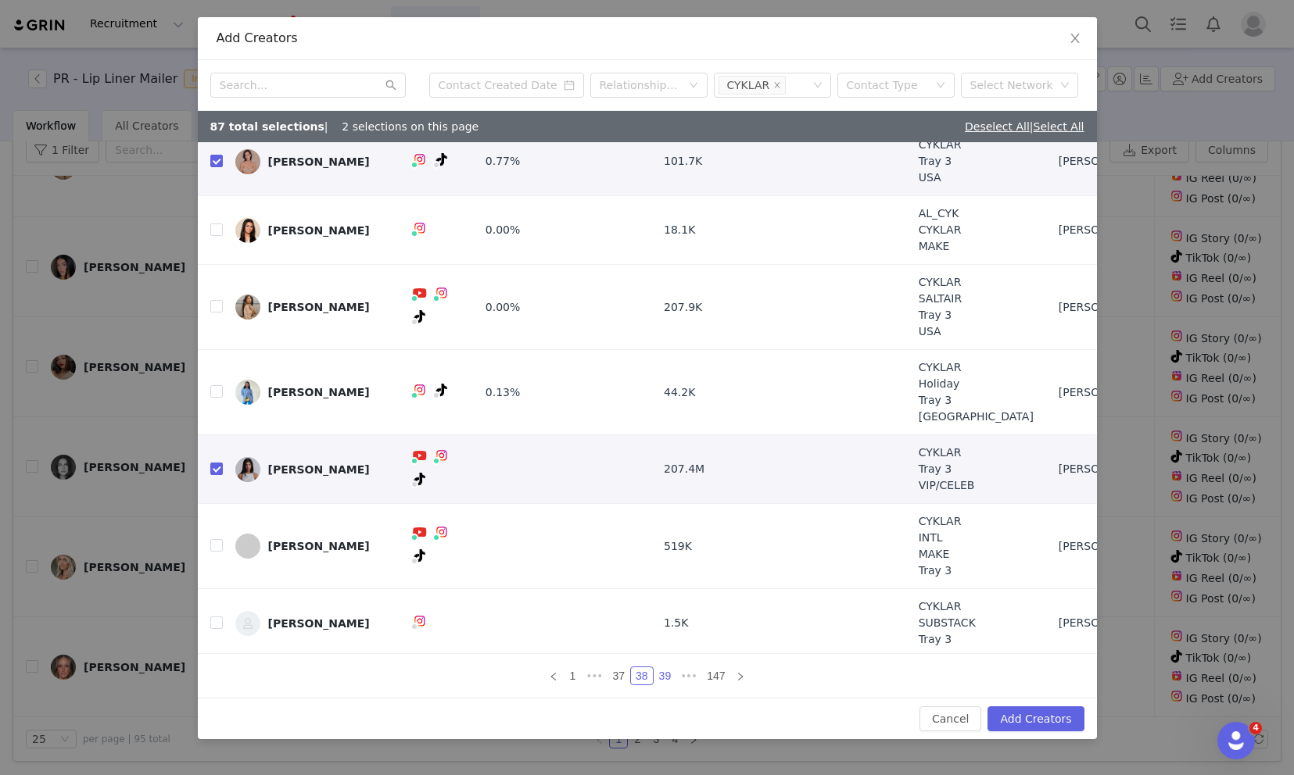
click at [664, 680] on link "39" at bounding box center [665, 676] width 22 height 17
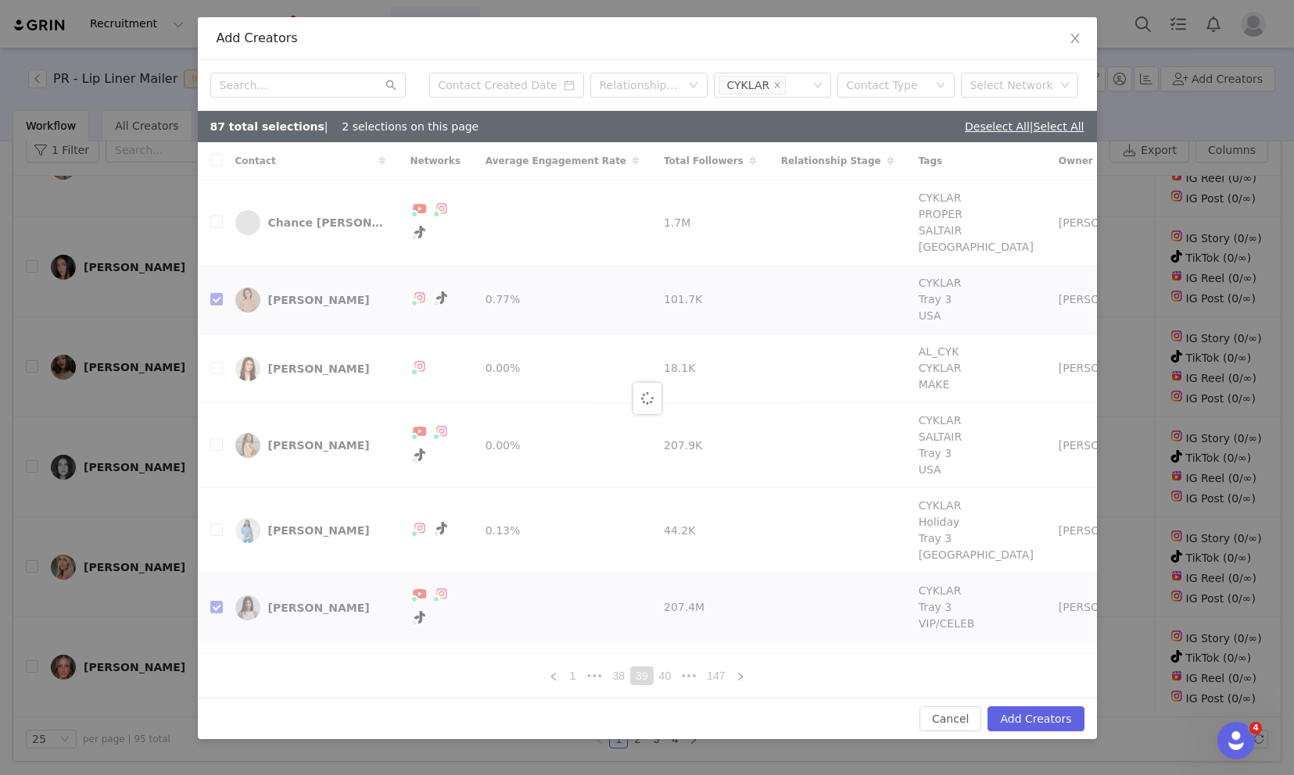
checkbox input "false"
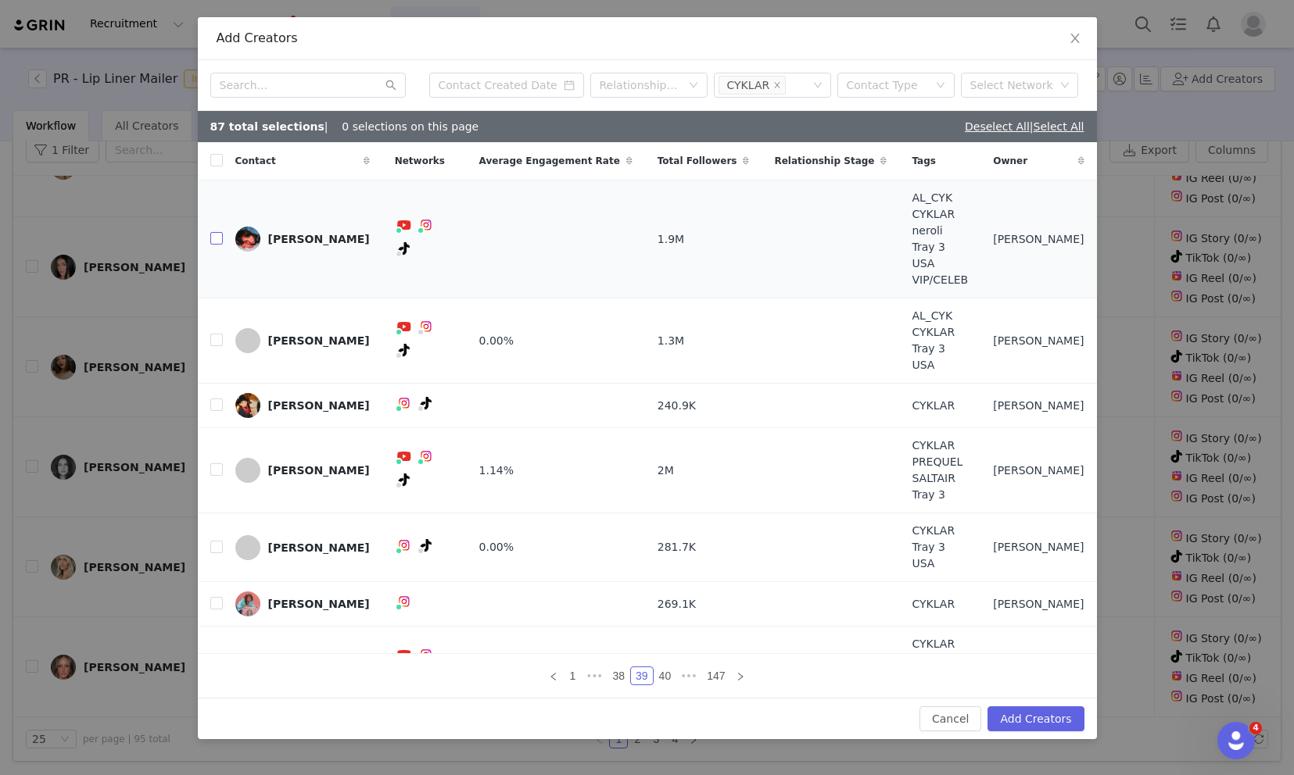
click at [216, 232] on input "checkbox" at bounding box center [216, 238] width 13 height 13
checkbox input "true"
click at [215, 337] on input "checkbox" at bounding box center [216, 340] width 13 height 13
checkbox input "true"
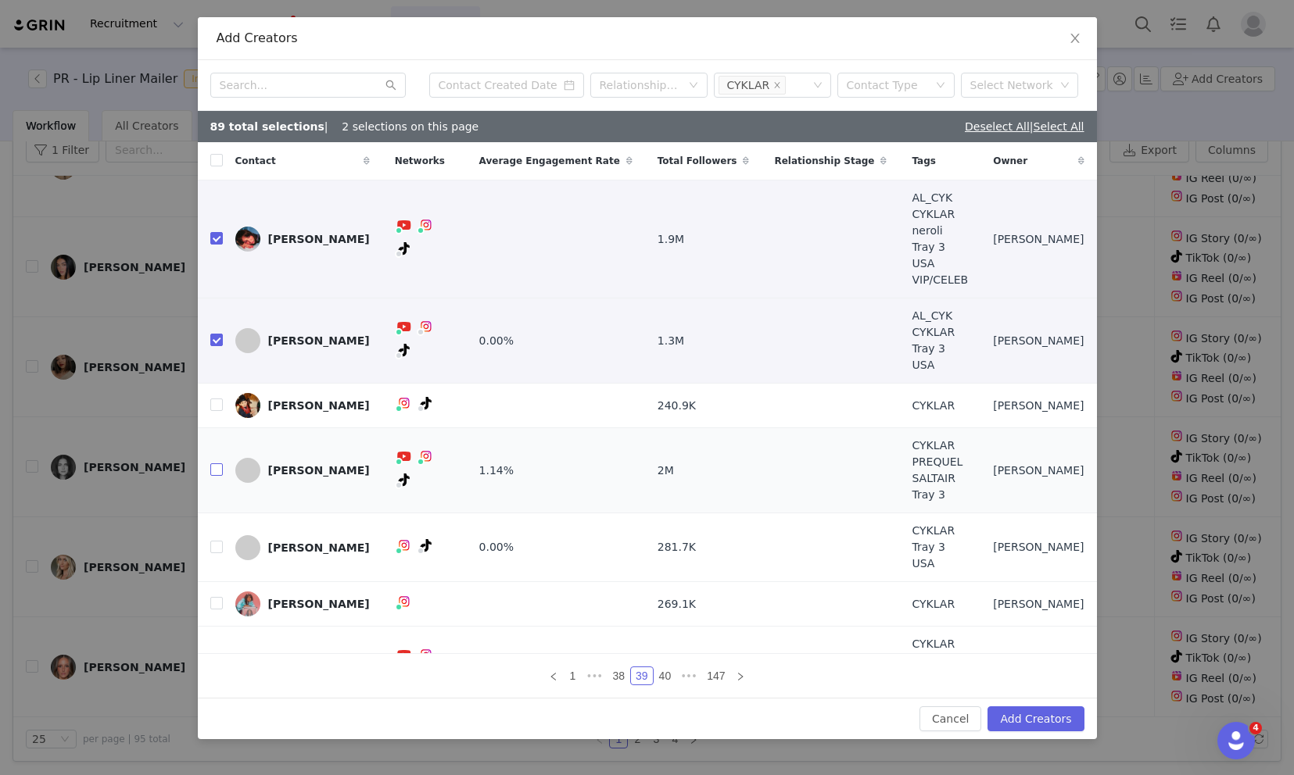
click at [217, 464] on input "checkbox" at bounding box center [216, 470] width 13 height 13
checkbox input "true"
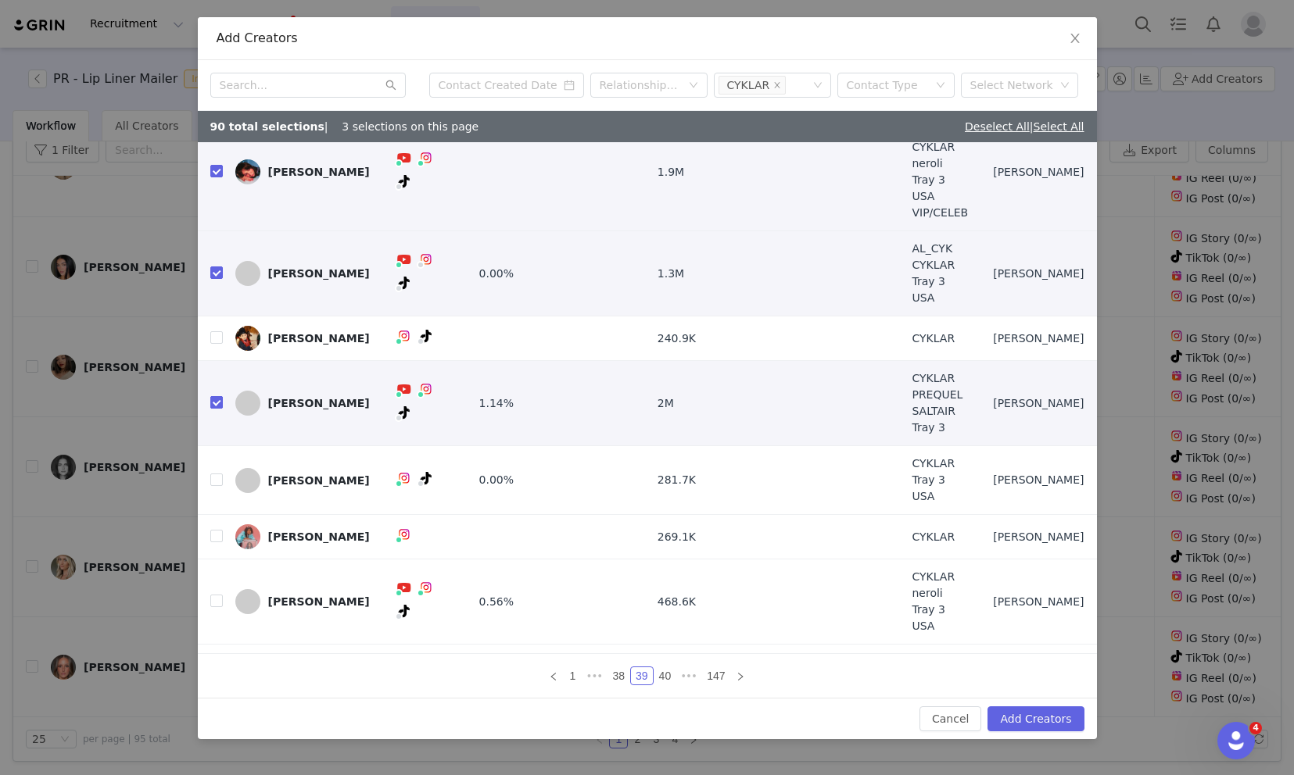
scroll to position [139, 0]
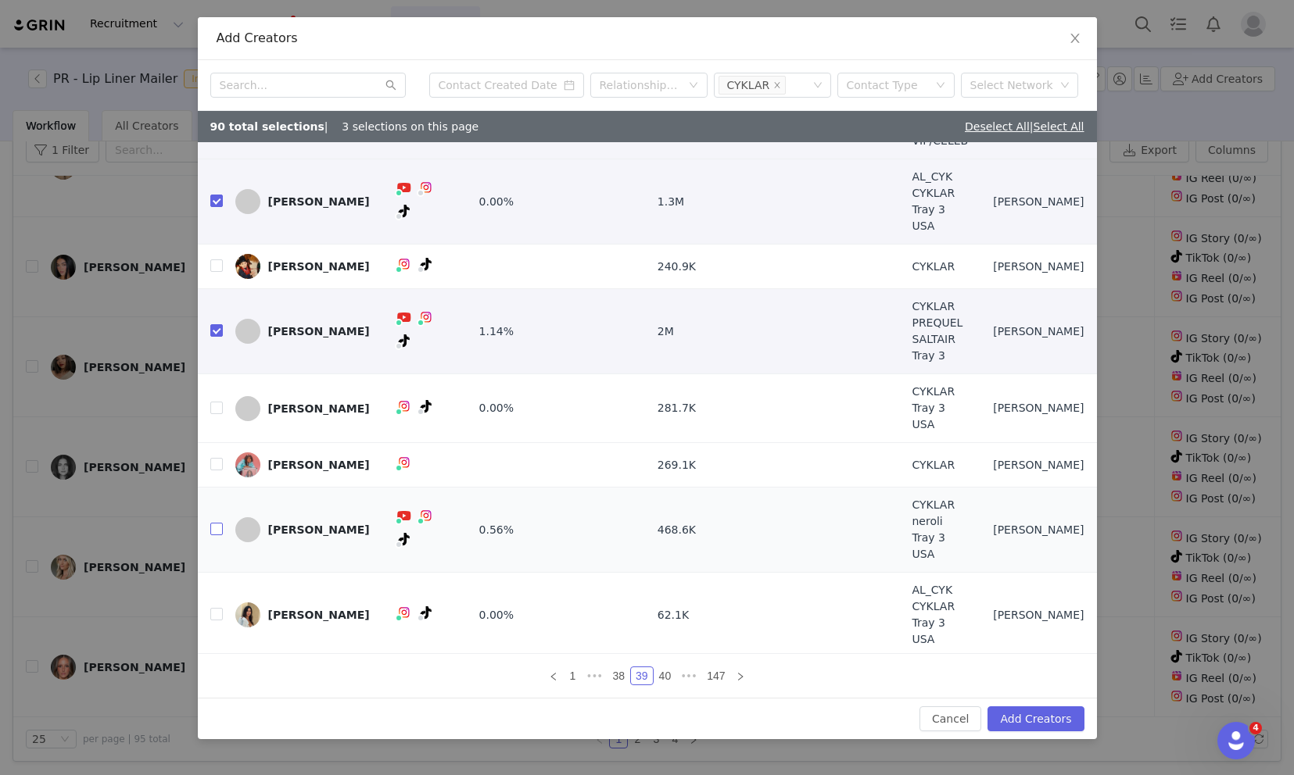
click at [216, 524] on input "checkbox" at bounding box center [216, 529] width 13 height 13
checkbox input "true"
click at [214, 611] on input "checkbox" at bounding box center [216, 614] width 13 height 13
checkbox input "true"
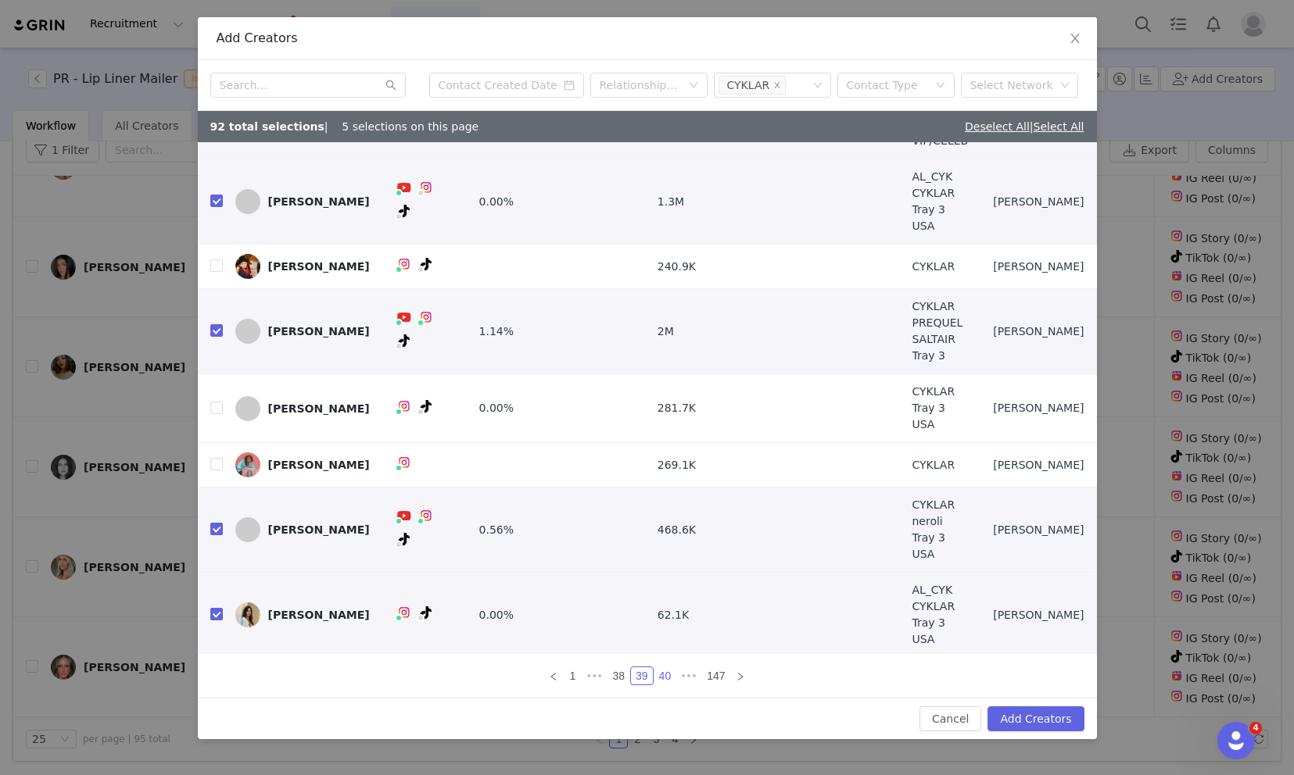
click at [664, 675] on link "40" at bounding box center [665, 676] width 22 height 17
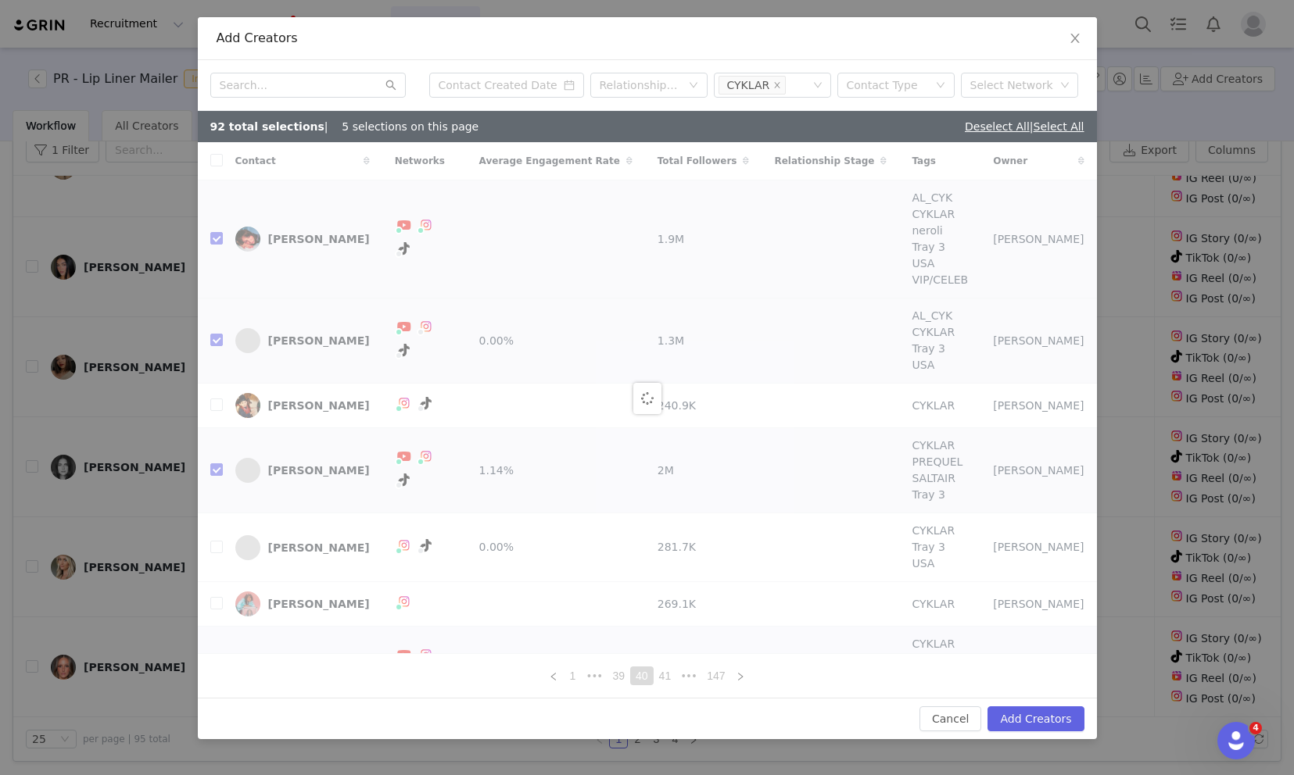
checkbox input "false"
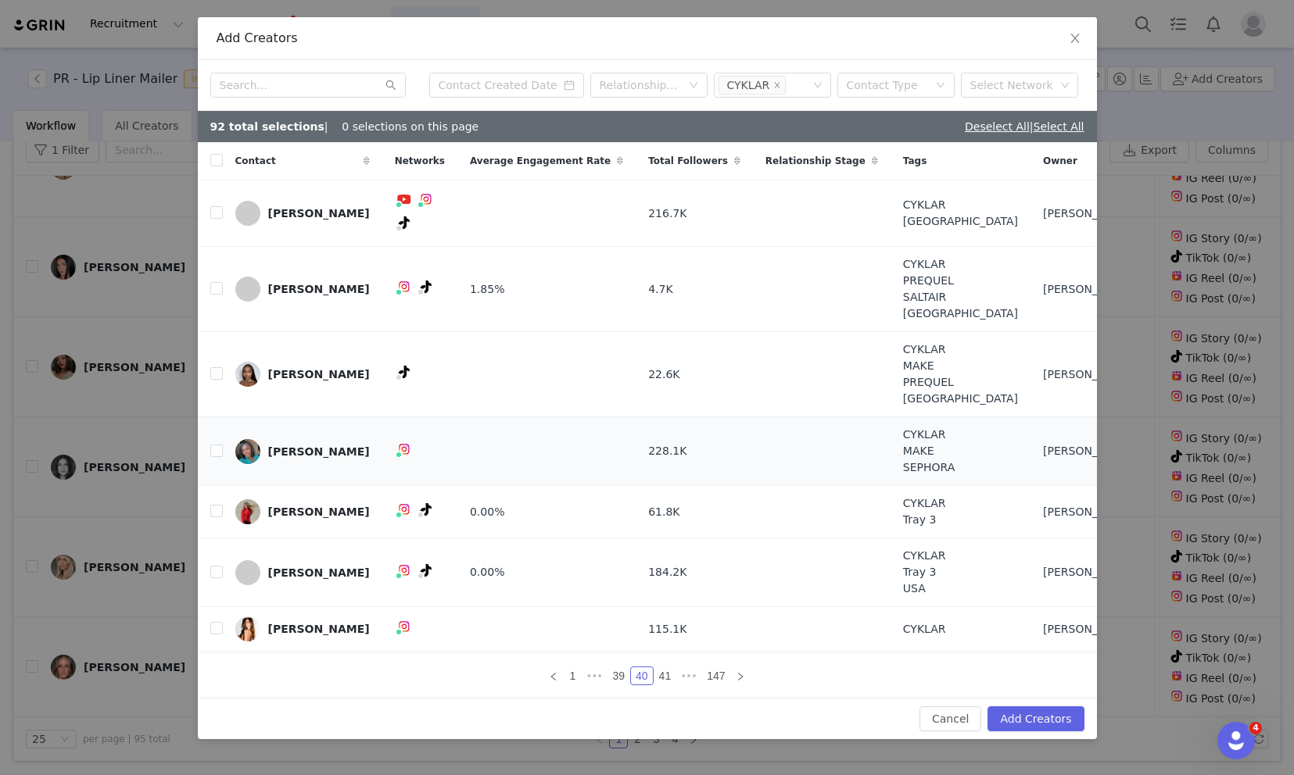
scroll to position [98, 0]
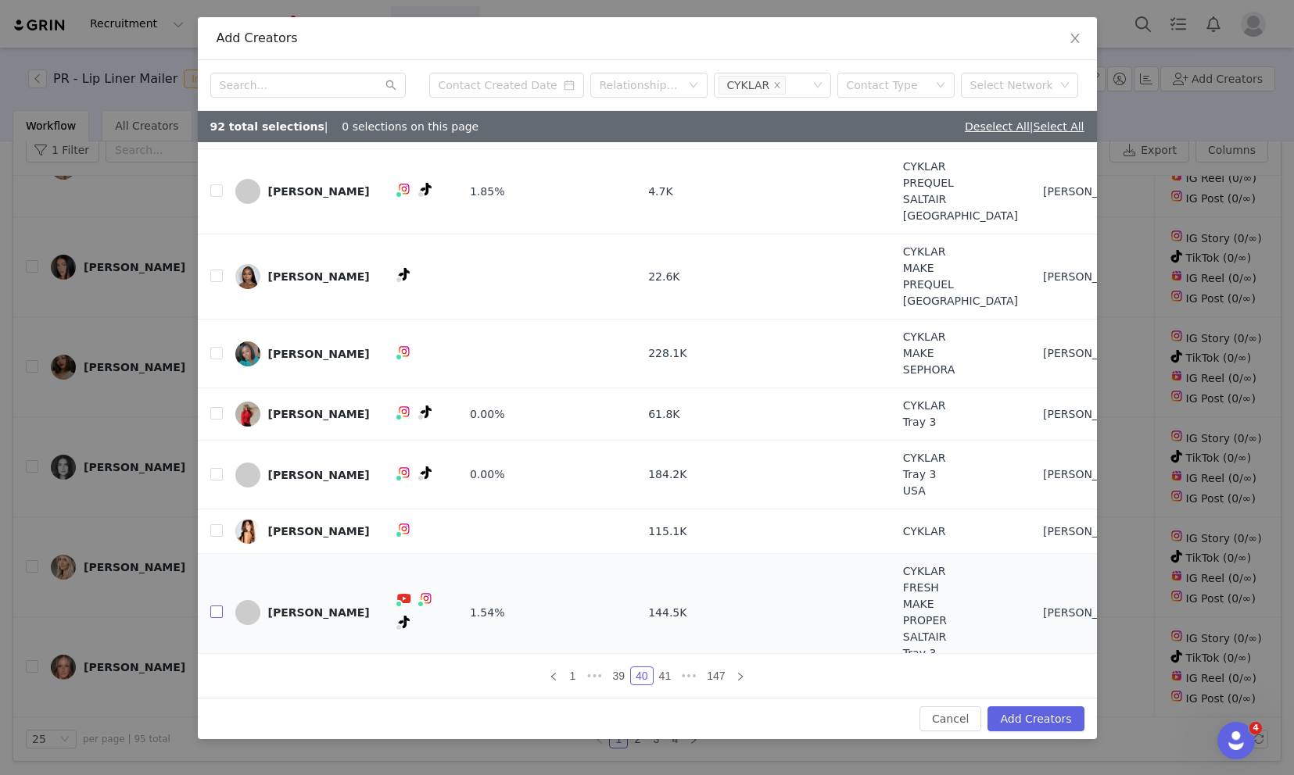
click at [217, 606] on input "checkbox" at bounding box center [216, 612] width 13 height 13
click at [662, 678] on link "41" at bounding box center [665, 676] width 22 height 17
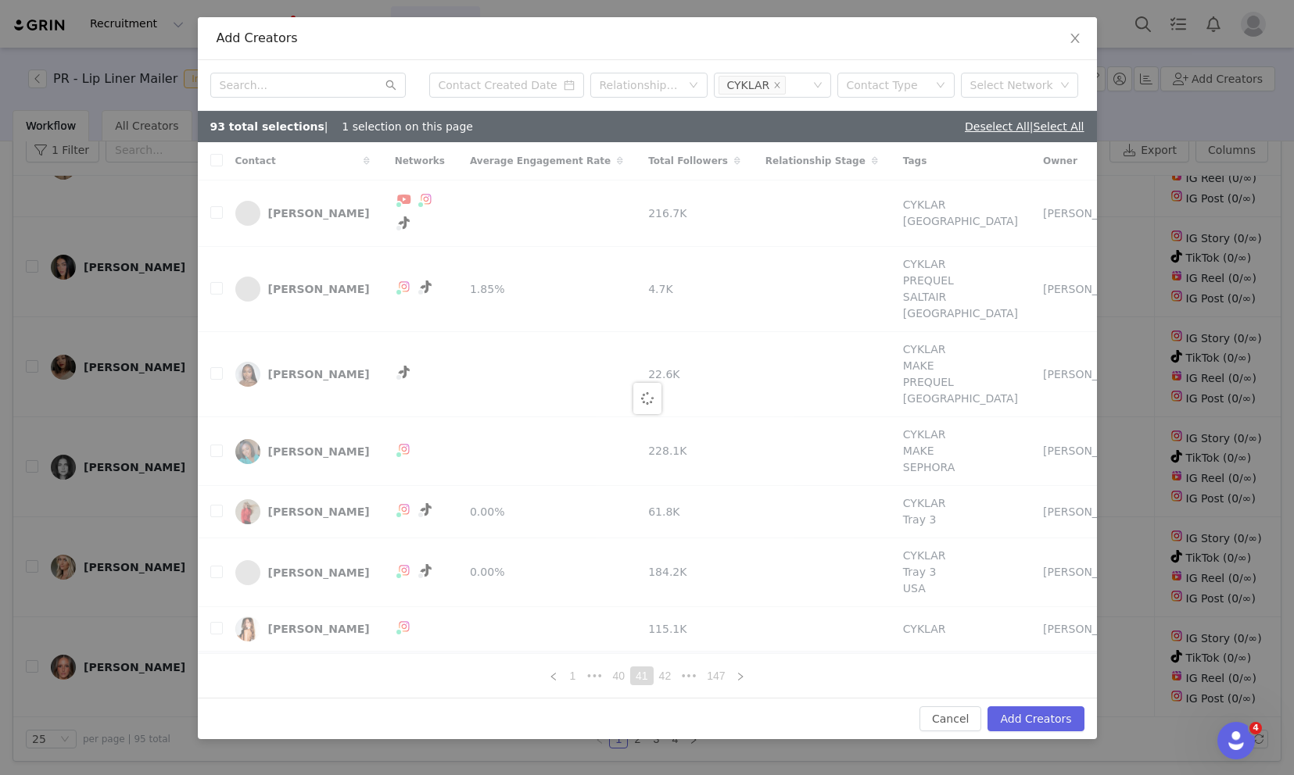
checkbox input "false"
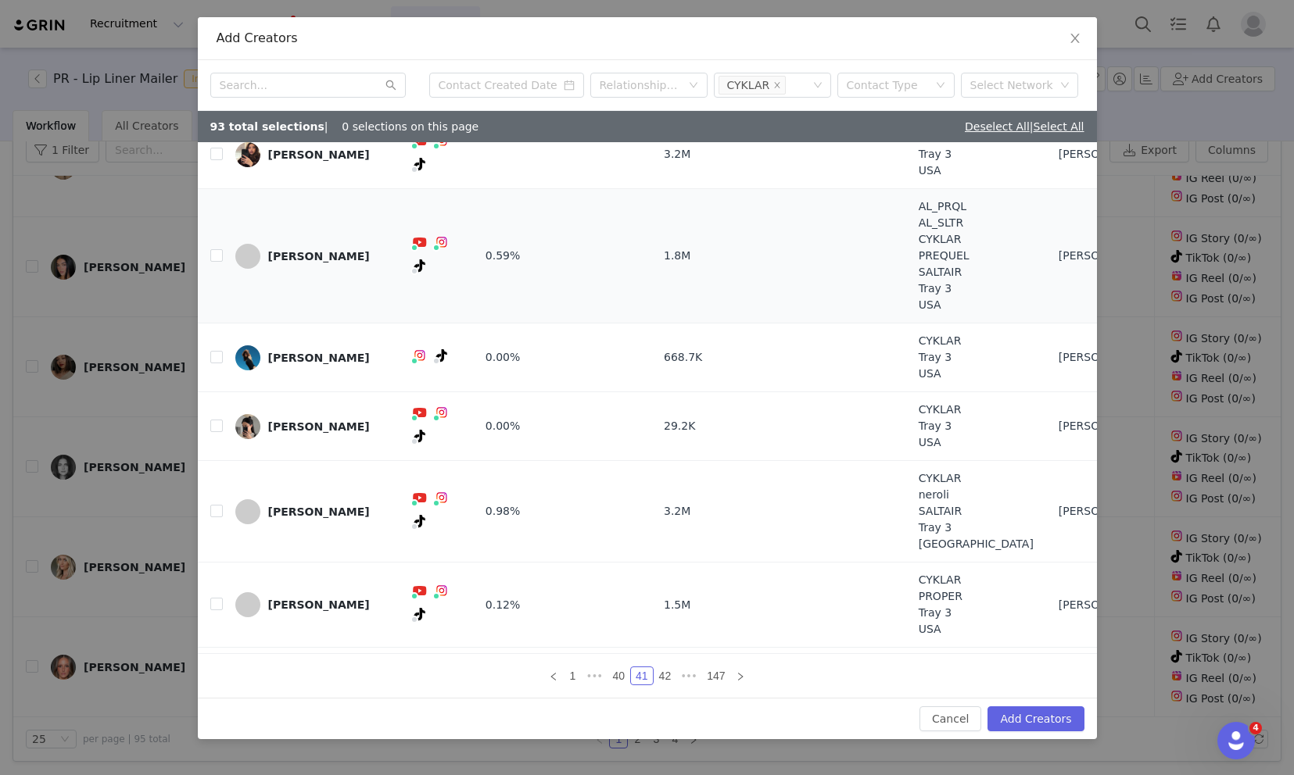
scroll to position [220, 0]
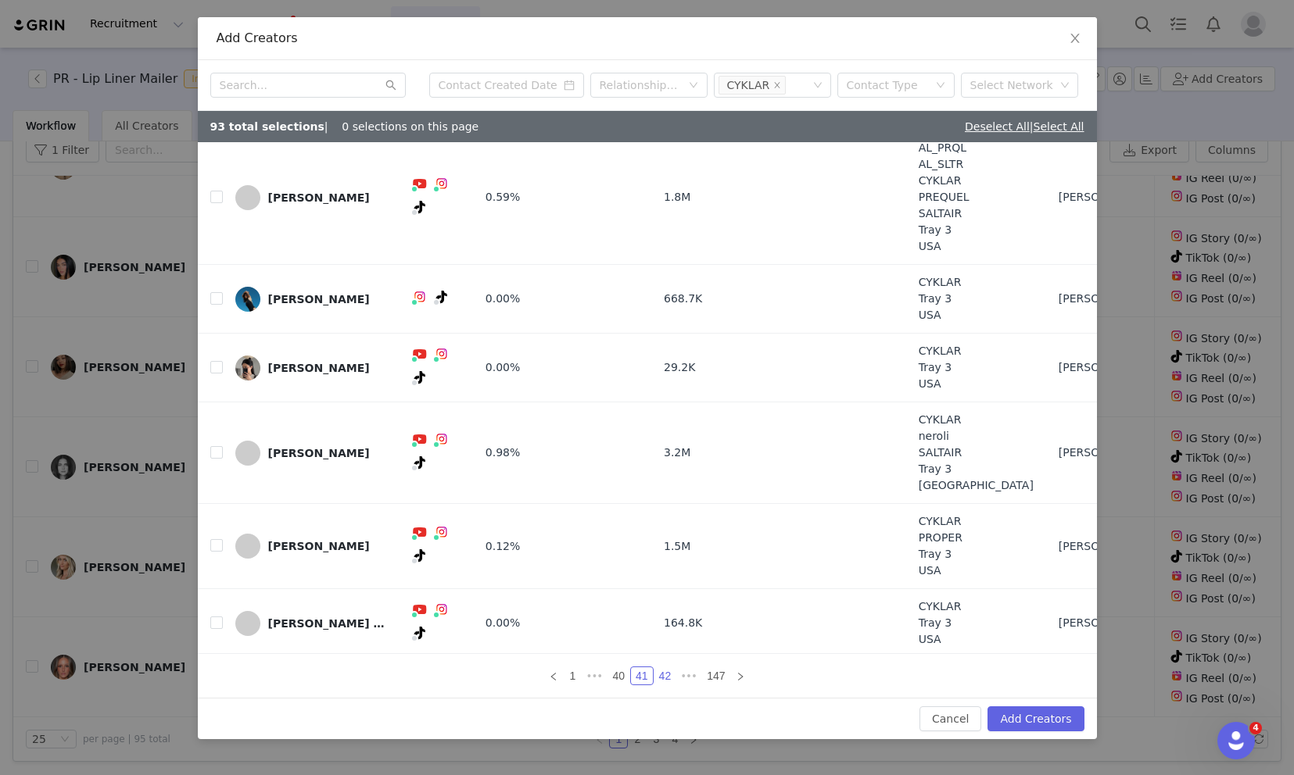
click at [664, 679] on link "42" at bounding box center [665, 676] width 22 height 17
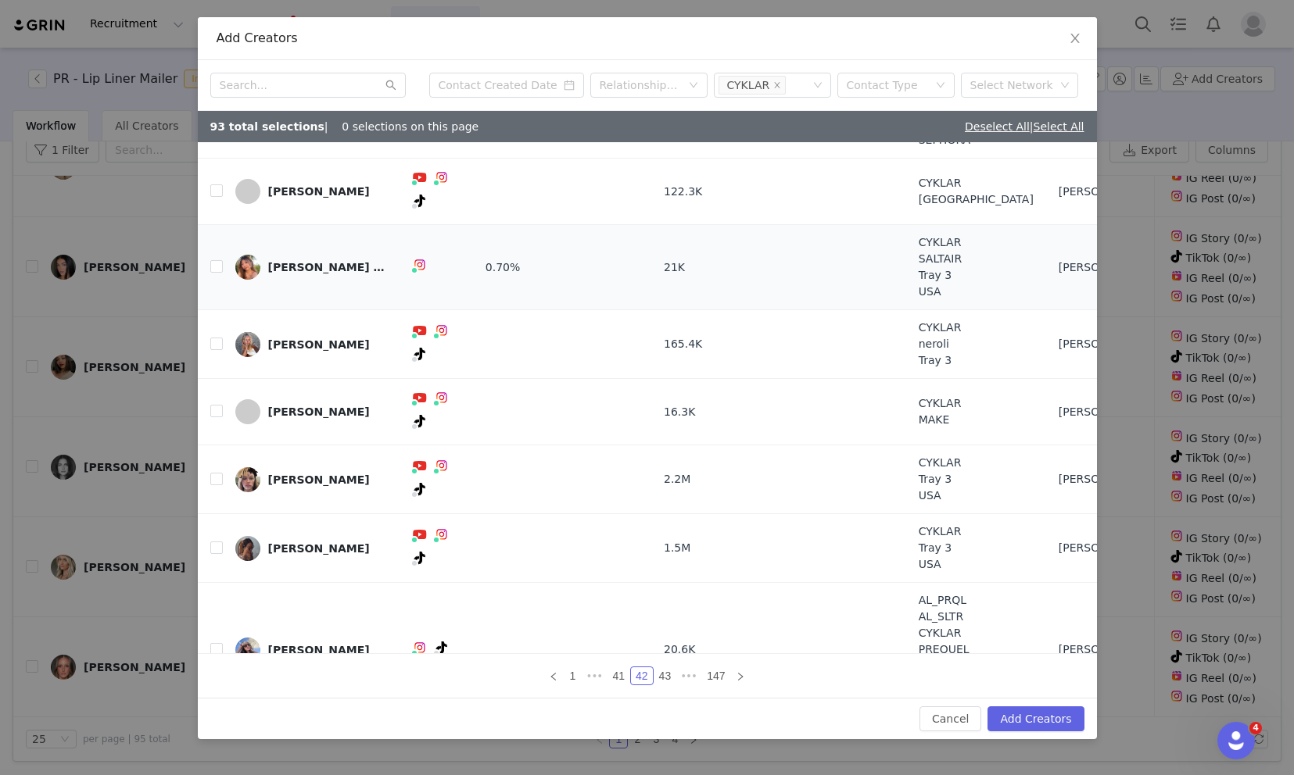
scroll to position [114, 0]
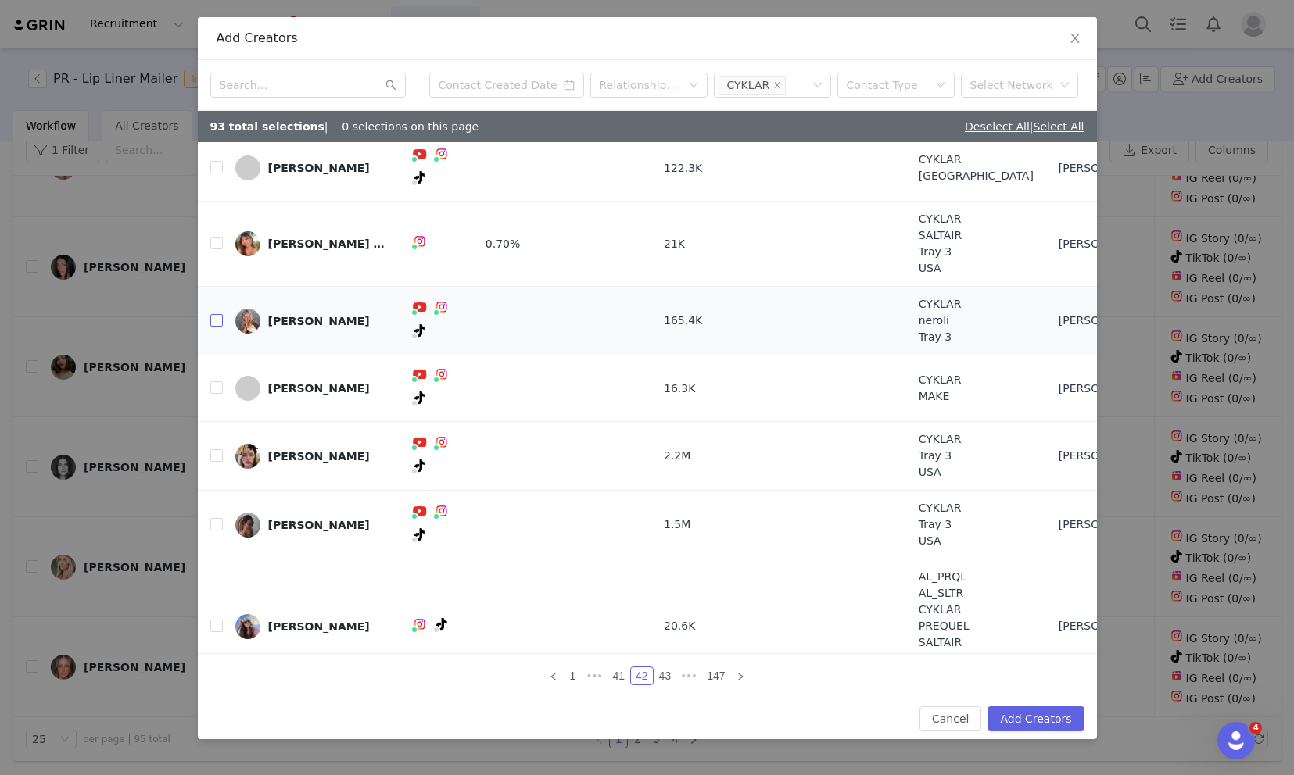
click at [216, 314] on input "checkbox" at bounding box center [216, 320] width 13 height 13
checkbox input "true"
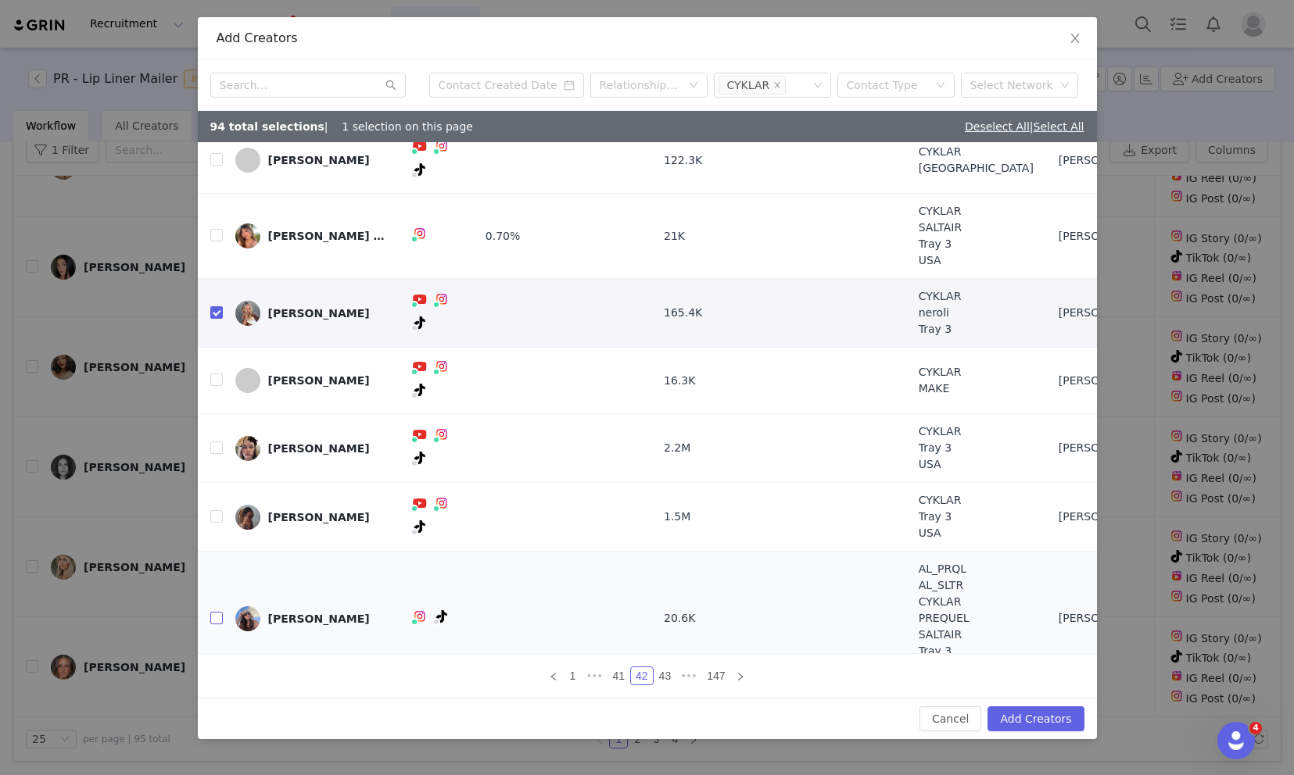
click at [217, 612] on input "checkbox" at bounding box center [216, 618] width 13 height 13
checkbox input "true"
click at [665, 673] on link "43" at bounding box center [665, 676] width 22 height 17
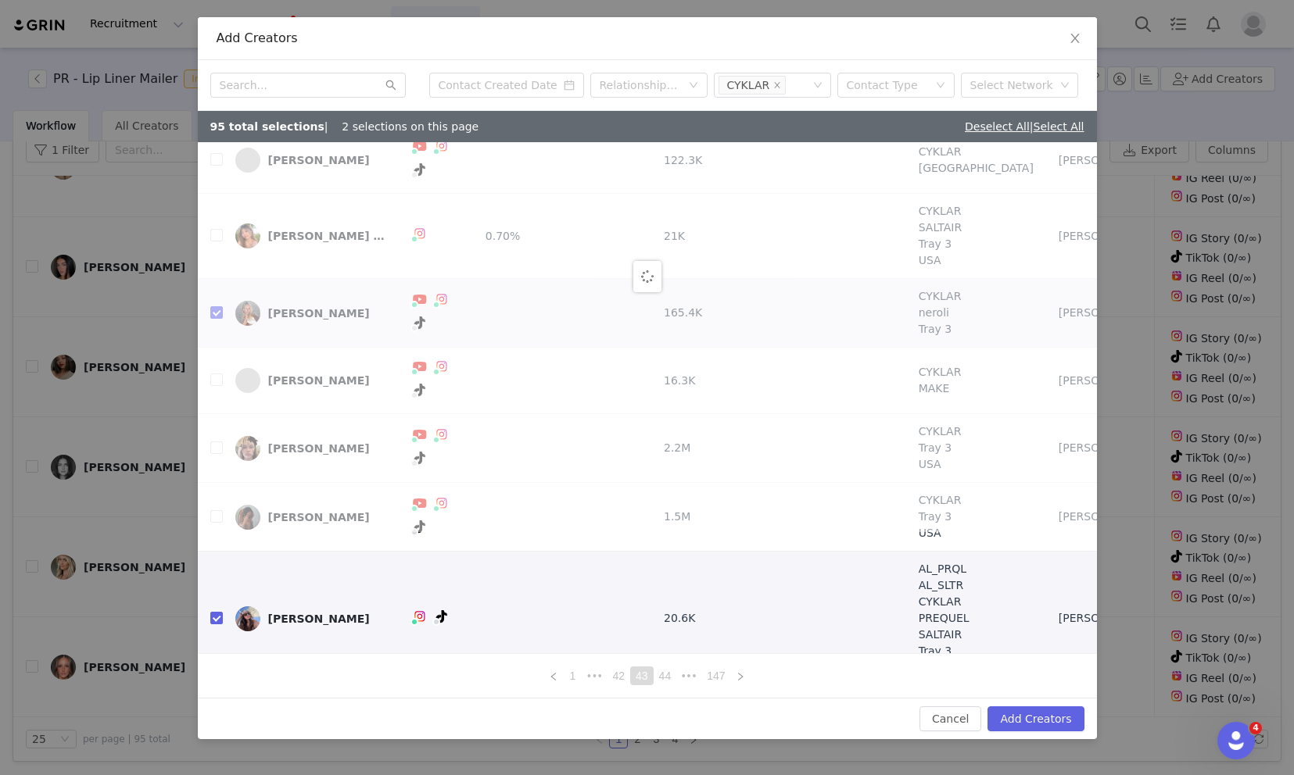
scroll to position [0, 0]
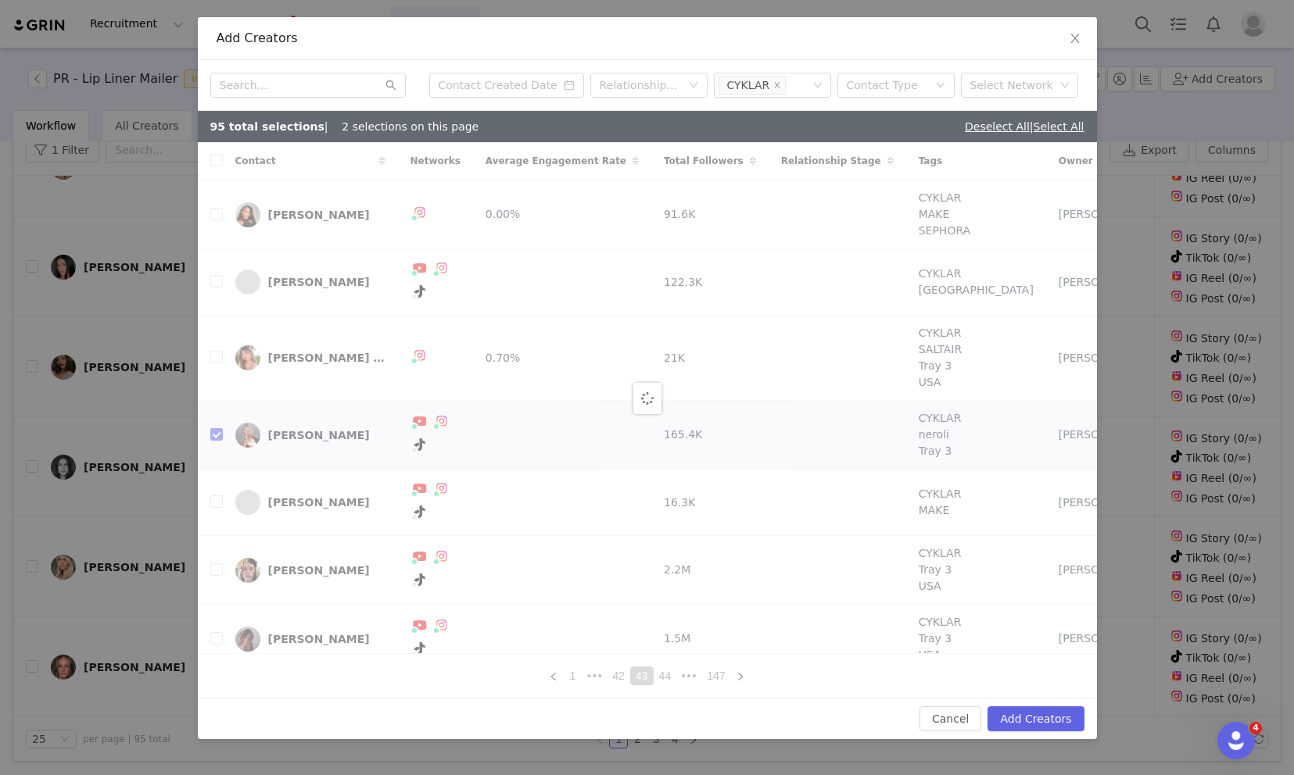
checkbox input "false"
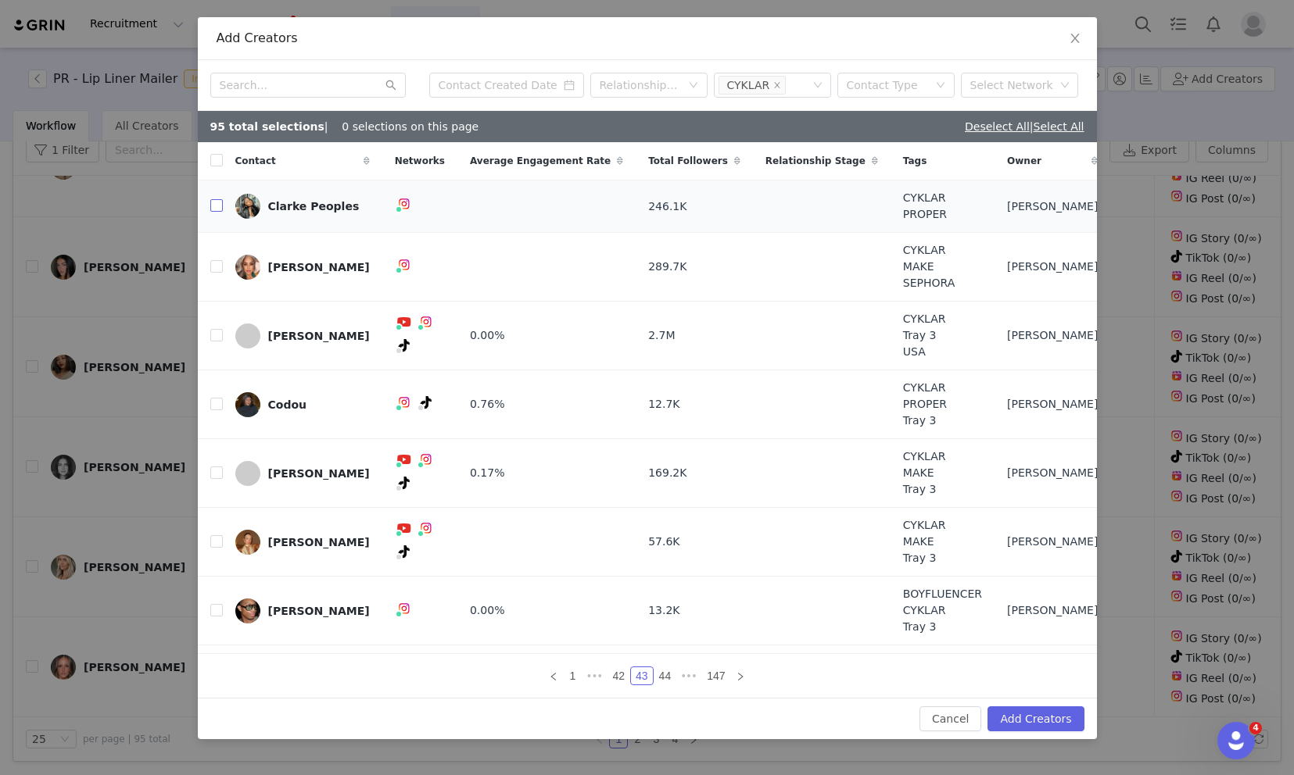
click at [220, 210] on input "checkbox" at bounding box center [216, 205] width 13 height 13
checkbox input "true"
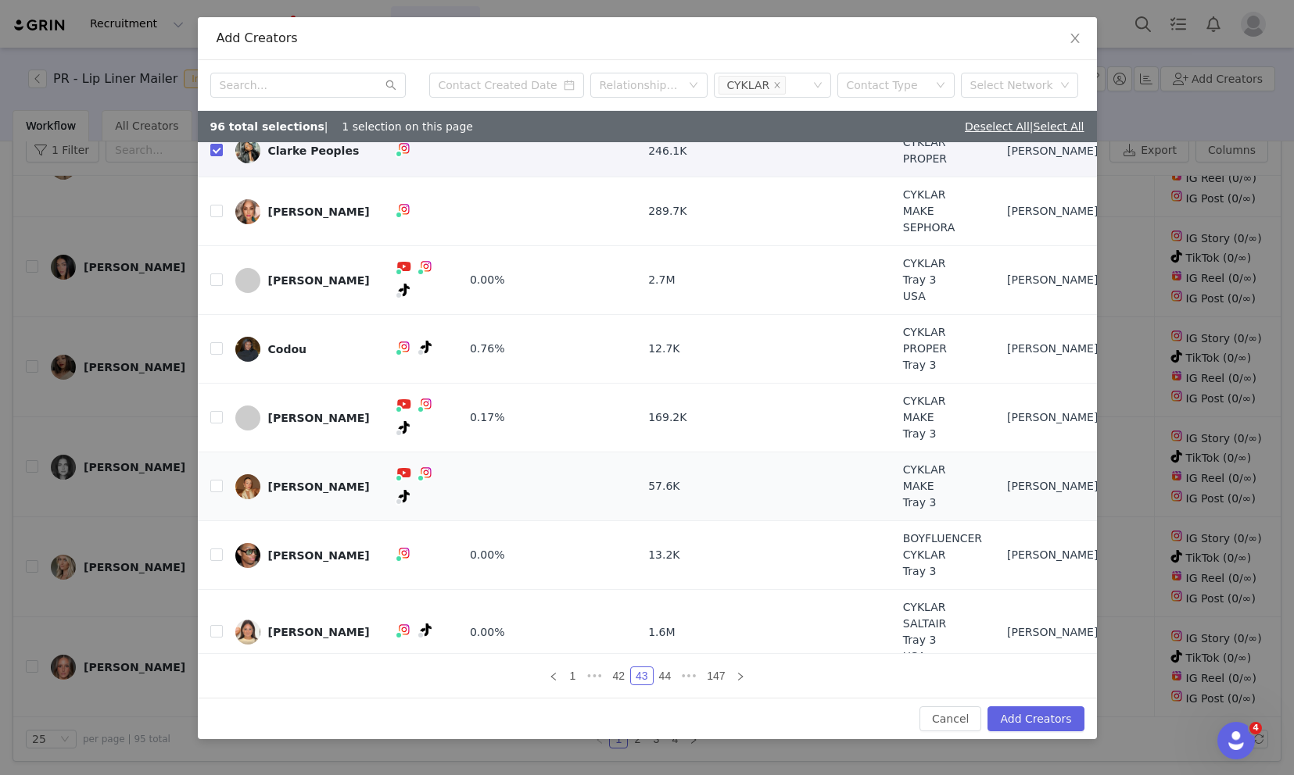
scroll to position [73, 0]
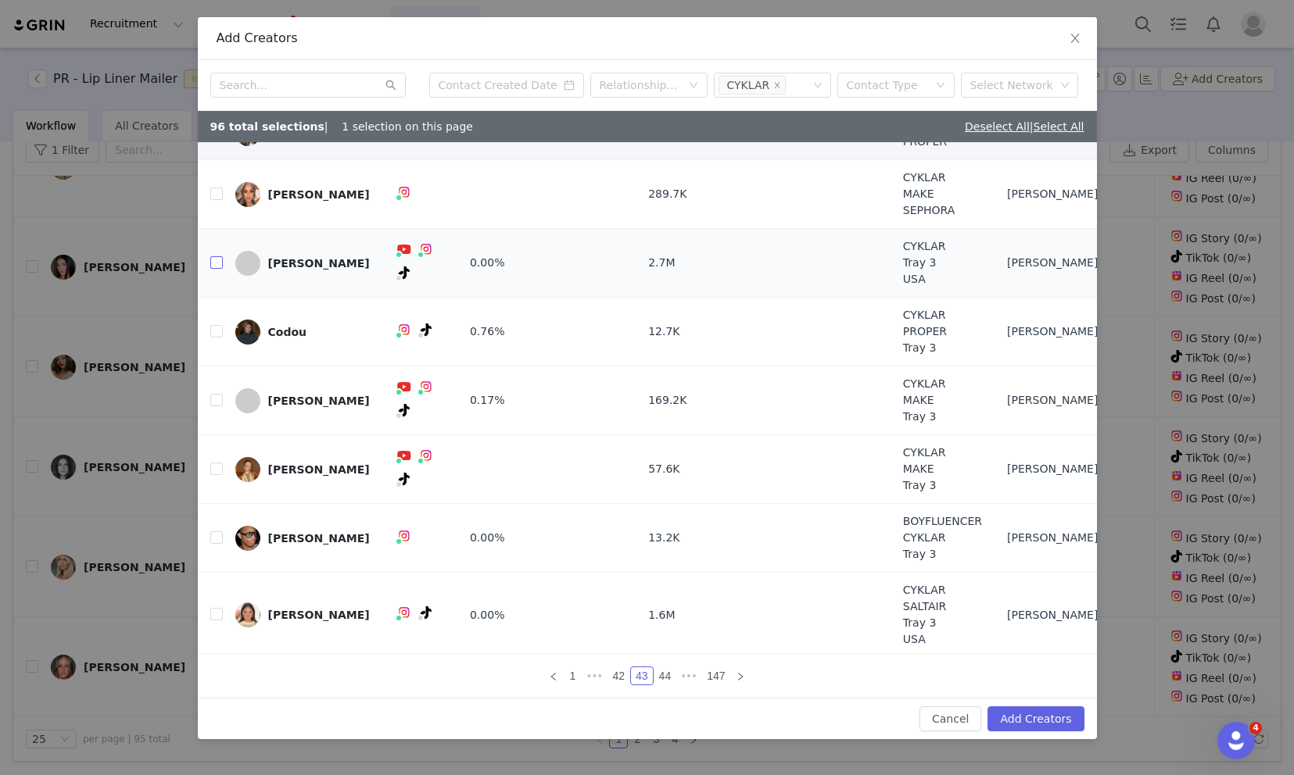
click at [217, 263] on input "checkbox" at bounding box center [216, 262] width 13 height 13
checkbox input "true"
click at [214, 399] on input "checkbox" at bounding box center [216, 400] width 13 height 13
checkbox input "true"
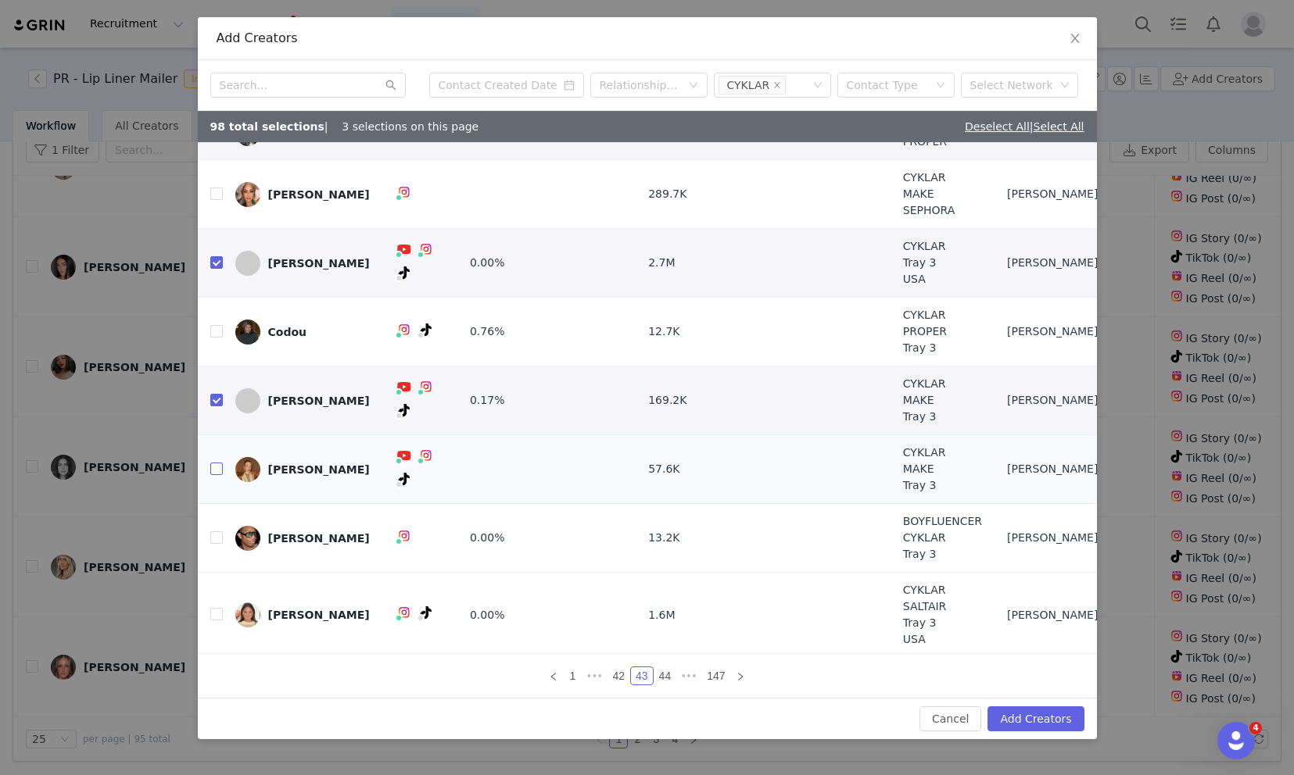
click at [210, 468] on input "checkbox" at bounding box center [216, 469] width 13 height 13
checkbox input "true"
click at [223, 611] on td "[PERSON_NAME]" at bounding box center [302, 615] width 159 height 85
click at [221, 612] on input "checkbox" at bounding box center [216, 614] width 13 height 13
checkbox input "true"
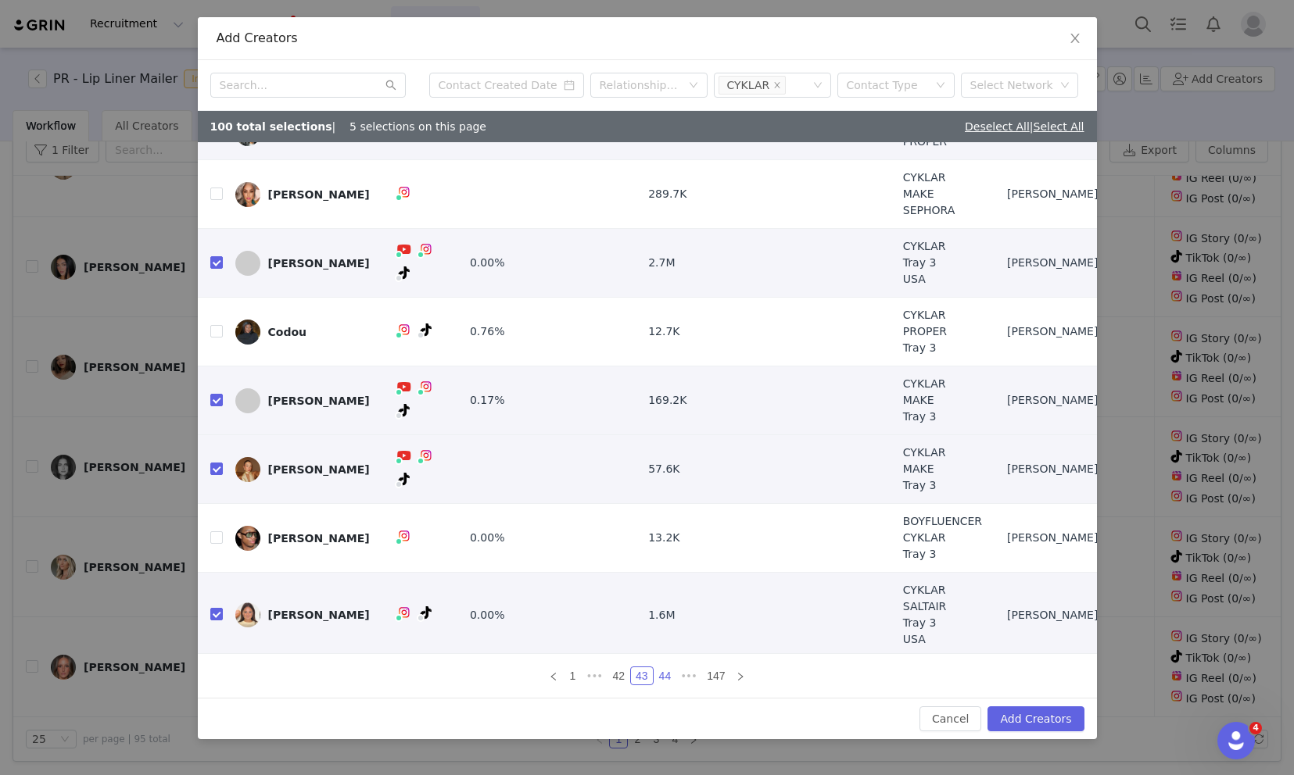
click at [665, 679] on link "44" at bounding box center [665, 676] width 22 height 17
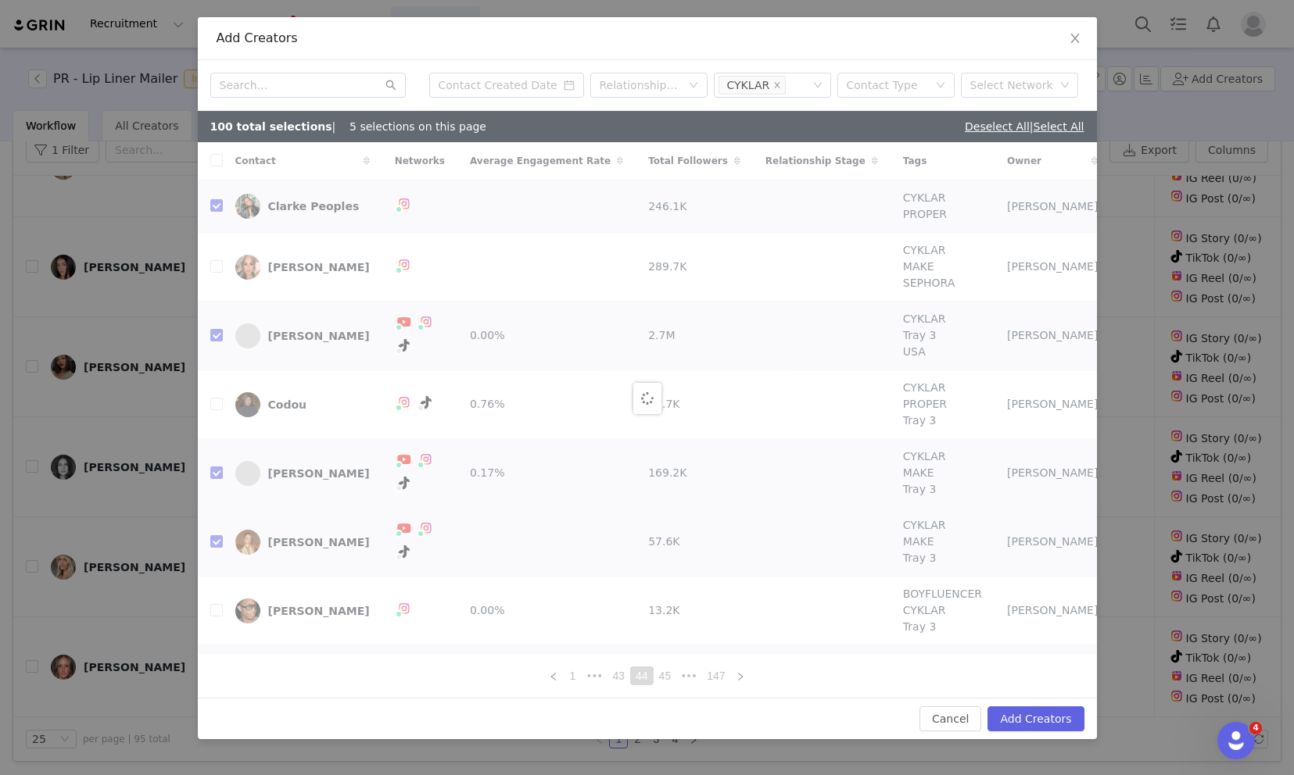
checkbox input "false"
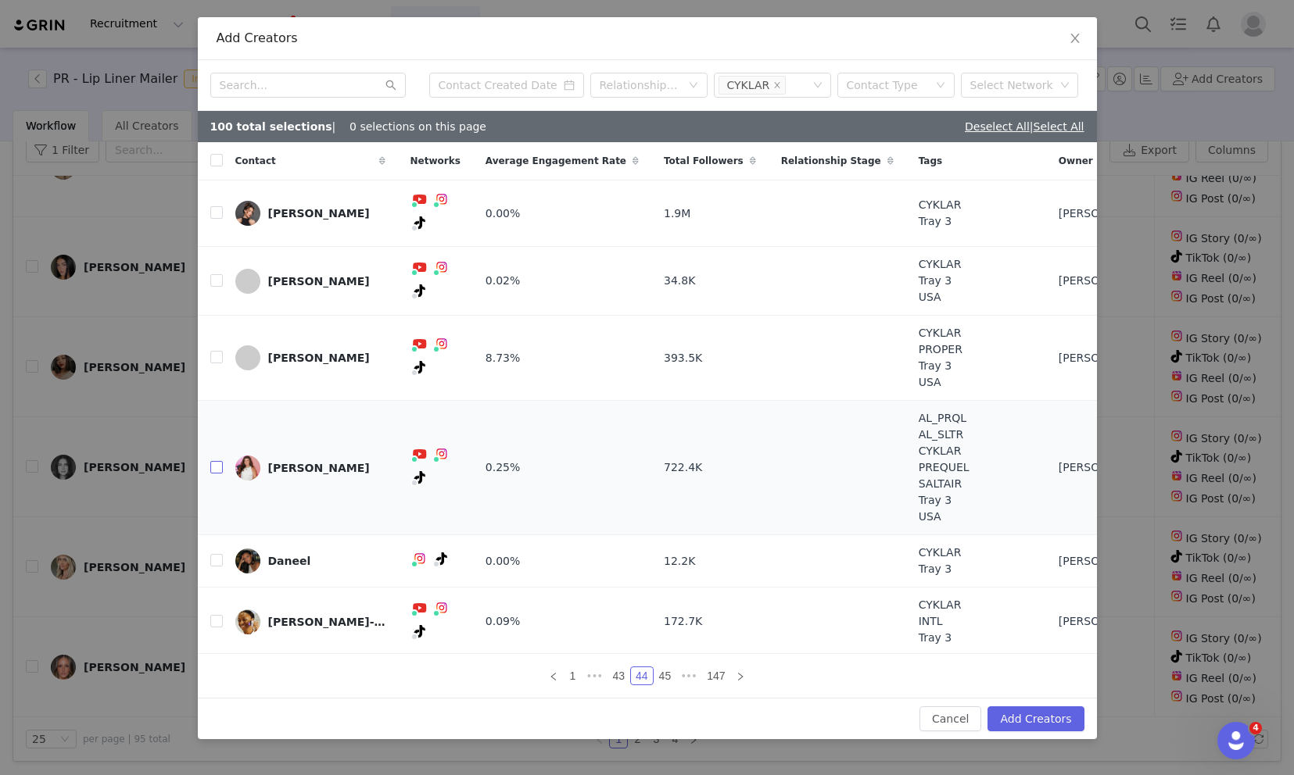
click at [216, 461] on input "checkbox" at bounding box center [216, 467] width 13 height 13
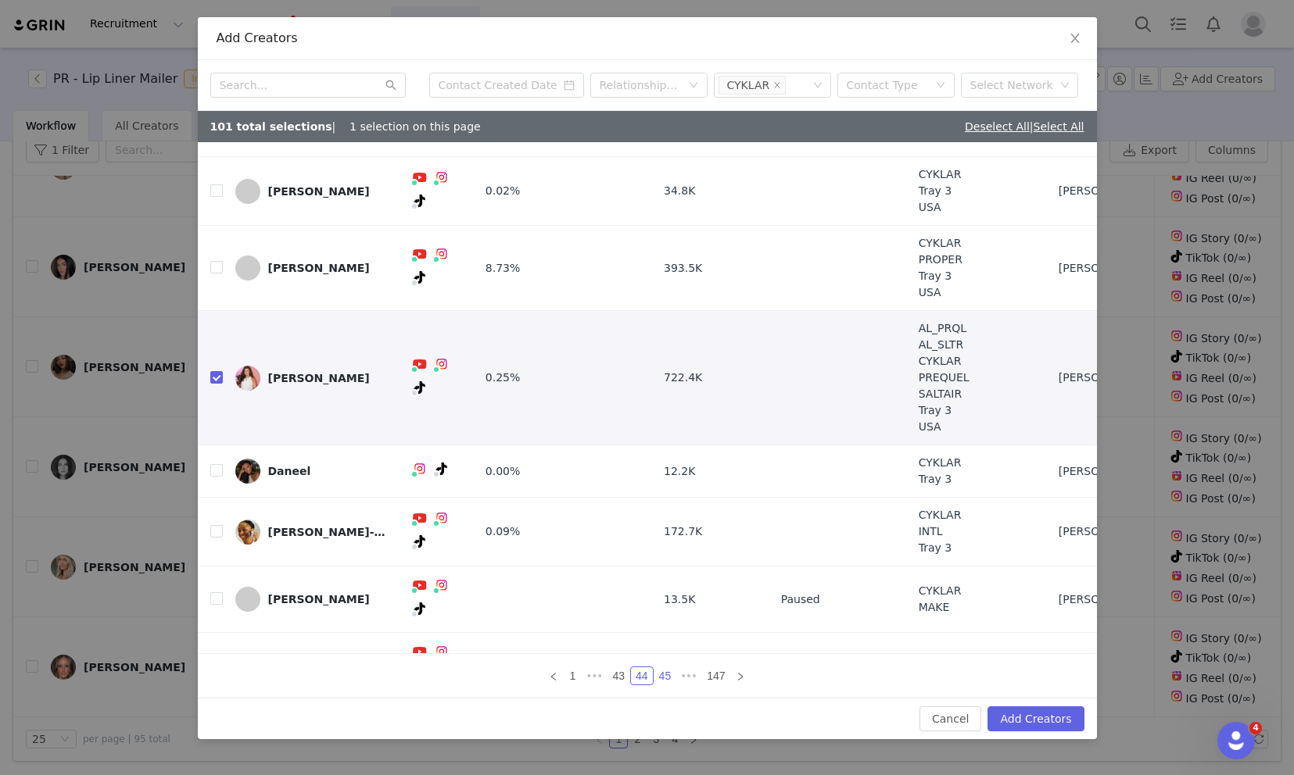
click at [664, 678] on link "45" at bounding box center [665, 676] width 22 height 17
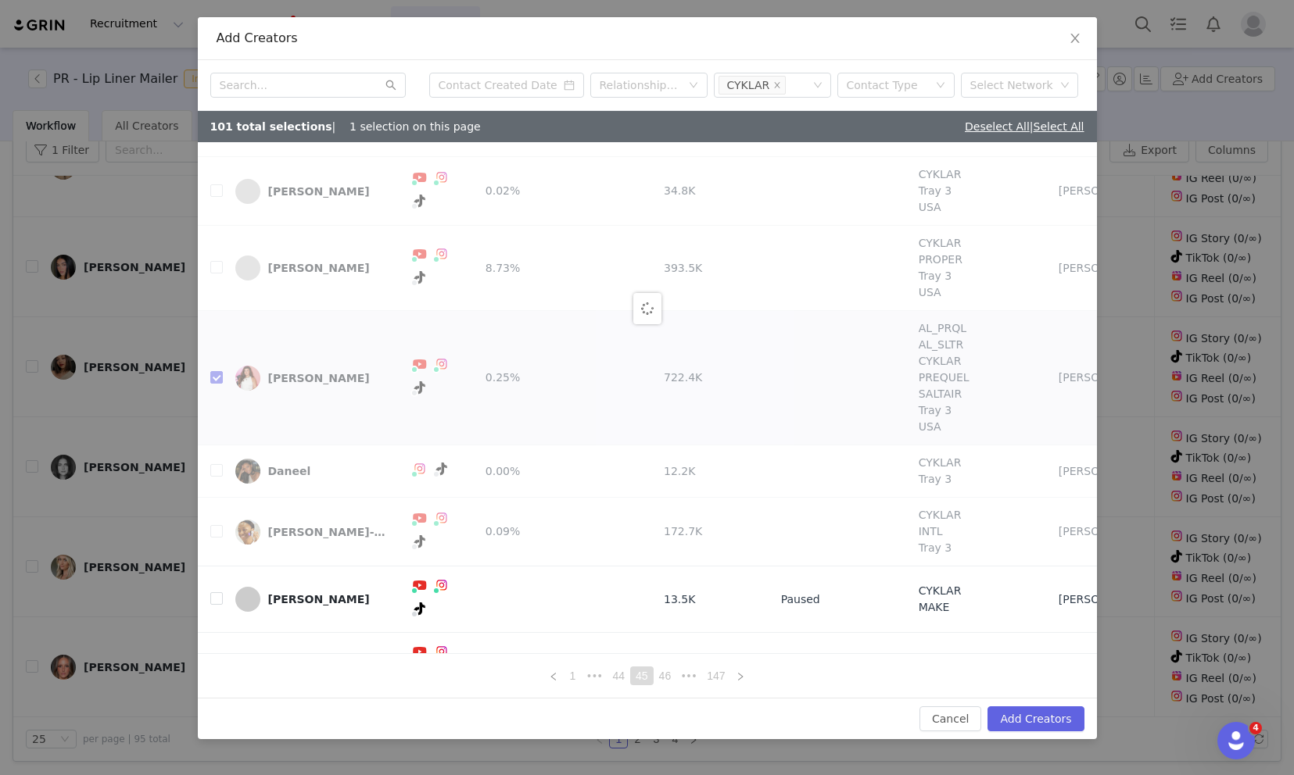
scroll to position [0, 0]
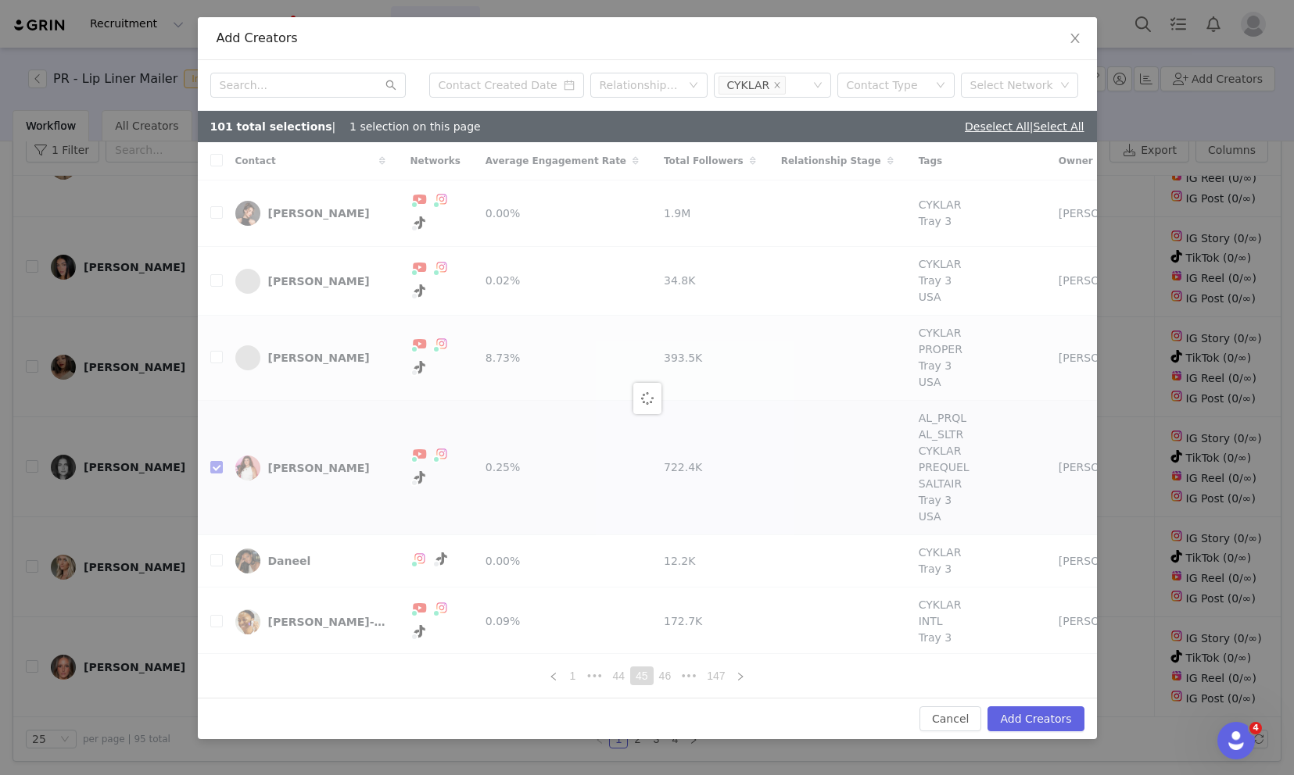
checkbox input "false"
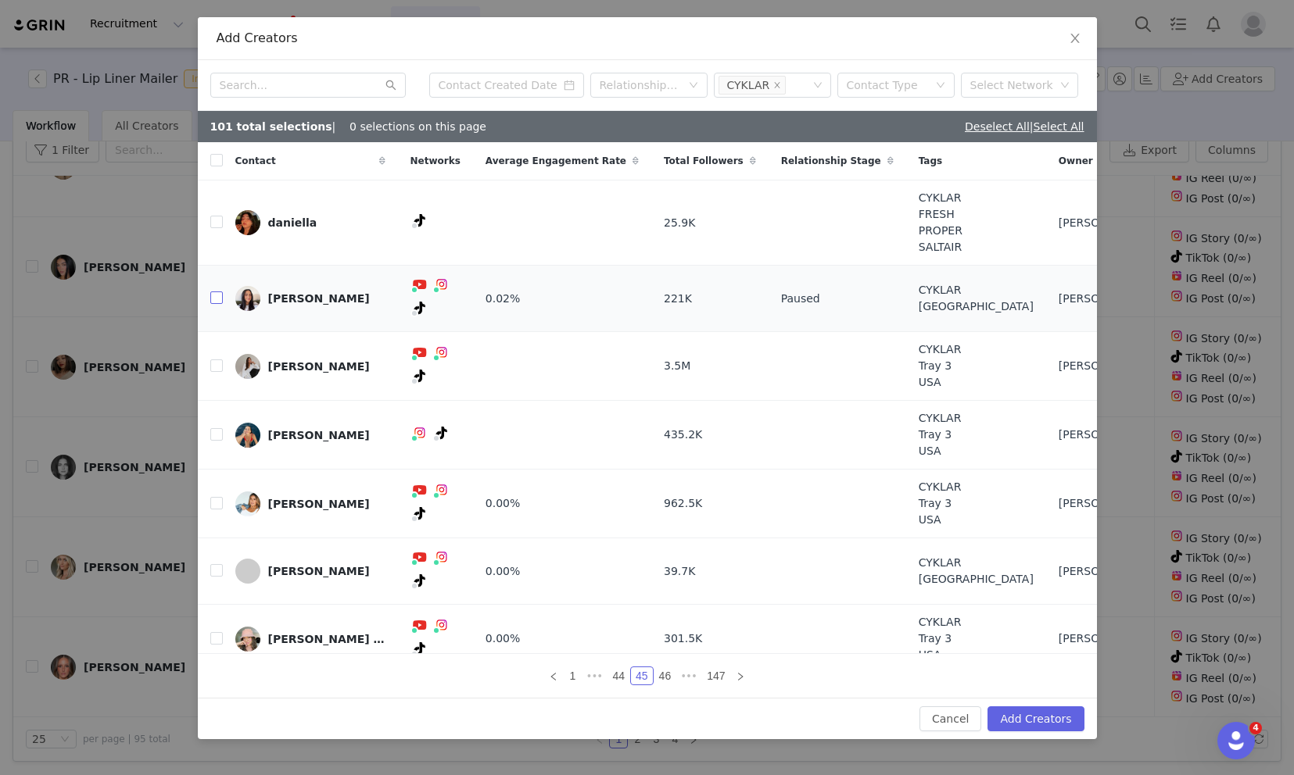
click at [215, 292] on input "checkbox" at bounding box center [216, 298] width 13 height 13
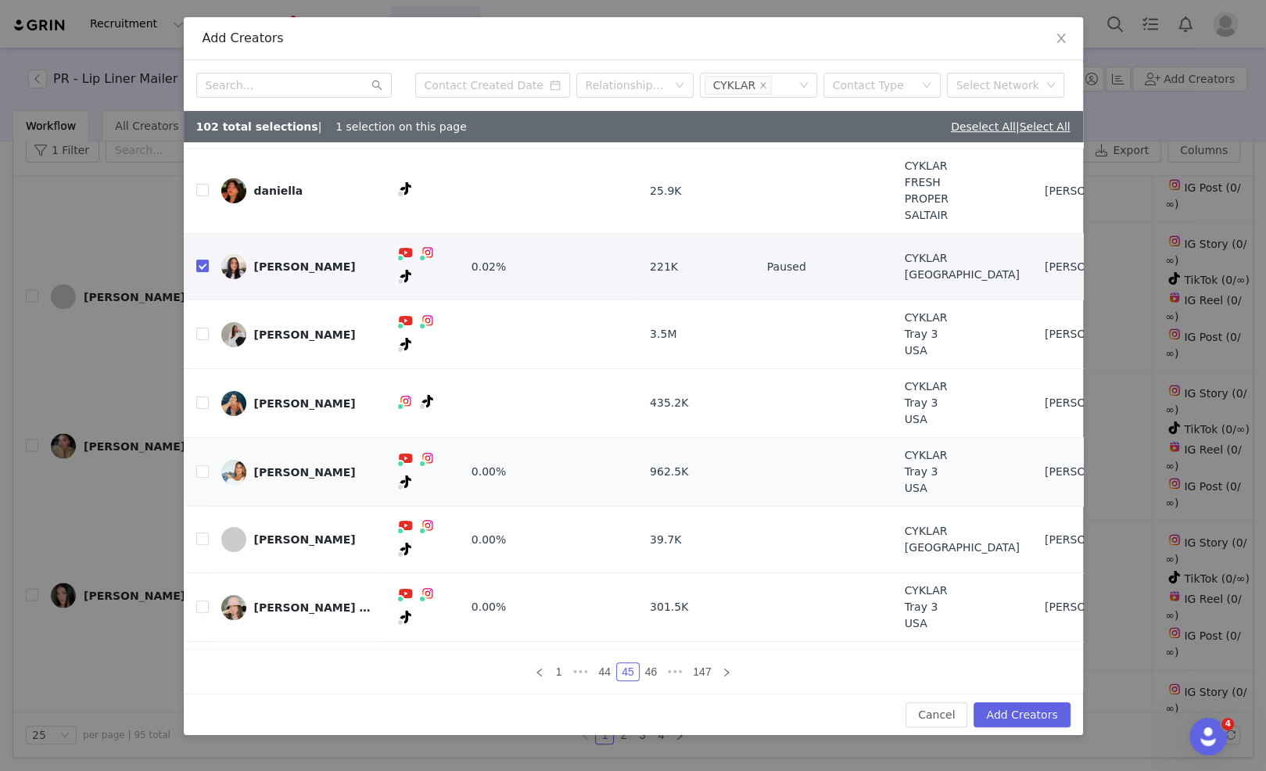
scroll to position [38, 0]
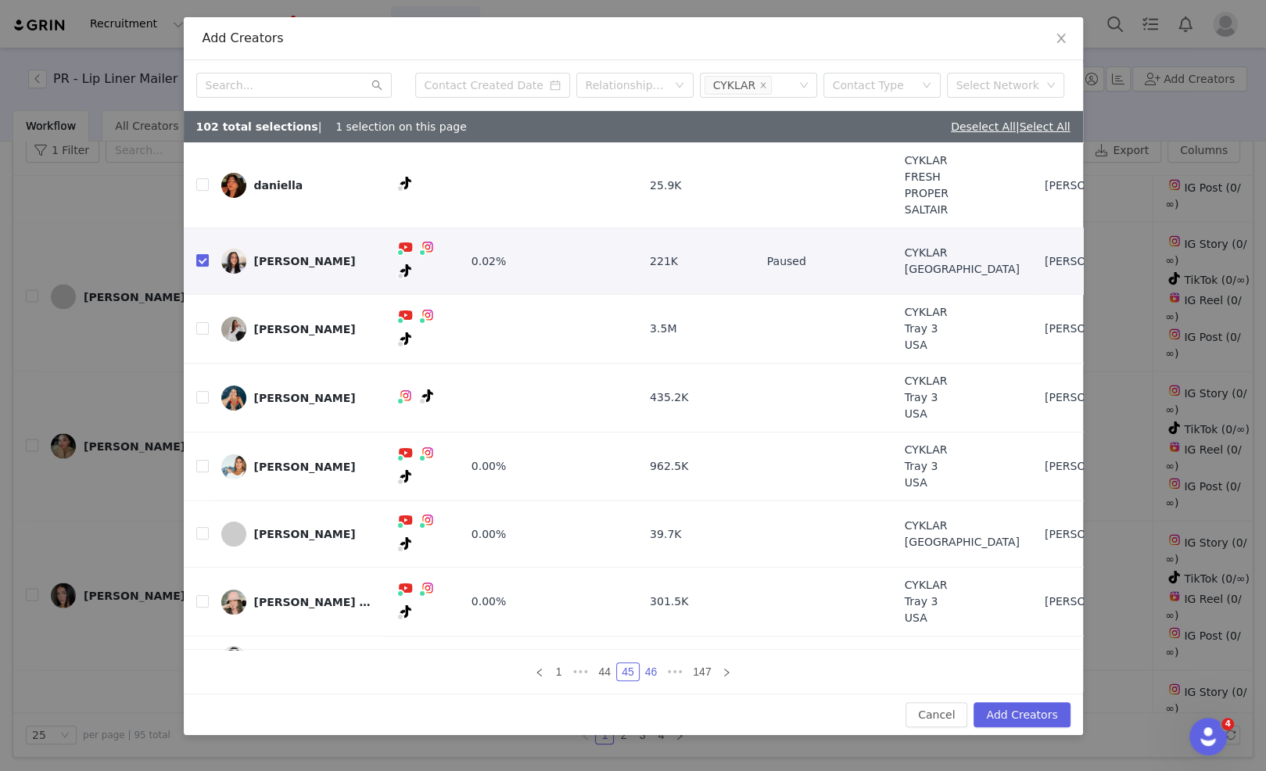
click at [652, 670] on link "46" at bounding box center [651, 671] width 22 height 17
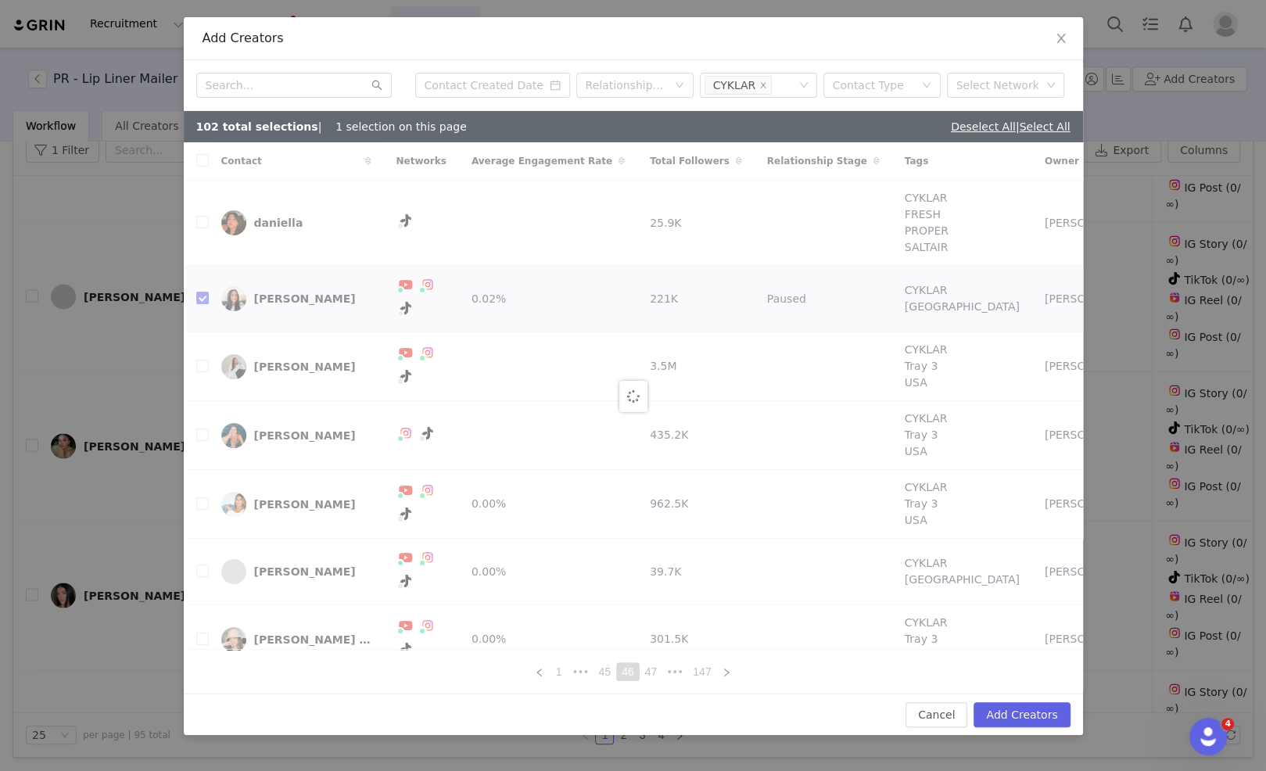
checkbox input "false"
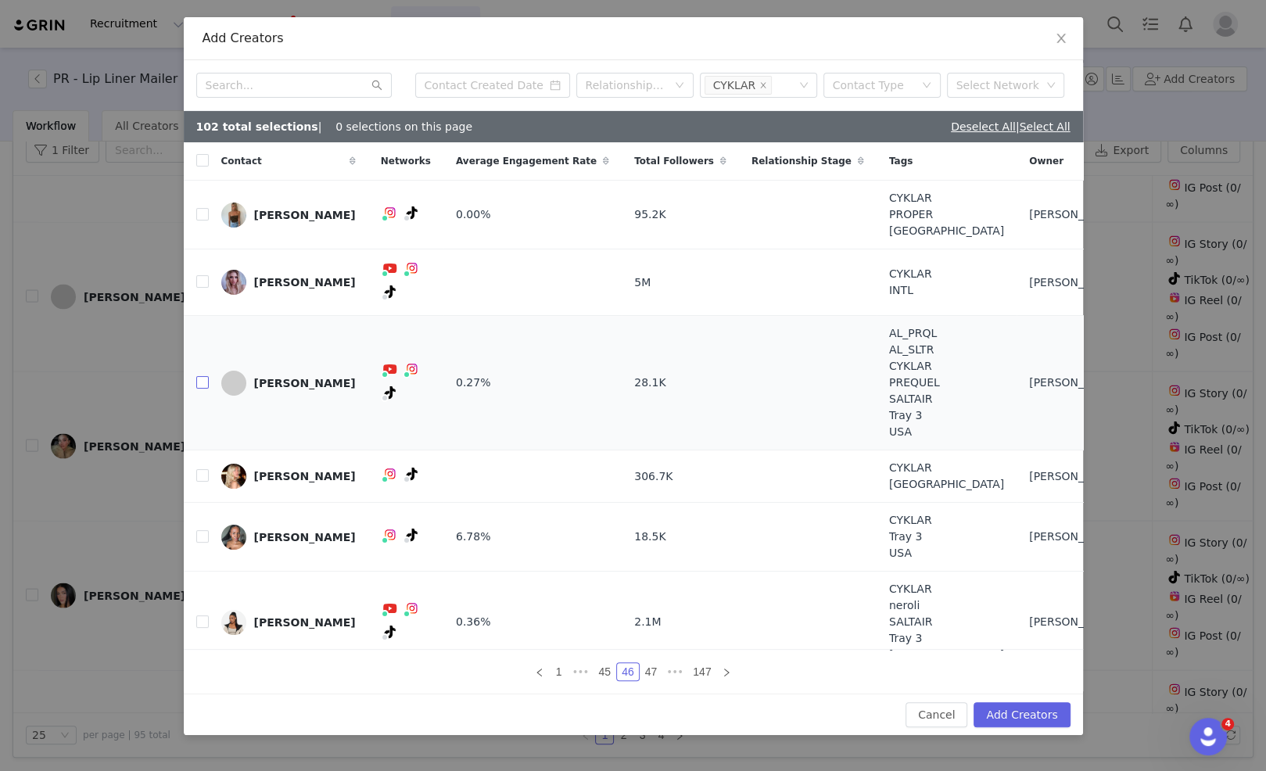
click at [200, 376] on input "checkbox" at bounding box center [202, 382] width 13 height 13
checkbox input "true"
click at [205, 469] on input "checkbox" at bounding box center [202, 475] width 13 height 13
checkbox input "true"
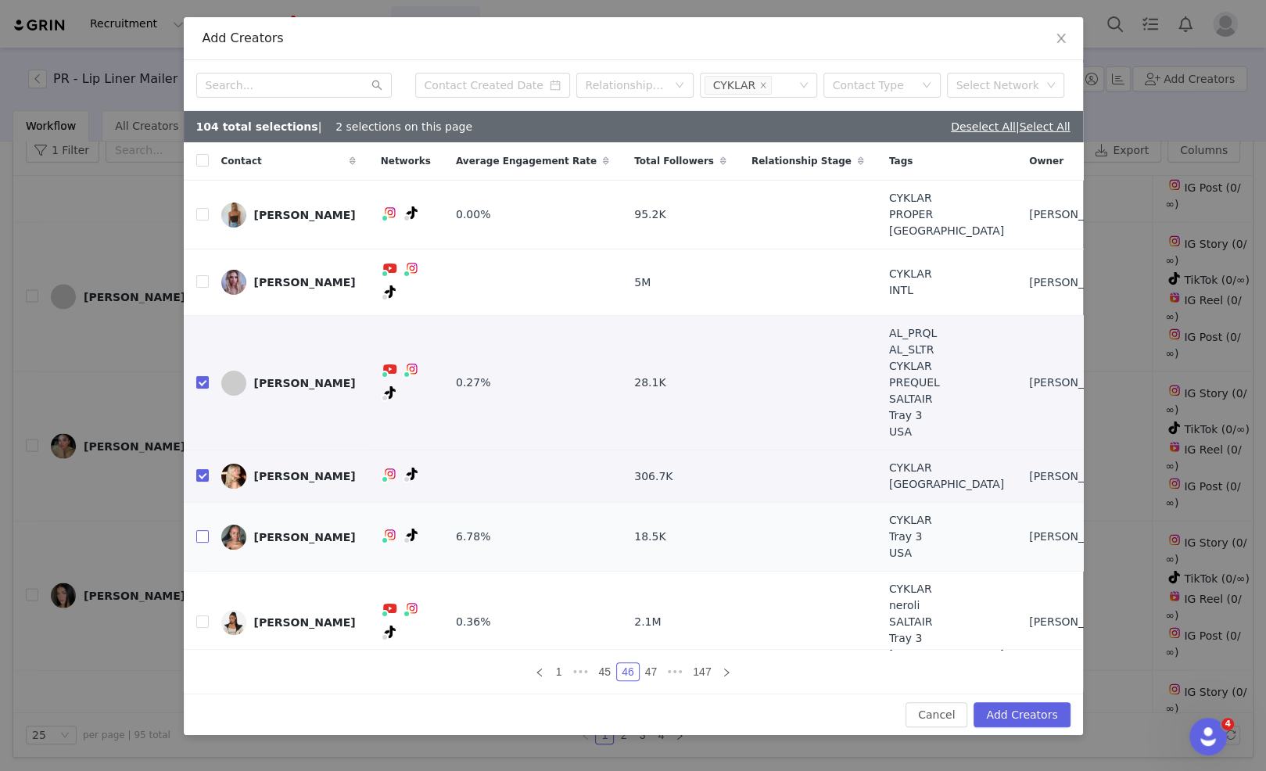
click at [207, 530] on input "checkbox" at bounding box center [202, 536] width 13 height 13
checkbox input "true"
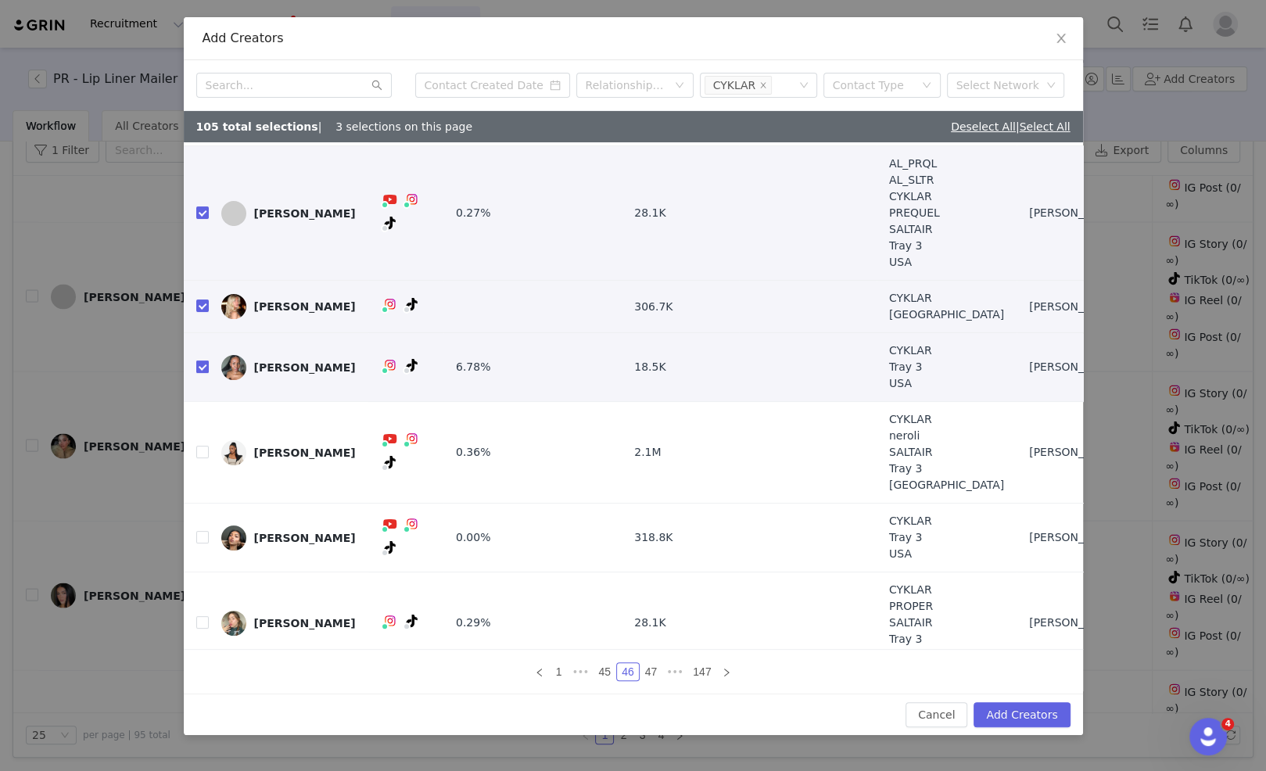
scroll to position [177, 0]
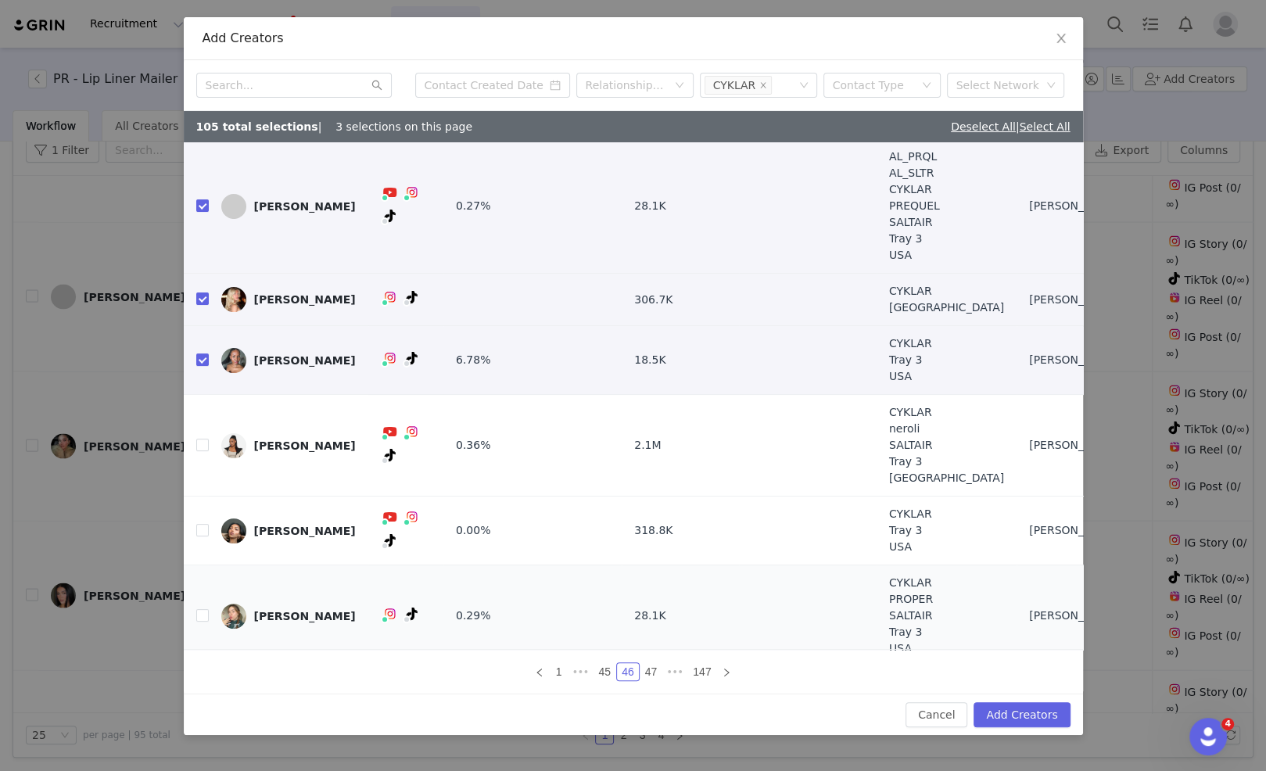
click at [195, 593] on td at bounding box center [196, 616] width 25 height 102
click at [200, 609] on input "checkbox" at bounding box center [202, 615] width 13 height 13
checkbox input "true"
click at [1005, 711] on button "Add Creators" at bounding box center [1021, 714] width 96 height 25
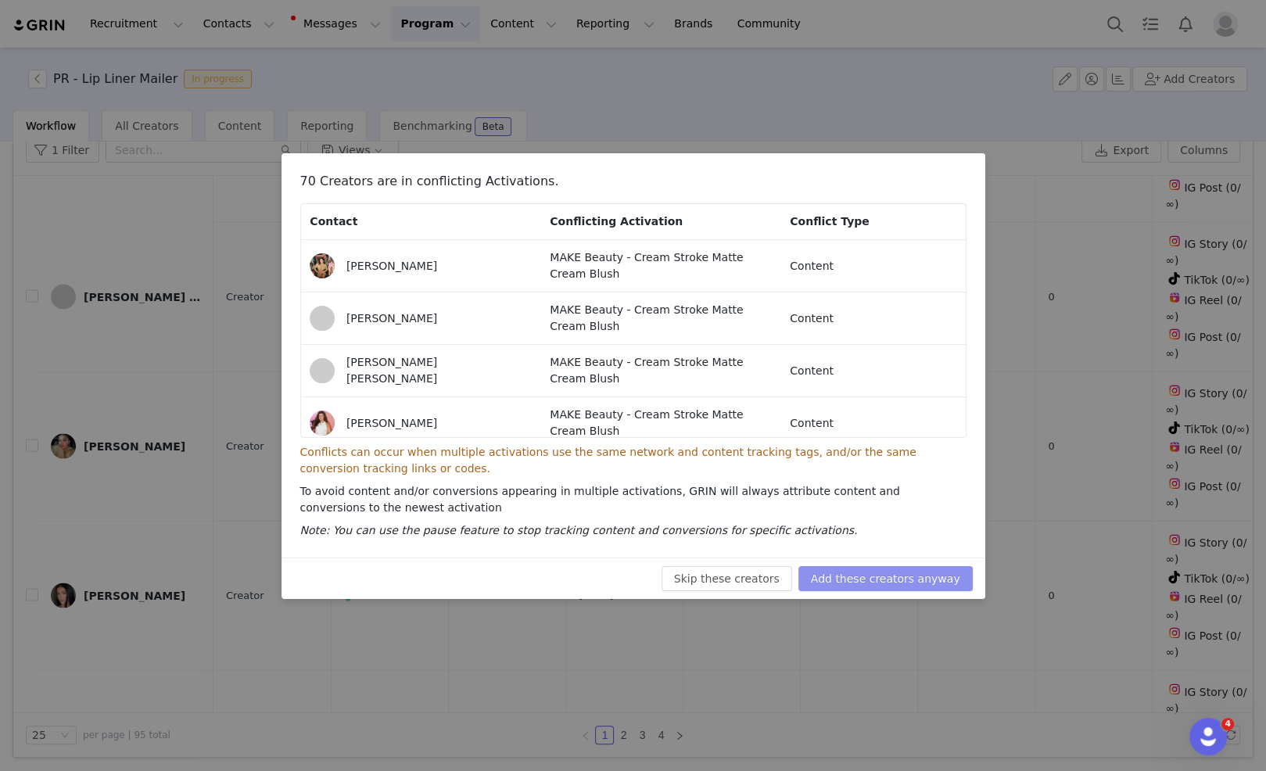
click at [890, 569] on button "Add these creators anyway" at bounding box center [885, 578] width 174 height 25
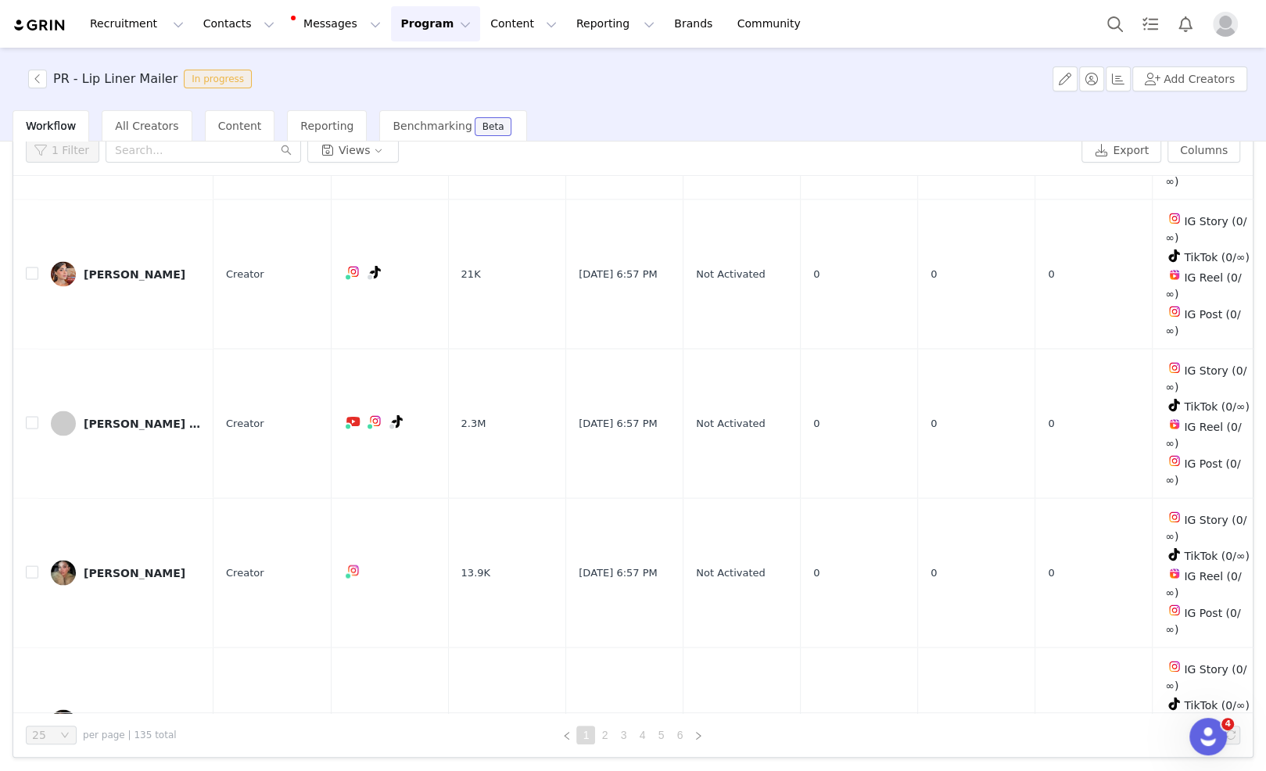
scroll to position [0, 0]
